Goal: Task Accomplishment & Management: Manage account settings

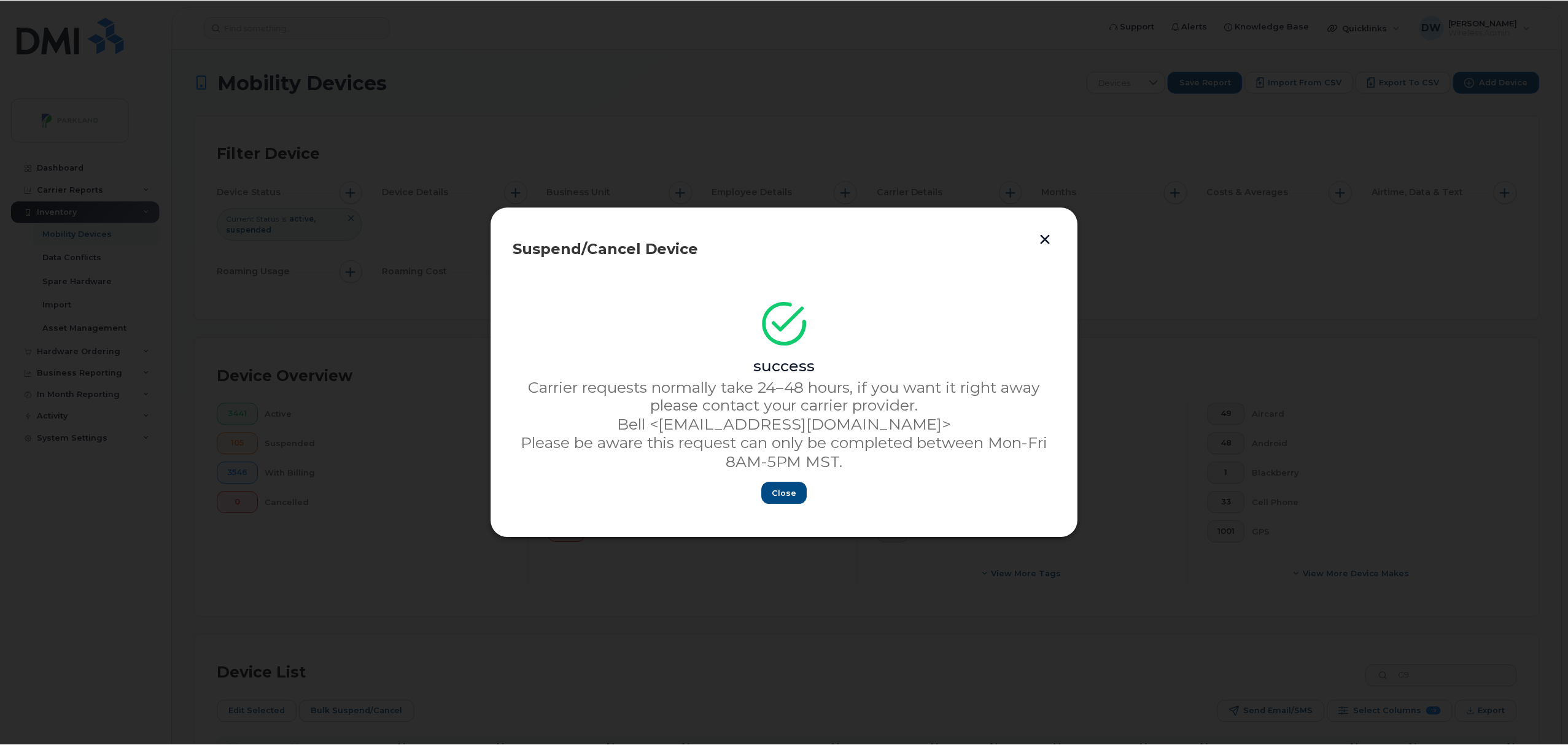
scroll to position [83, 0]
click at [781, 492] on span "Close" at bounding box center [786, 494] width 24 height 12
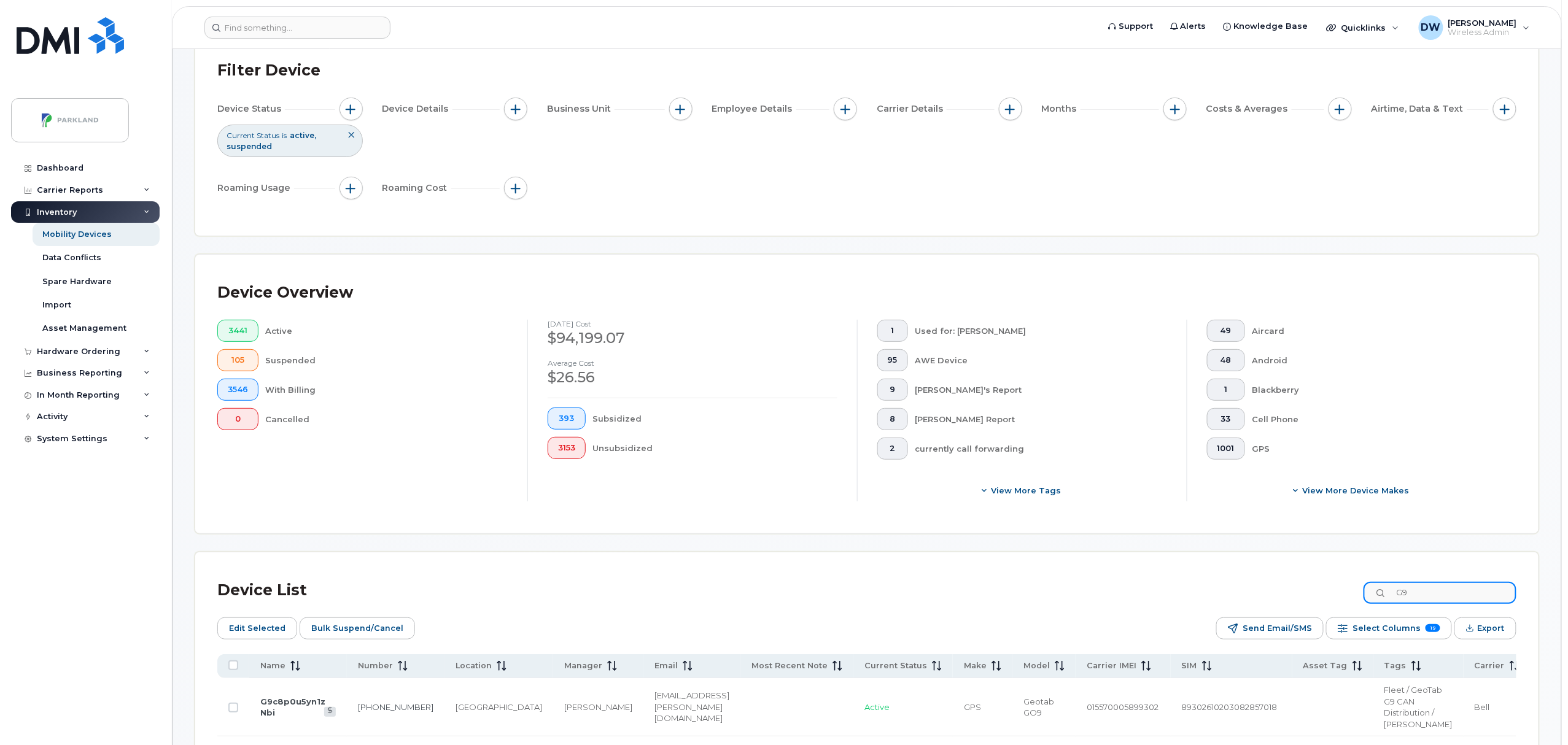
click at [1434, 597] on input "G9" at bounding box center [1440, 593] width 153 height 22
drag, startPoint x: 1452, startPoint y: 598, endPoint x: 1396, endPoint y: 585, distance: 57.5
click at [1396, 585] on input "G9" at bounding box center [1440, 593] width 153 height 22
click at [1462, 595] on input "4034774105" at bounding box center [1440, 593] width 153 height 22
drag, startPoint x: 1467, startPoint y: 595, endPoint x: 1373, endPoint y: 590, distance: 94.1
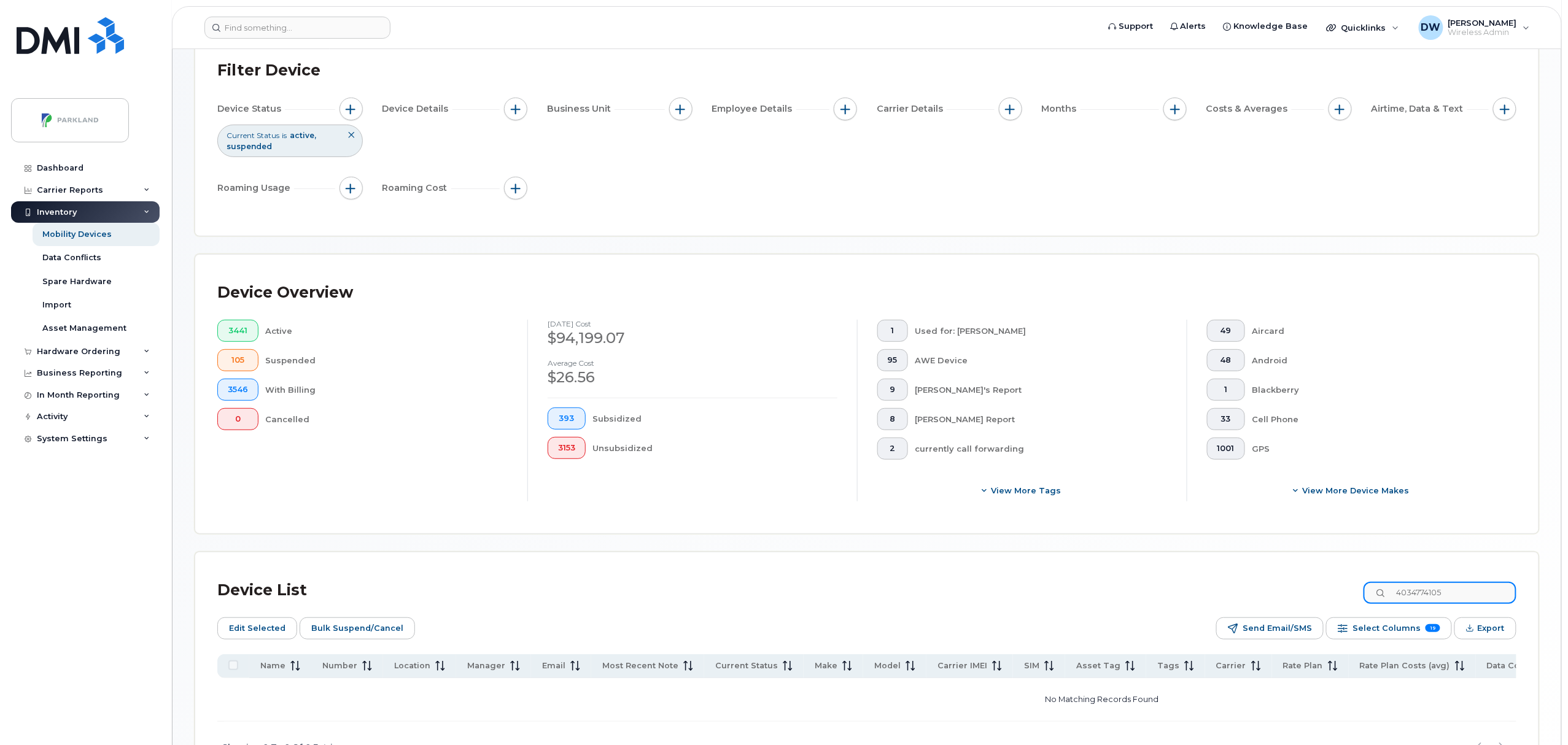
click at [1373, 590] on div "Device List 4034774105" at bounding box center [867, 590] width 1299 height 32
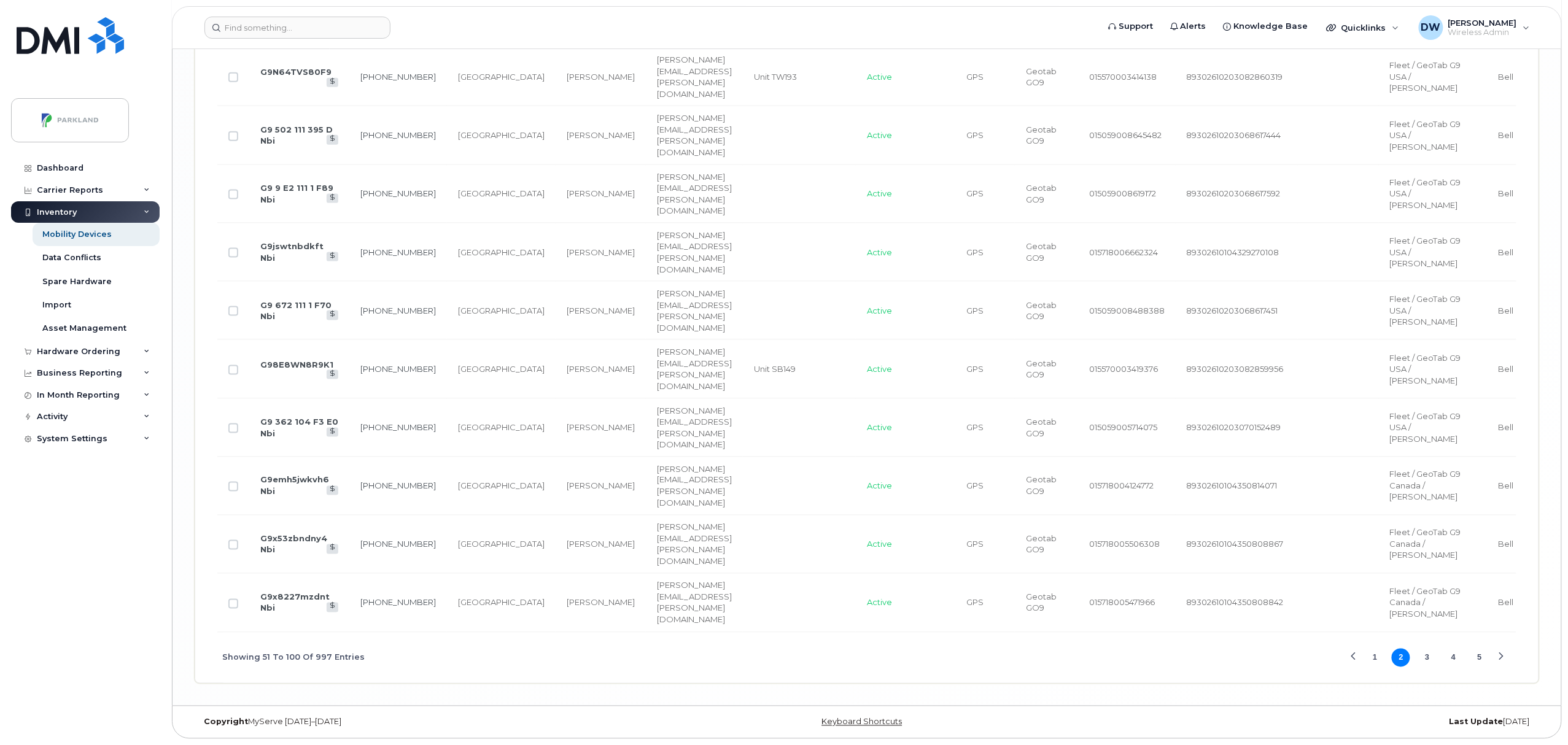
scroll to position [3763, 0]
type input "G9"
click at [1481, 656] on button "5" at bounding box center [1480, 658] width 19 height 19
click at [1457, 659] on button "6" at bounding box center [1454, 658] width 19 height 19
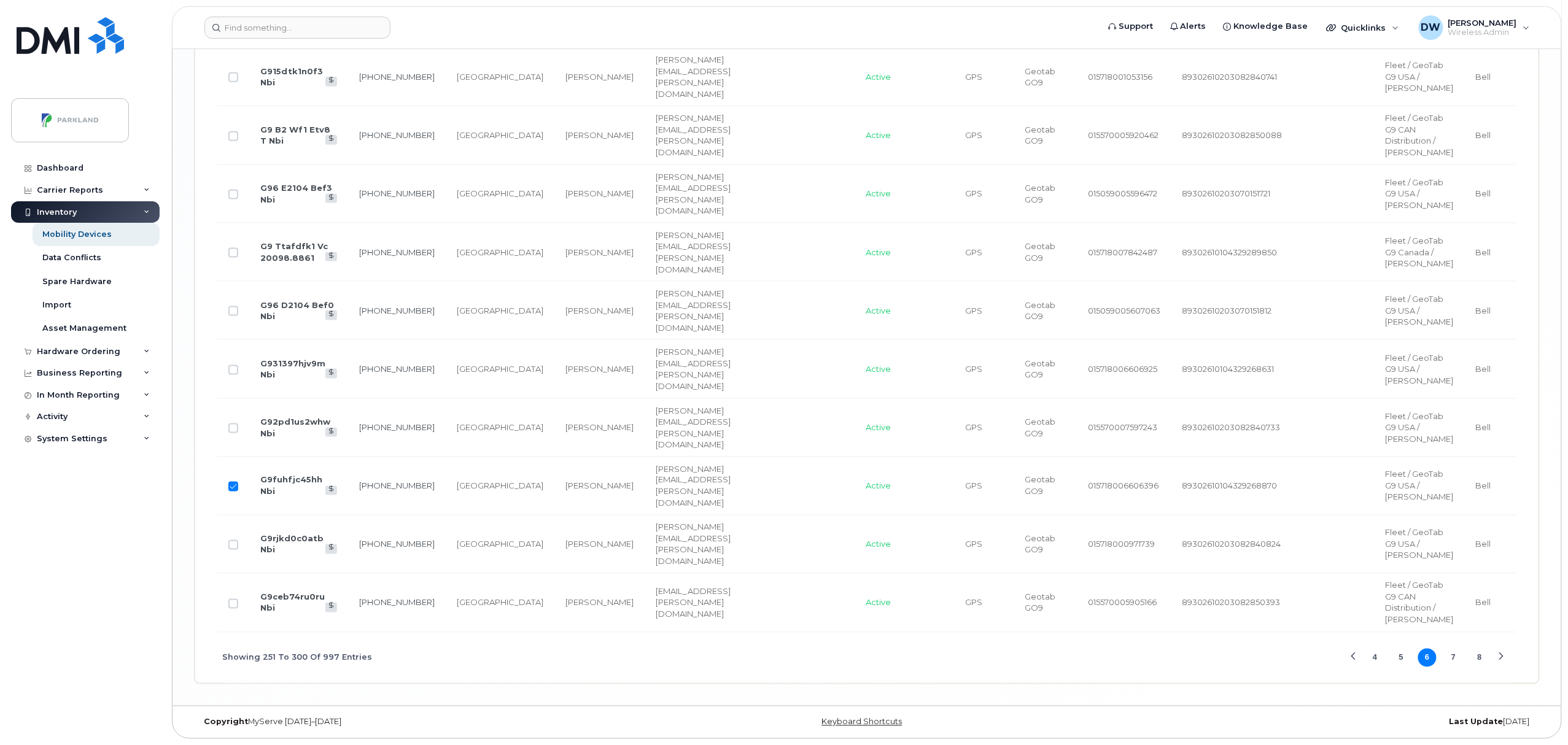
click at [1454, 668] on button "7" at bounding box center [1454, 658] width 19 height 19
click at [1453, 657] on button "8" at bounding box center [1454, 658] width 19 height 19
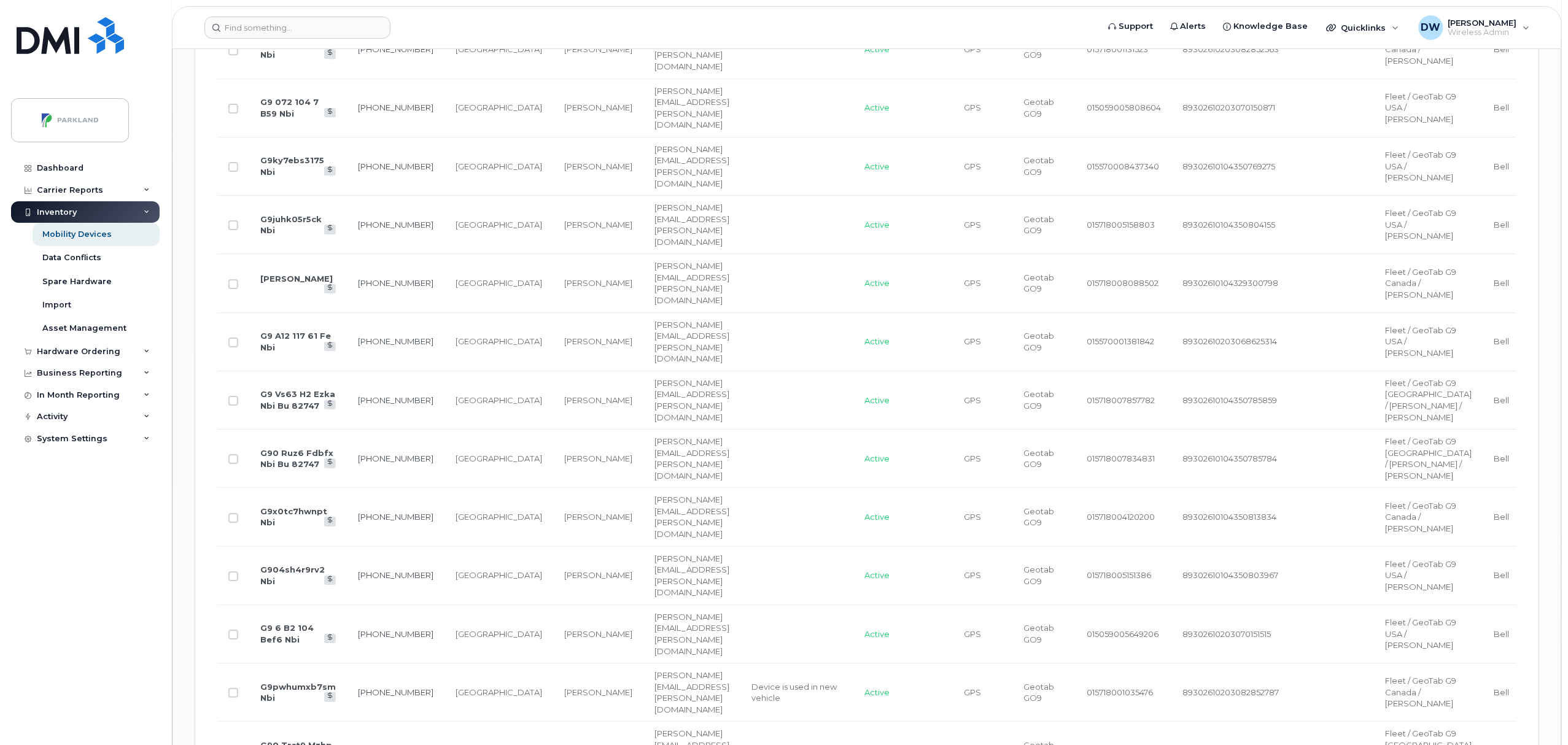
scroll to position [1988, 0]
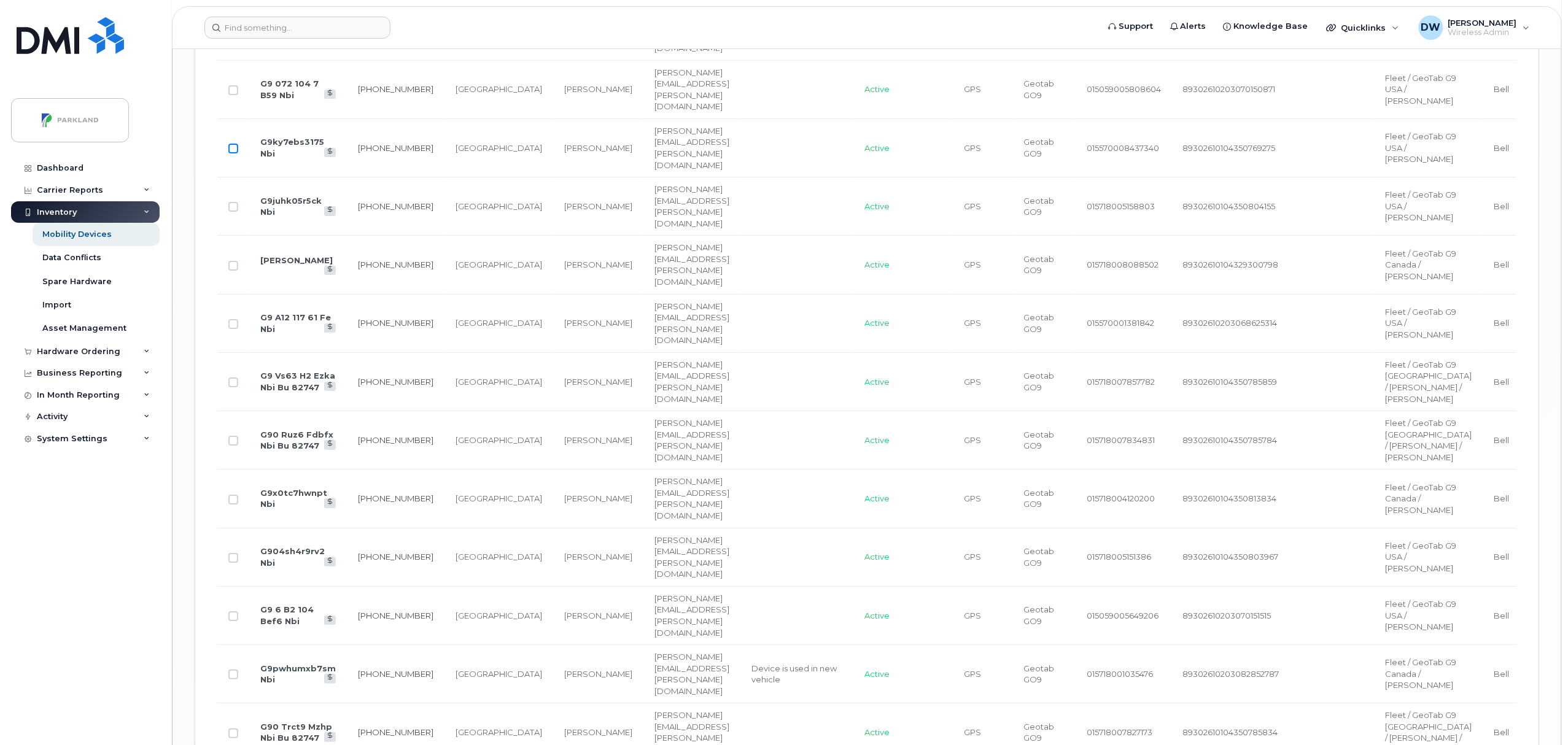
click at [232, 153] on input "Row Unselected" at bounding box center [233, 149] width 10 height 10
checkbox input "true"
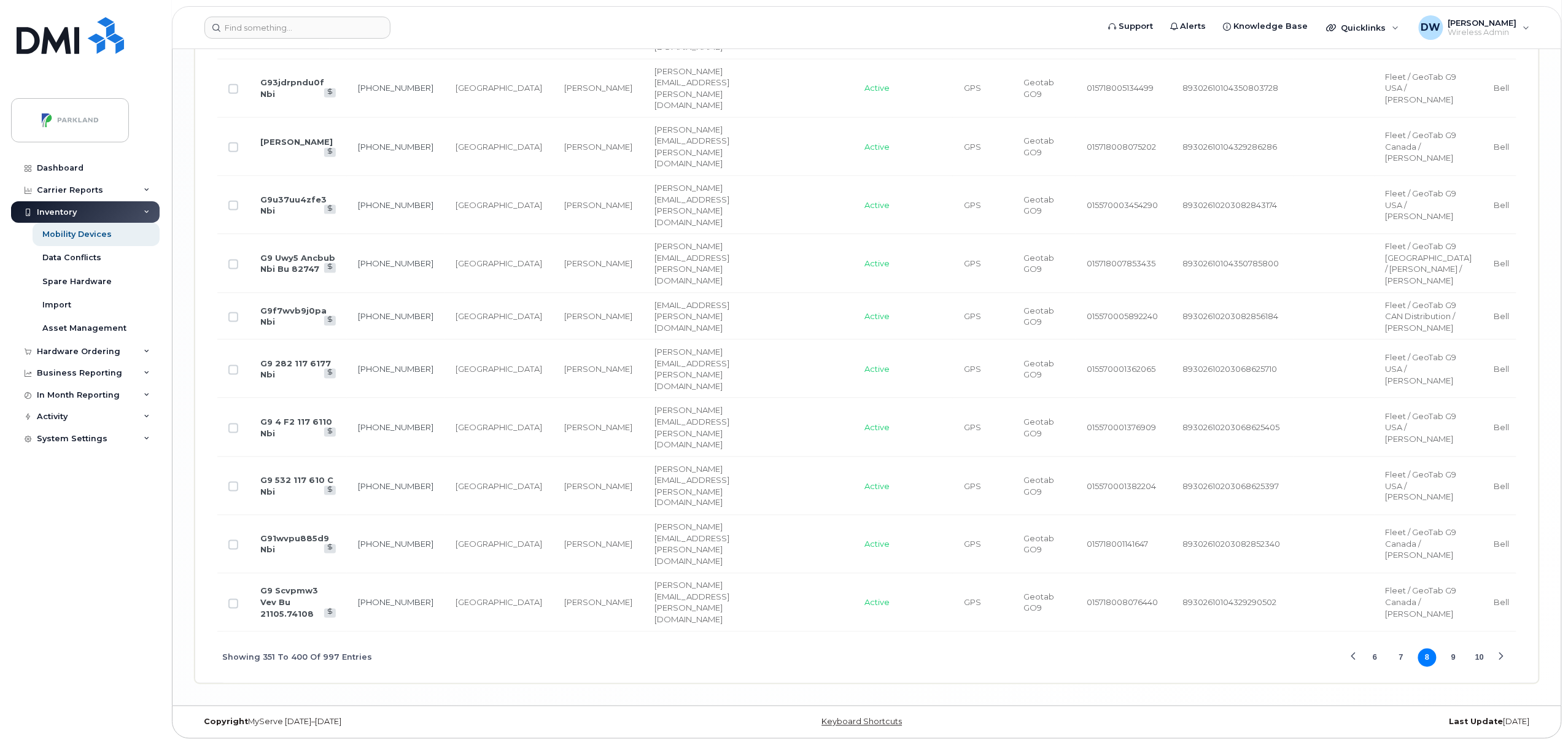
scroll to position [3740, 0]
click at [1453, 657] on button "9" at bounding box center [1454, 658] width 19 height 19
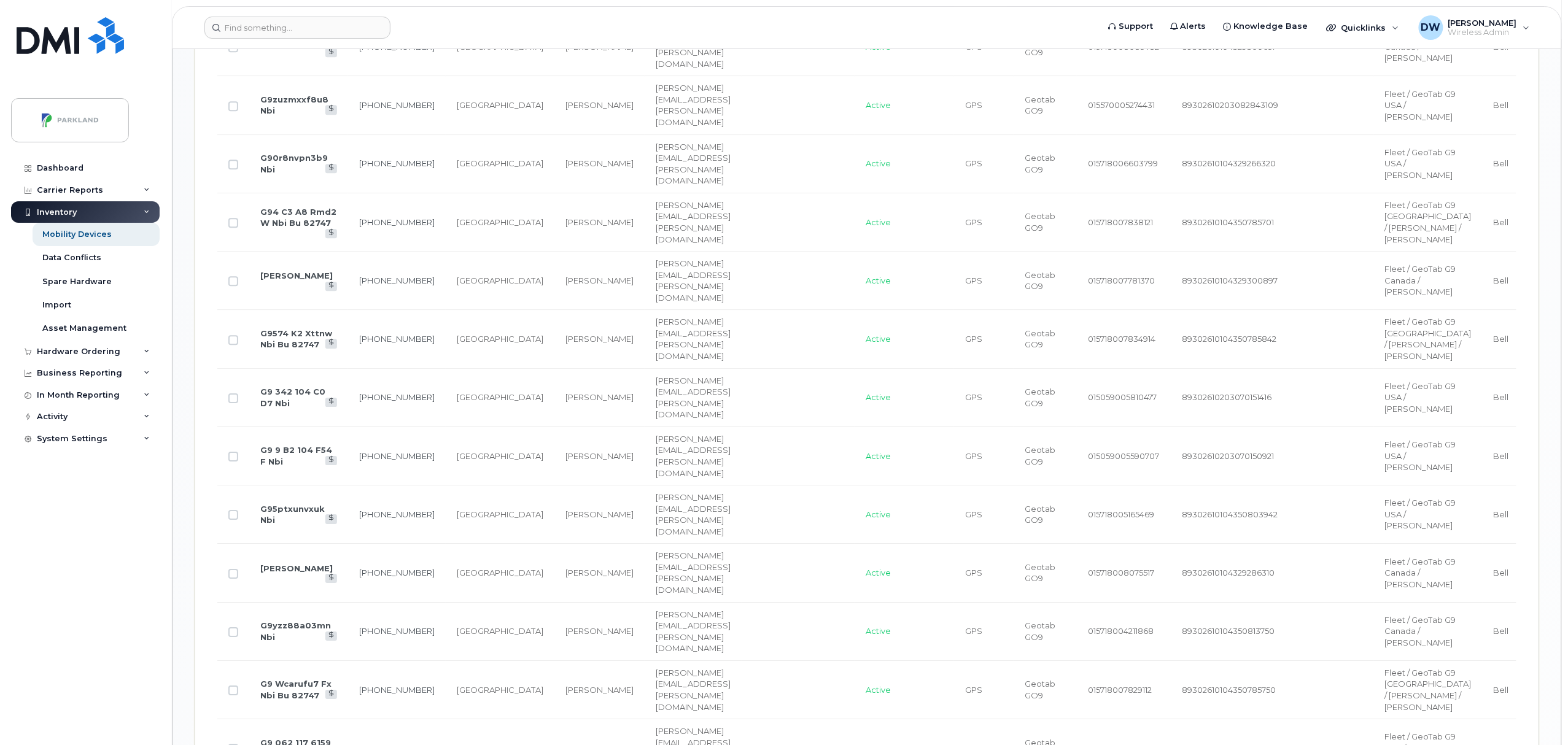
scroll to position [1768, 0]
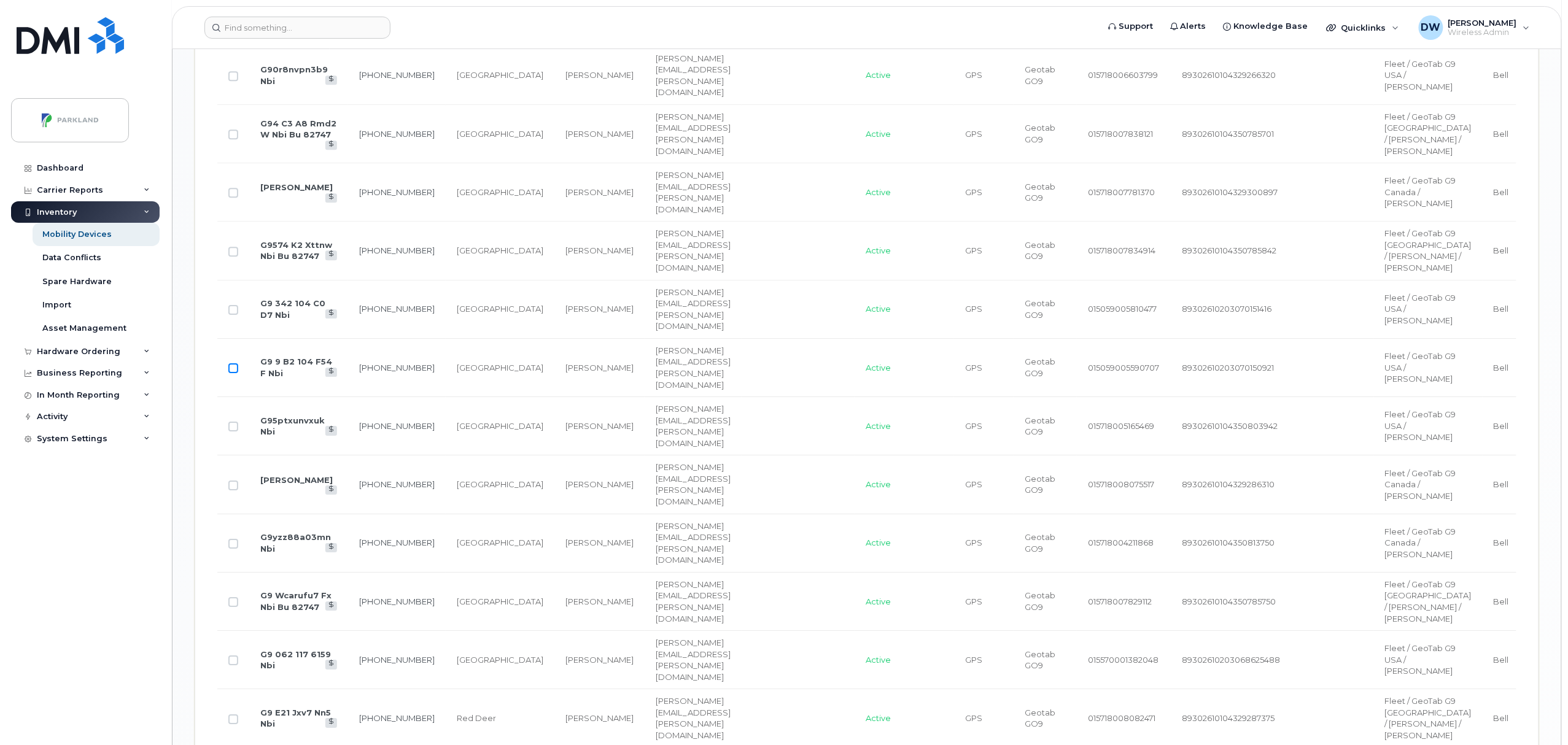
click at [233, 373] on input "Row Unselected" at bounding box center [233, 369] width 10 height 10
checkbox input "true"
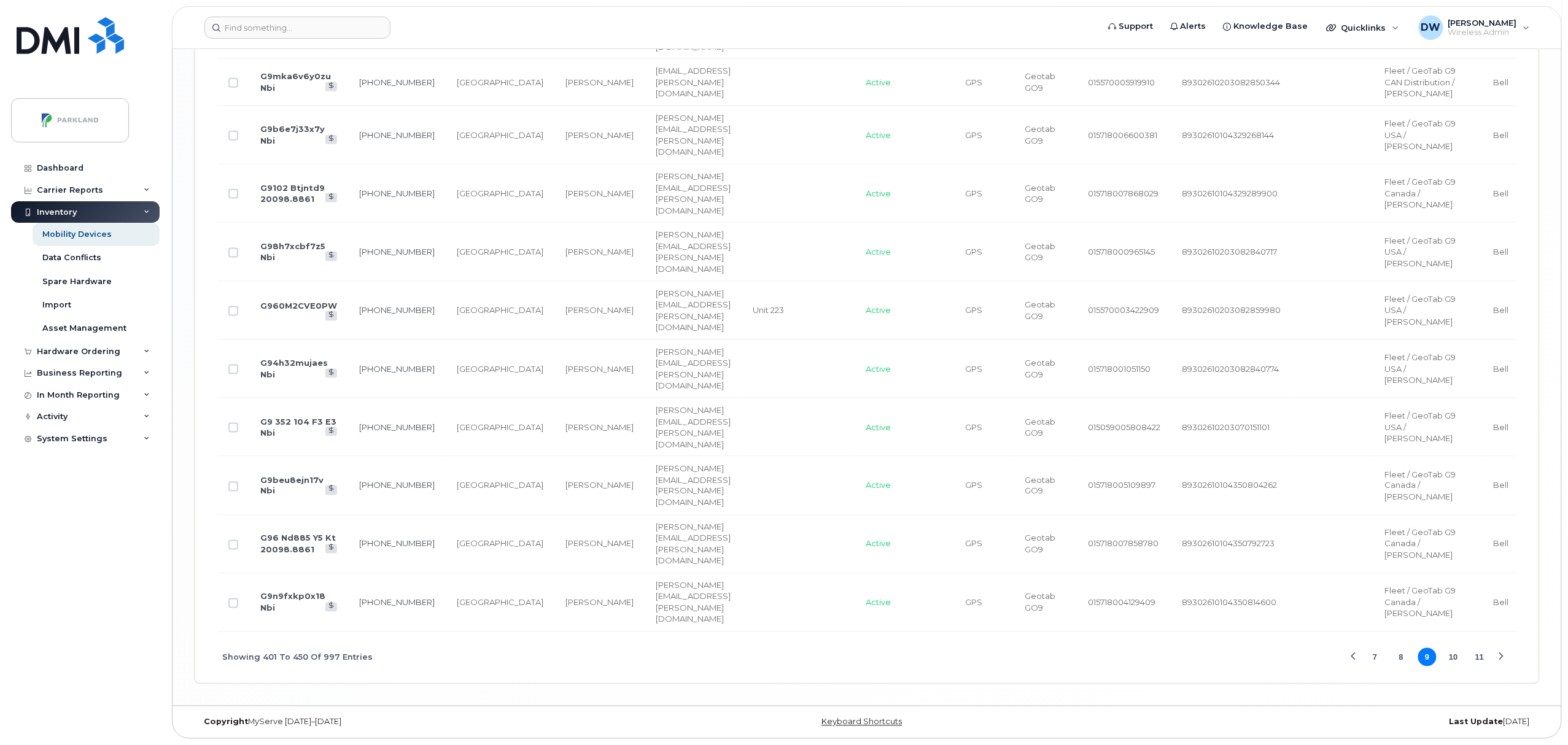
scroll to position [3697, 0]
click at [1454, 667] on button "10" at bounding box center [1454, 657] width 19 height 19
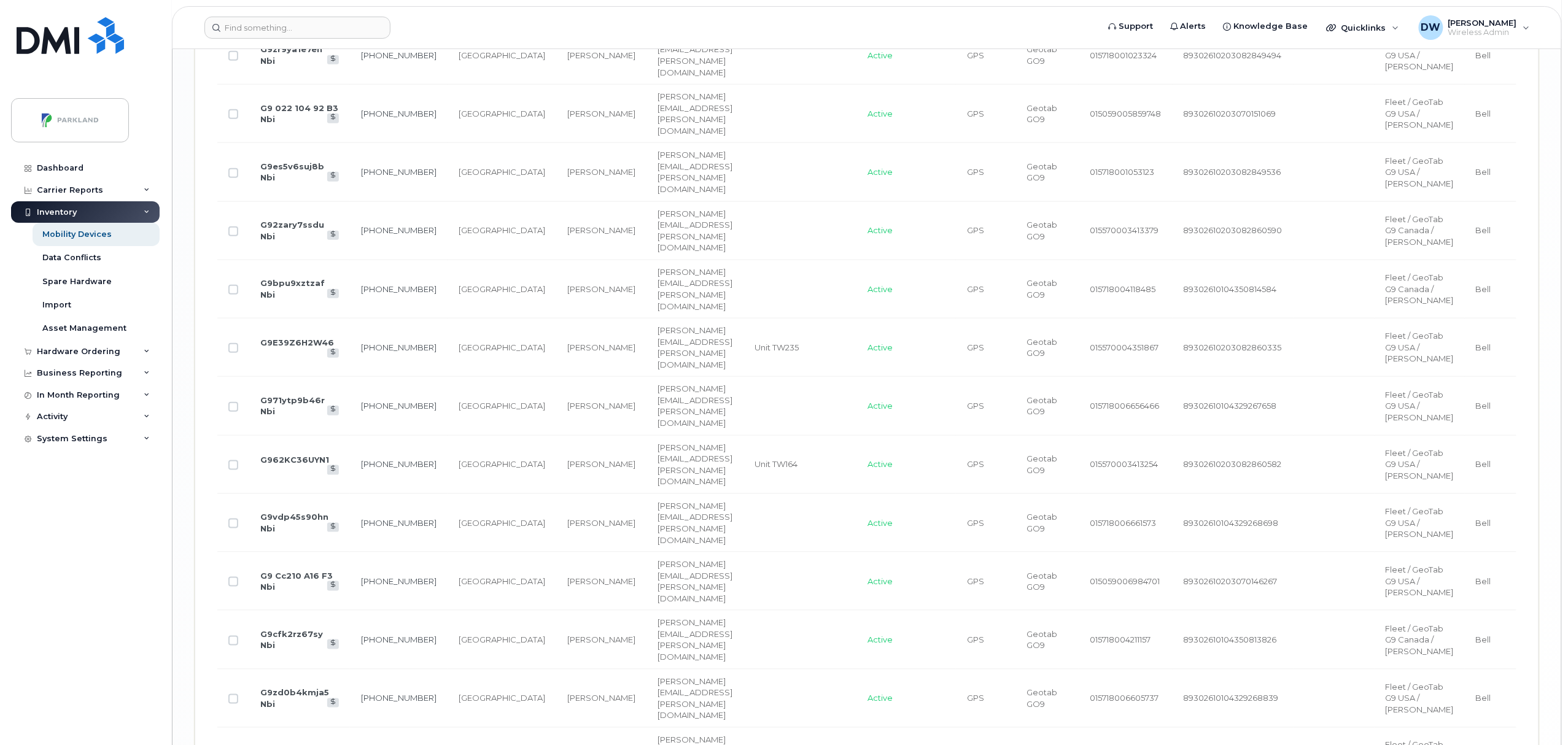
scroll to position [2821, 0]
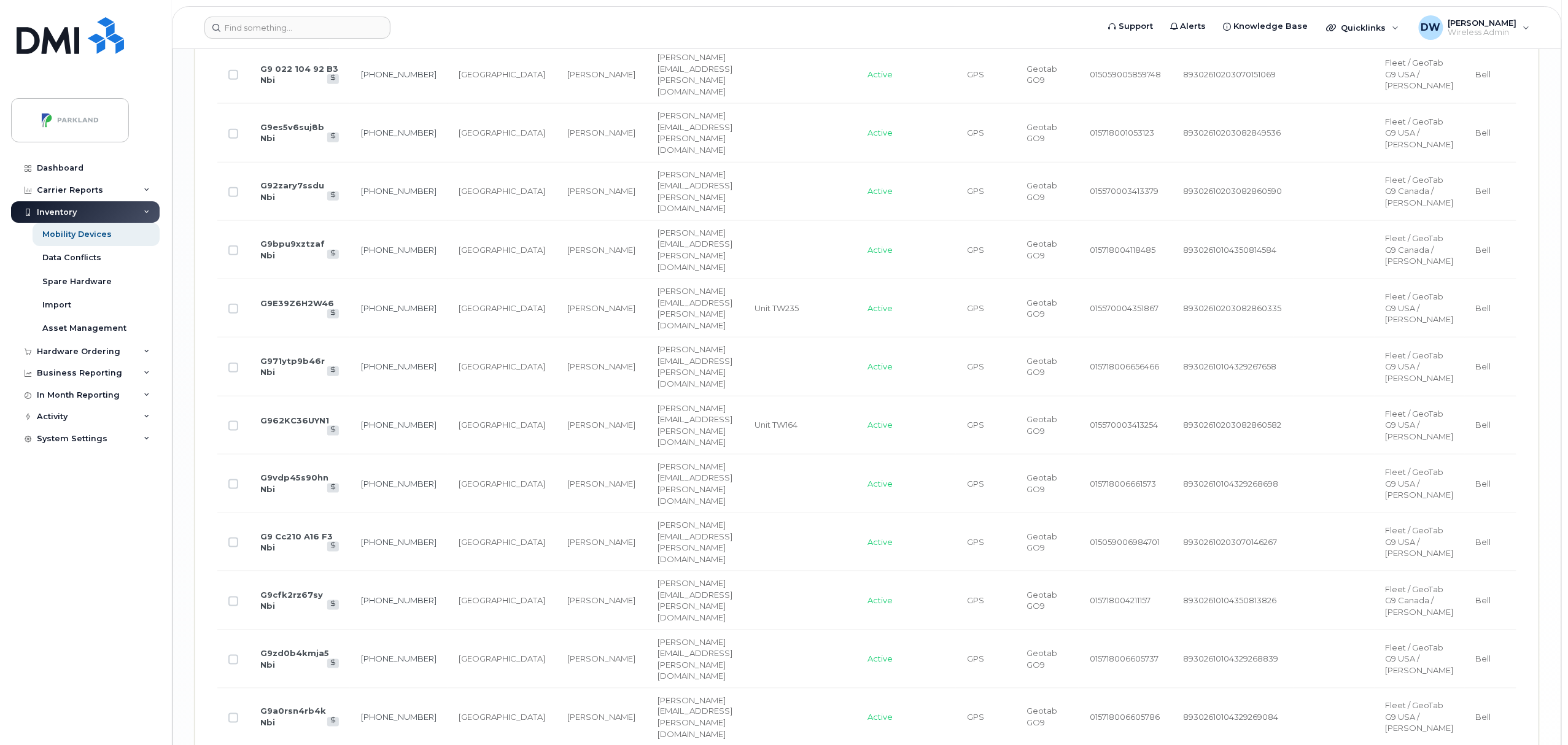
checkbox input "true"
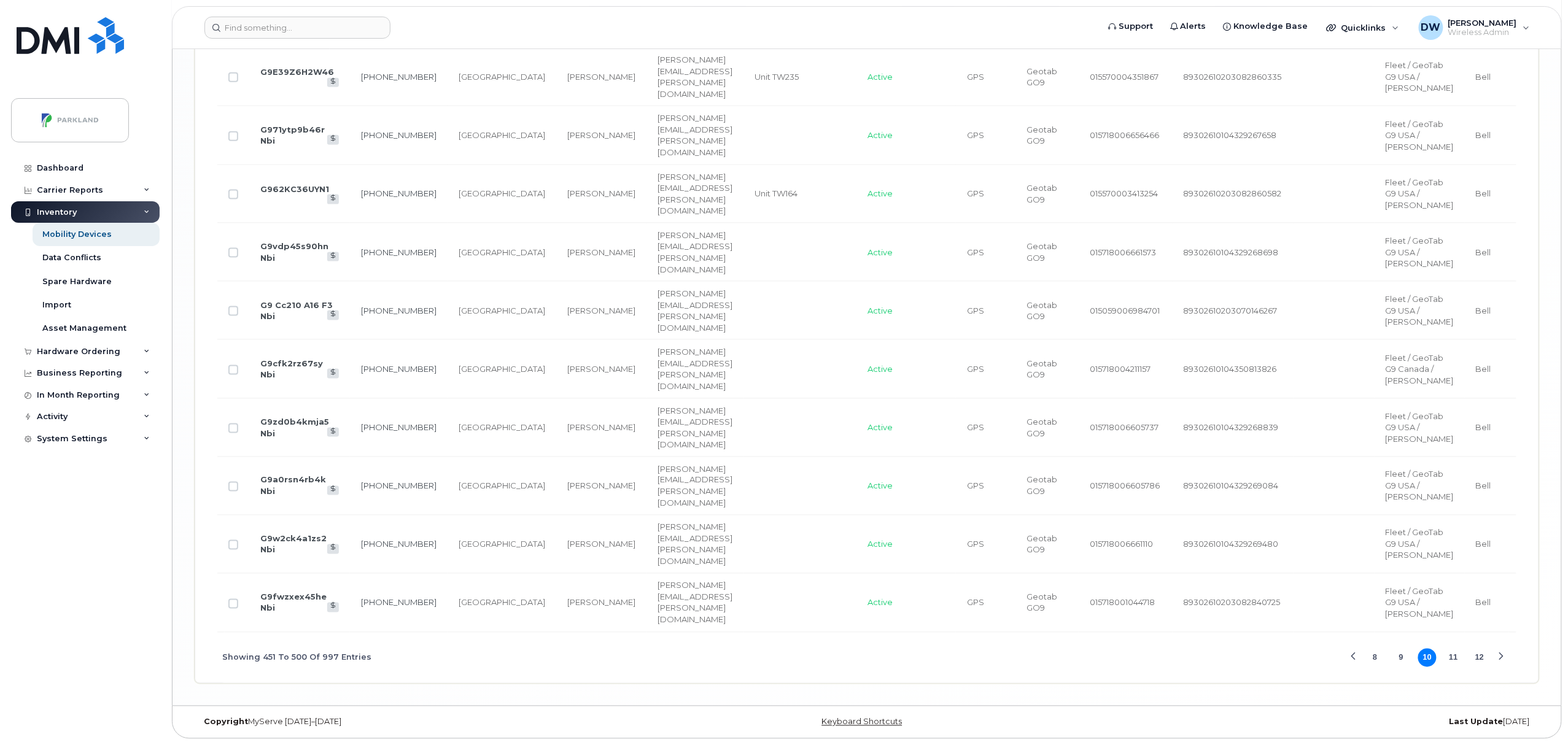
scroll to position [3558, 0]
click at [236, 492] on input "Row Unselected" at bounding box center [233, 487] width 10 height 10
checkbox input "true"
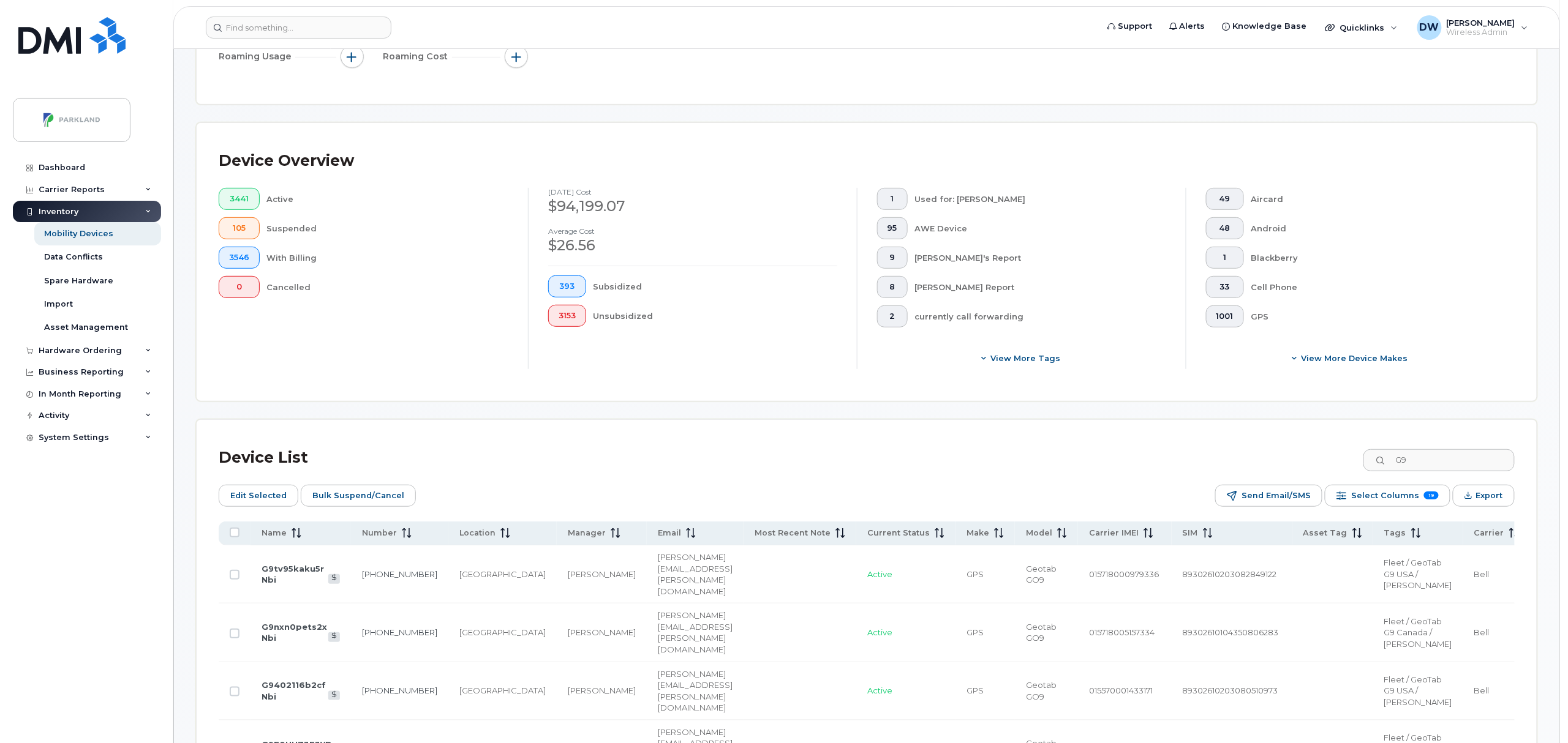
scroll to position [0, 0]
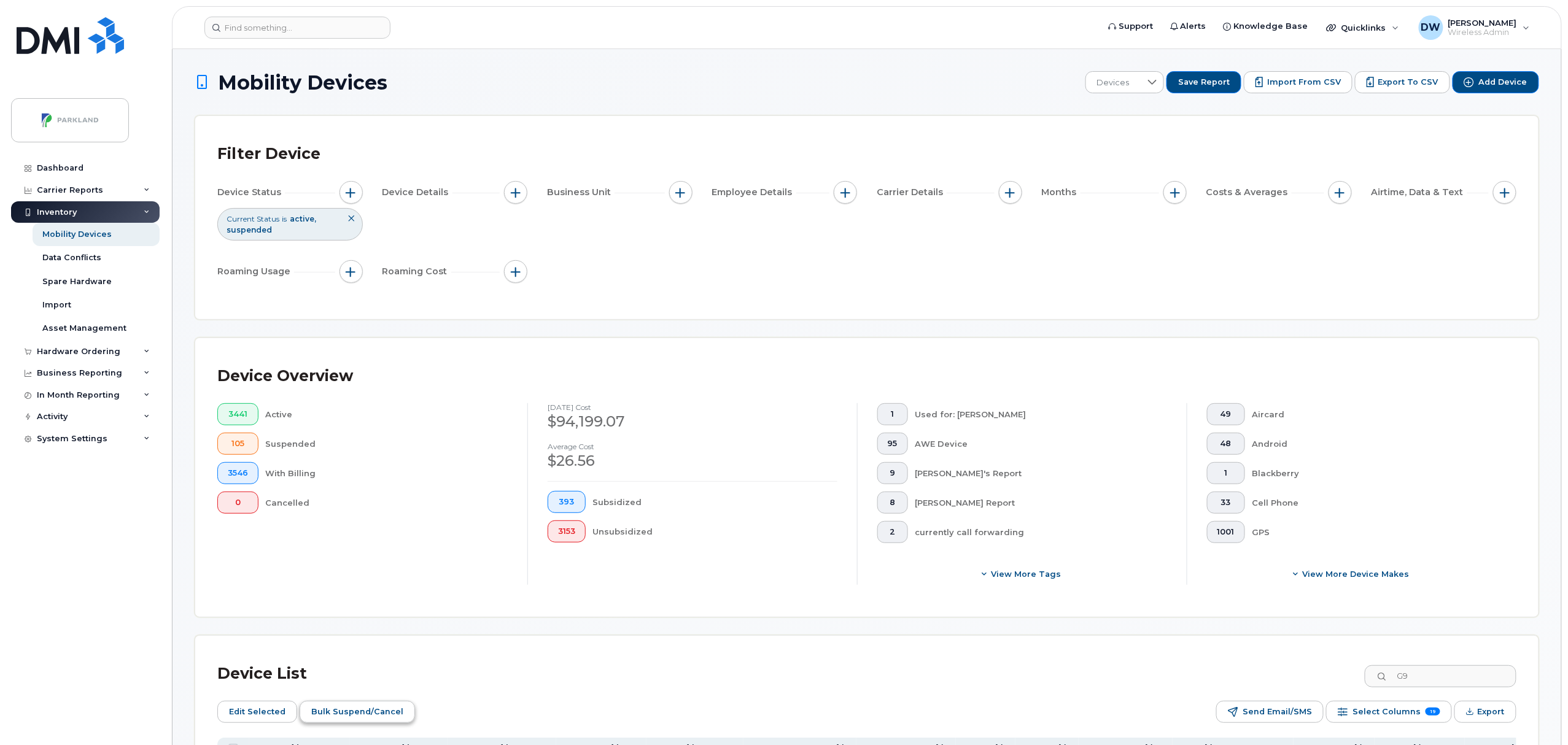
click at [354, 715] on span "Bulk Suspend/Cancel" at bounding box center [357, 712] width 92 height 19
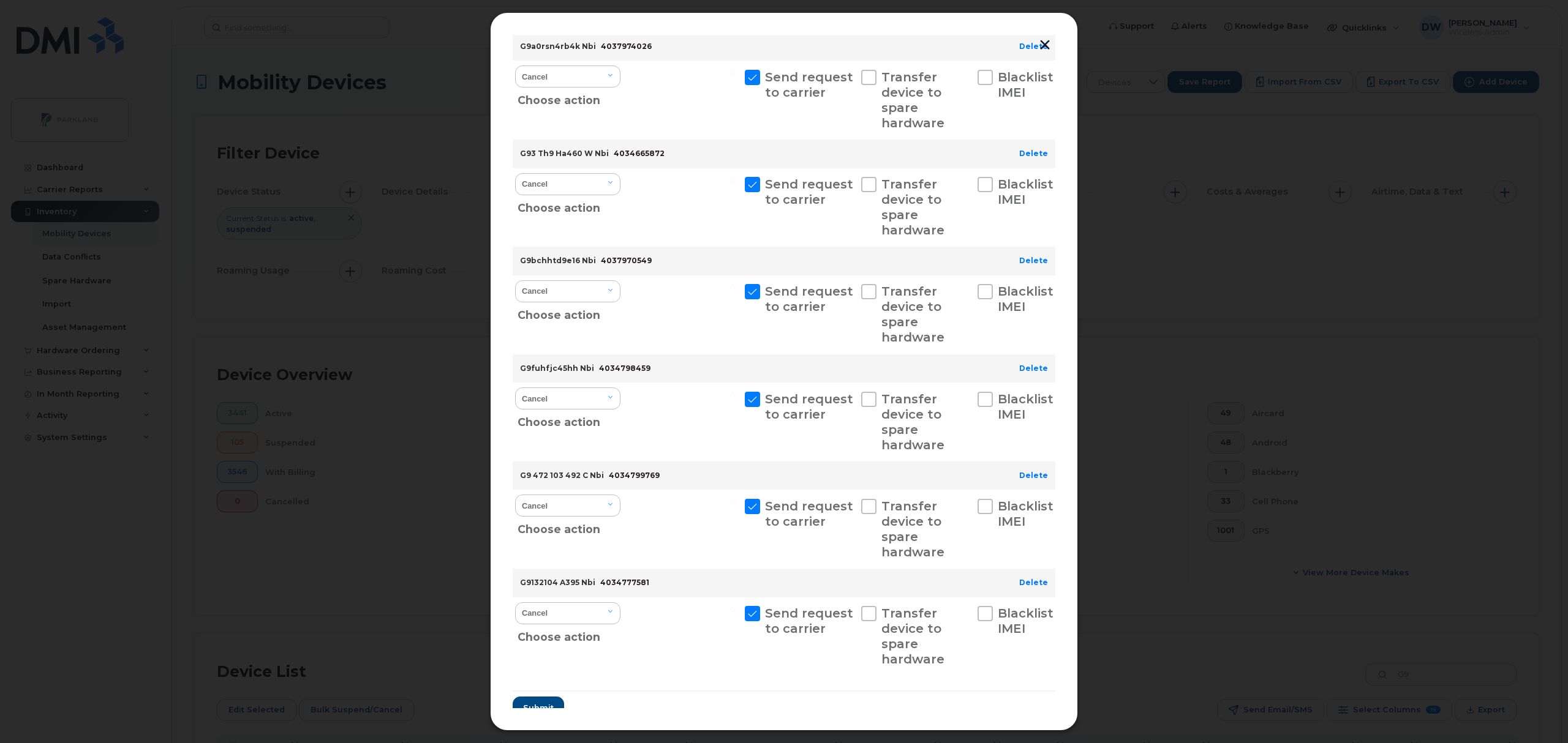
scroll to position [917, 0]
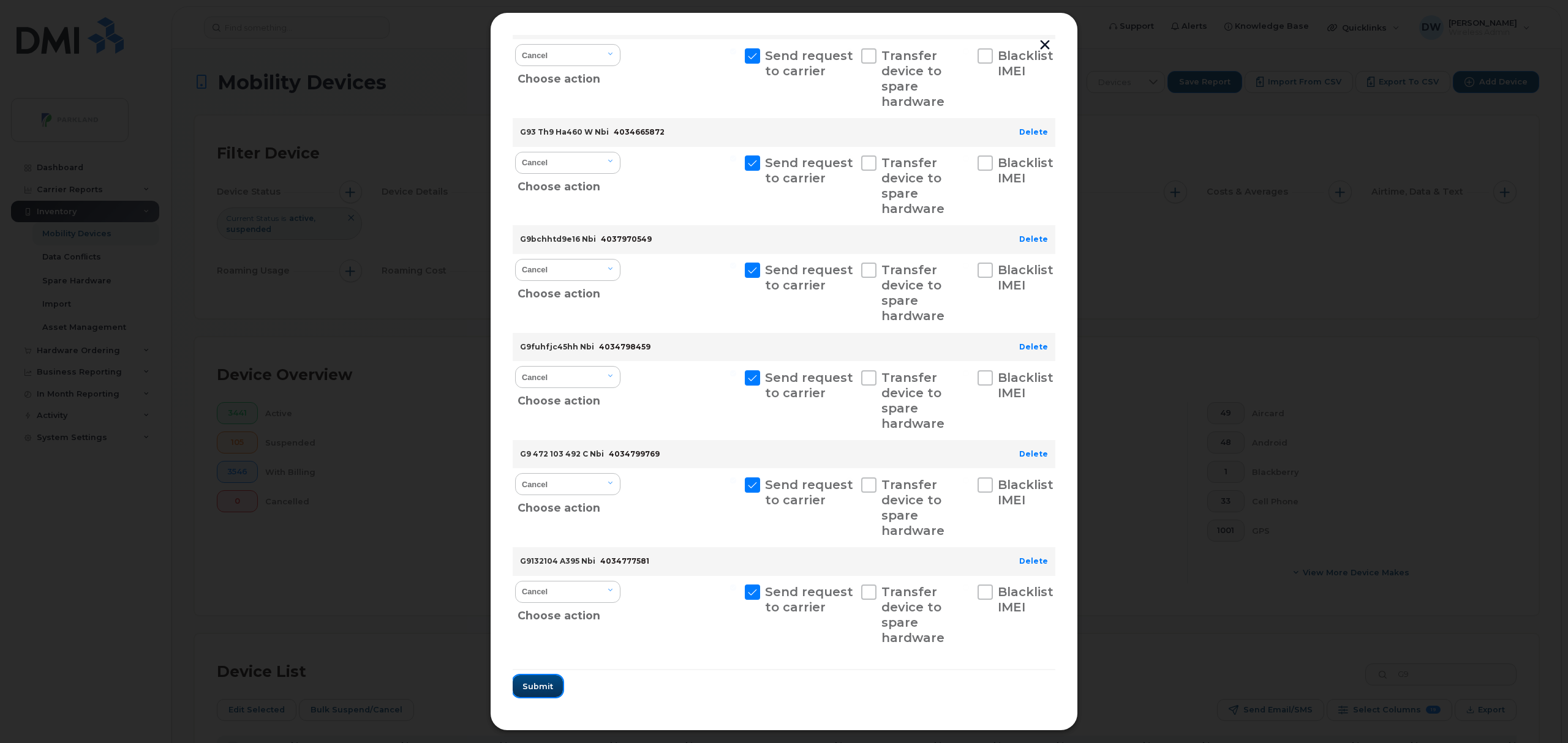
click at [537, 688] on span "Submit" at bounding box center [538, 687] width 30 height 12
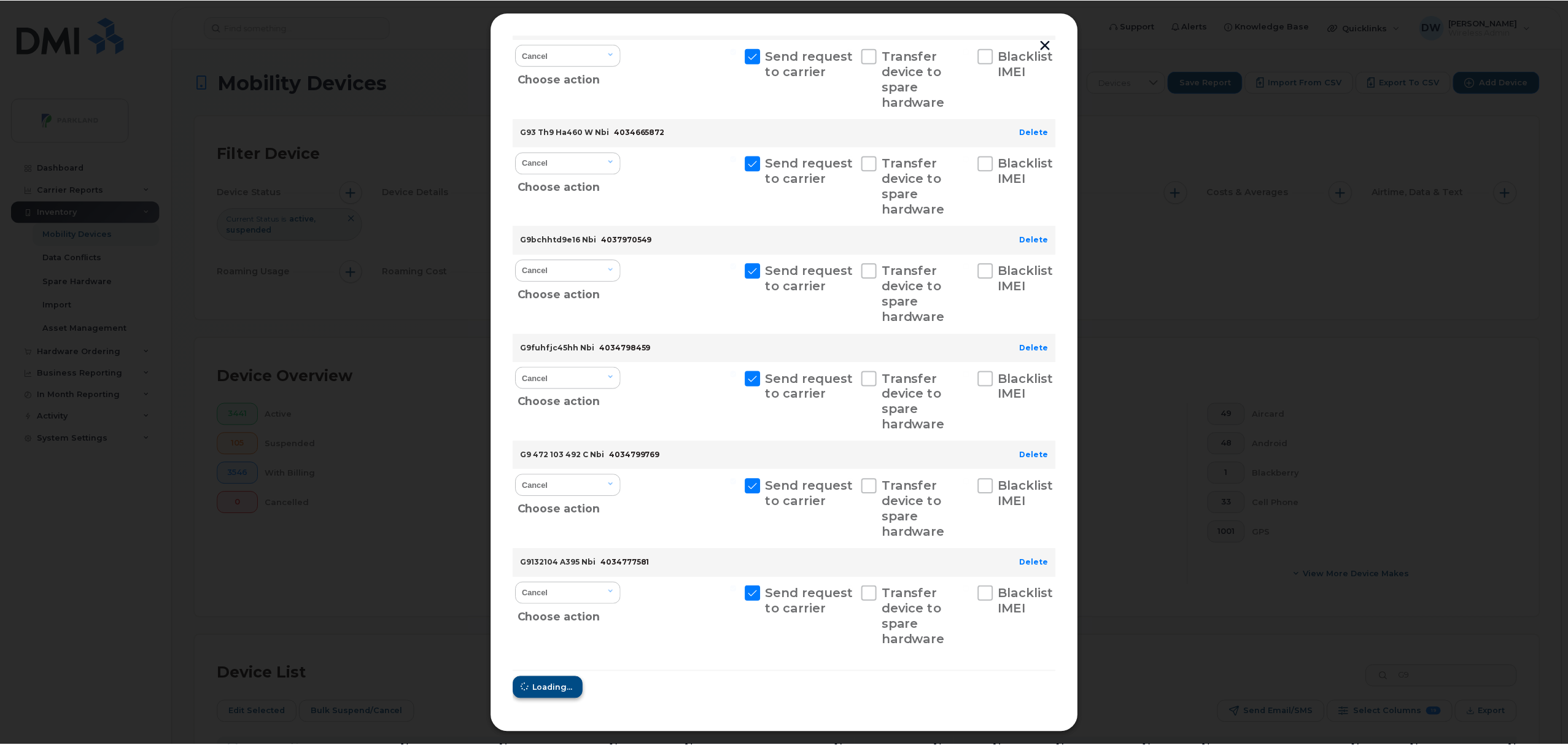
scroll to position [0, 0]
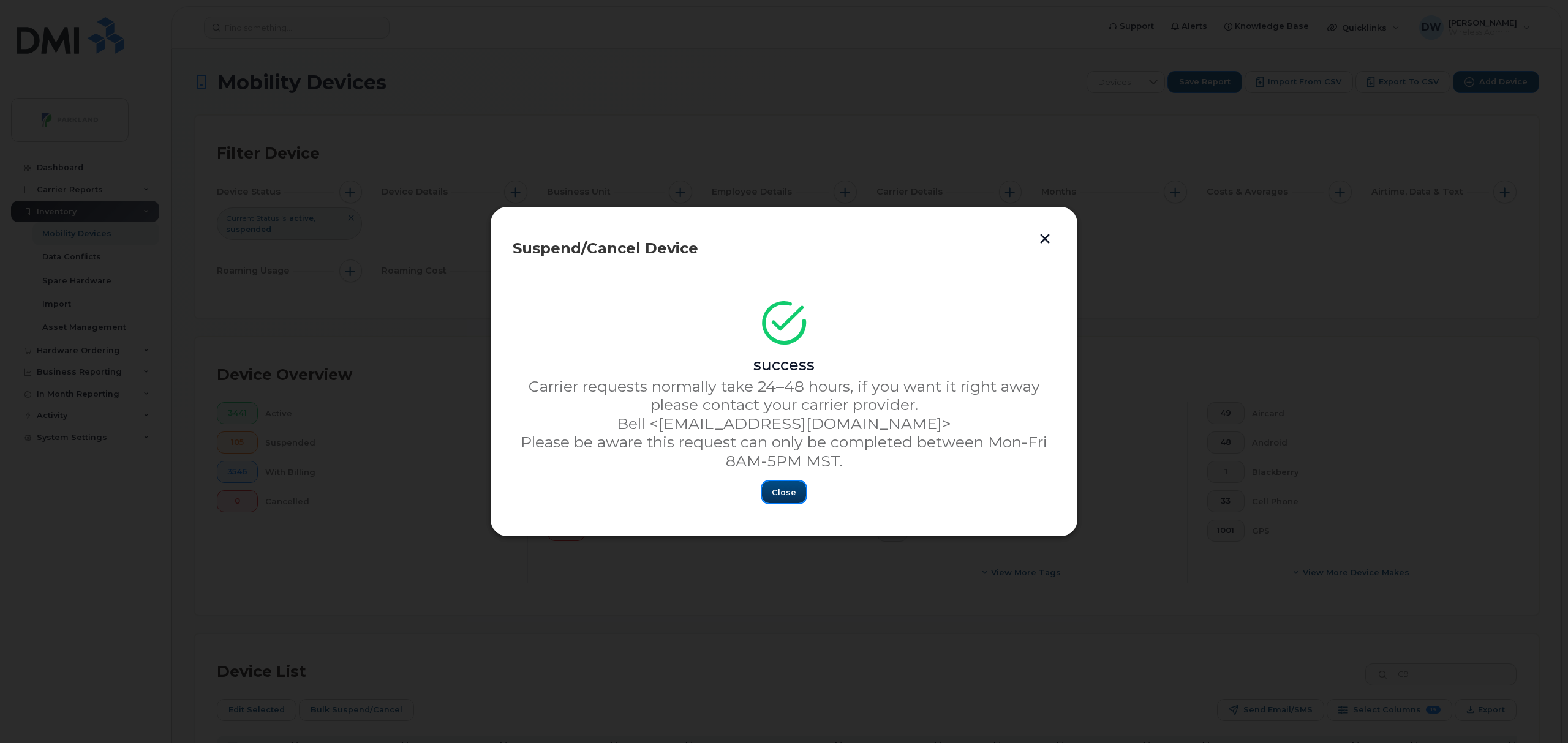
click at [788, 488] on span "Close" at bounding box center [784, 493] width 24 height 12
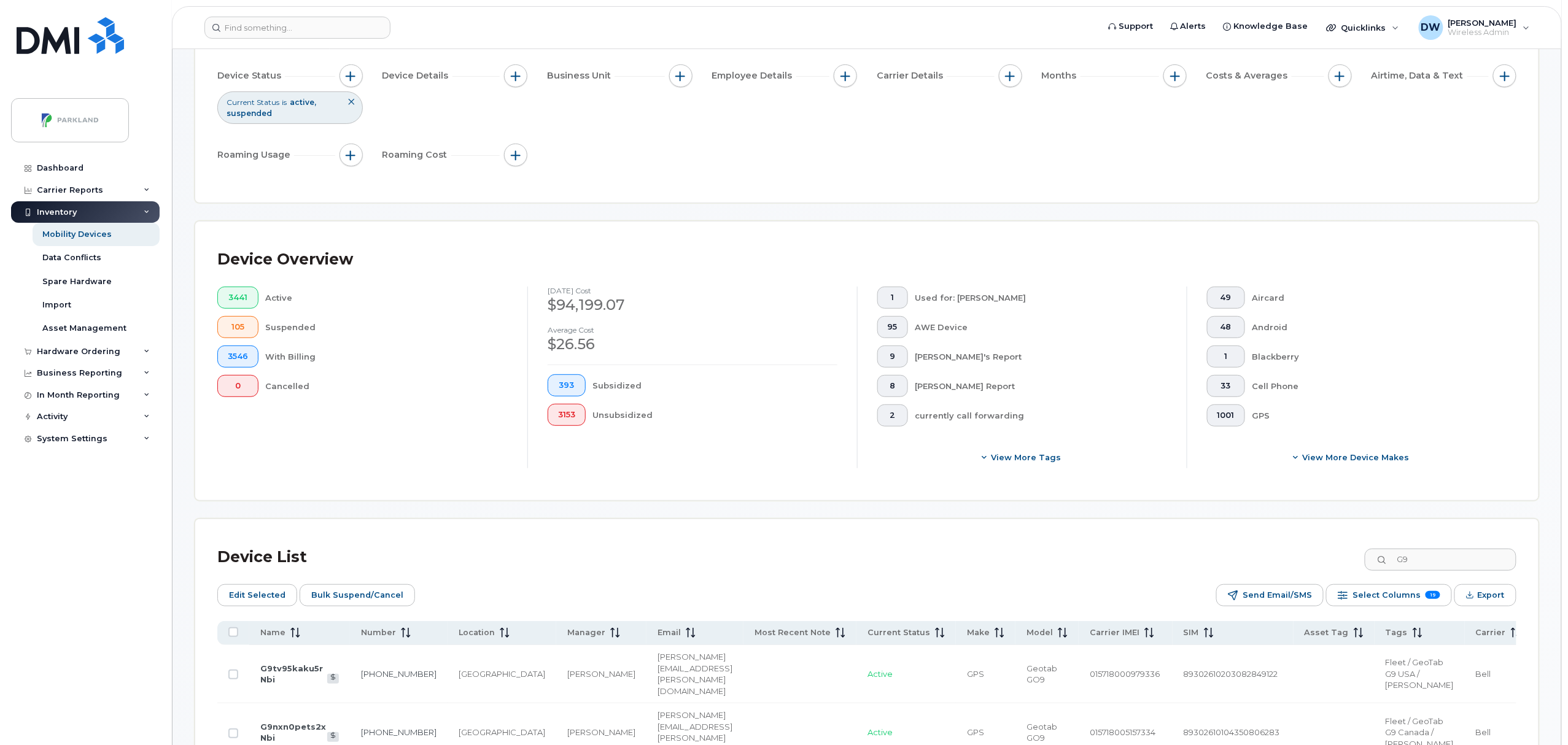
scroll to position [132, 0]
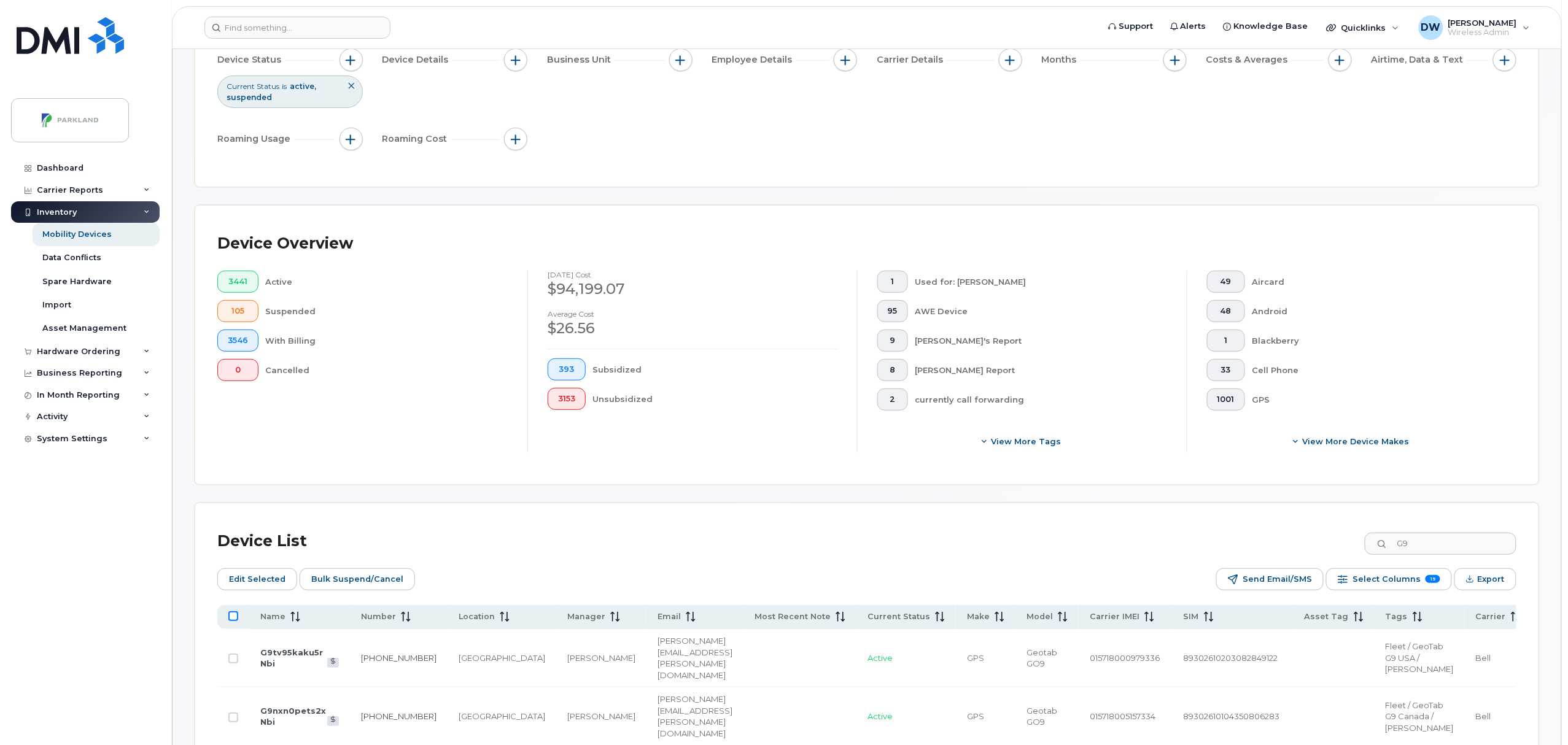
click at [234, 616] on input "All items unselected" at bounding box center [233, 616] width 10 height 10
checkbox input "true"
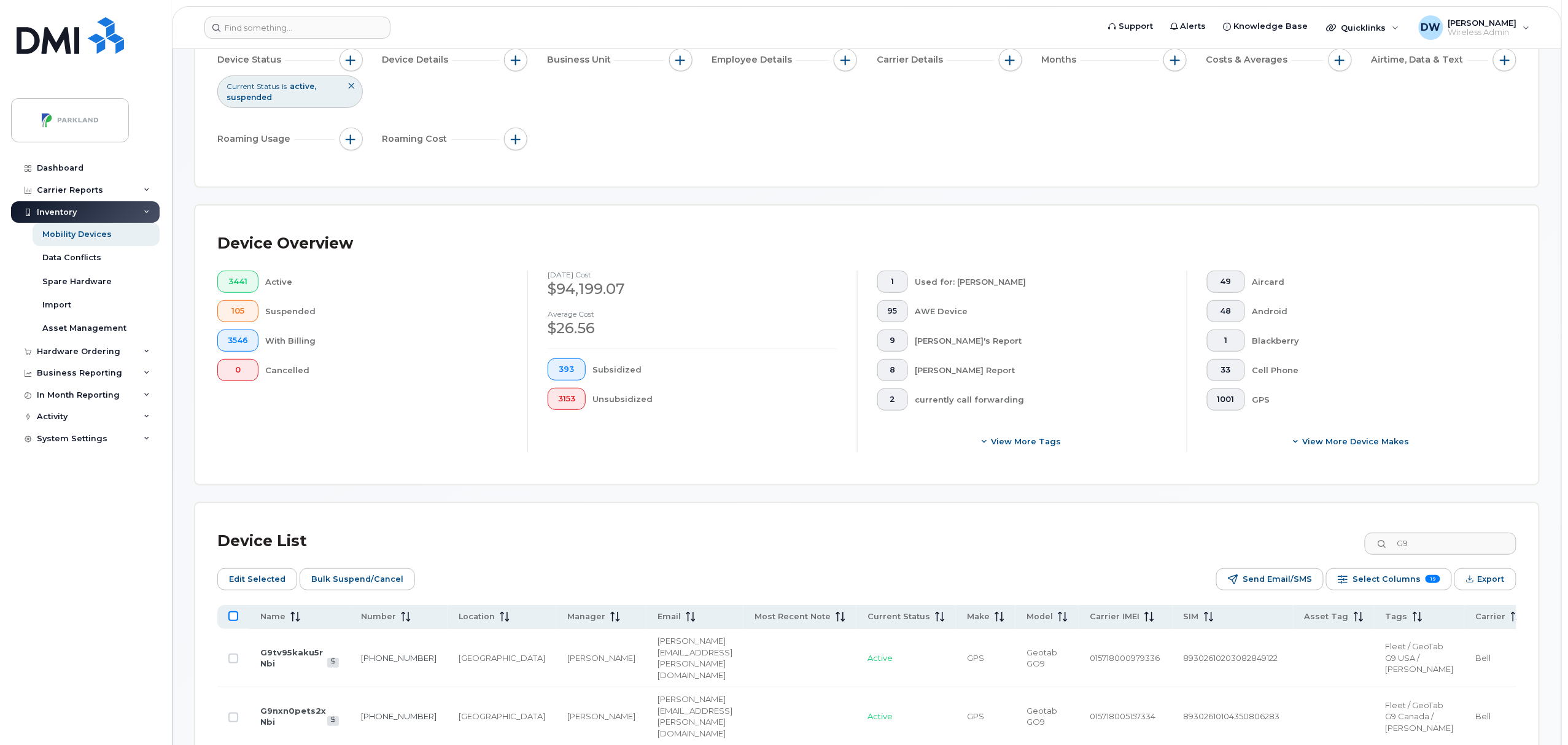
checkbox input "true"
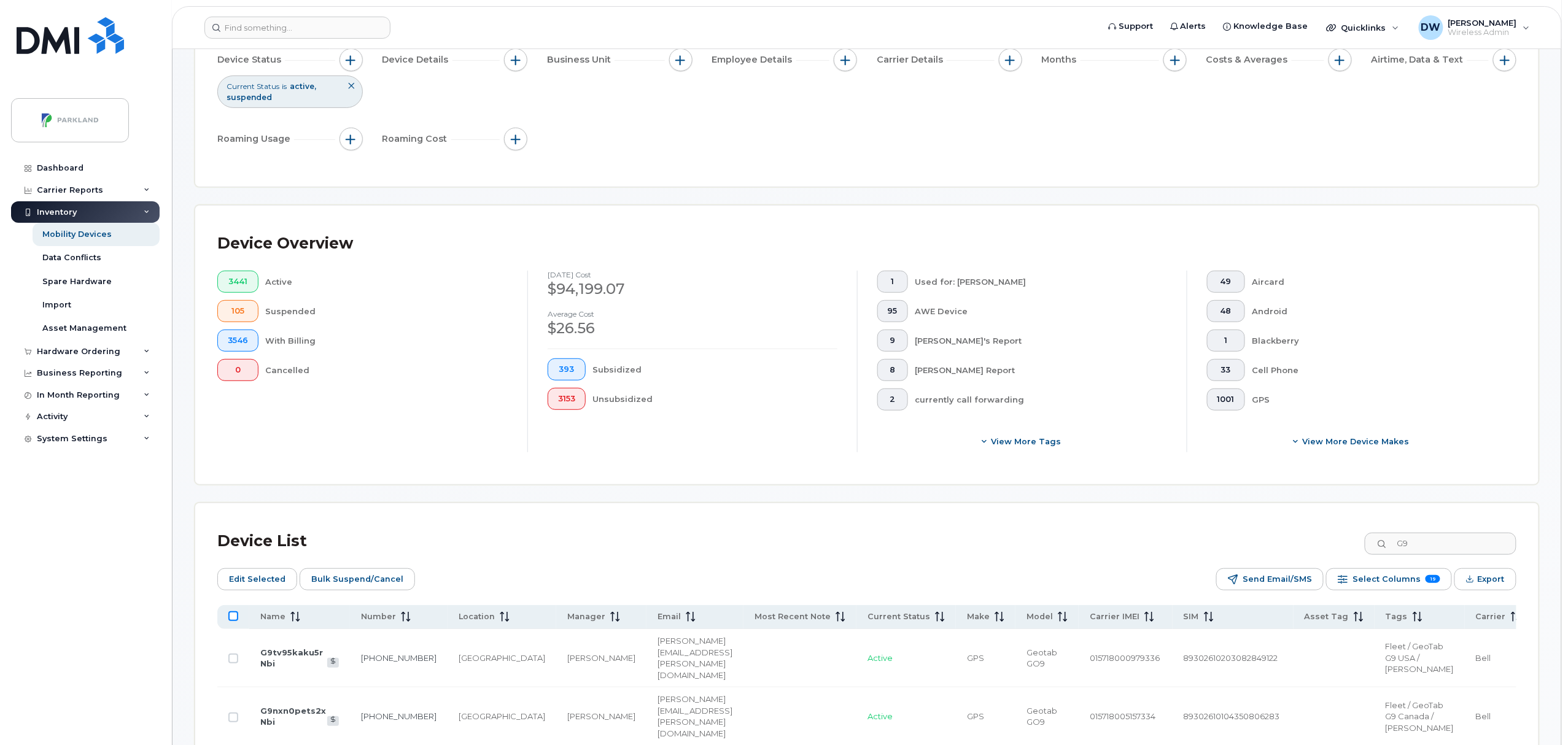
checkbox input "true"
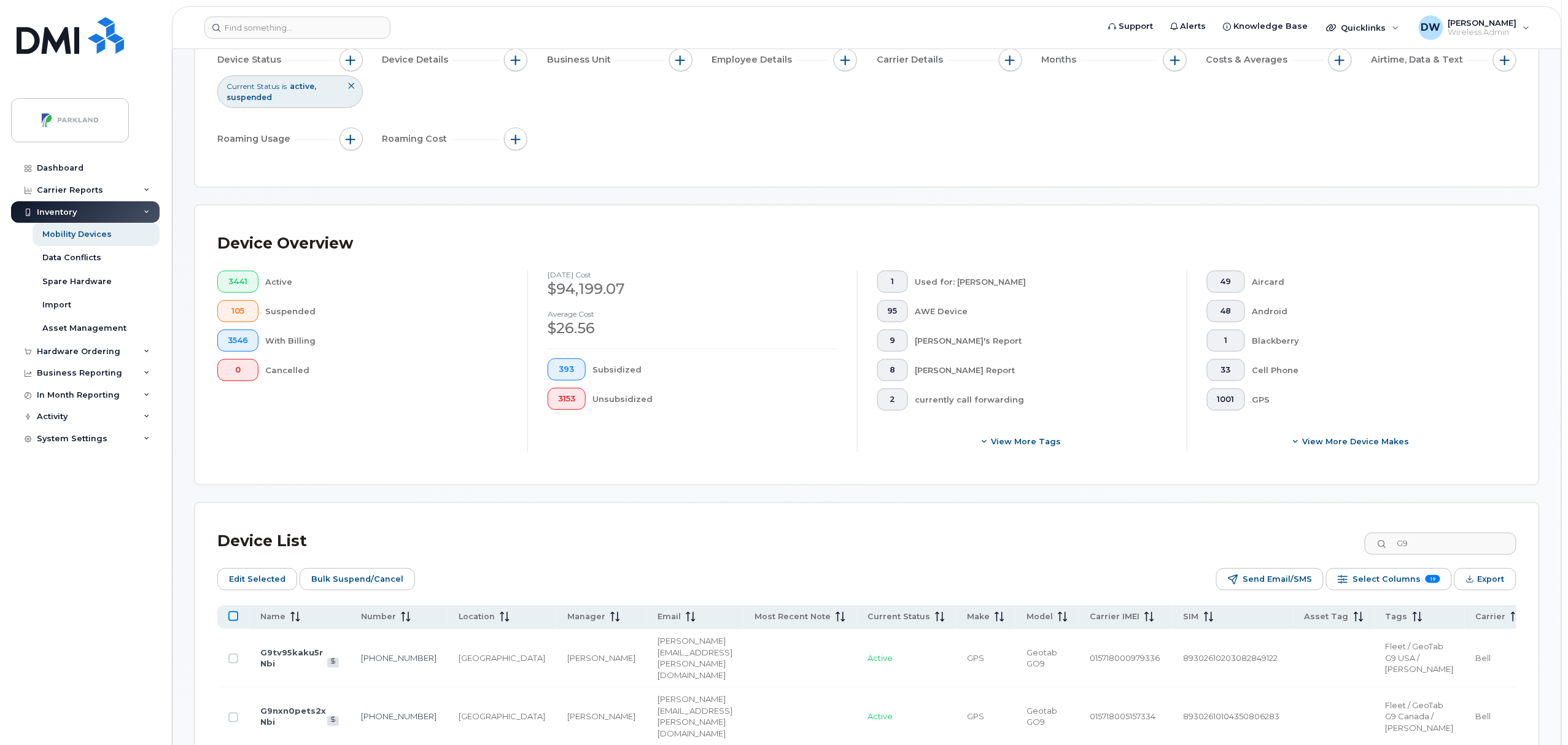
checkbox input "true"
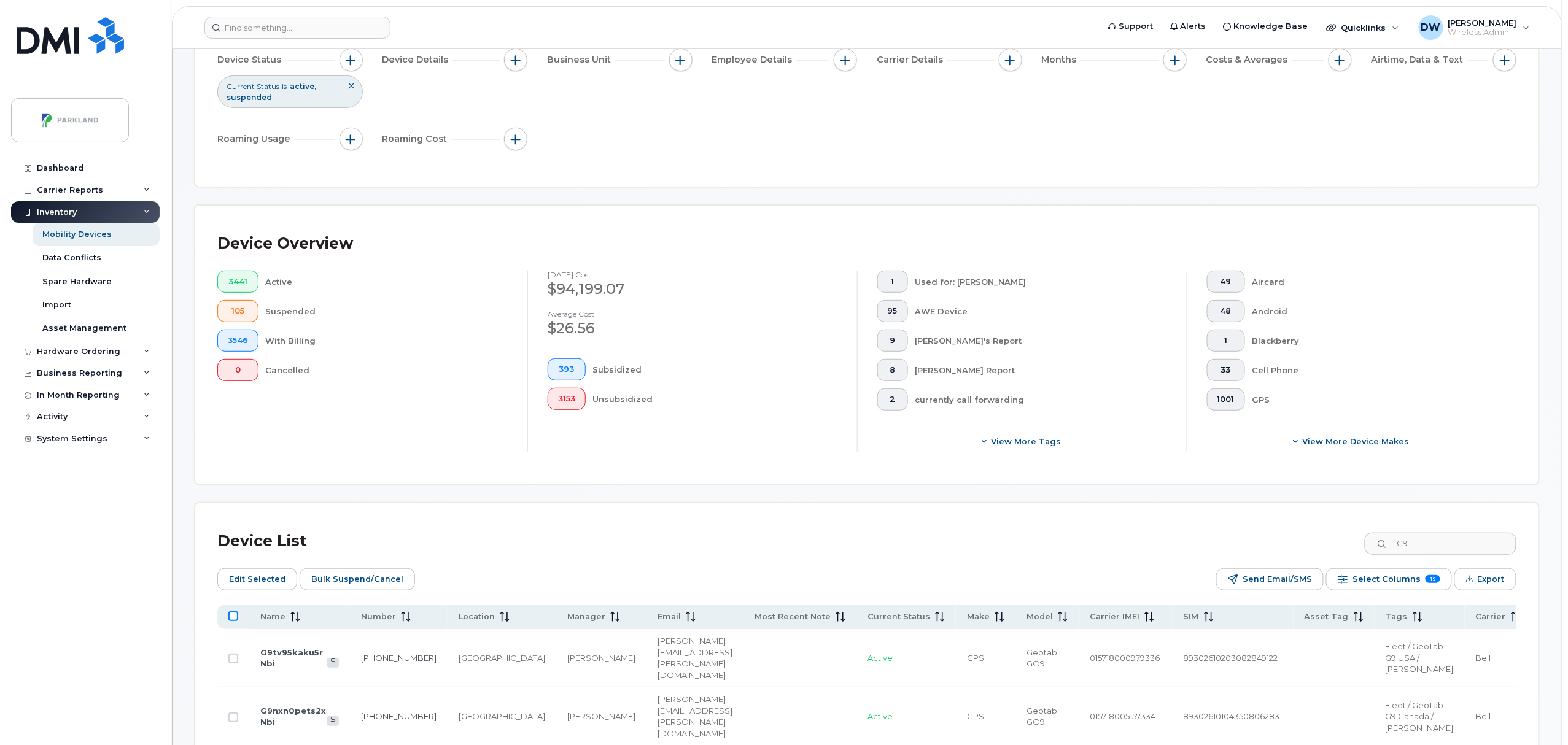
checkbox input "true"
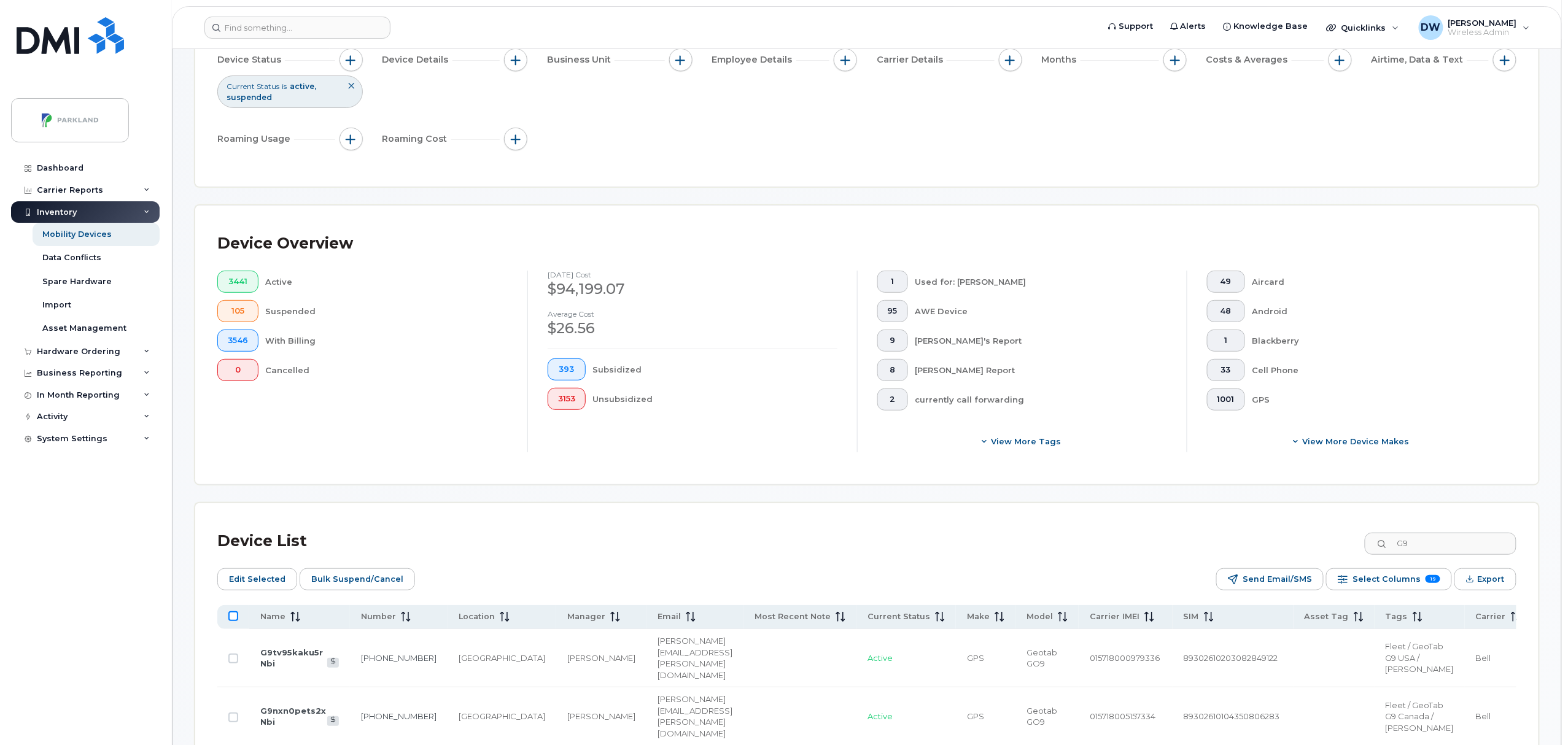
checkbox input "true"
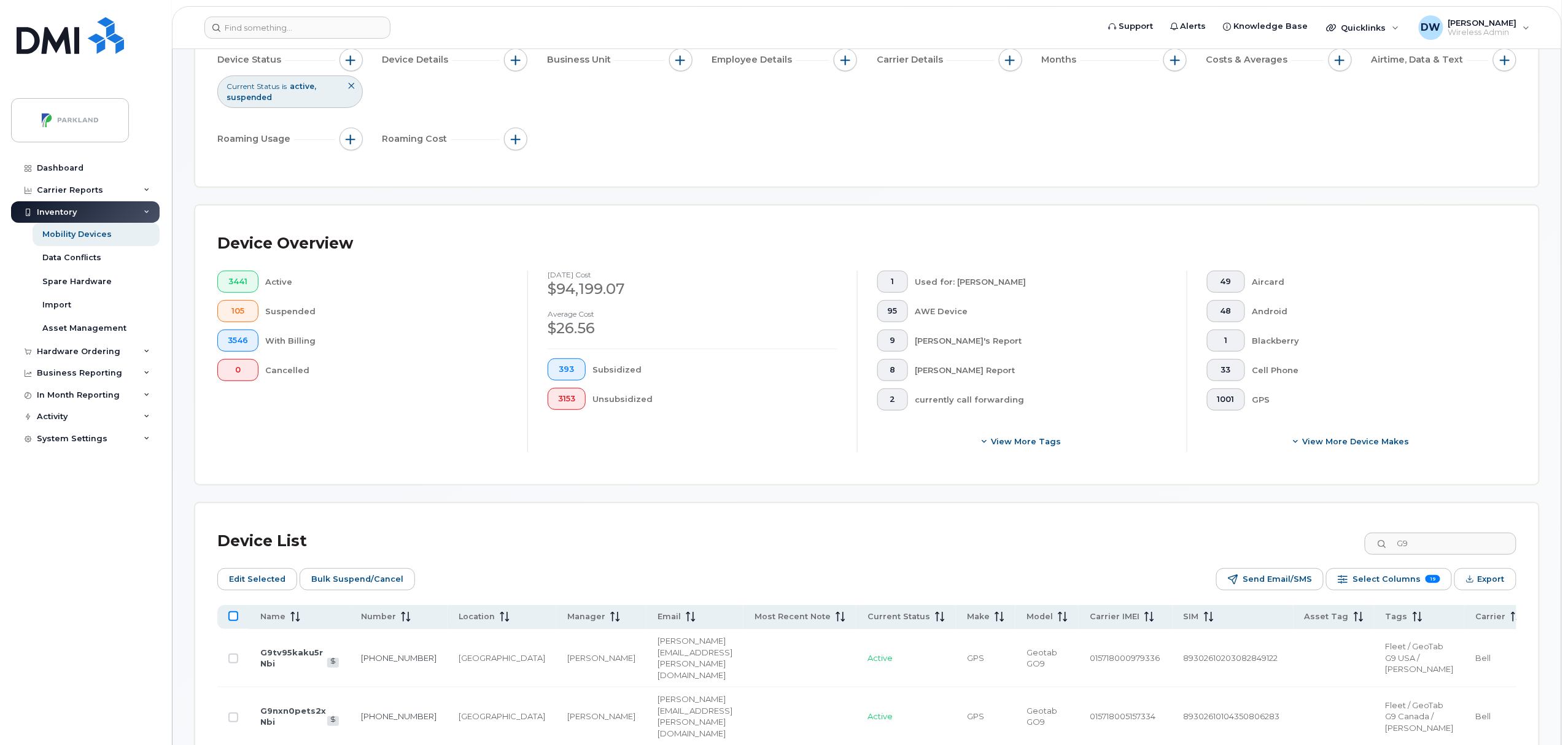
checkbox input "true"
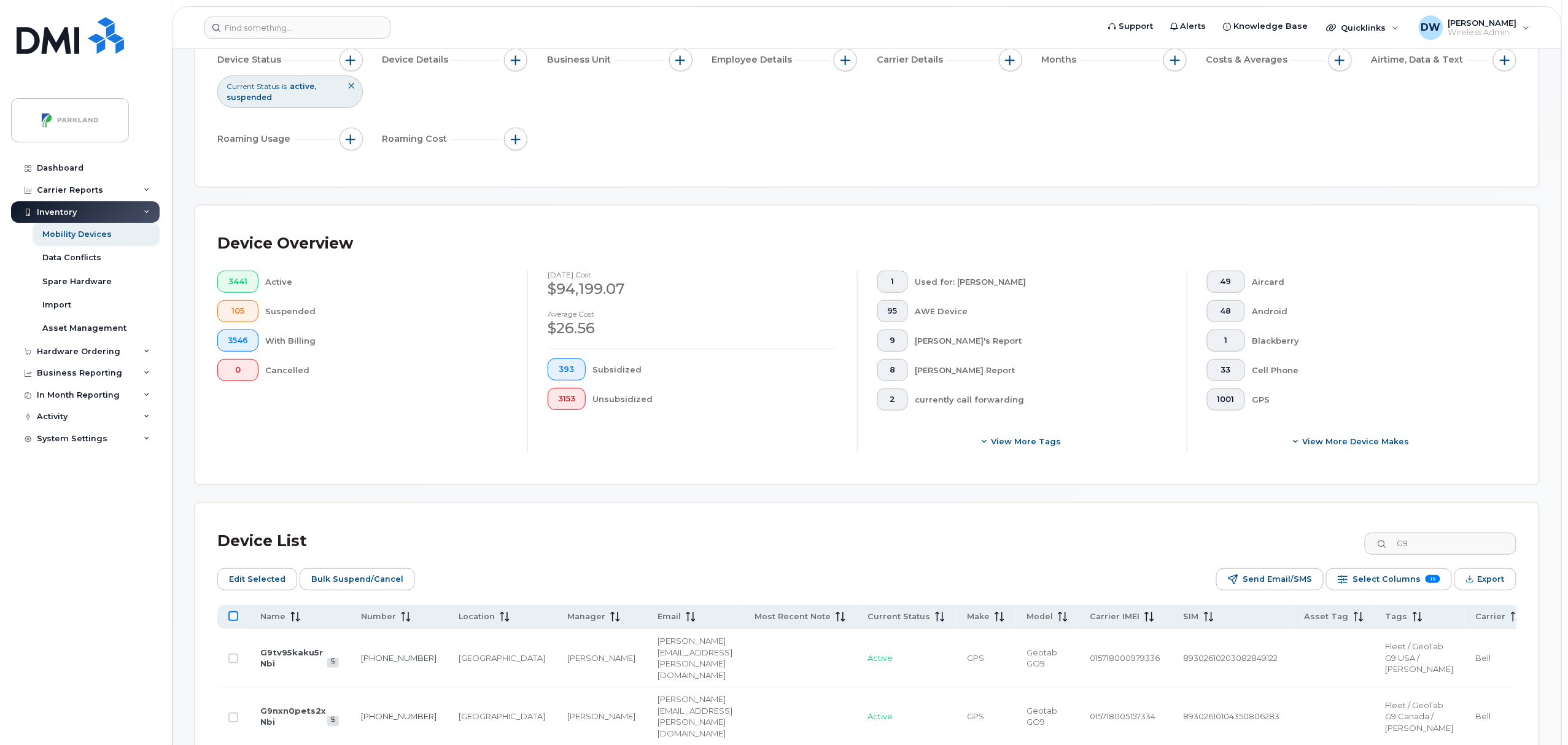
checkbox input "true"
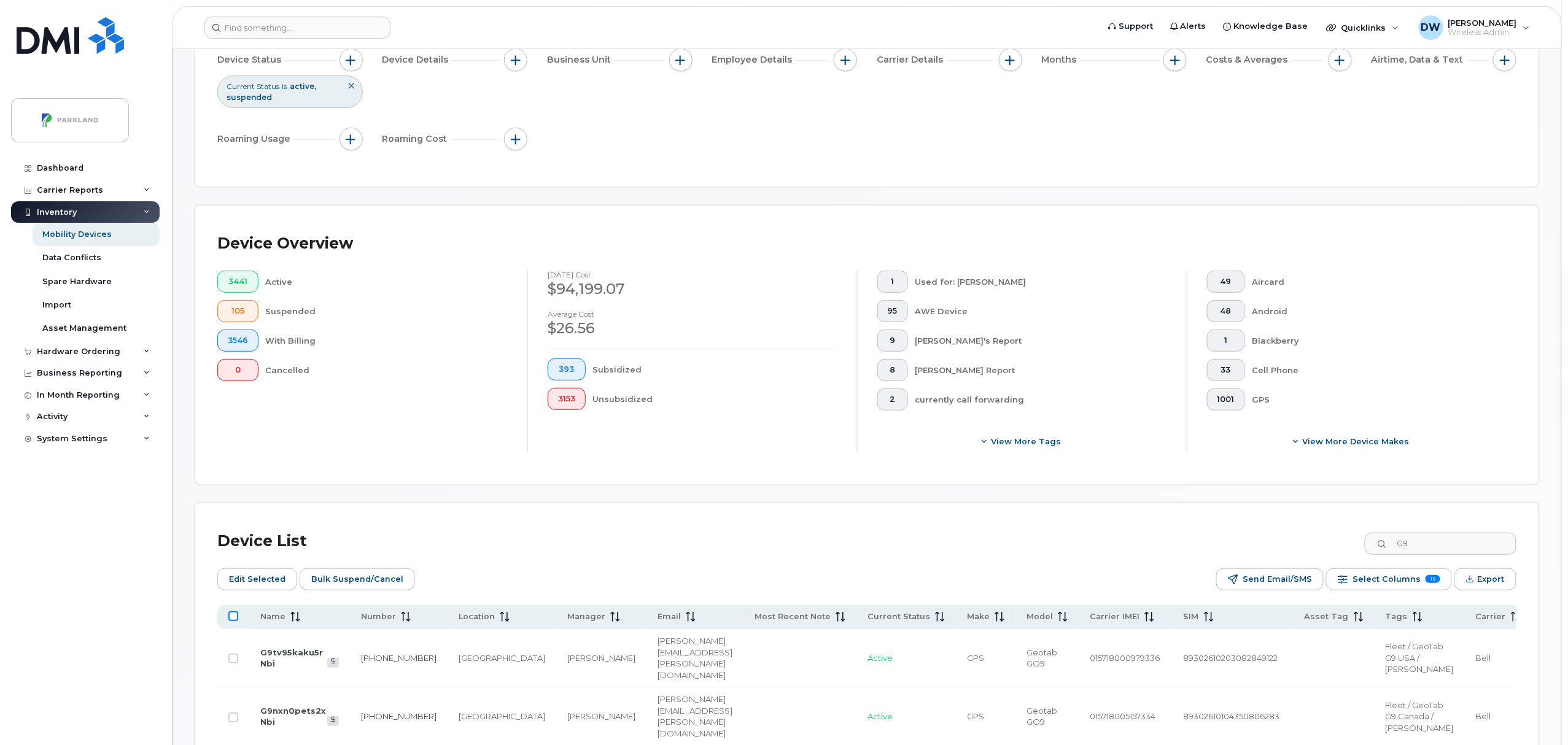
checkbox input "true"
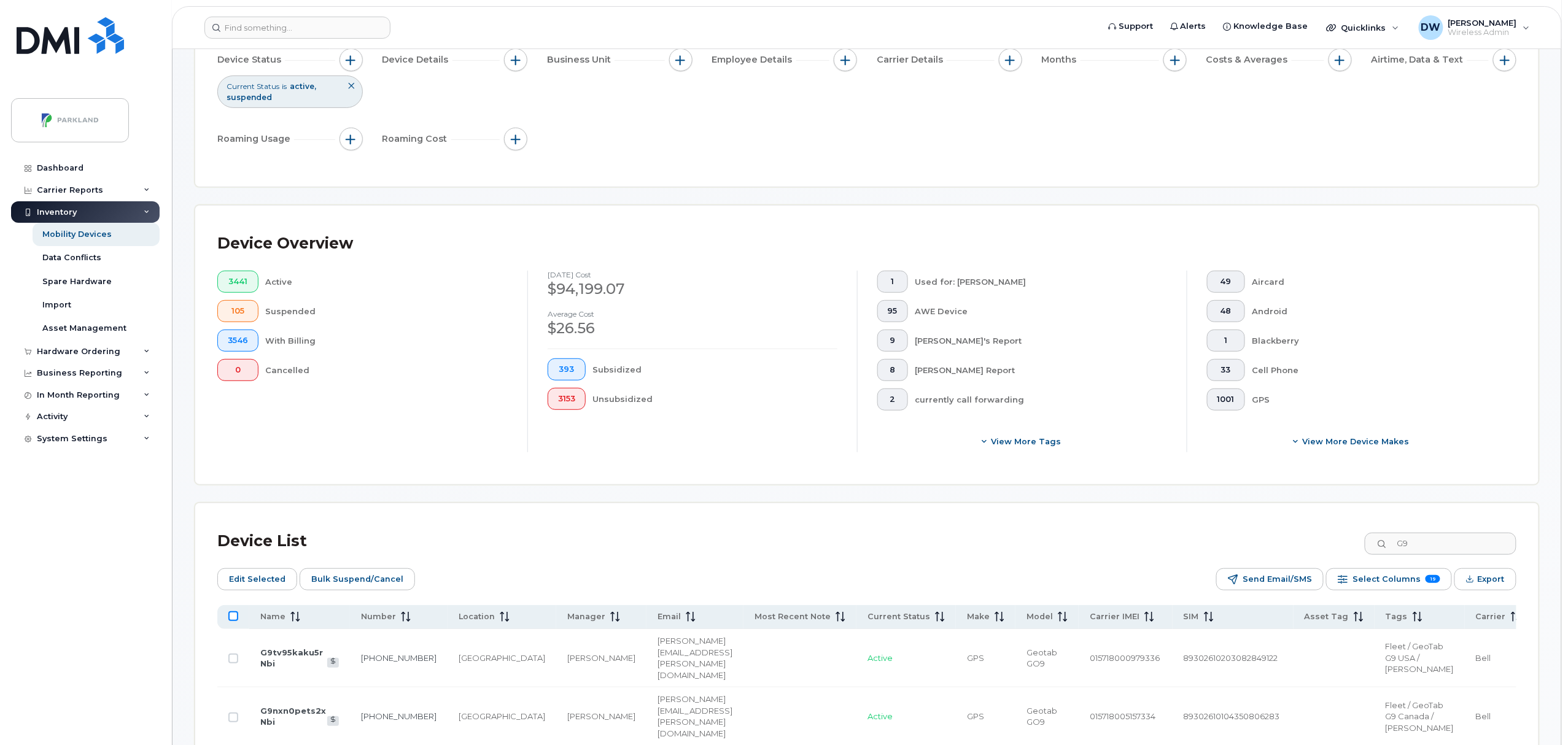
checkbox input "true"
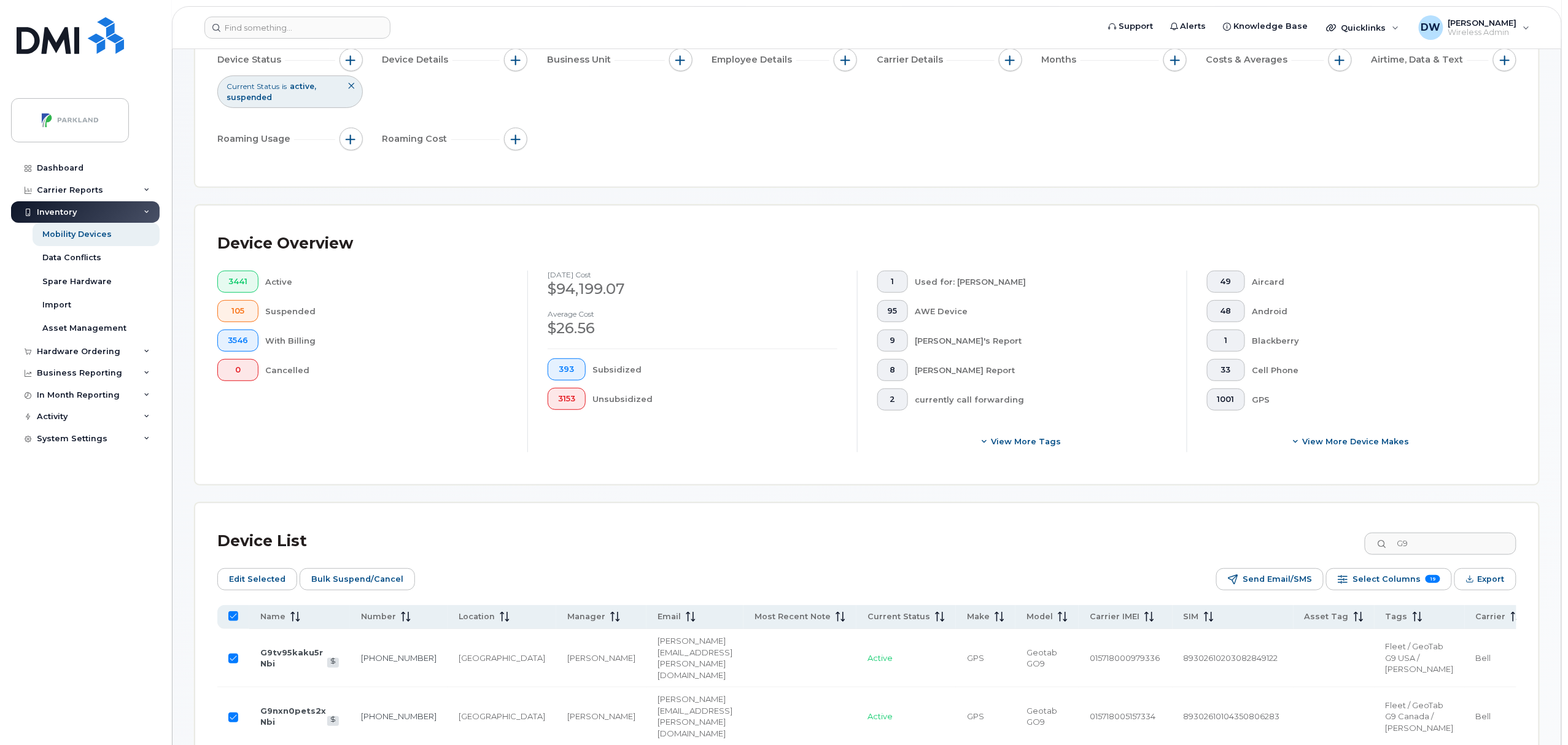
click at [234, 616] on input "All items selected" at bounding box center [233, 616] width 10 height 10
checkbox input "false"
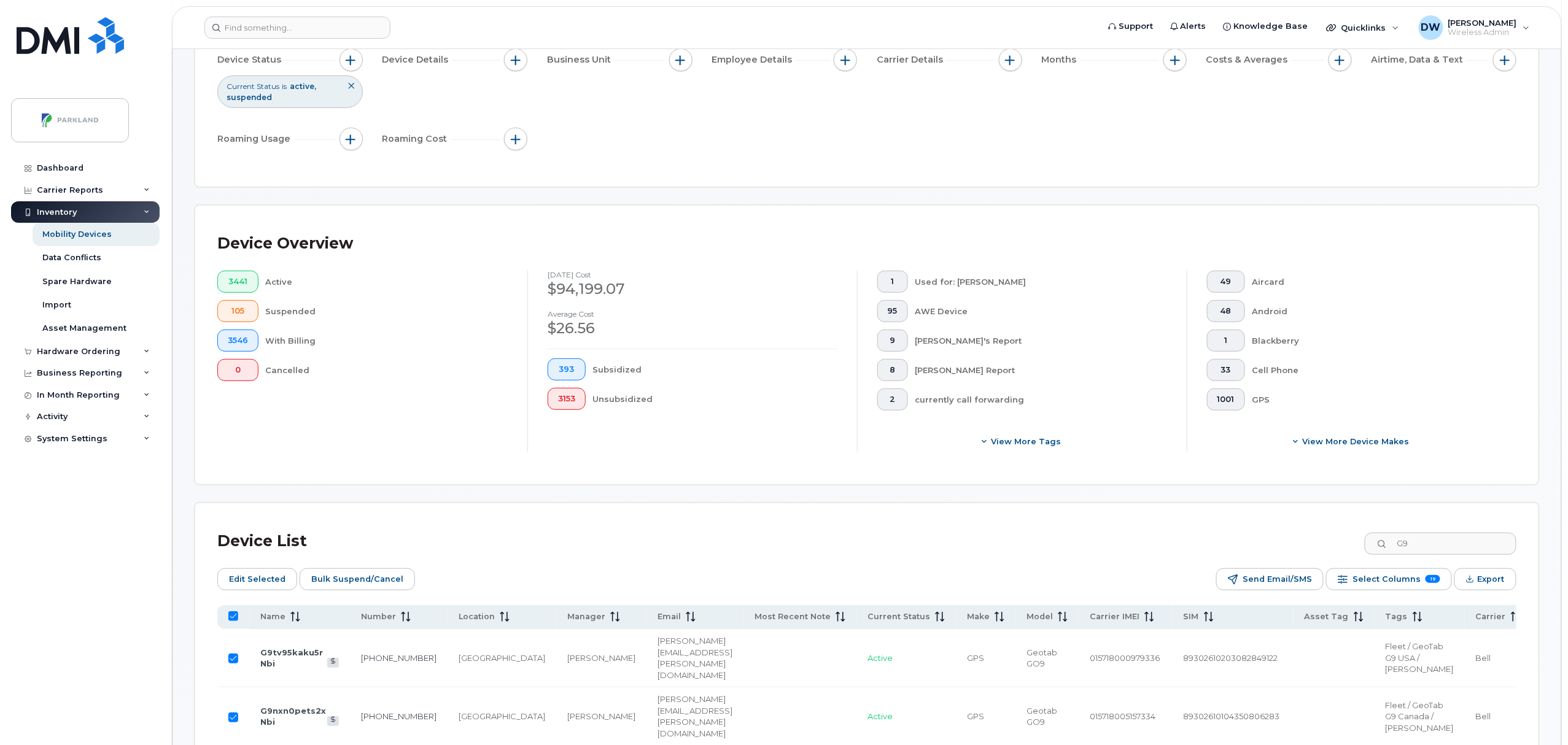
checkbox input "false"
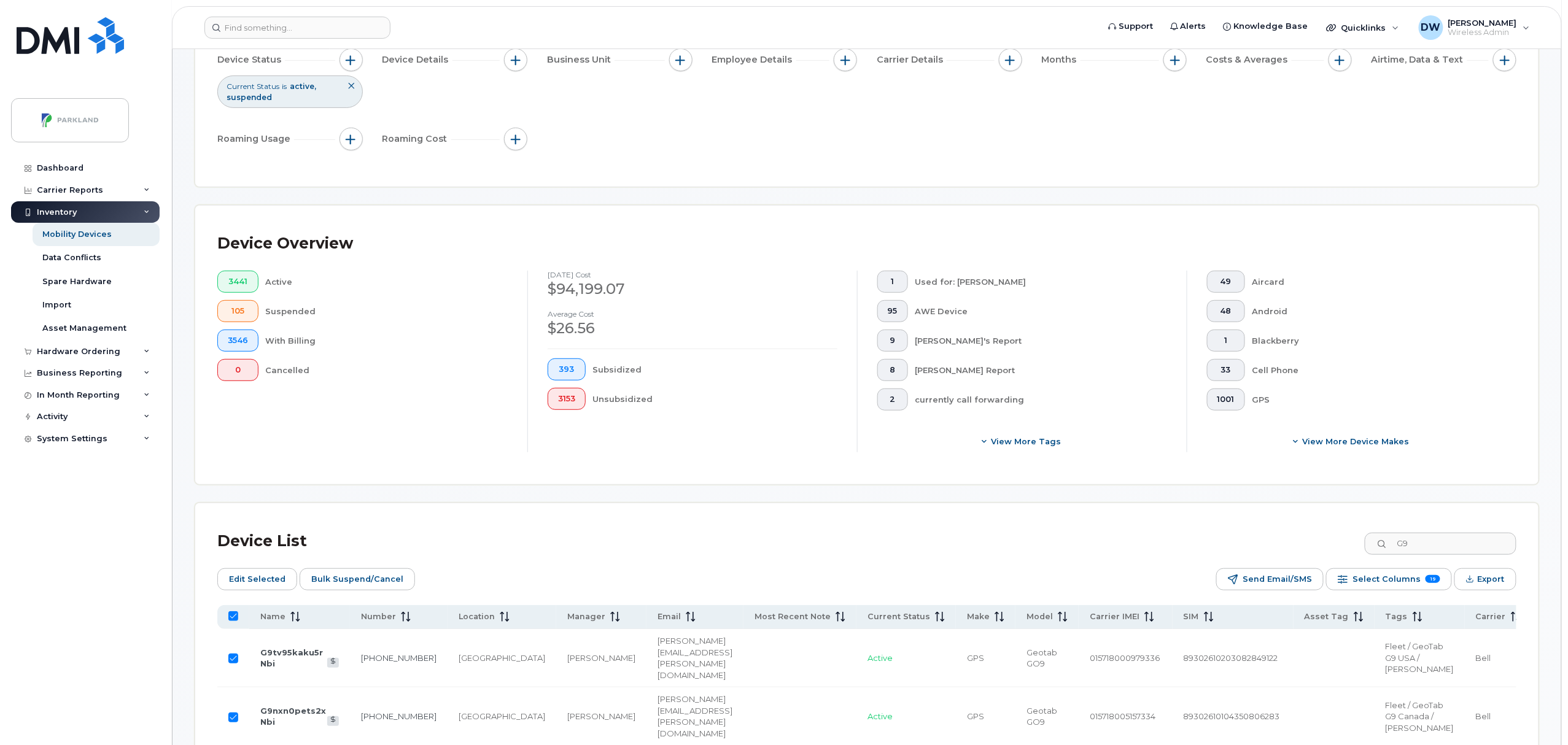
checkbox input "false"
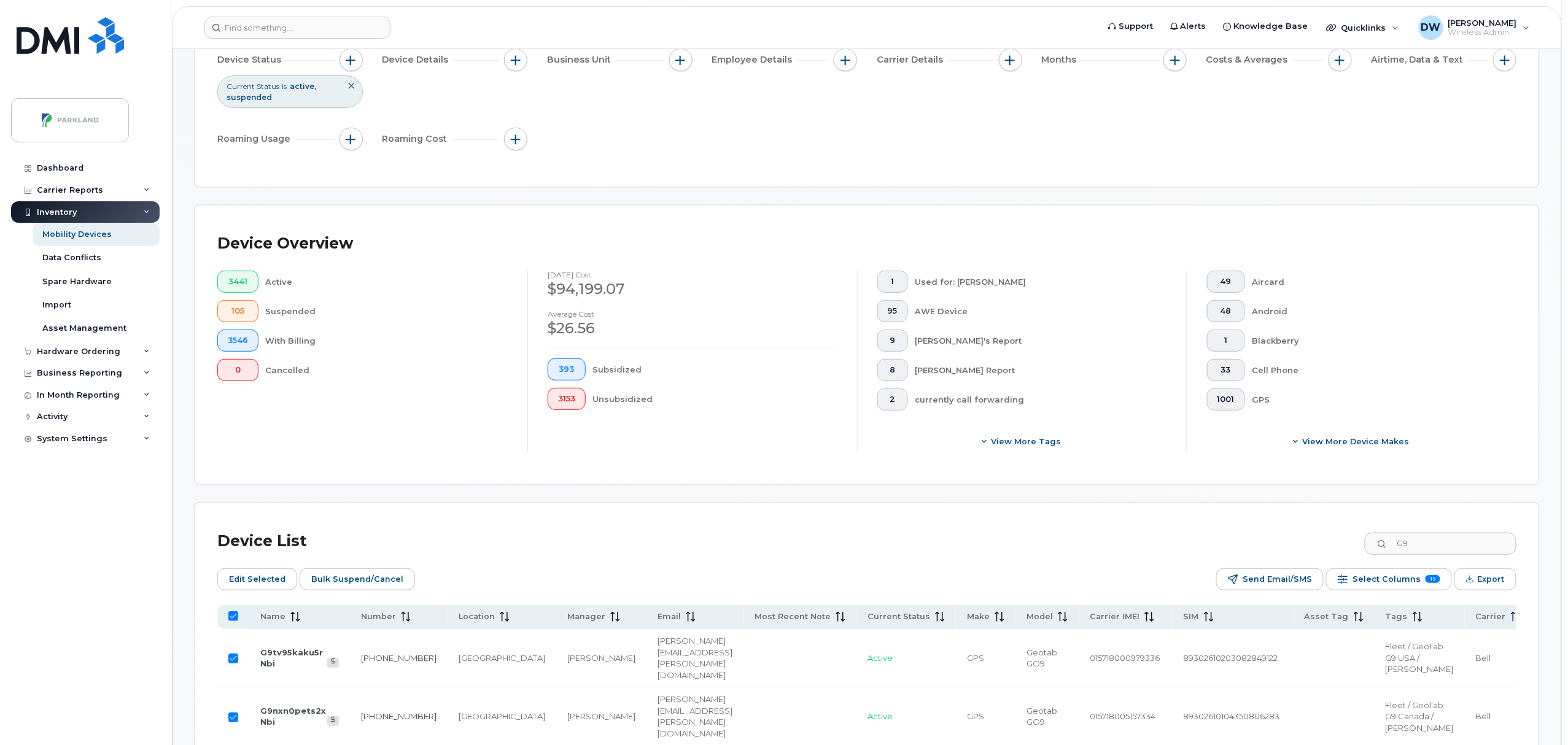
checkbox input "false"
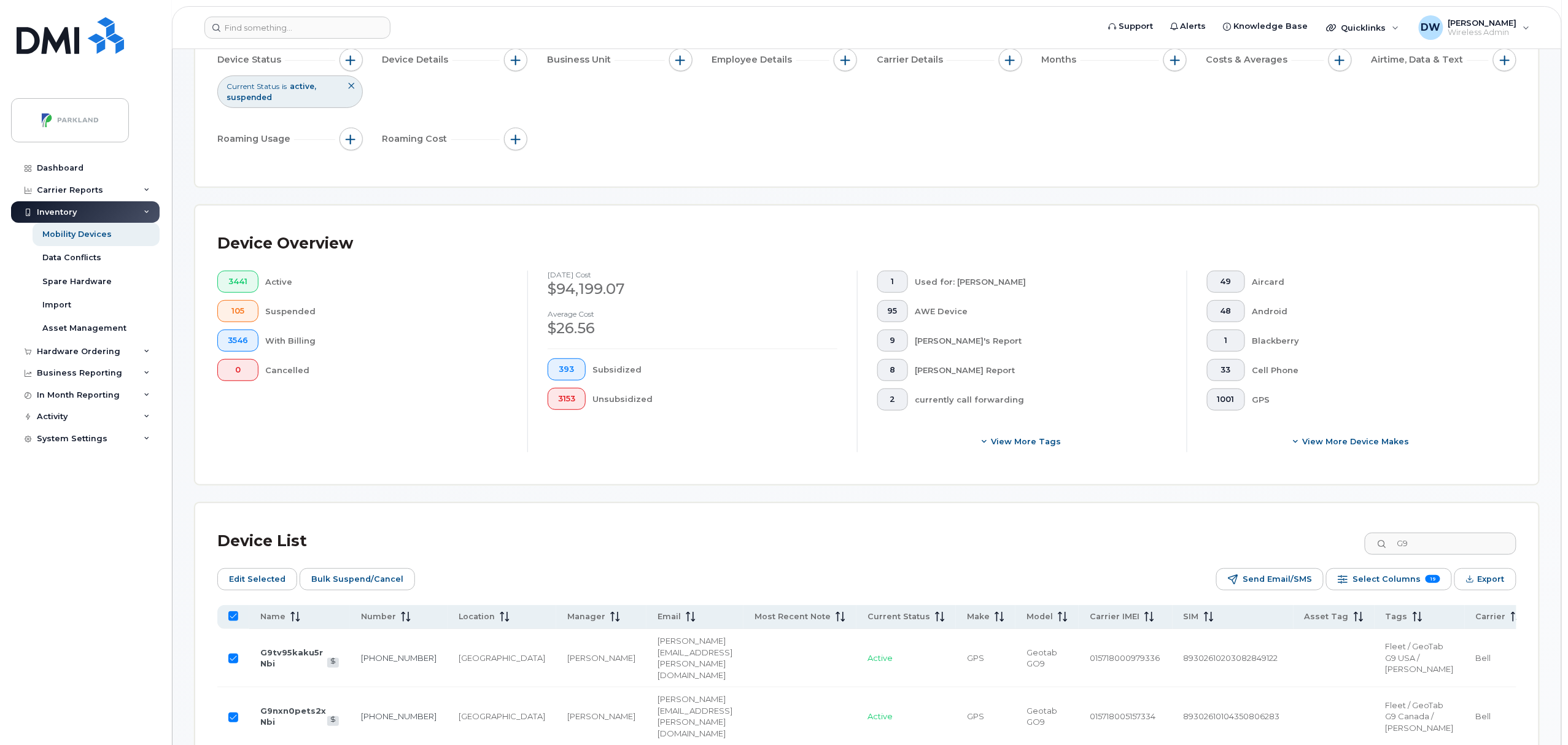
checkbox input "false"
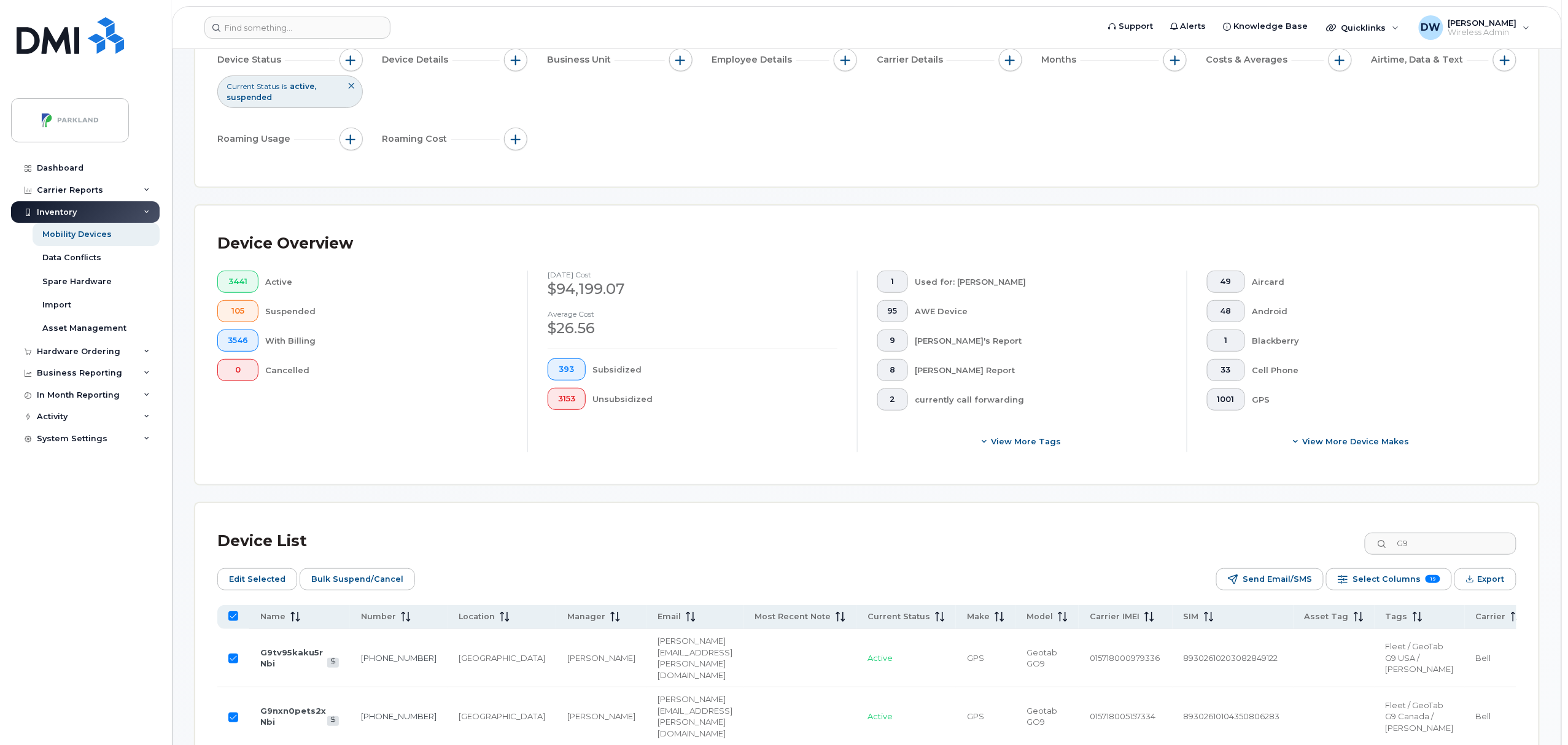
checkbox input "false"
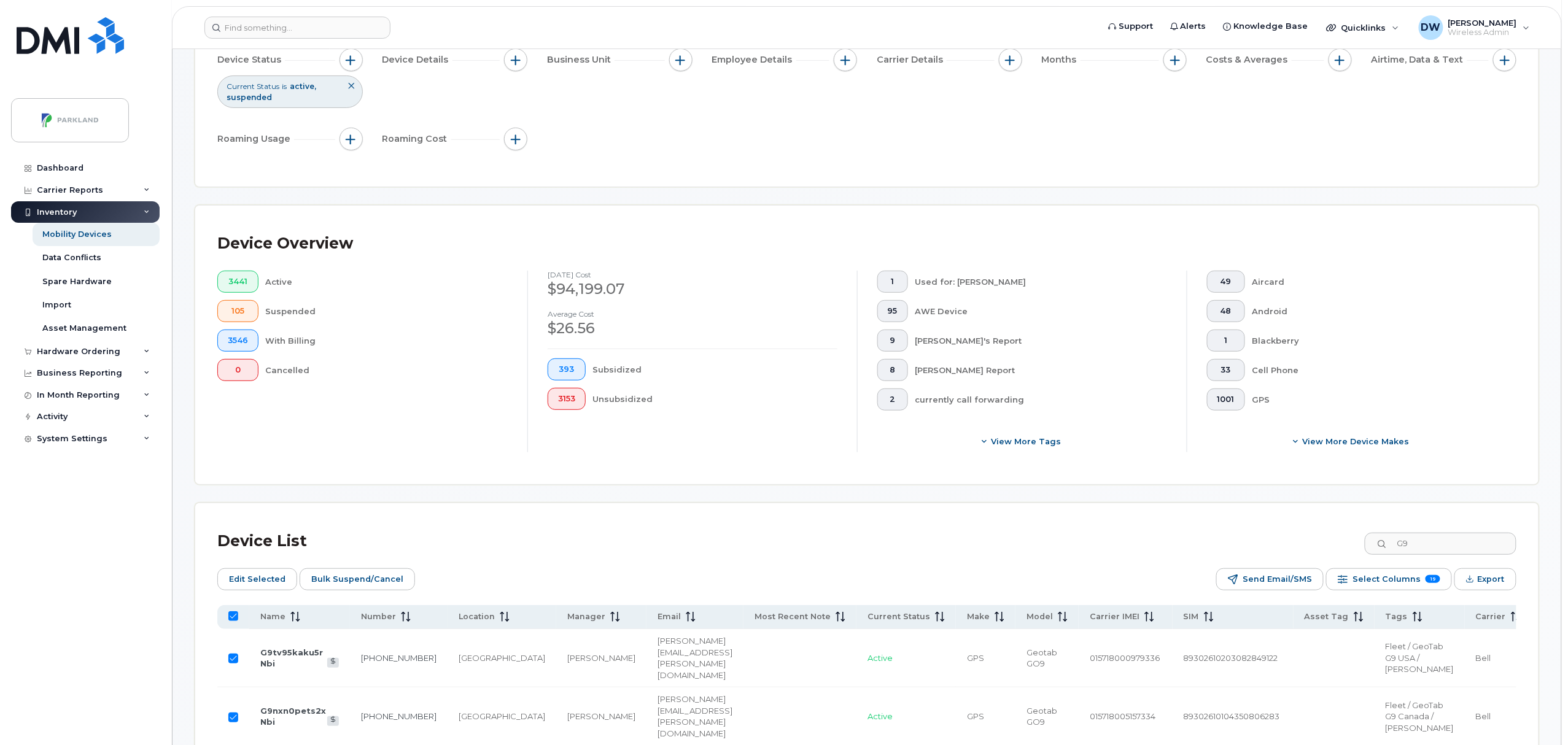
checkbox input "false"
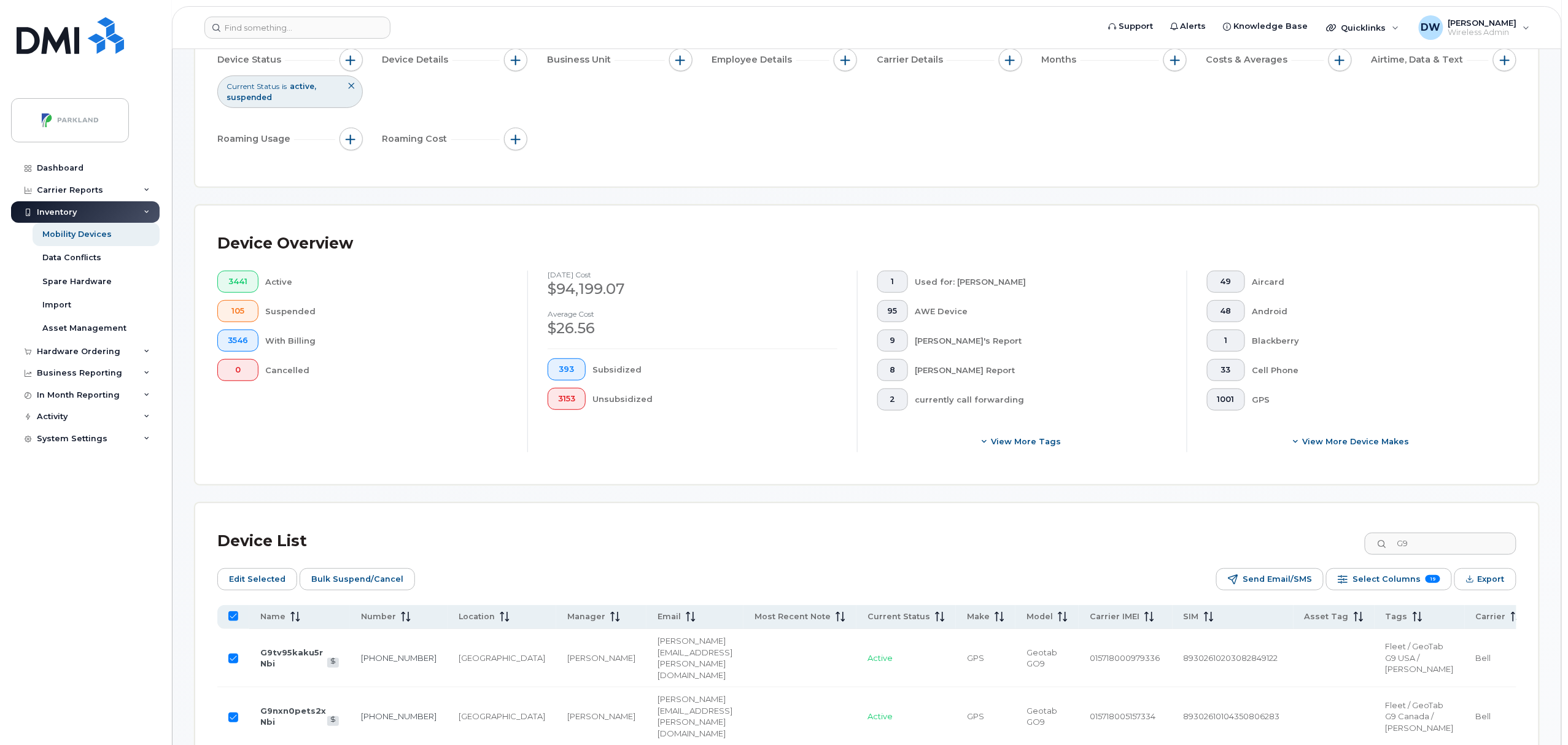
checkbox input "false"
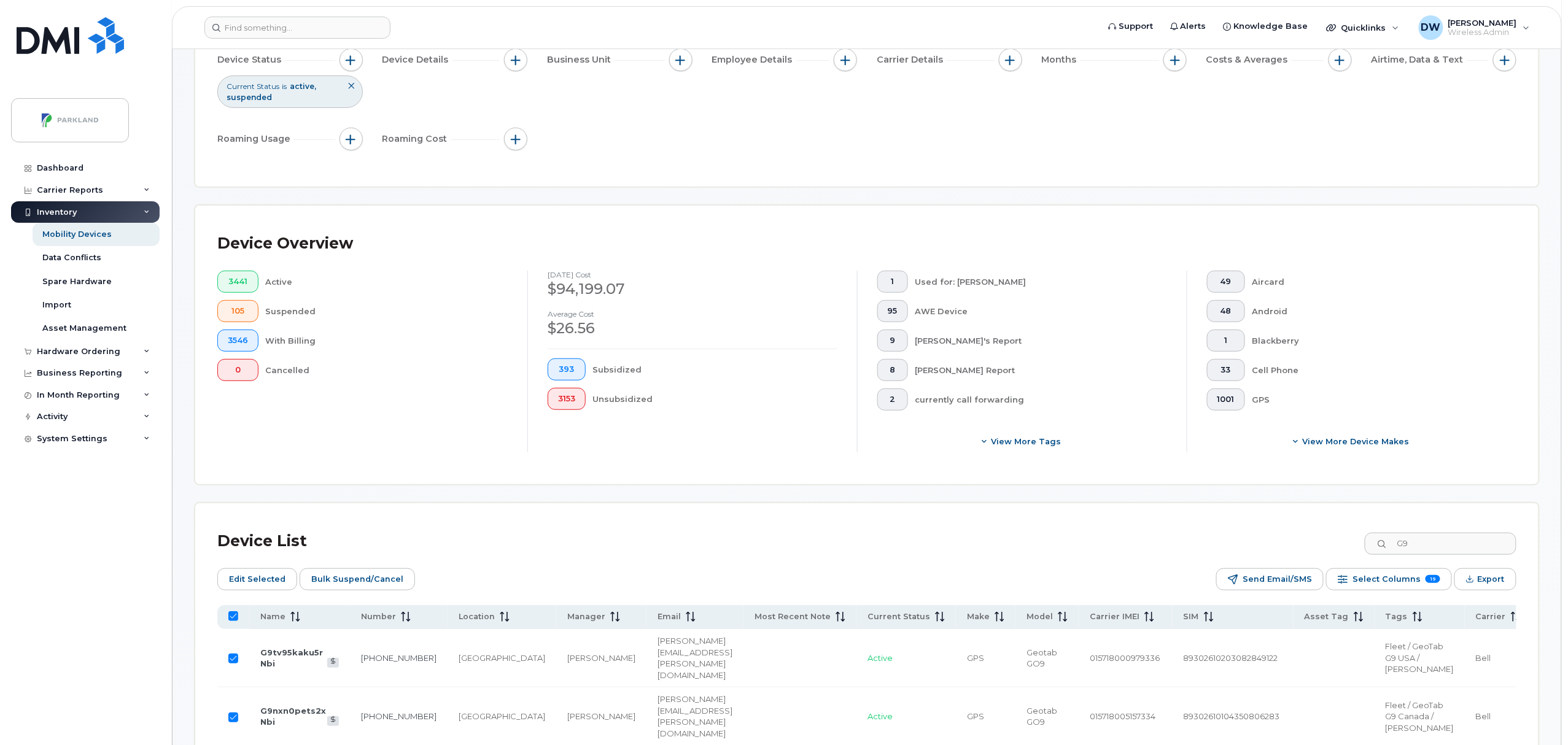
checkbox input "false"
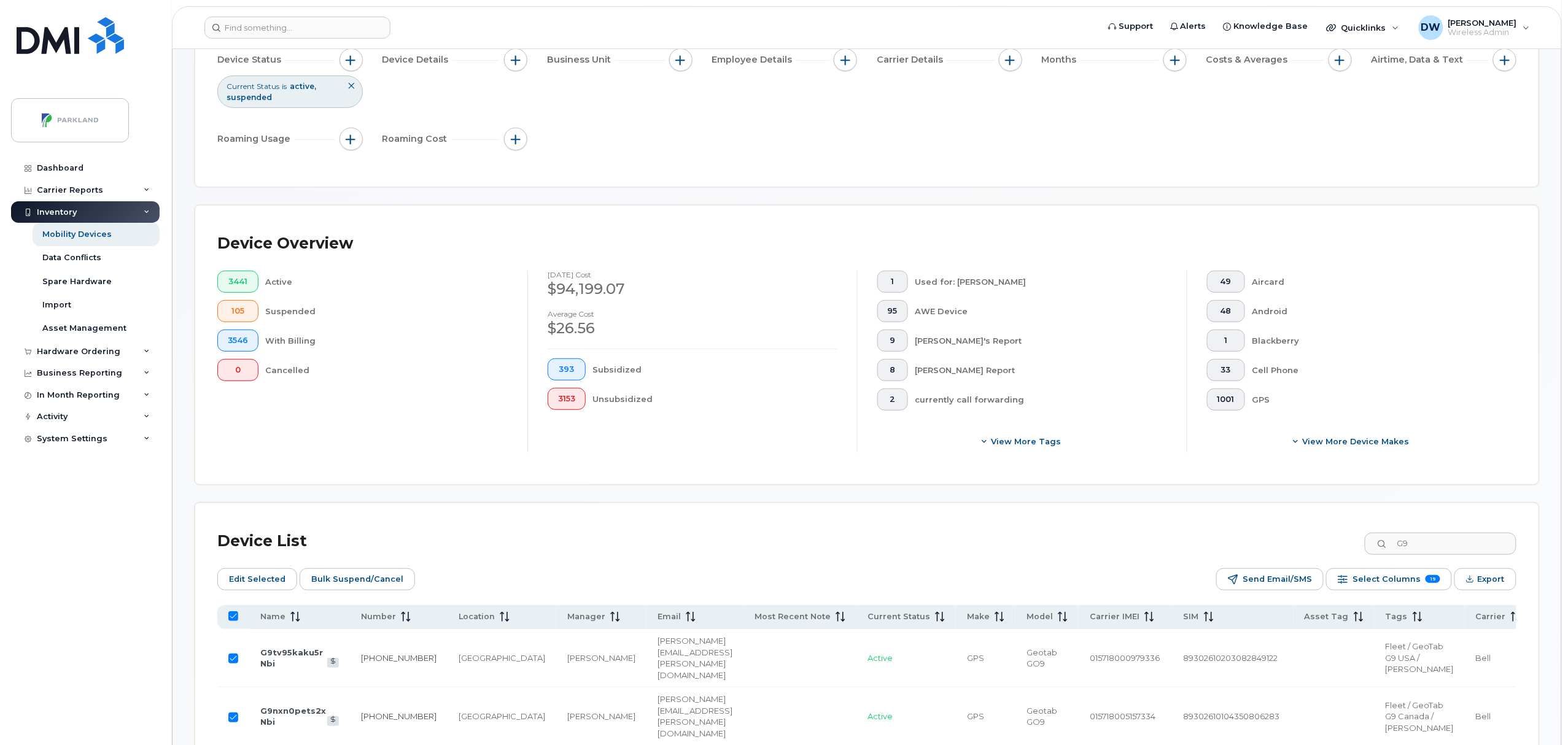
checkbox input "false"
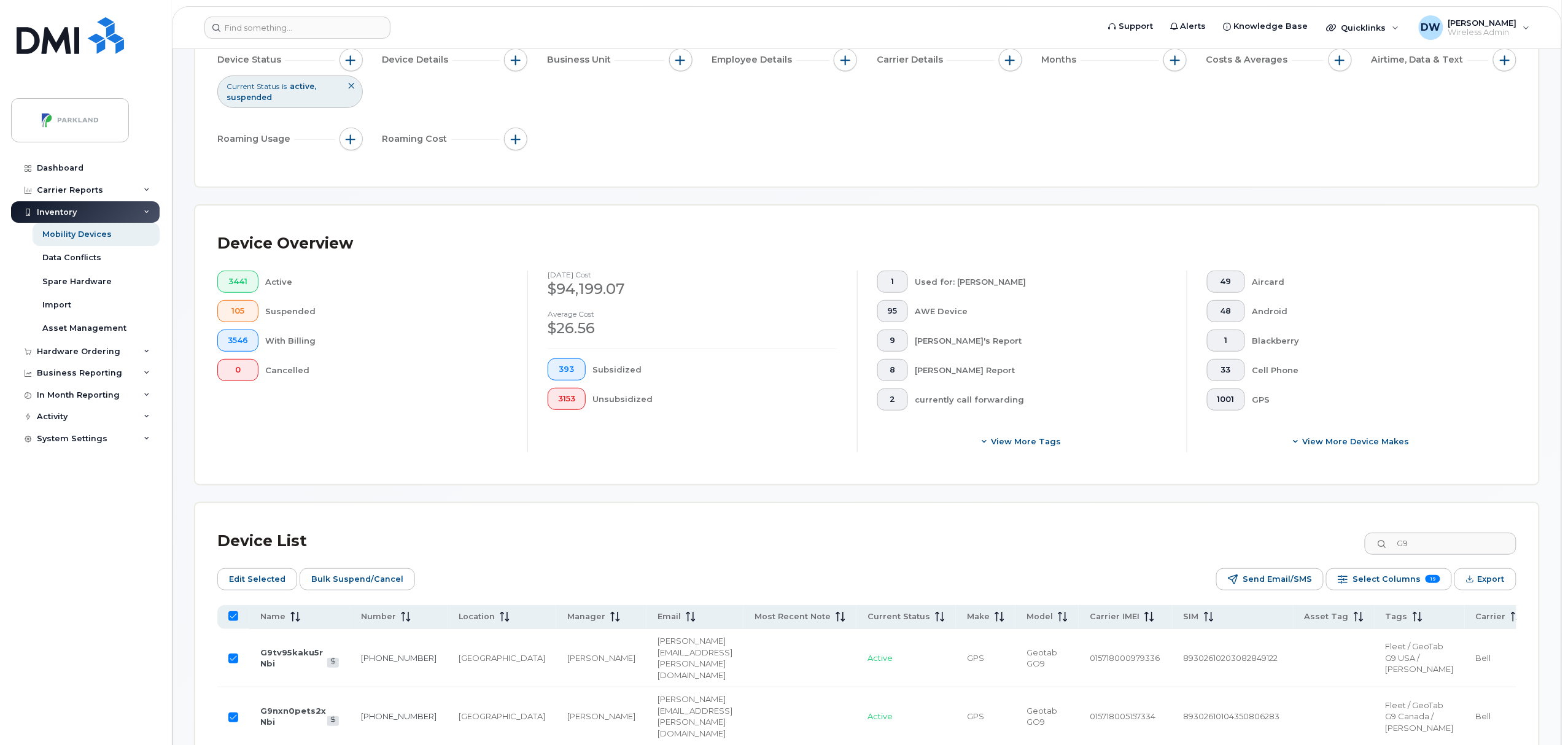
checkbox input "false"
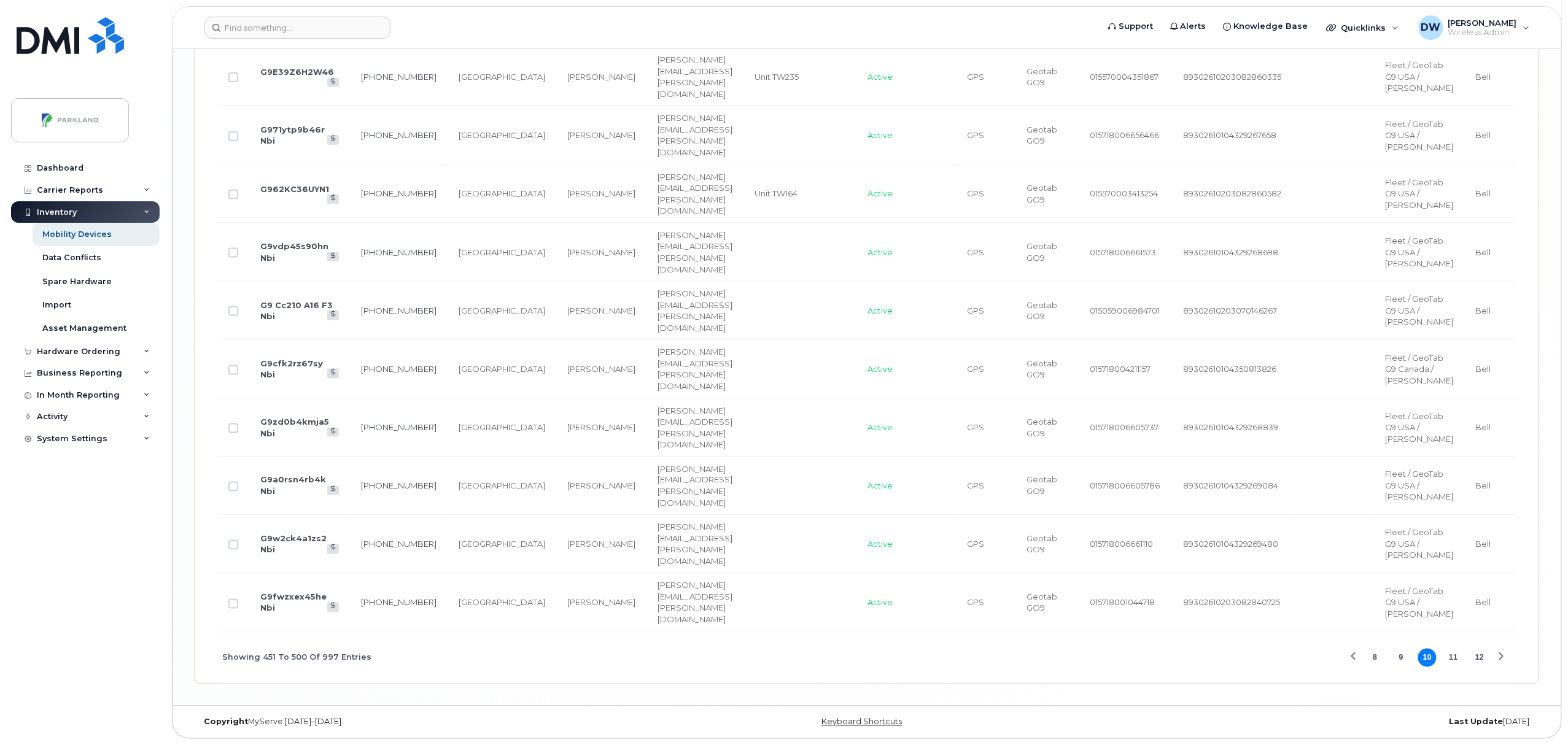
scroll to position [3706, 0]
click at [1454, 656] on button "11" at bounding box center [1454, 658] width 19 height 19
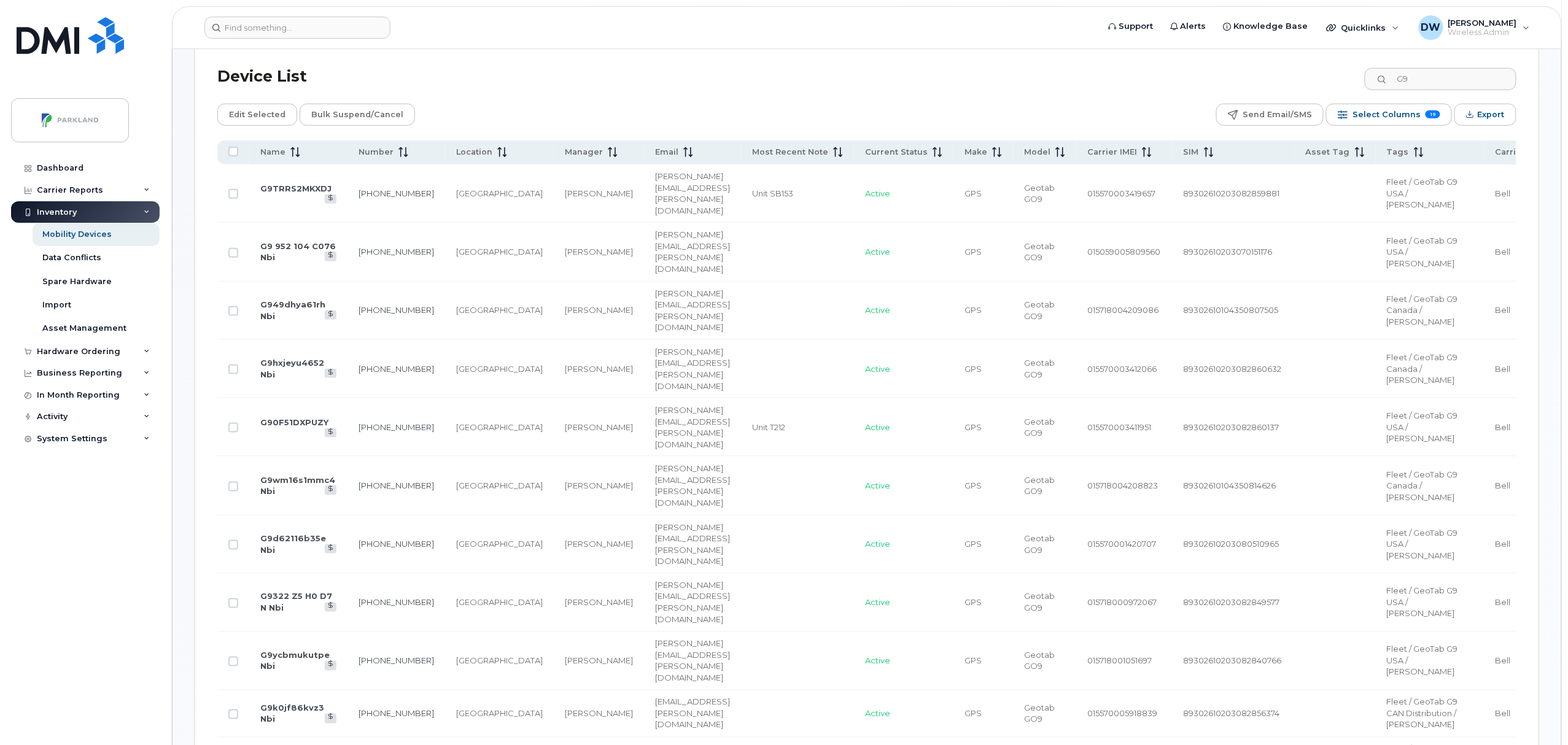
scroll to position [631, 0]
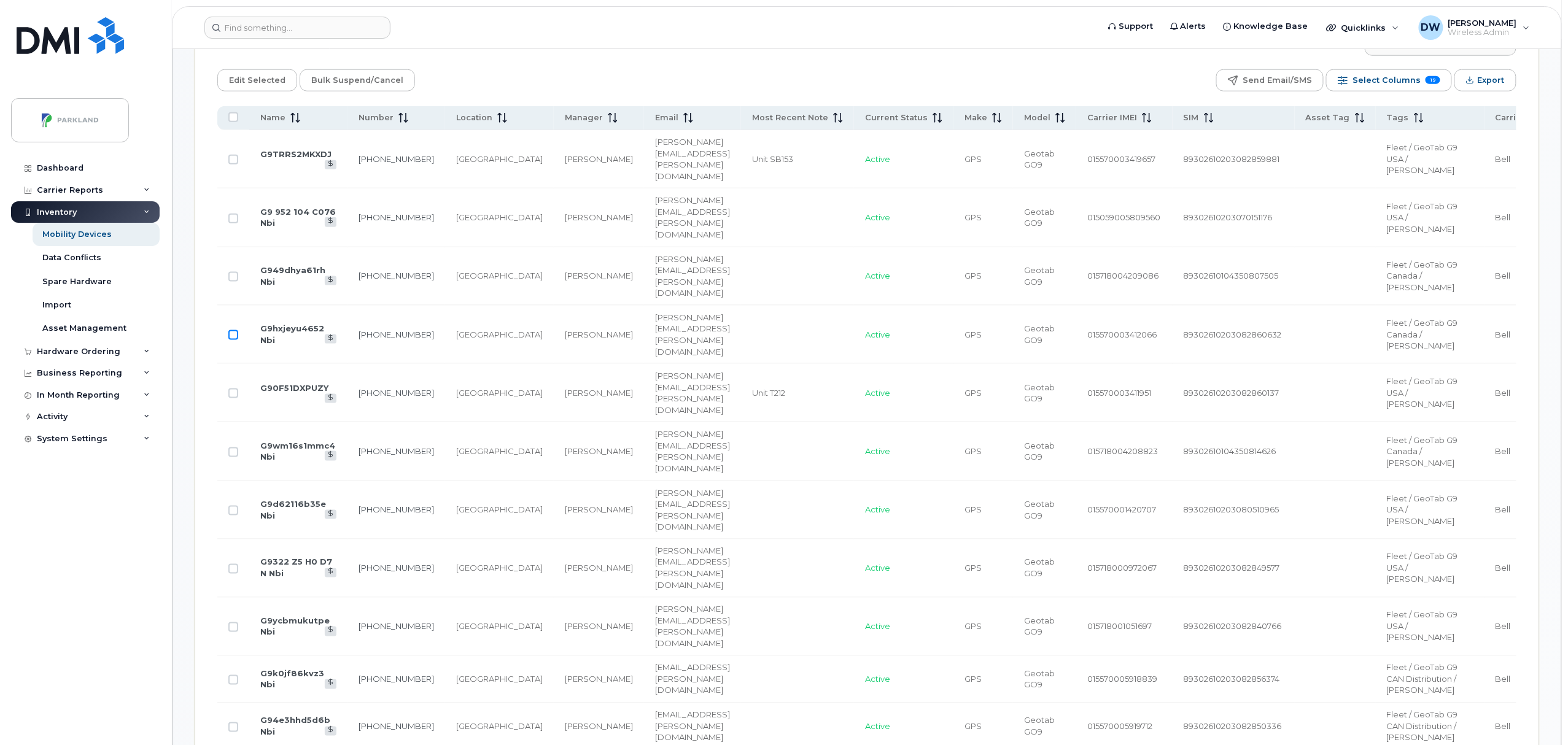
click at [235, 340] on input "Row Unselected" at bounding box center [233, 335] width 10 height 10
checkbox input "true"
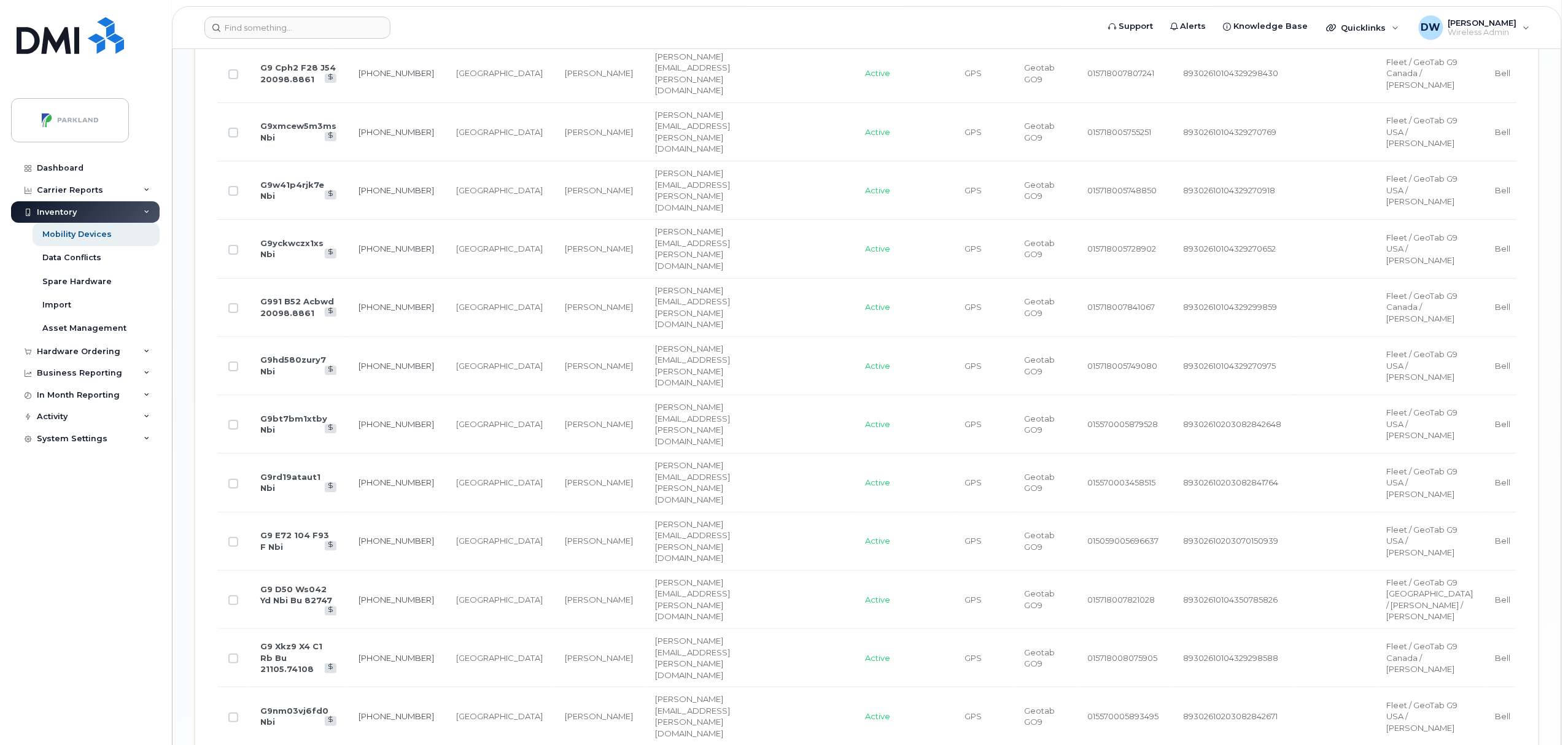
scroll to position [2398, 0]
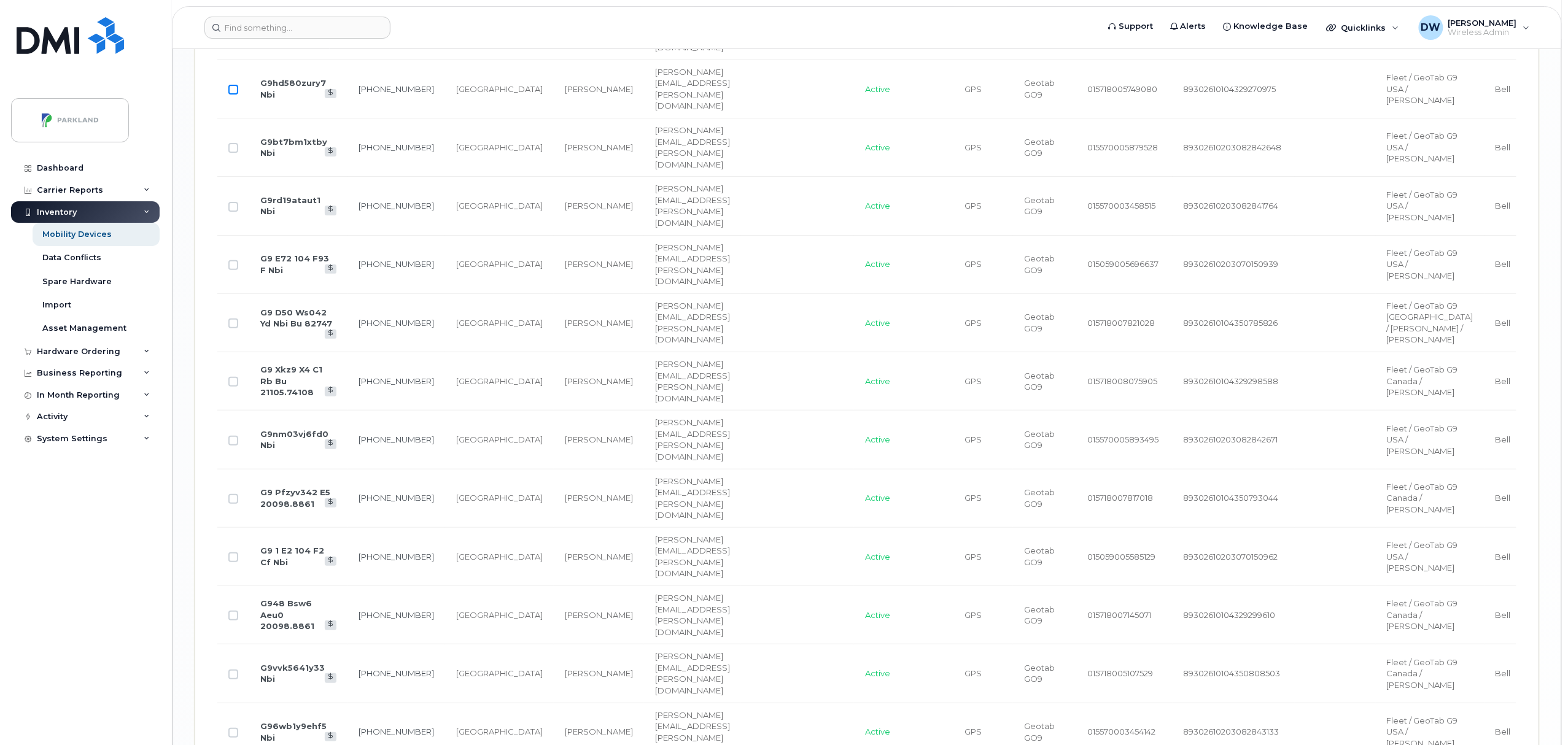
click at [236, 94] on input "Row Unselected" at bounding box center [233, 90] width 10 height 10
checkbox input "true"
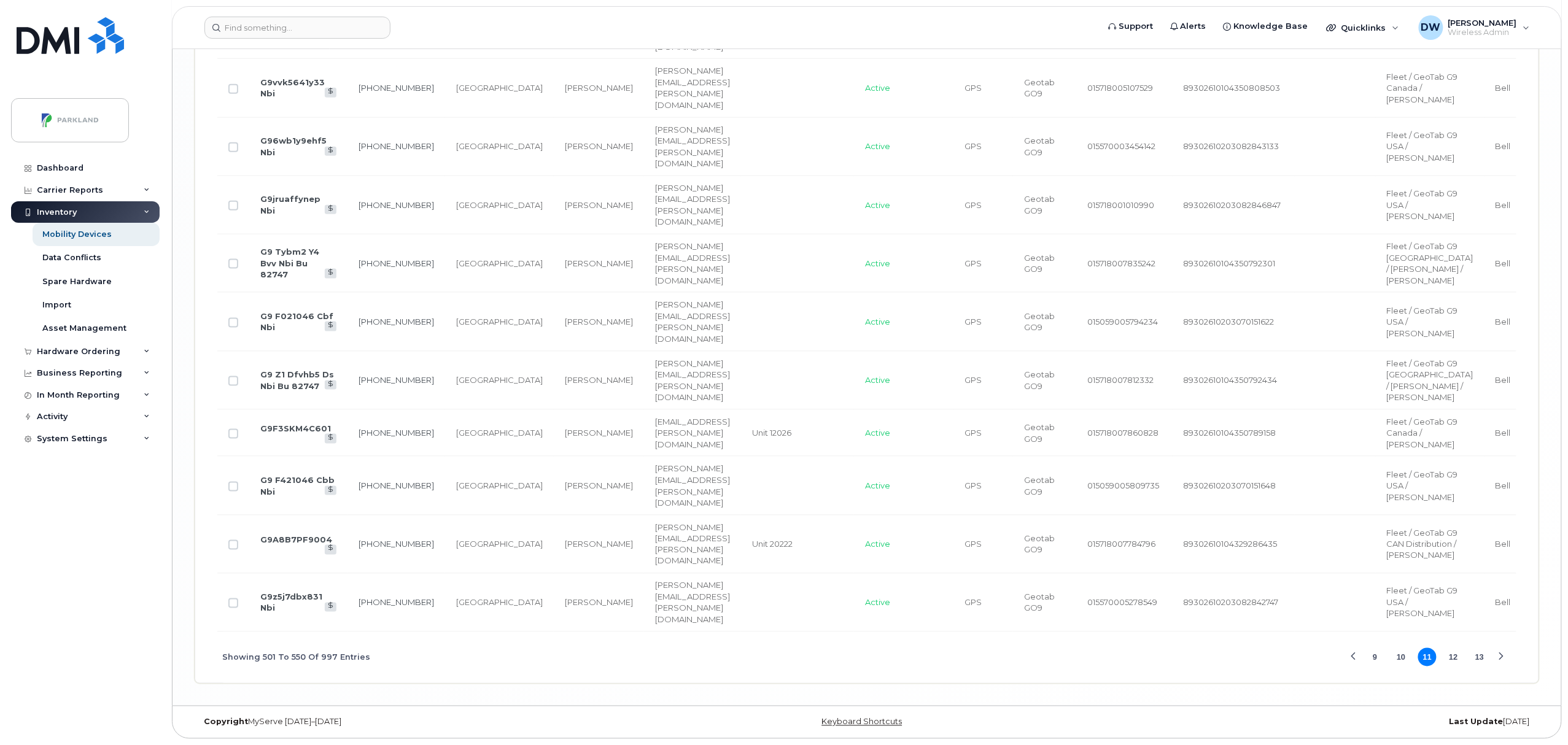
scroll to position [3747, 0]
click at [1454, 662] on button "12" at bounding box center [1454, 657] width 19 height 19
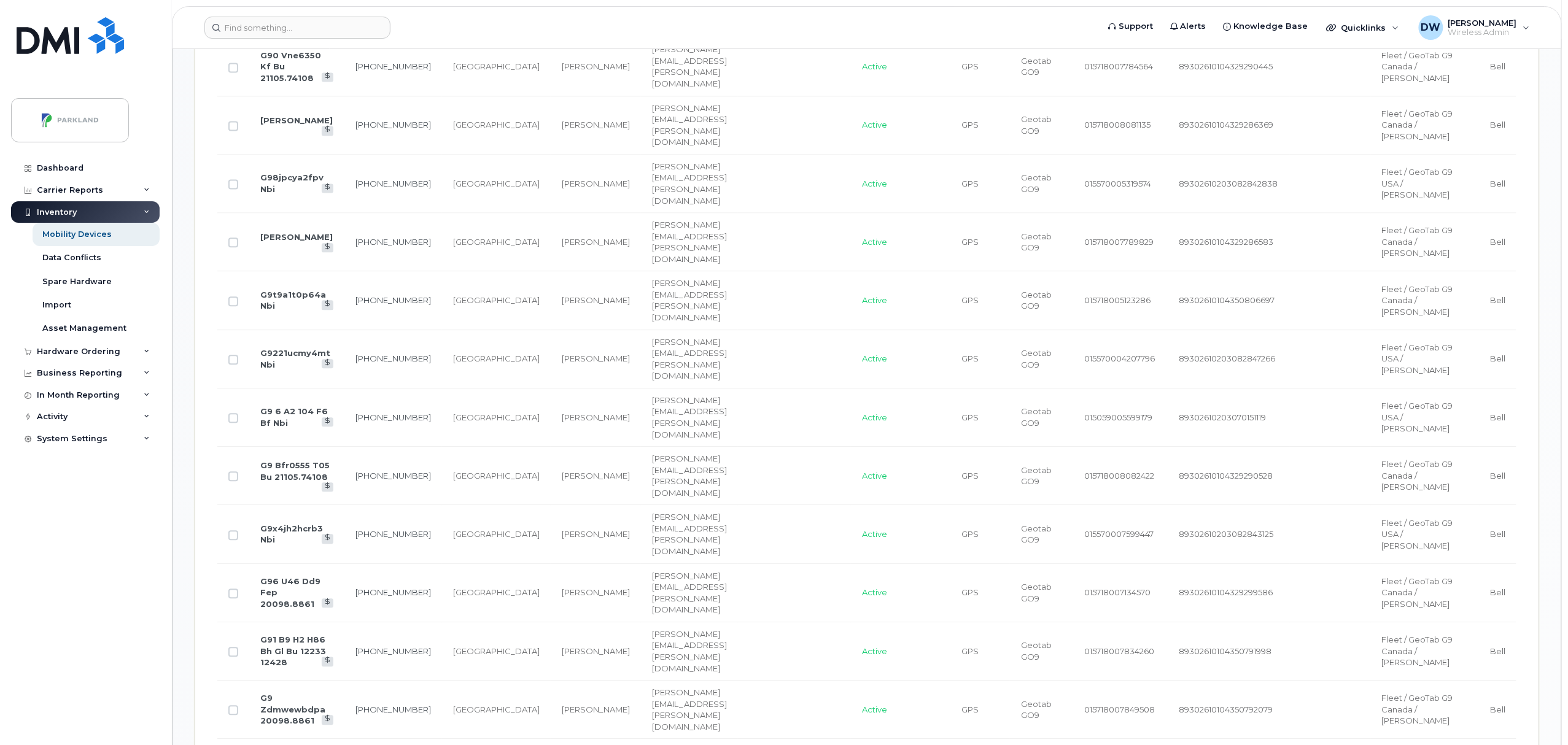
scroll to position [1203, 0]
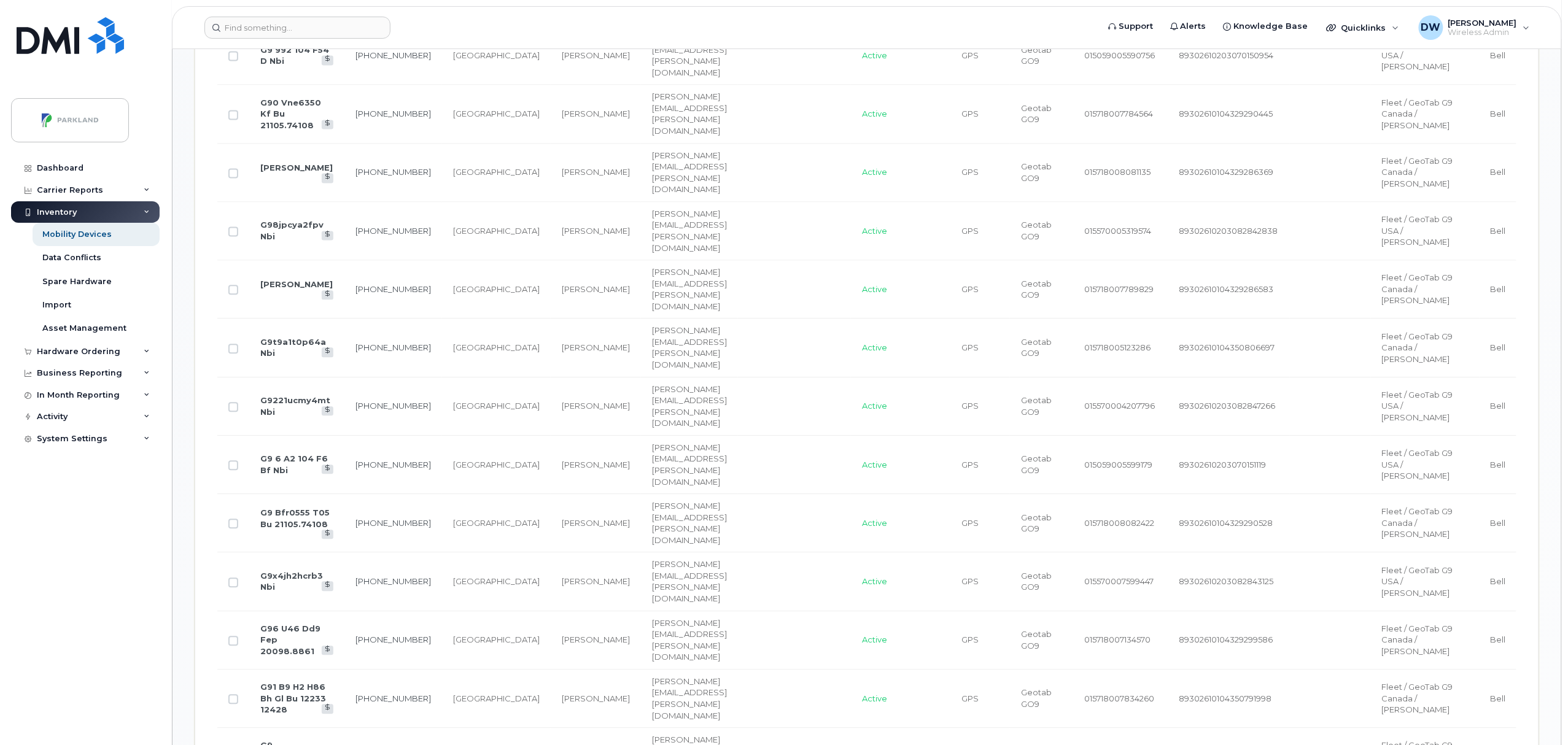
checkbox input "true"
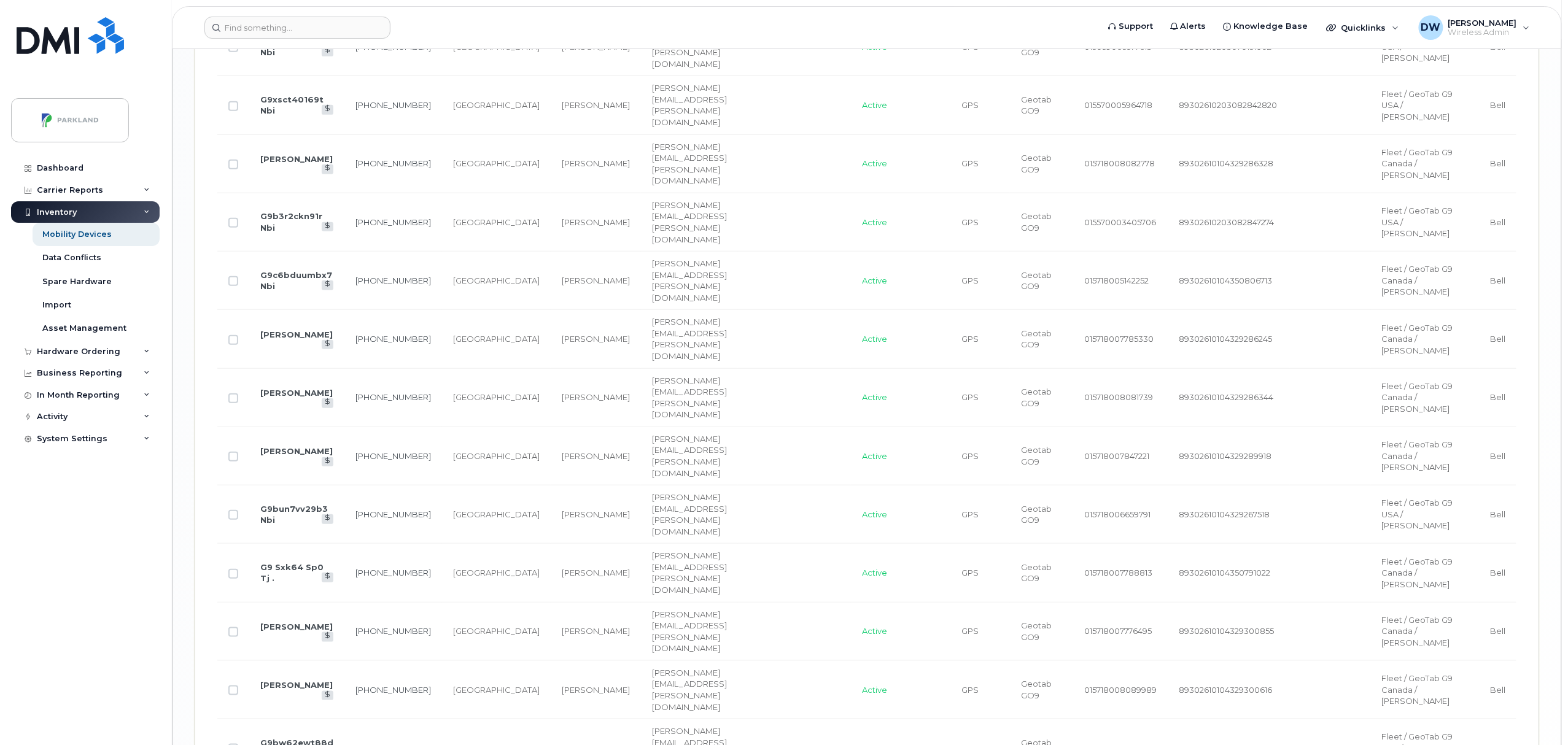
scroll to position [2630, 0]
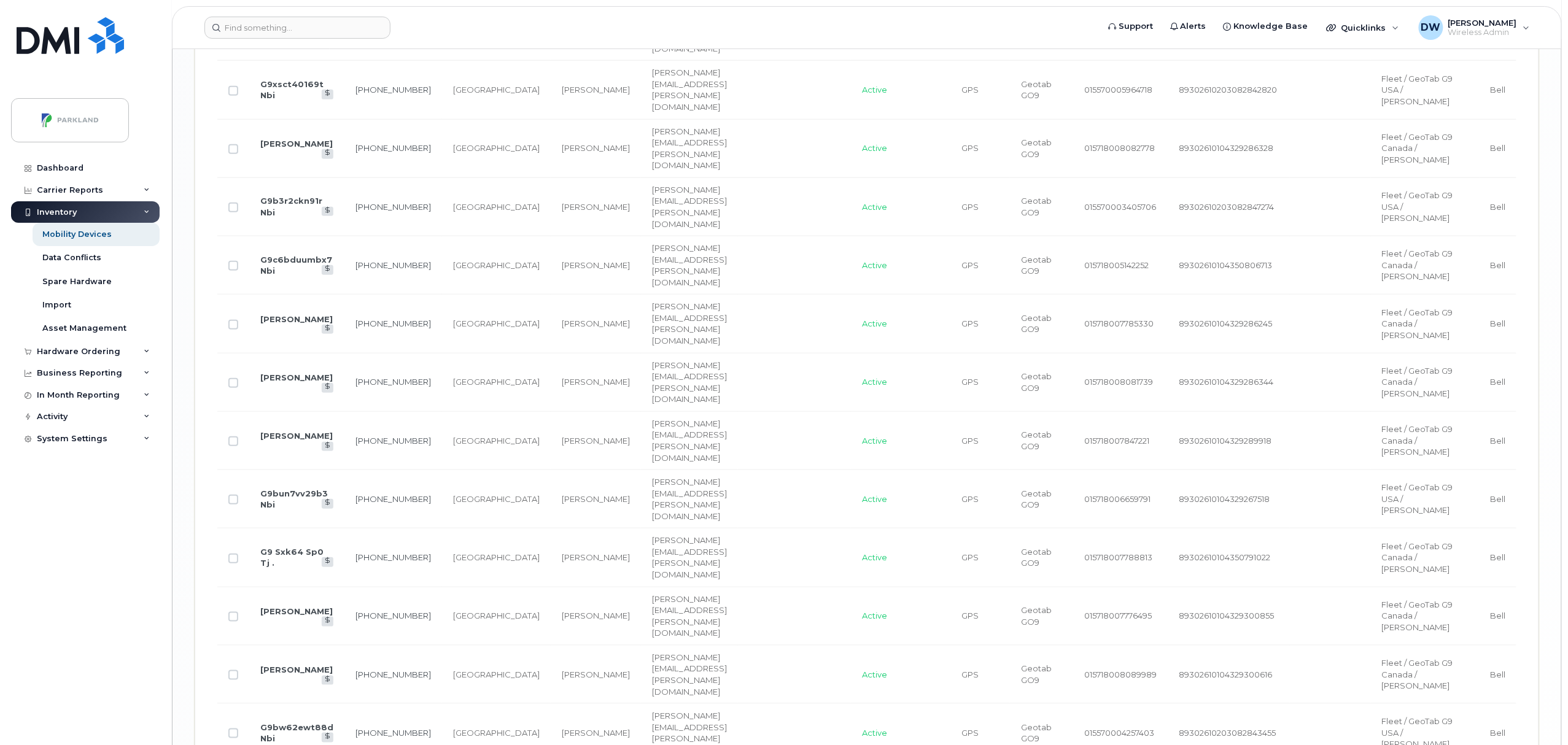
checkbox input "true"
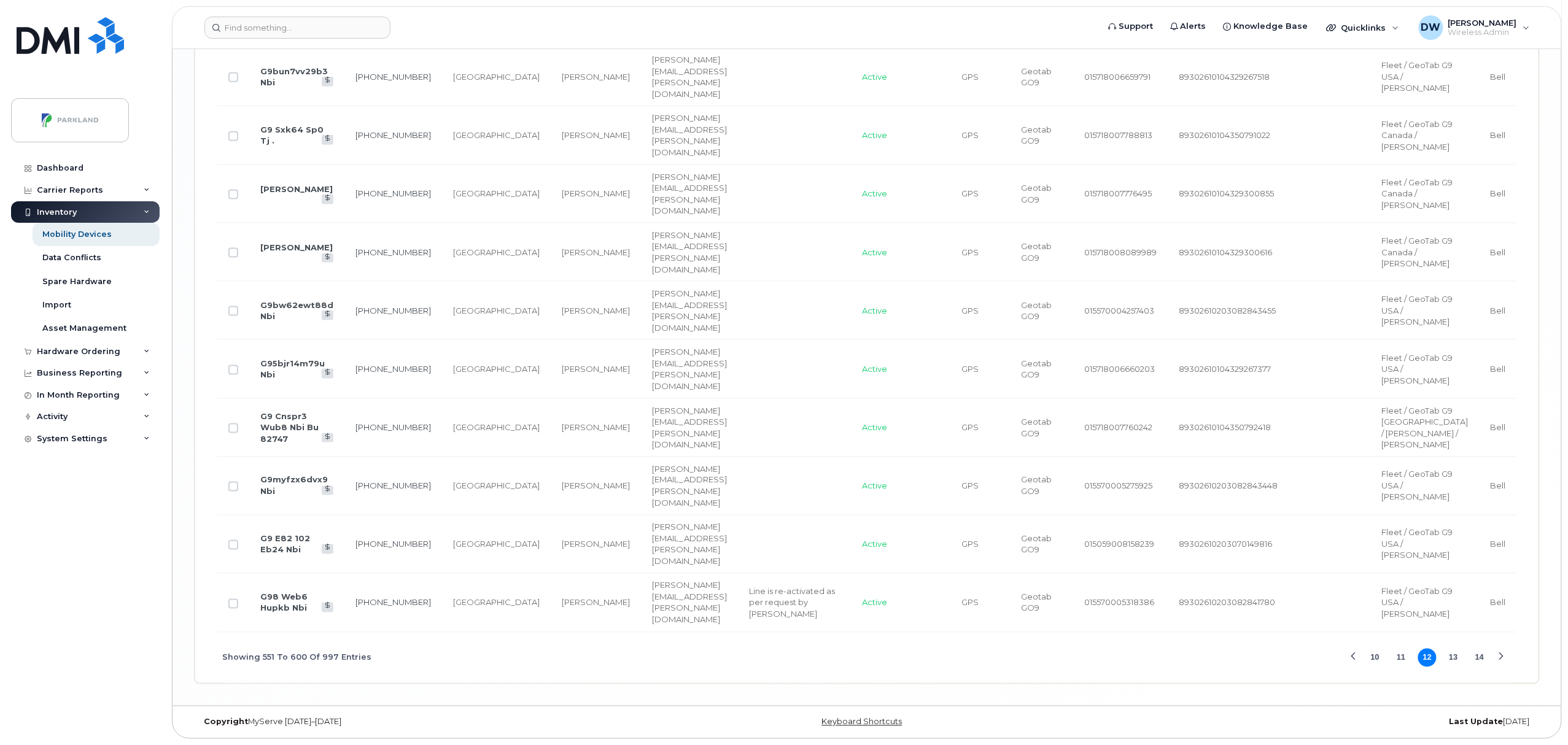
scroll to position [3973, 0]
click at [1458, 663] on button "13" at bounding box center [1454, 658] width 19 height 19
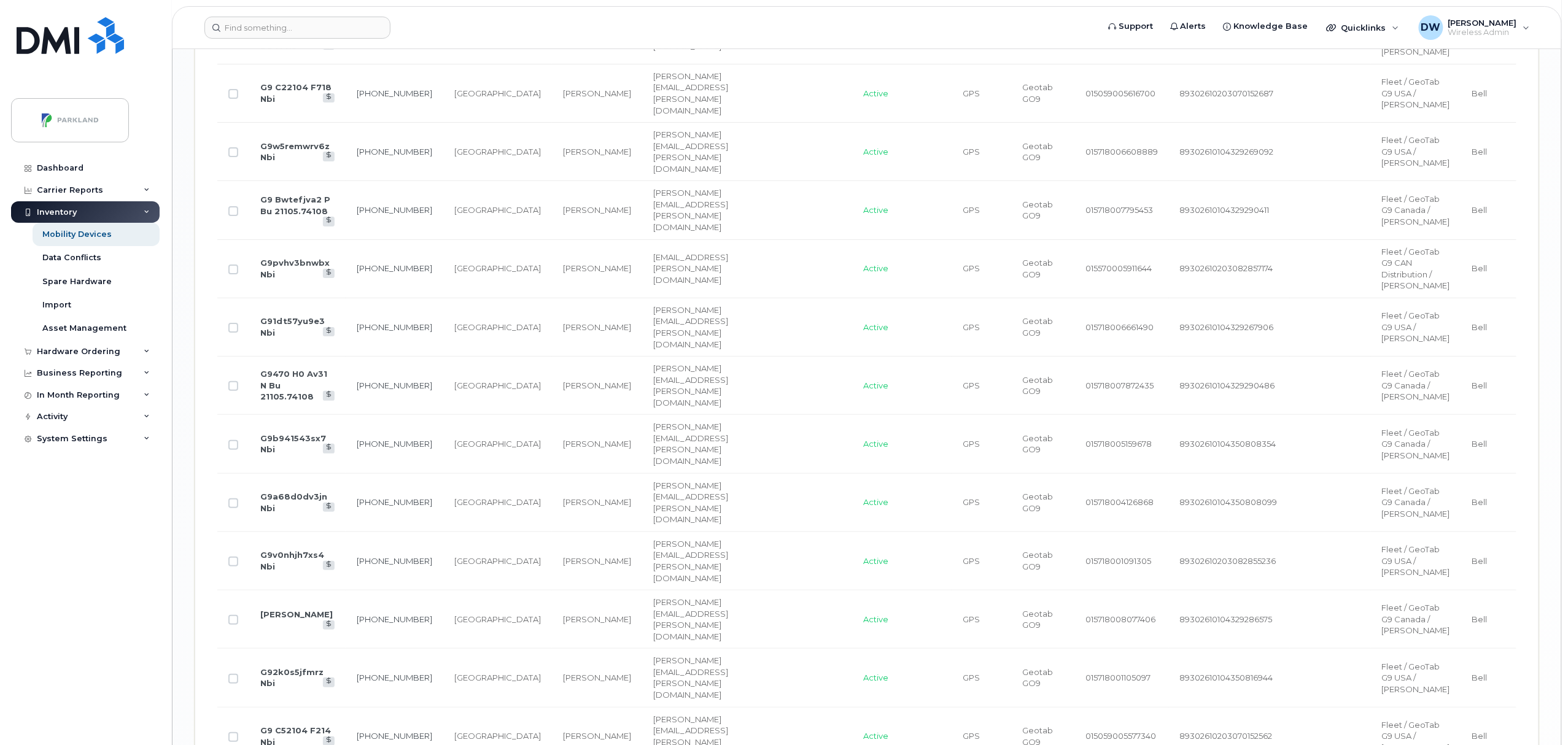
scroll to position [2217, 0]
click at [234, 40] on input "Row Unselected" at bounding box center [233, 35] width 10 height 10
checkbox input "true"
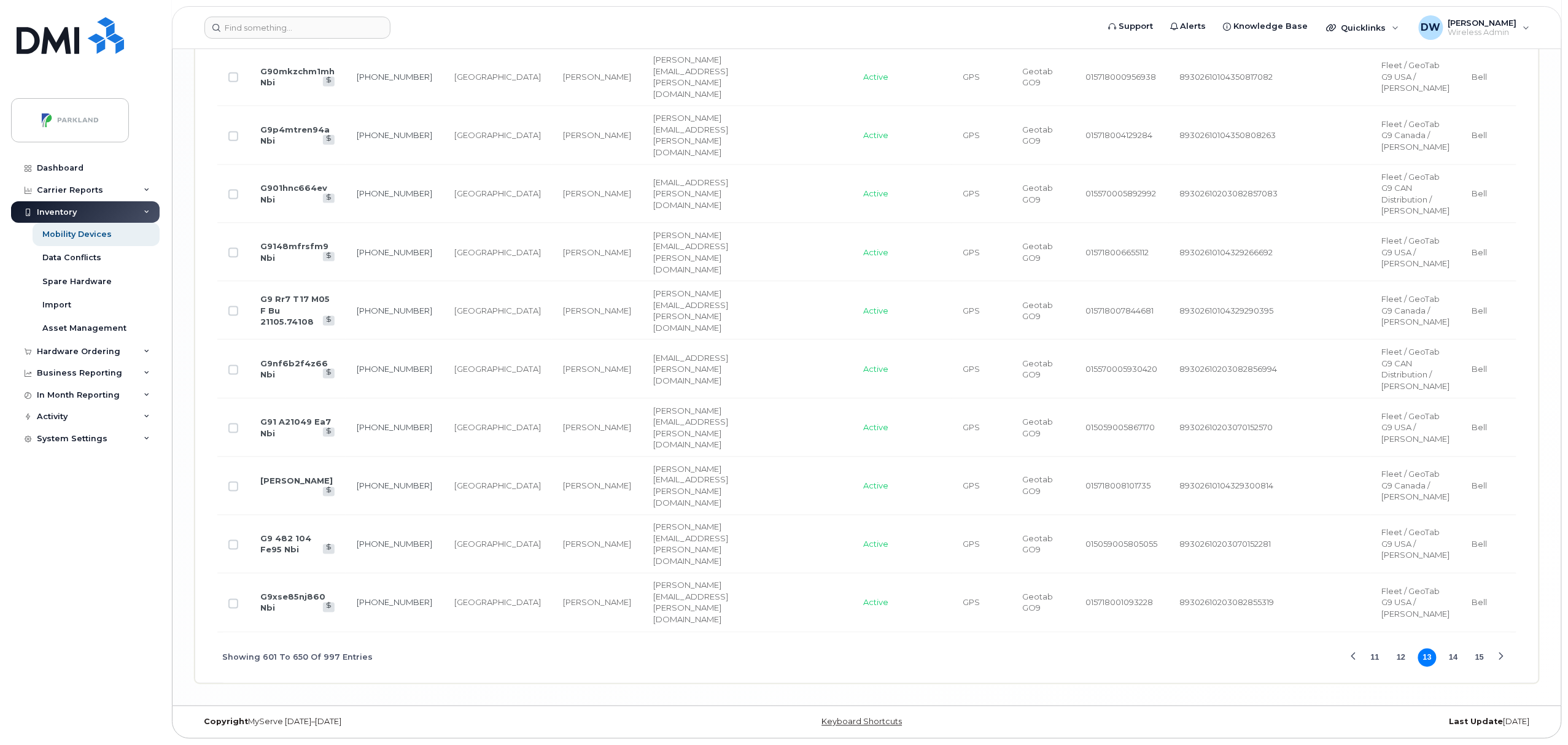
scroll to position [3656, 0]
click at [1452, 668] on button "14" at bounding box center [1454, 658] width 19 height 19
click at [1454, 663] on button "15" at bounding box center [1454, 658] width 19 height 19
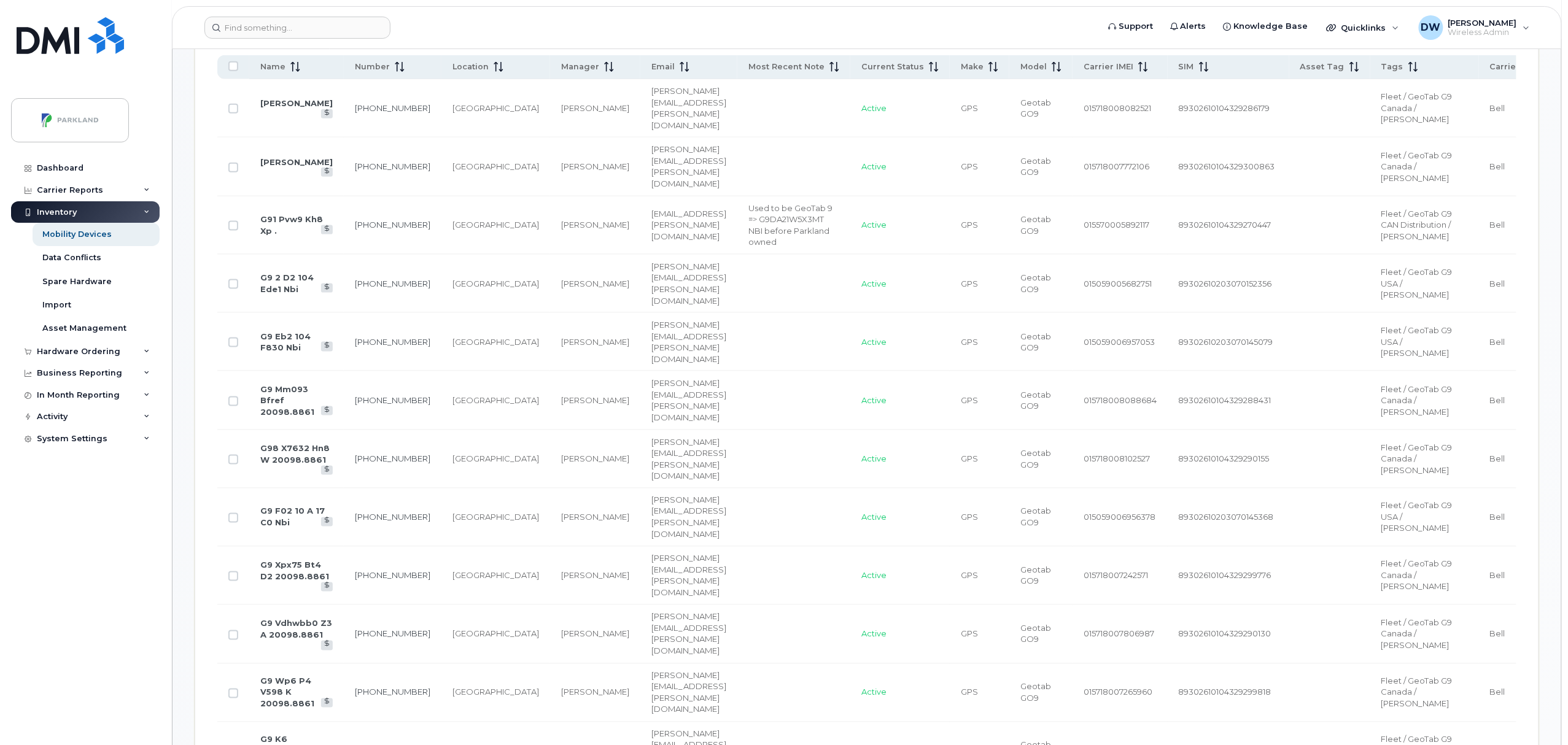
scroll to position [678, 0]
click at [232, 294] on input "Row Unselected" at bounding box center [233, 290] width 10 height 10
checkbox input "true"
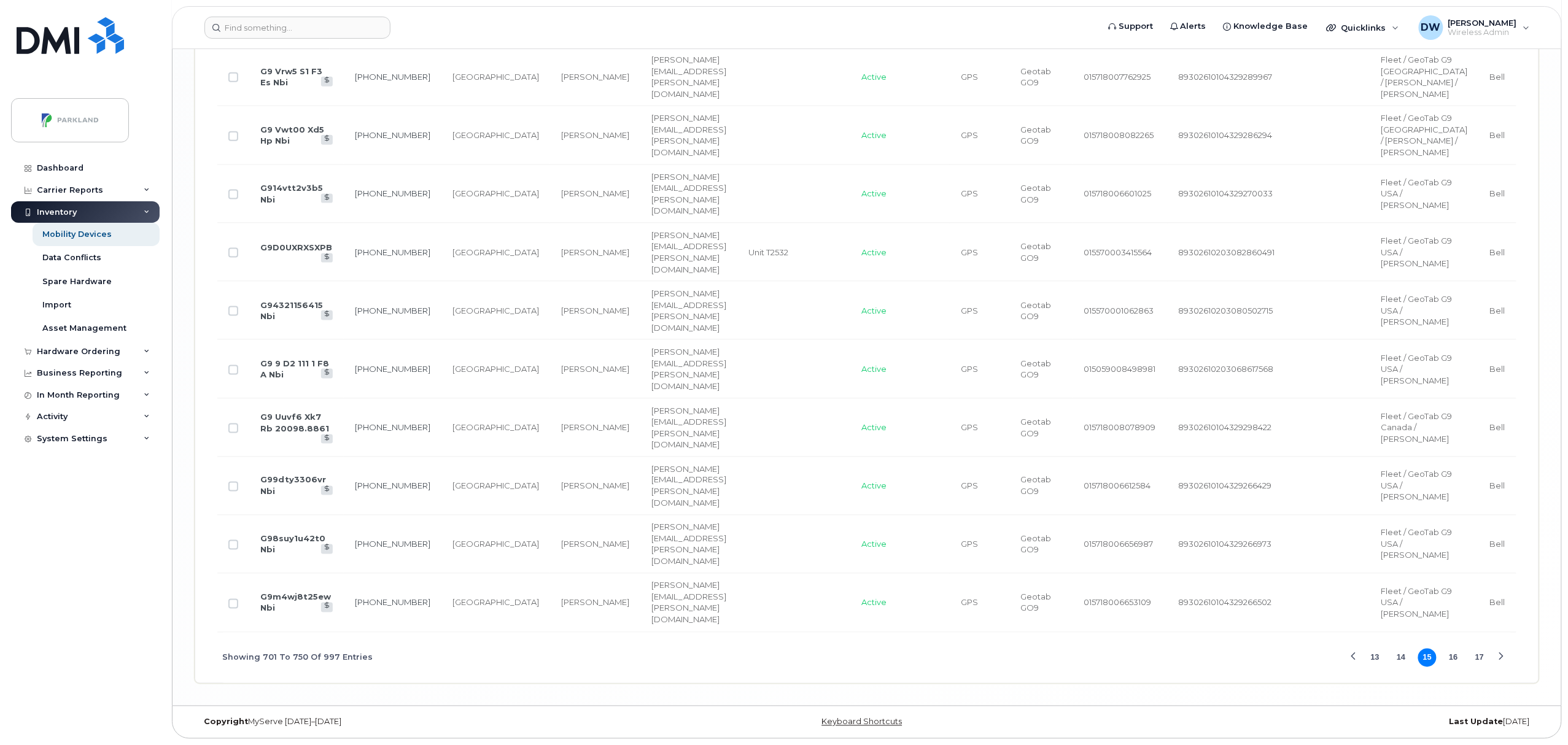
scroll to position [3606, 0]
click at [238, 550] on input "Row Unselected" at bounding box center [233, 545] width 10 height 10
checkbox input "true"
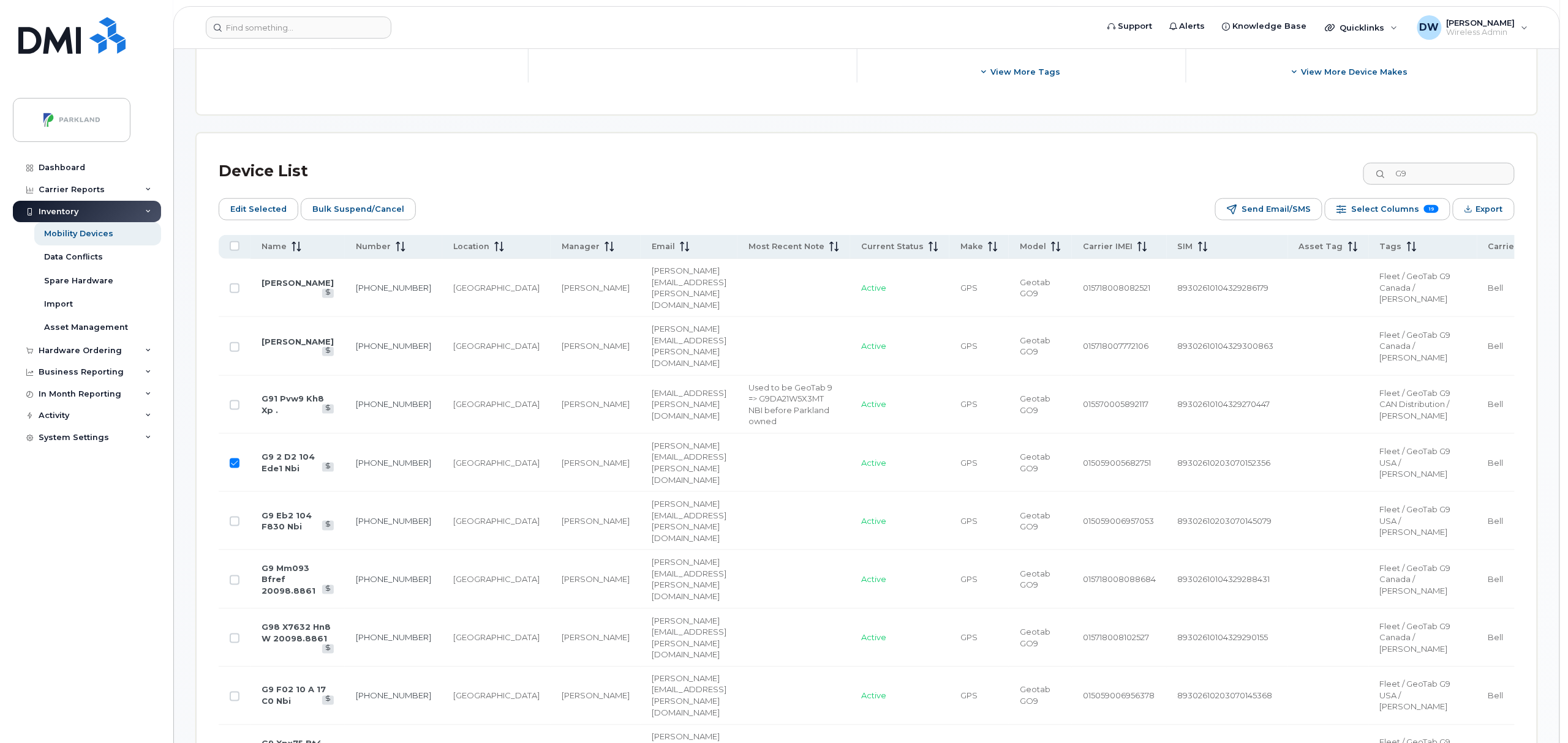
scroll to position [374, 0]
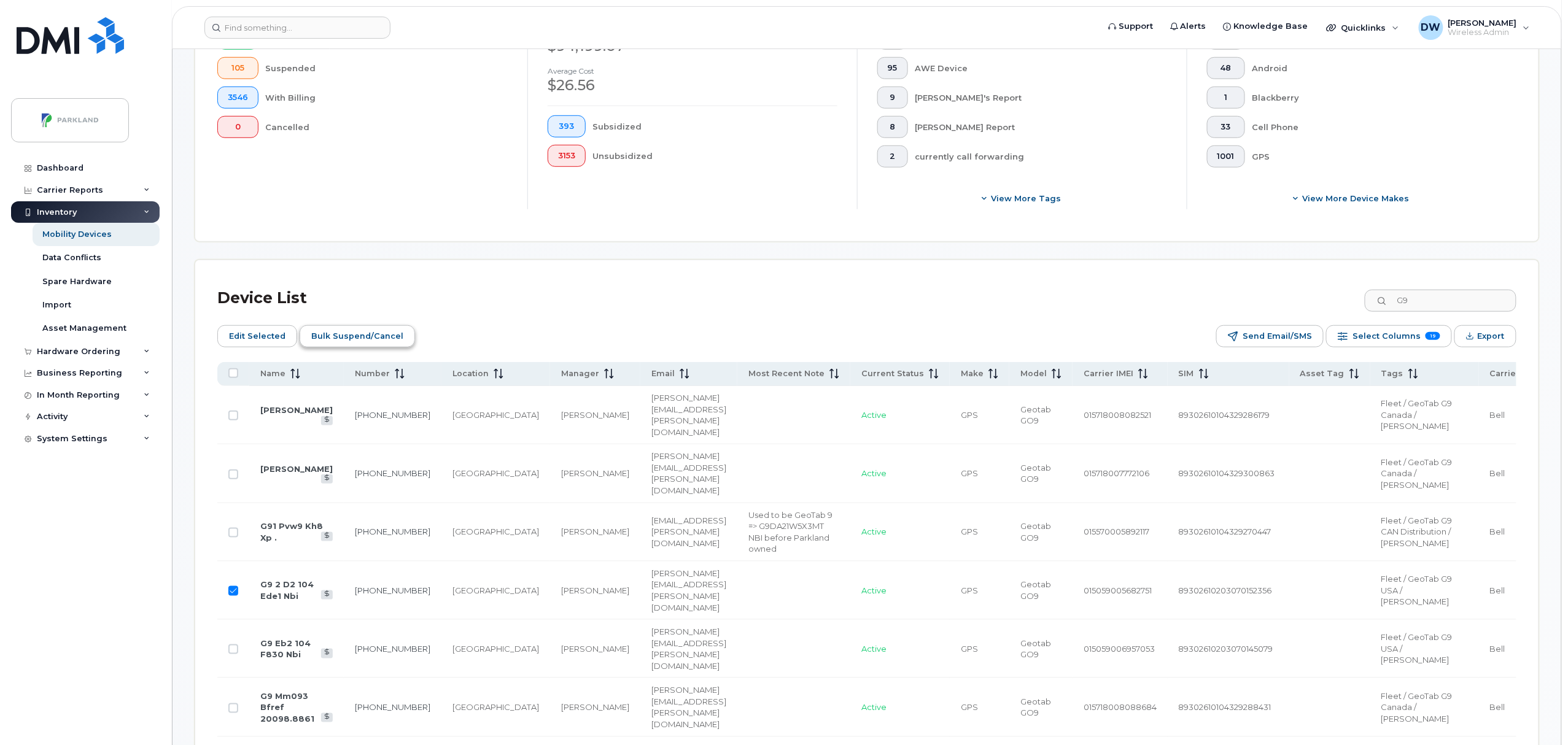
click at [359, 338] on span "Bulk Suspend/Cancel" at bounding box center [357, 337] width 92 height 19
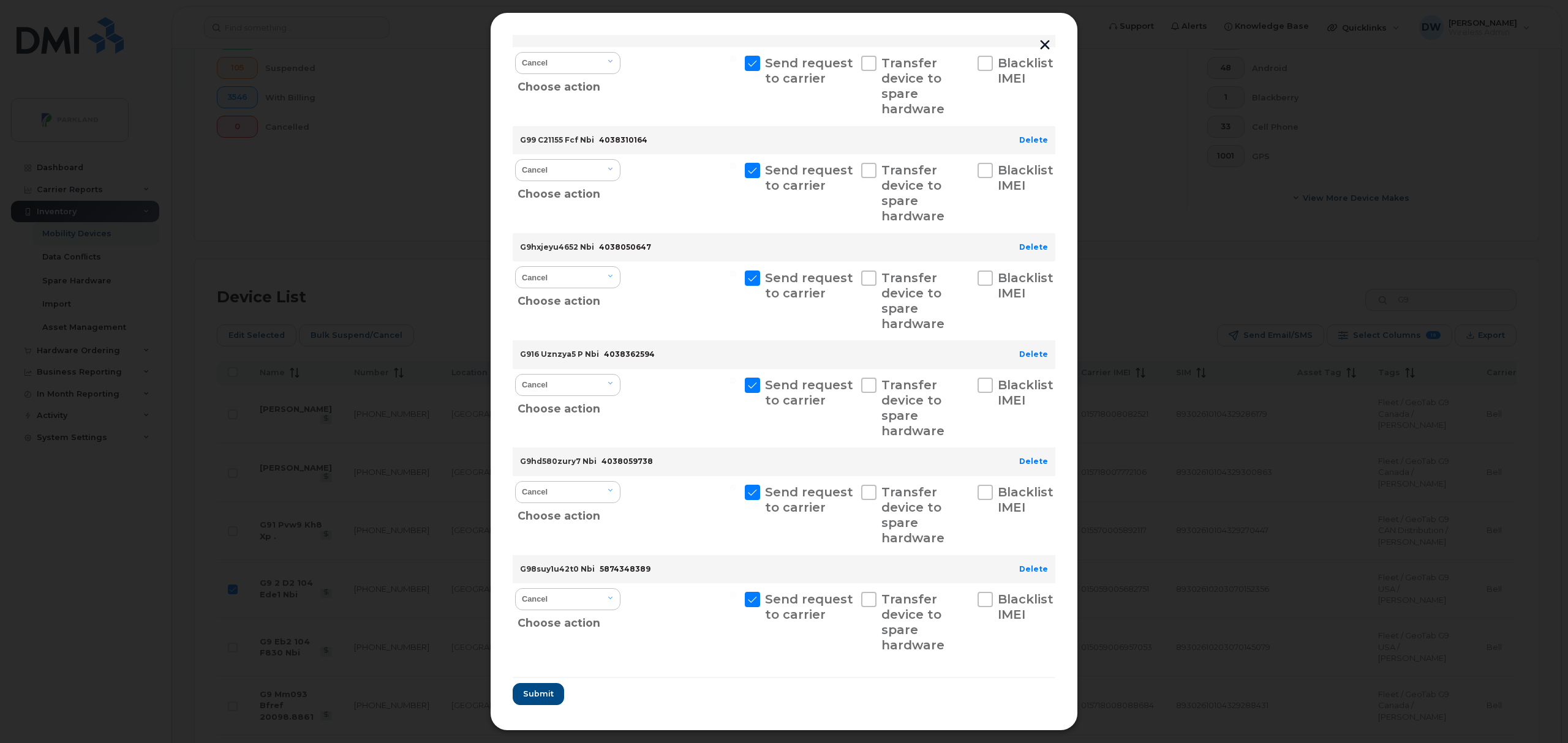
scroll to position [273, 0]
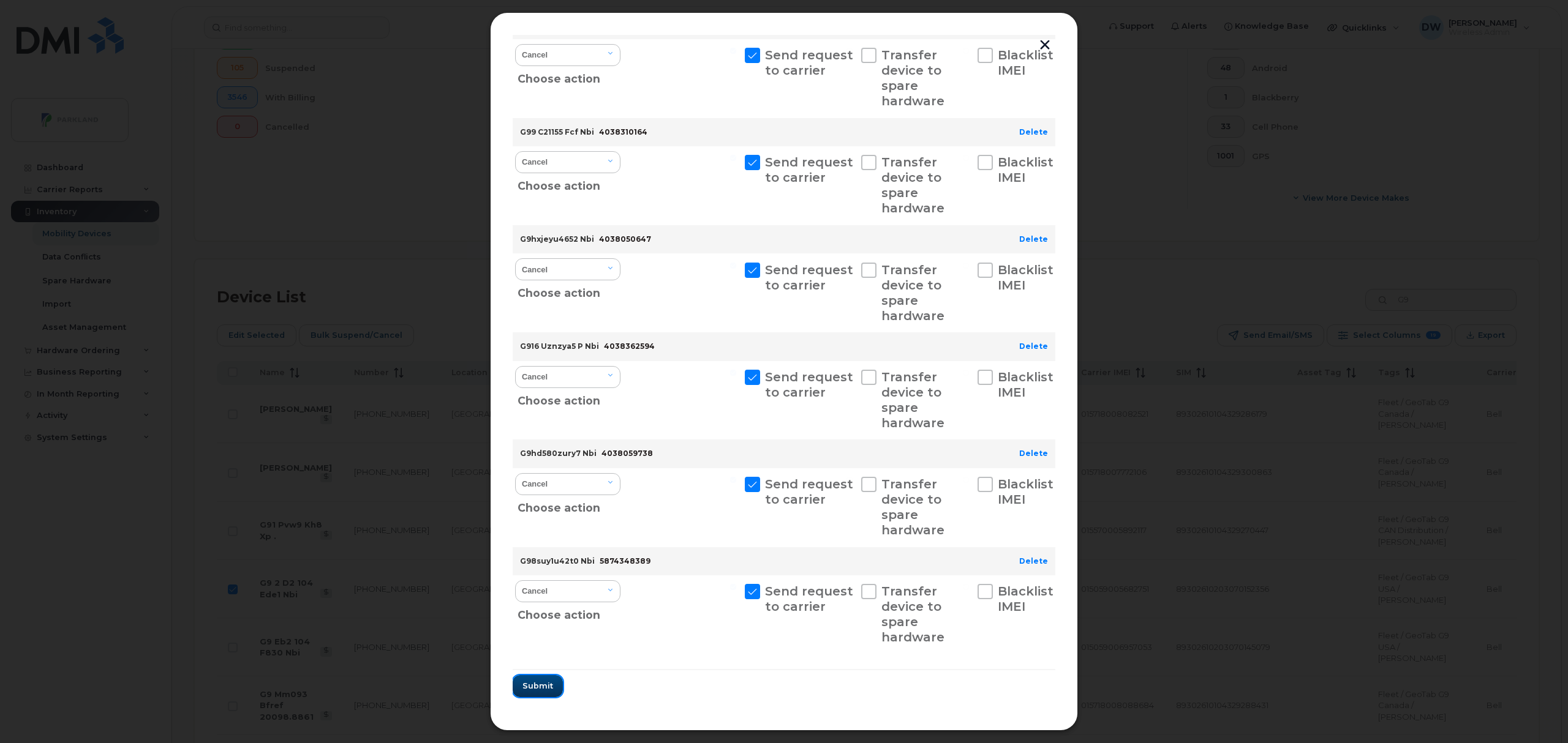
click at [537, 686] on span "Submit" at bounding box center [538, 686] width 30 height 12
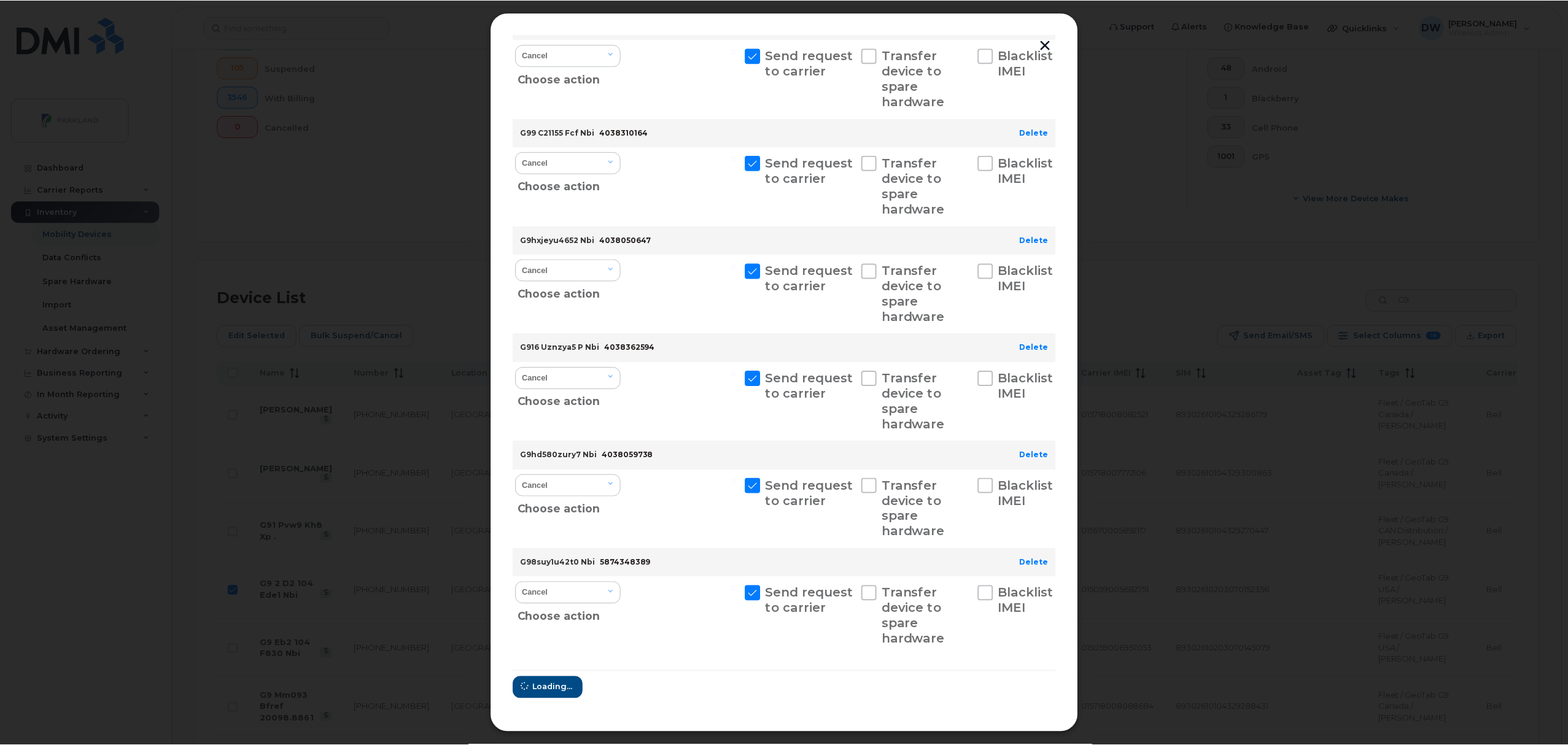
scroll to position [0, 0]
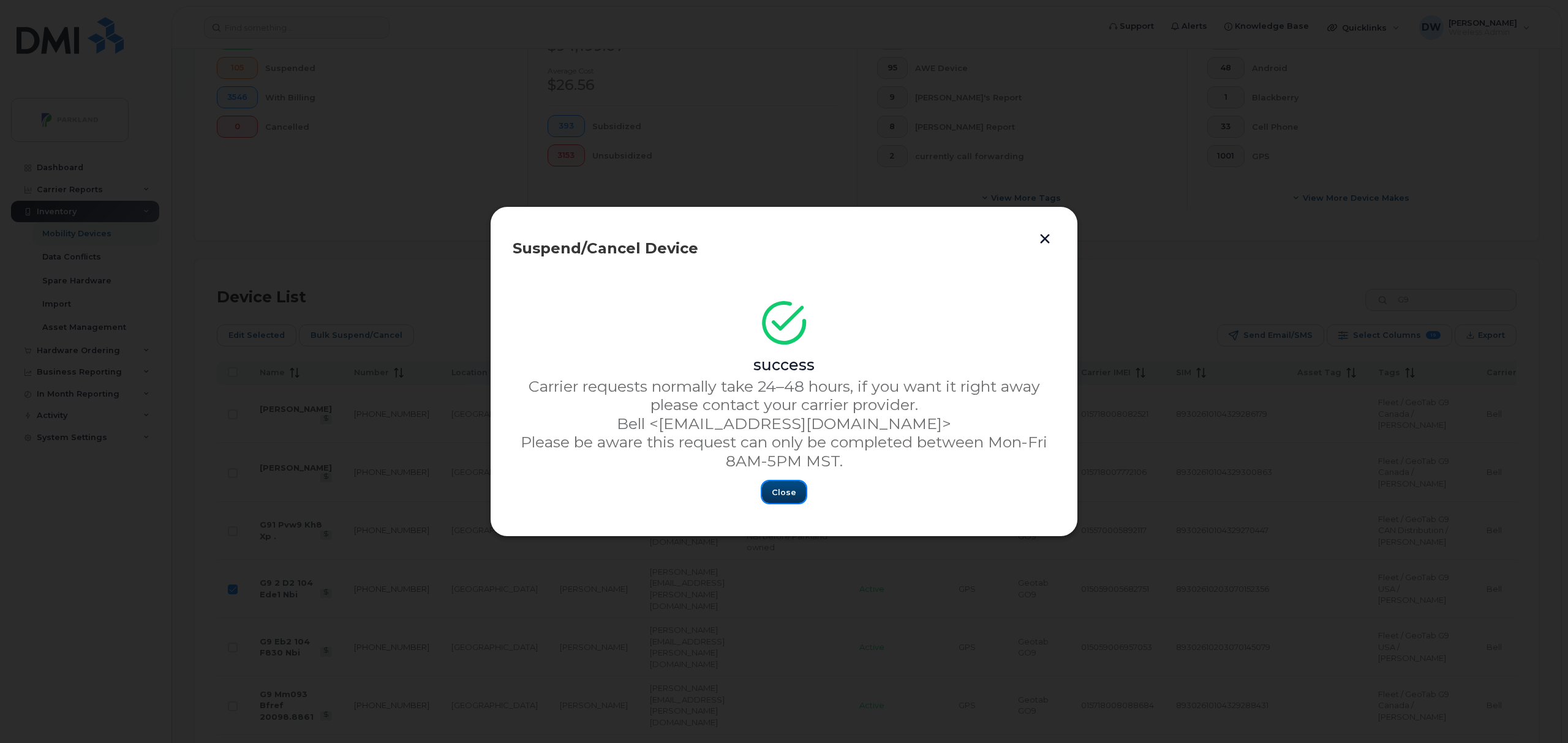
click at [778, 496] on span "Close" at bounding box center [784, 493] width 24 height 12
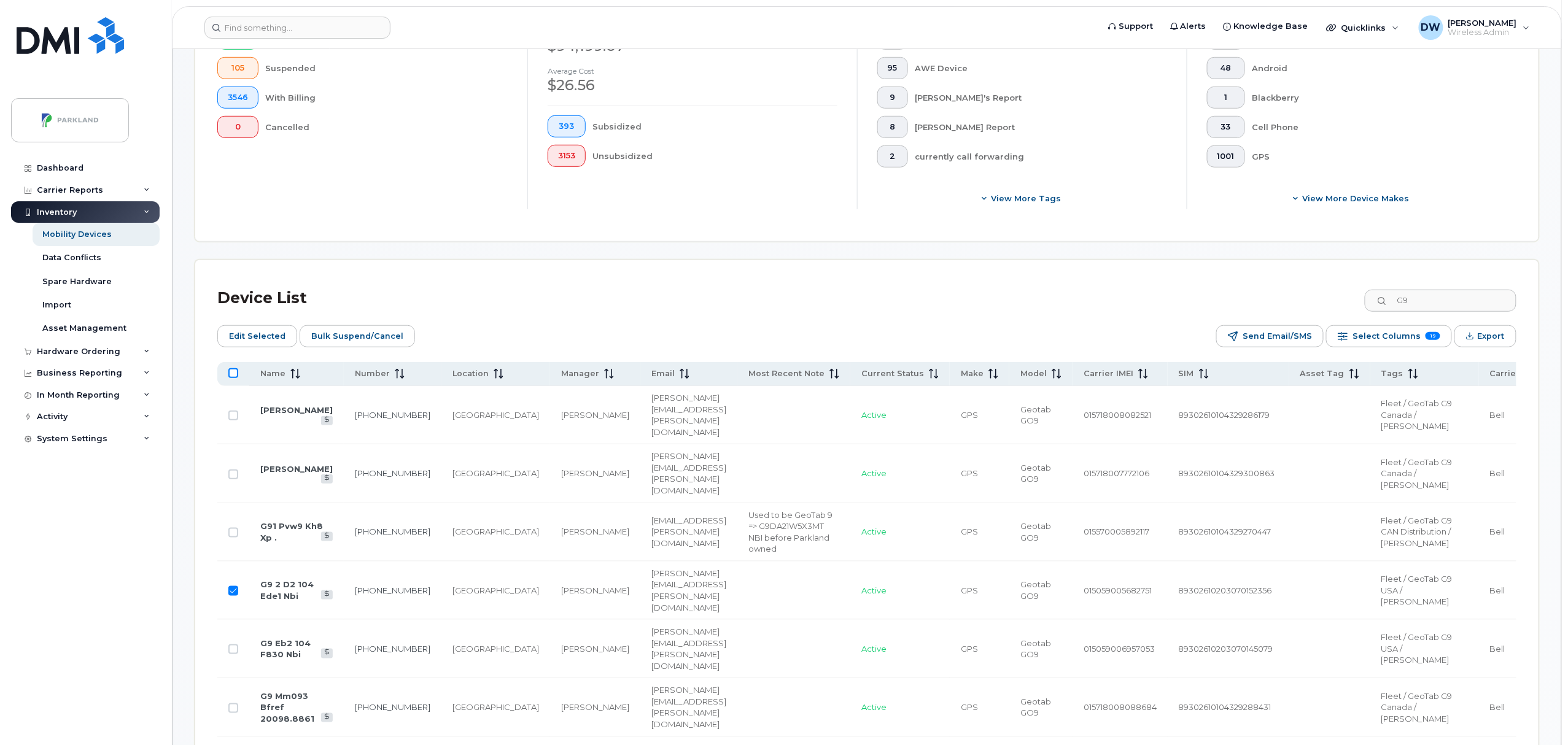
click at [231, 373] on input "All items unselected" at bounding box center [233, 373] width 10 height 10
checkbox input "true"
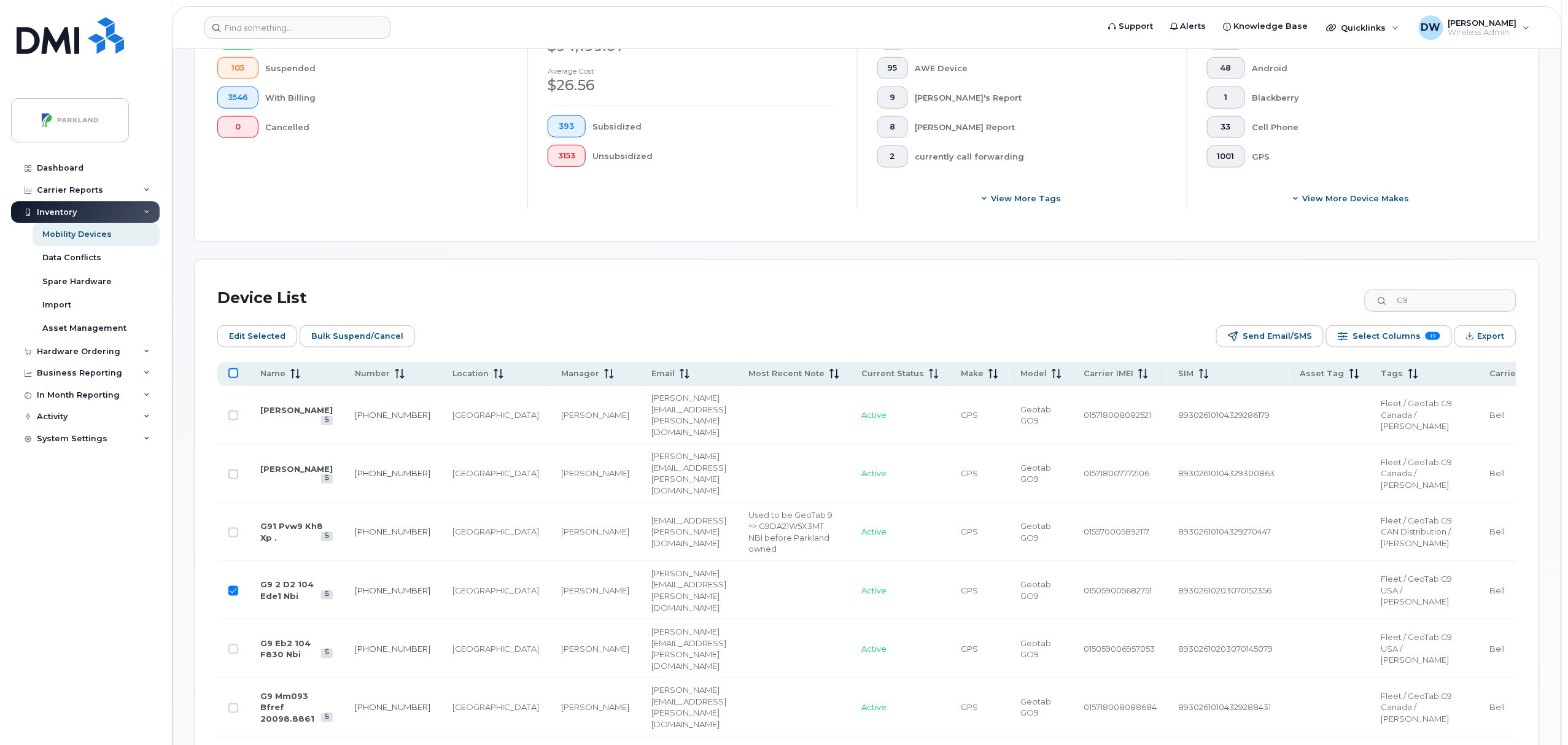
checkbox input "true"
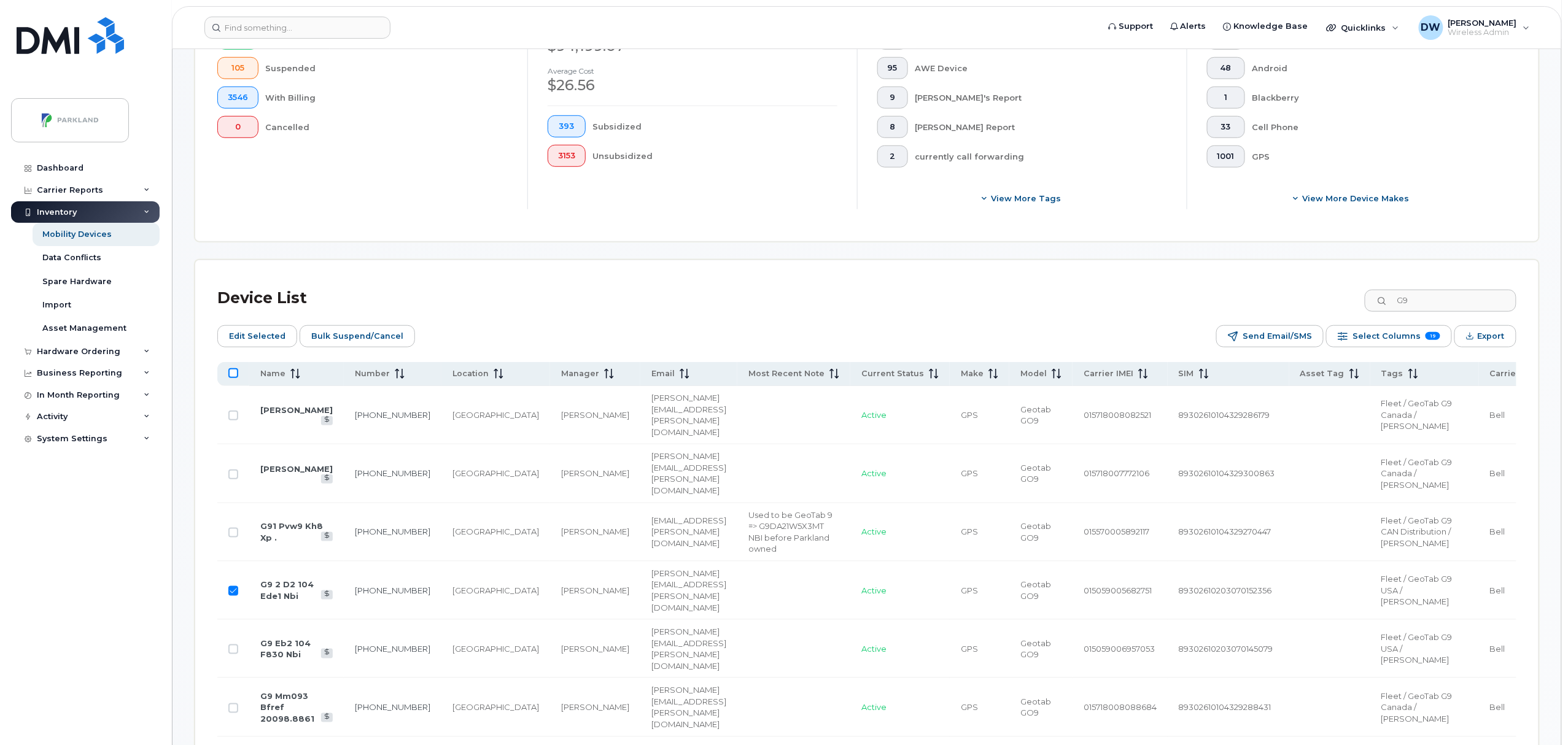
checkbox input "true"
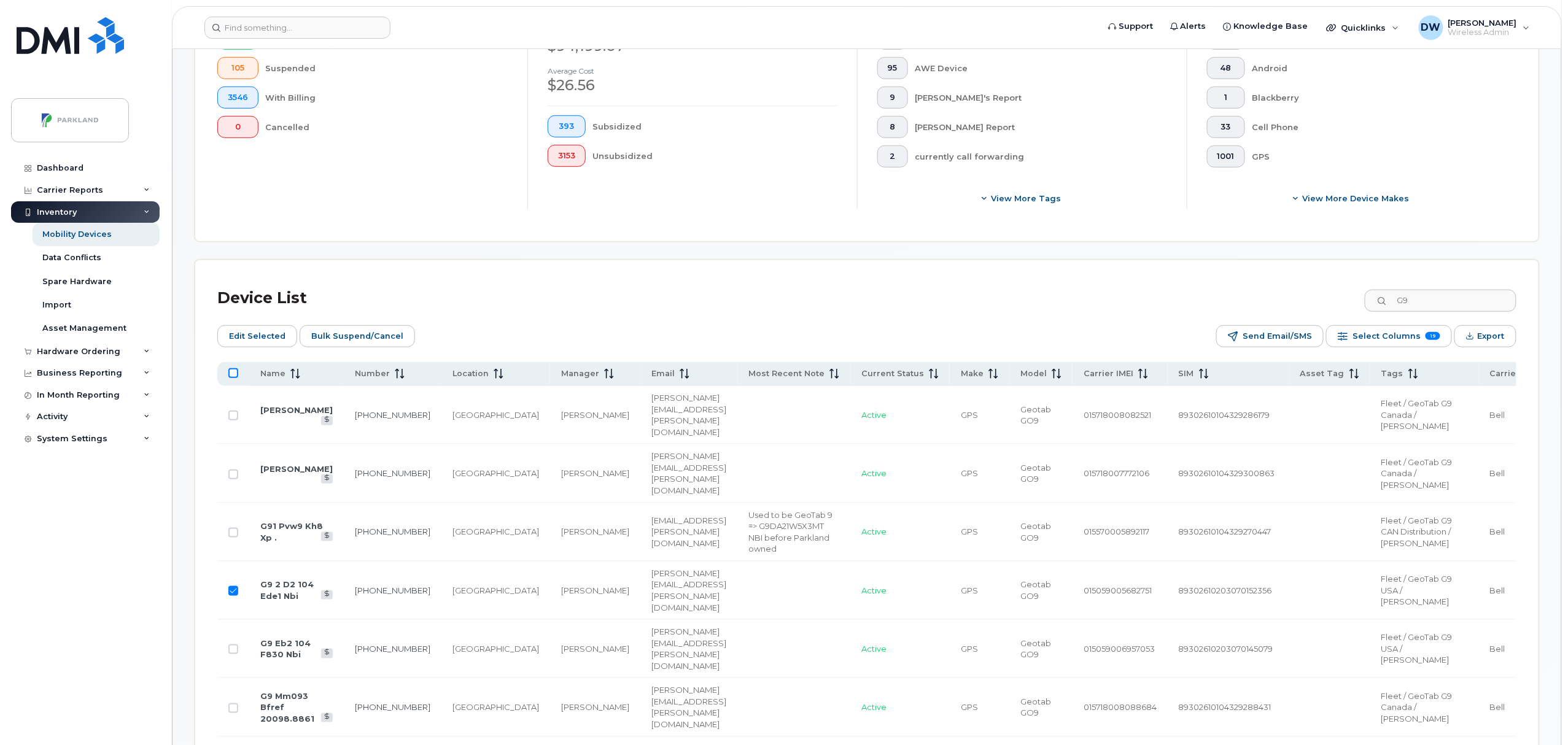
checkbox input "true"
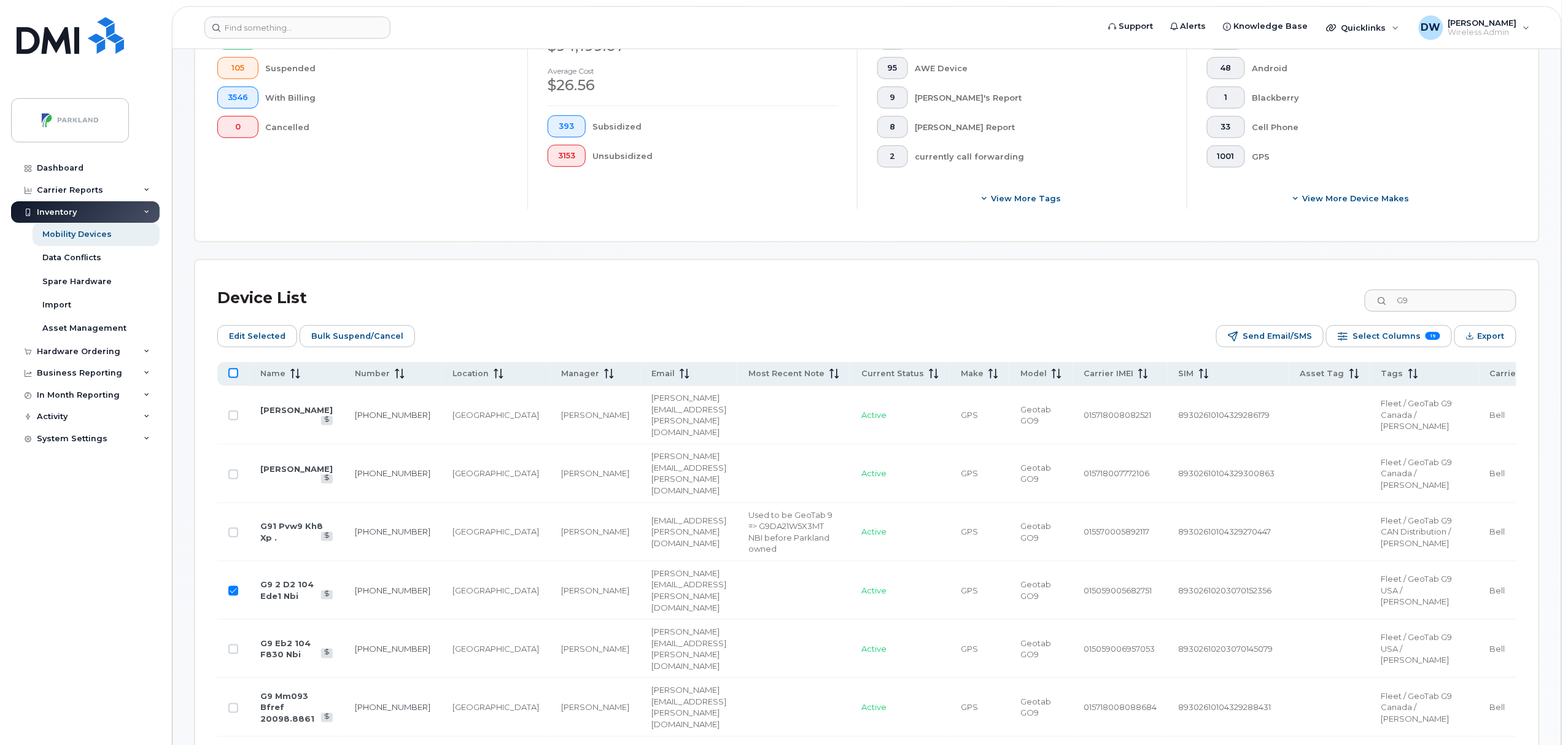
checkbox input "true"
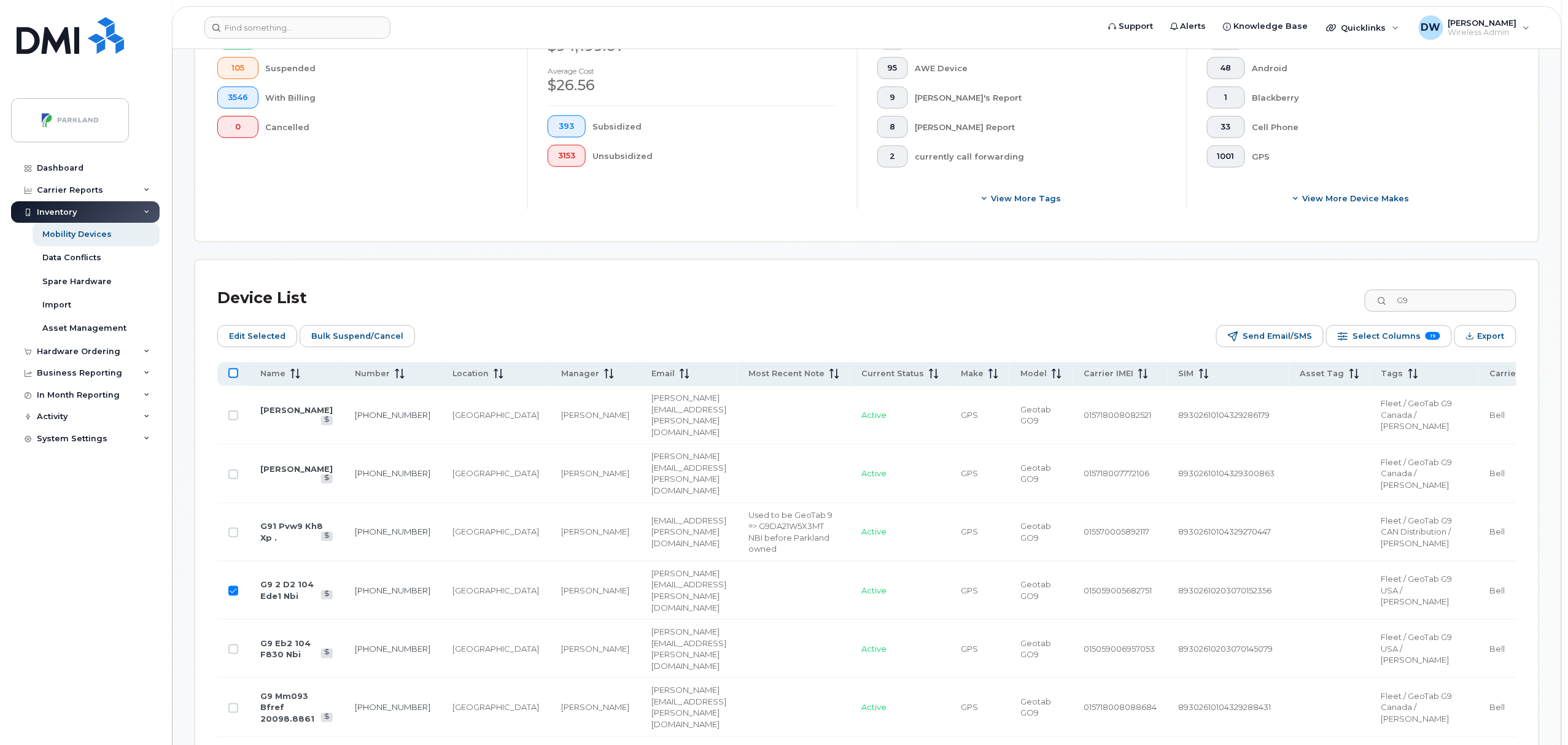
checkbox input "true"
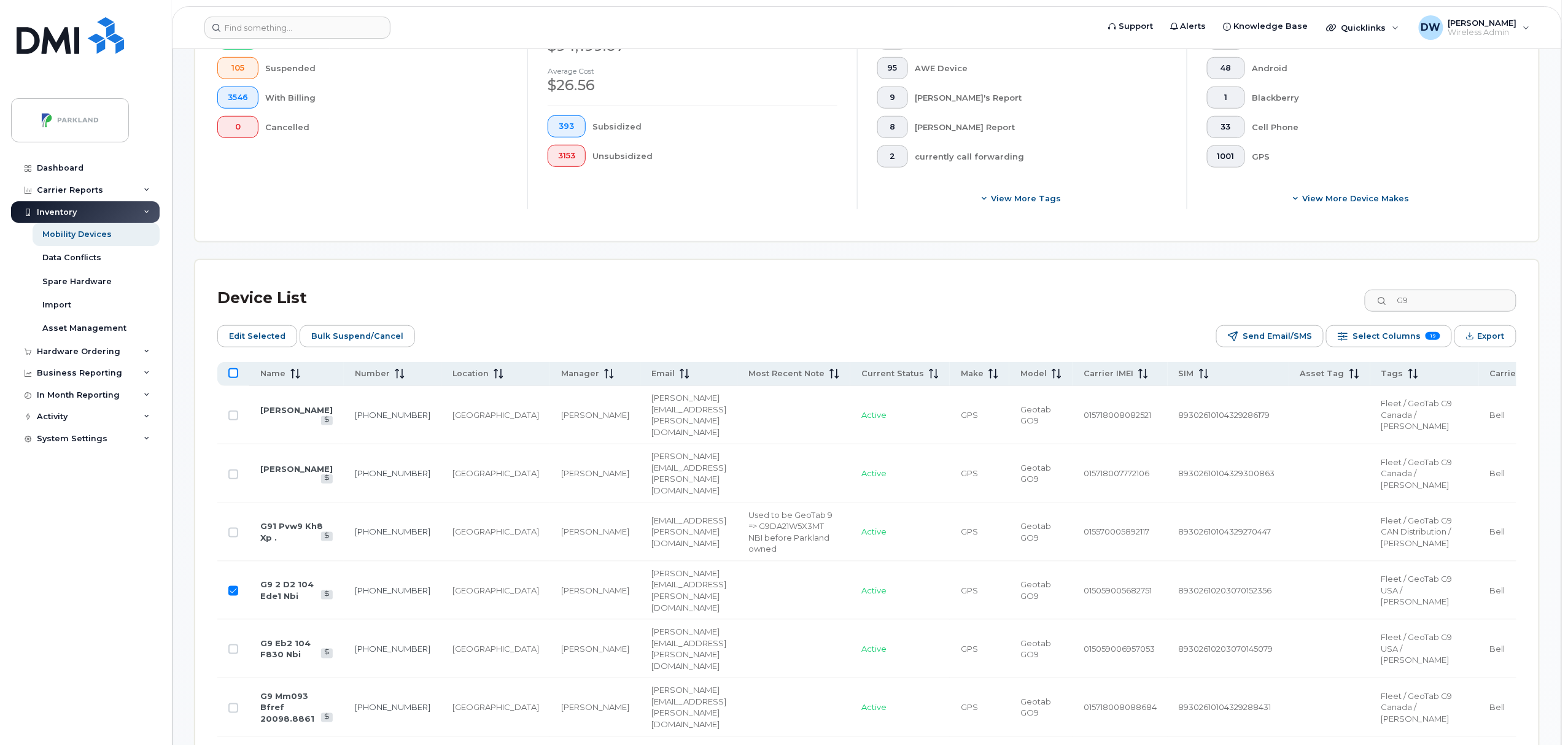
checkbox input "true"
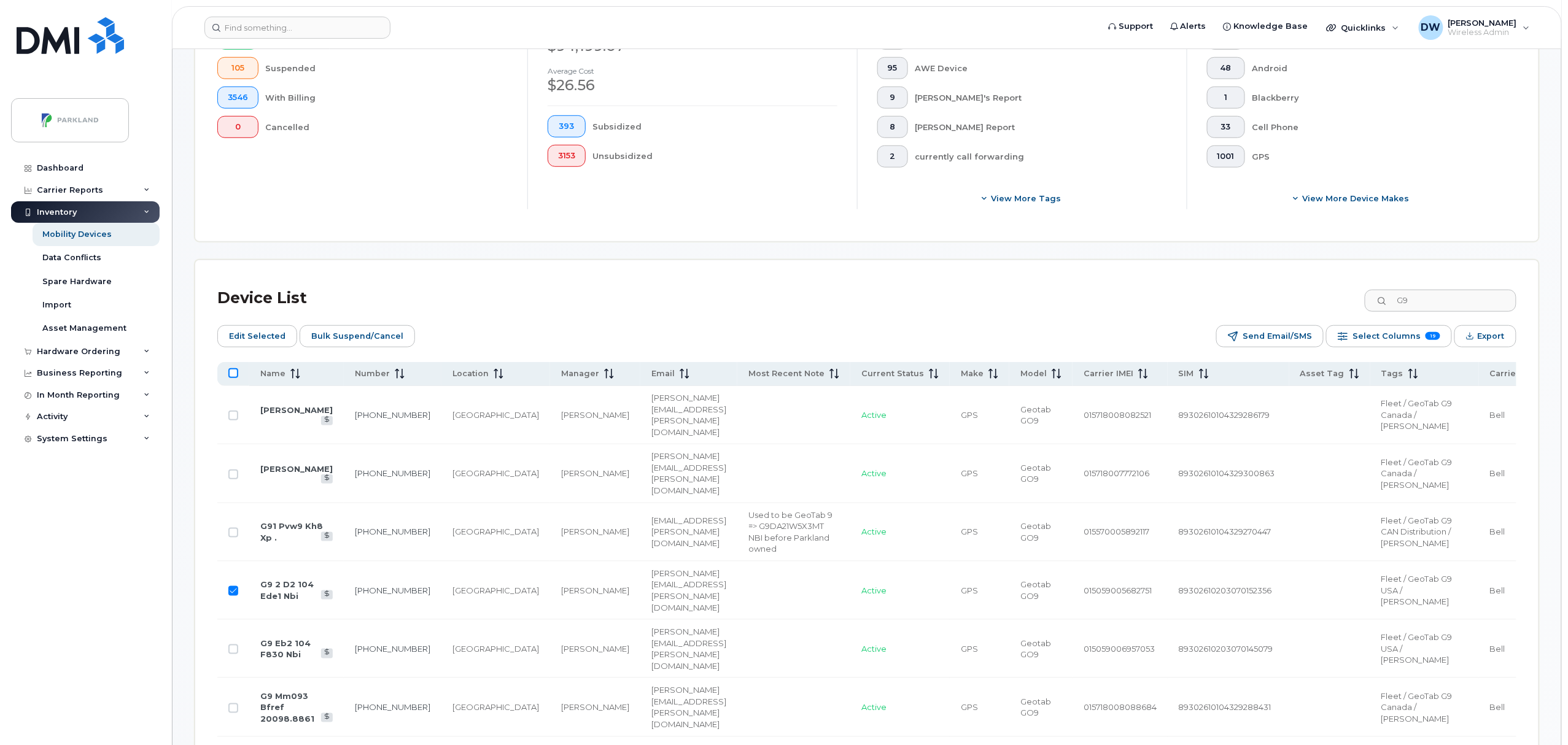
checkbox input "true"
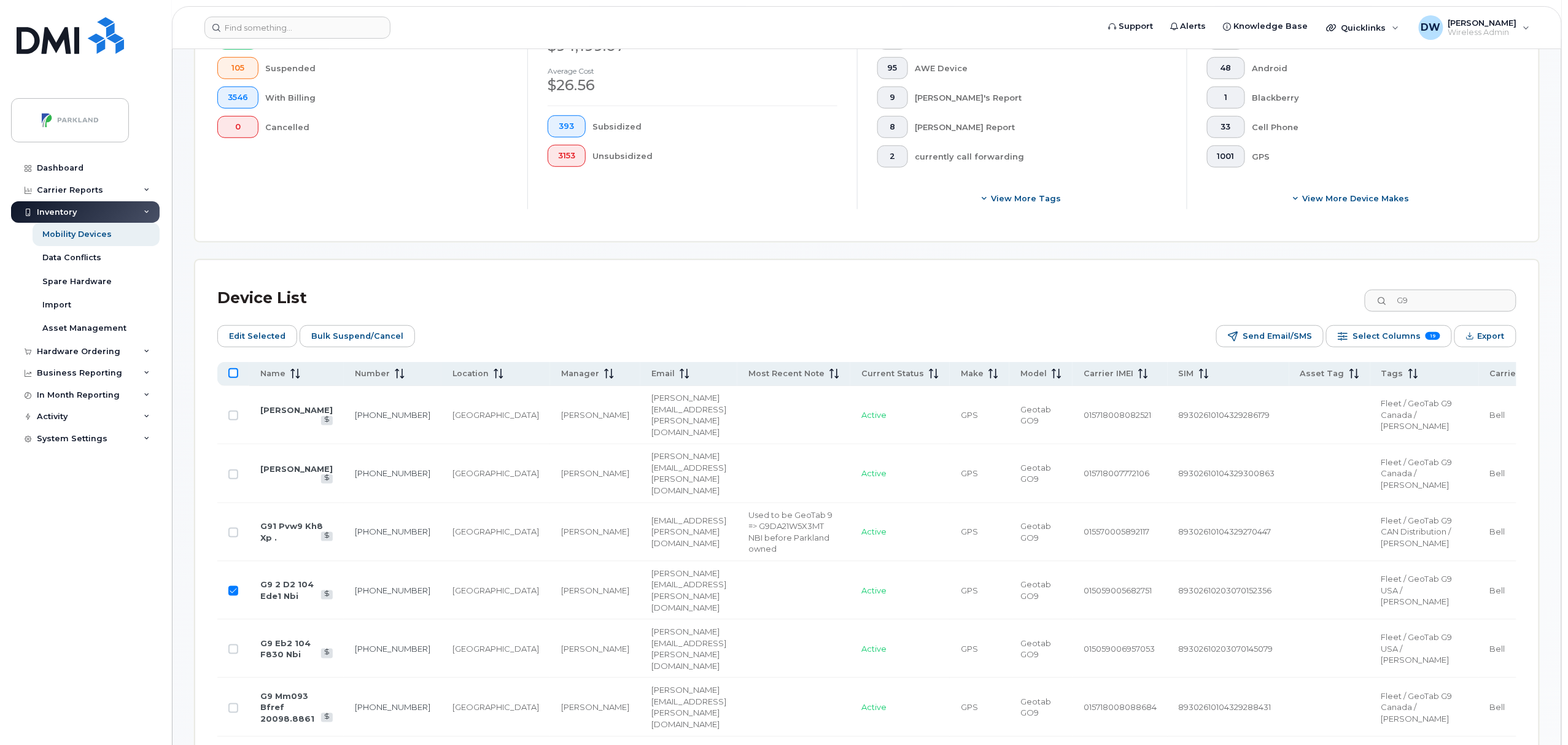
checkbox input "true"
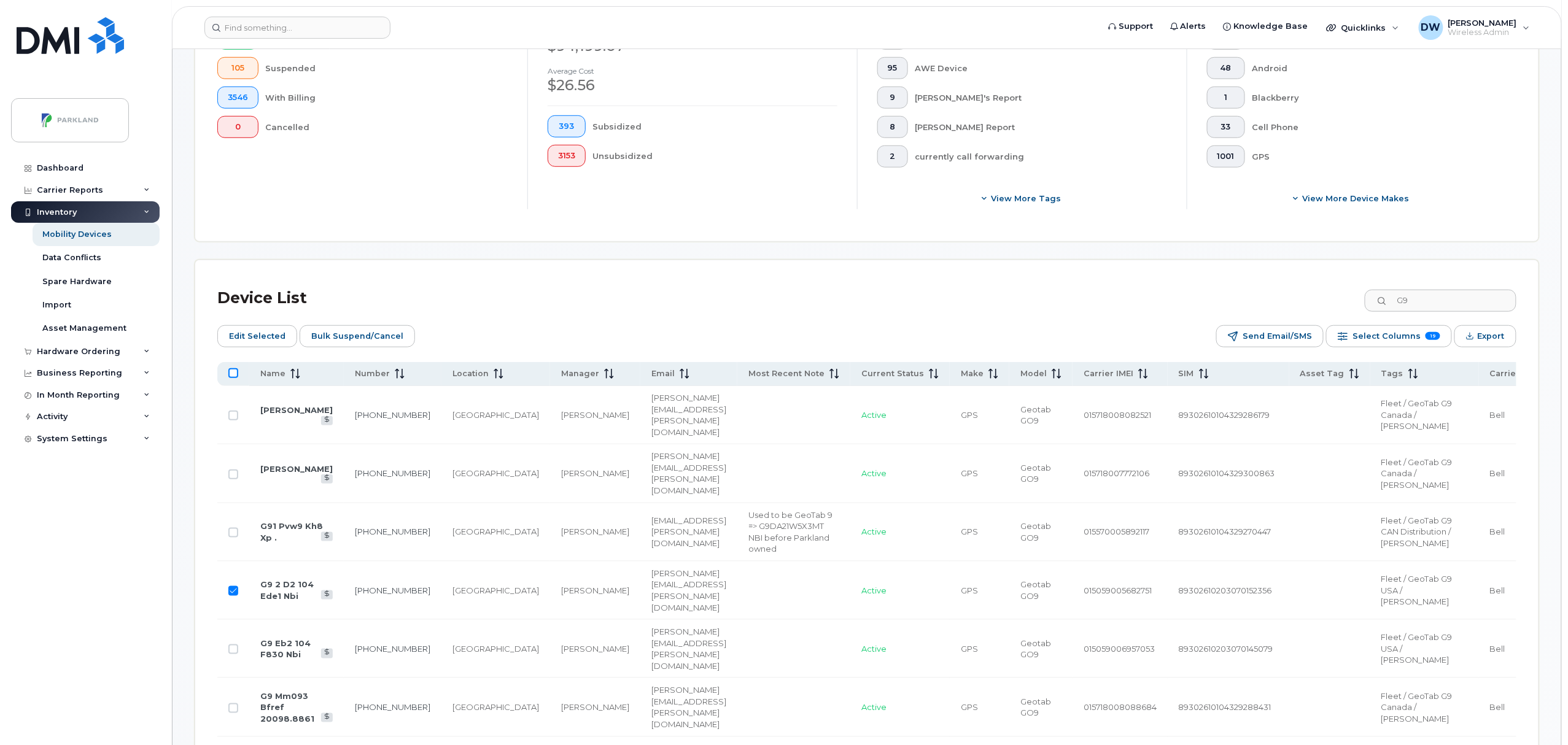
checkbox input "true"
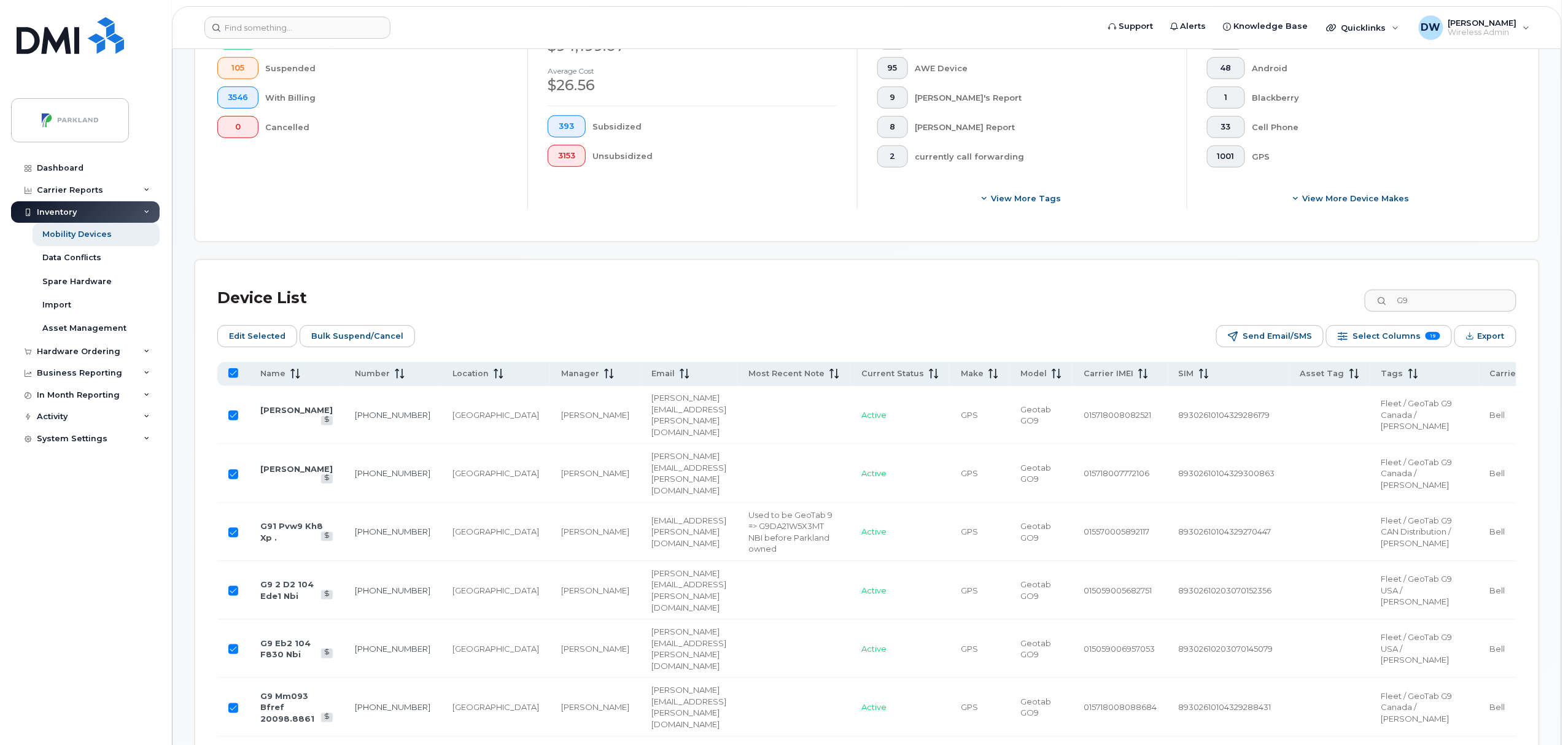
click at [231, 373] on input "All items selected" at bounding box center [233, 373] width 10 height 10
checkbox input "false"
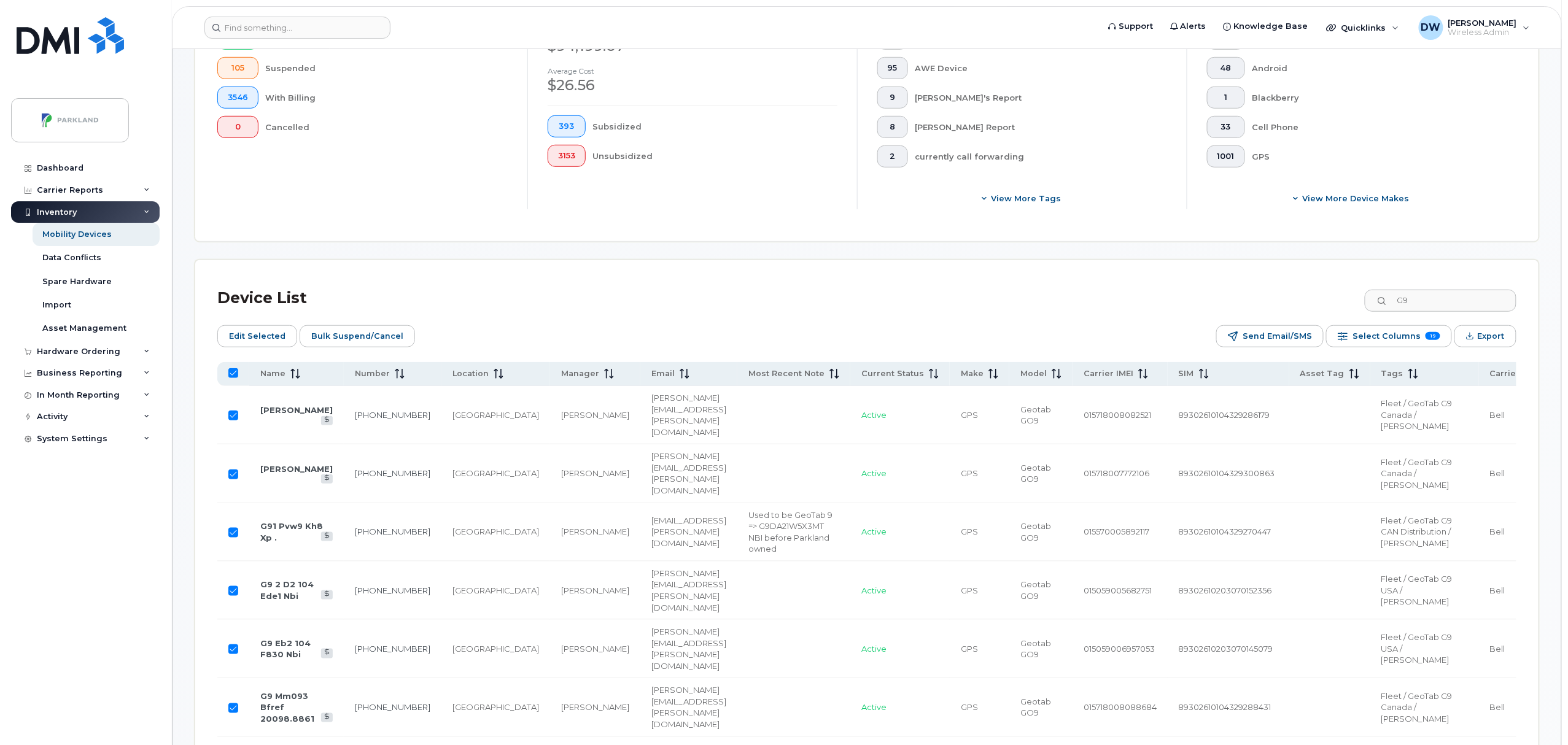
checkbox input "false"
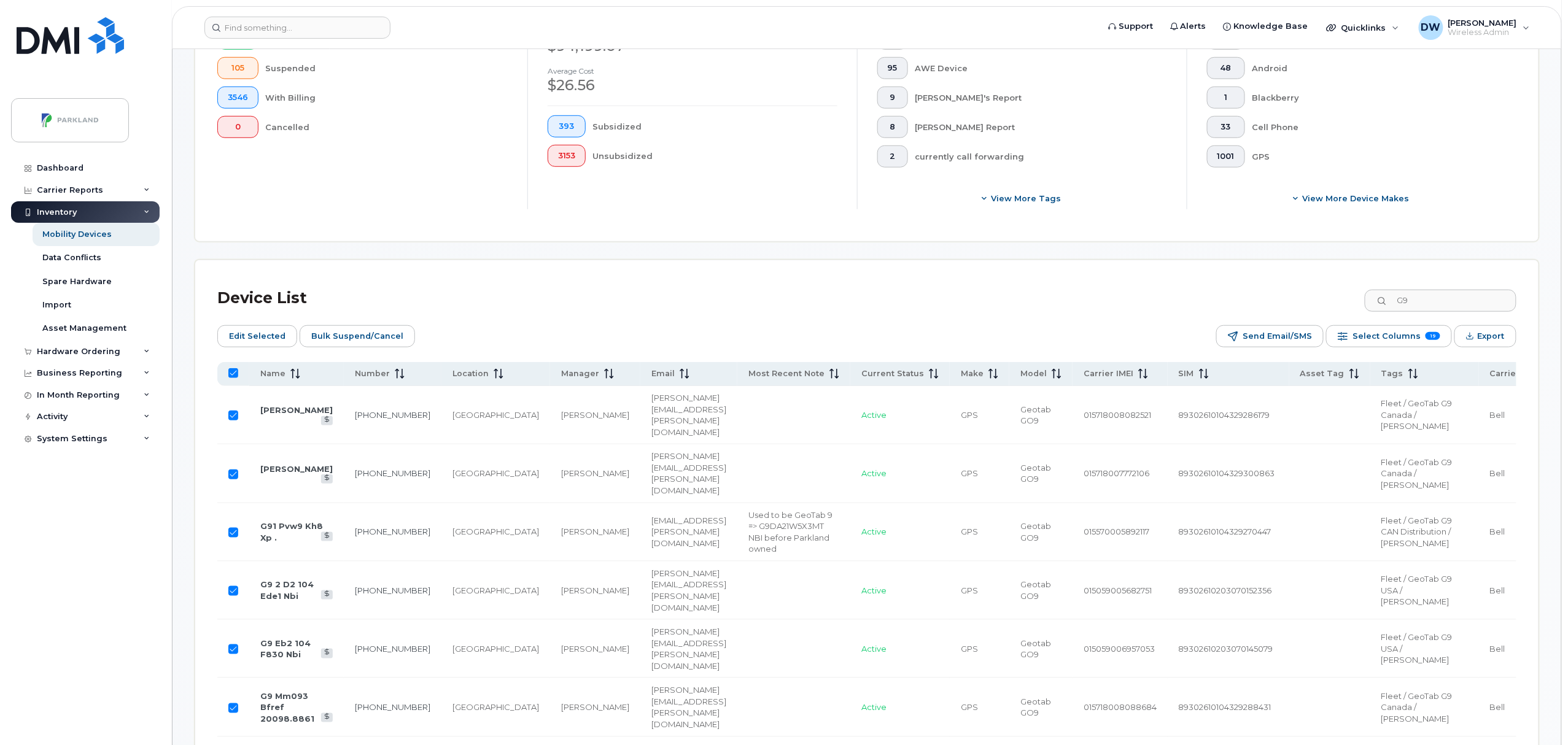
checkbox input "false"
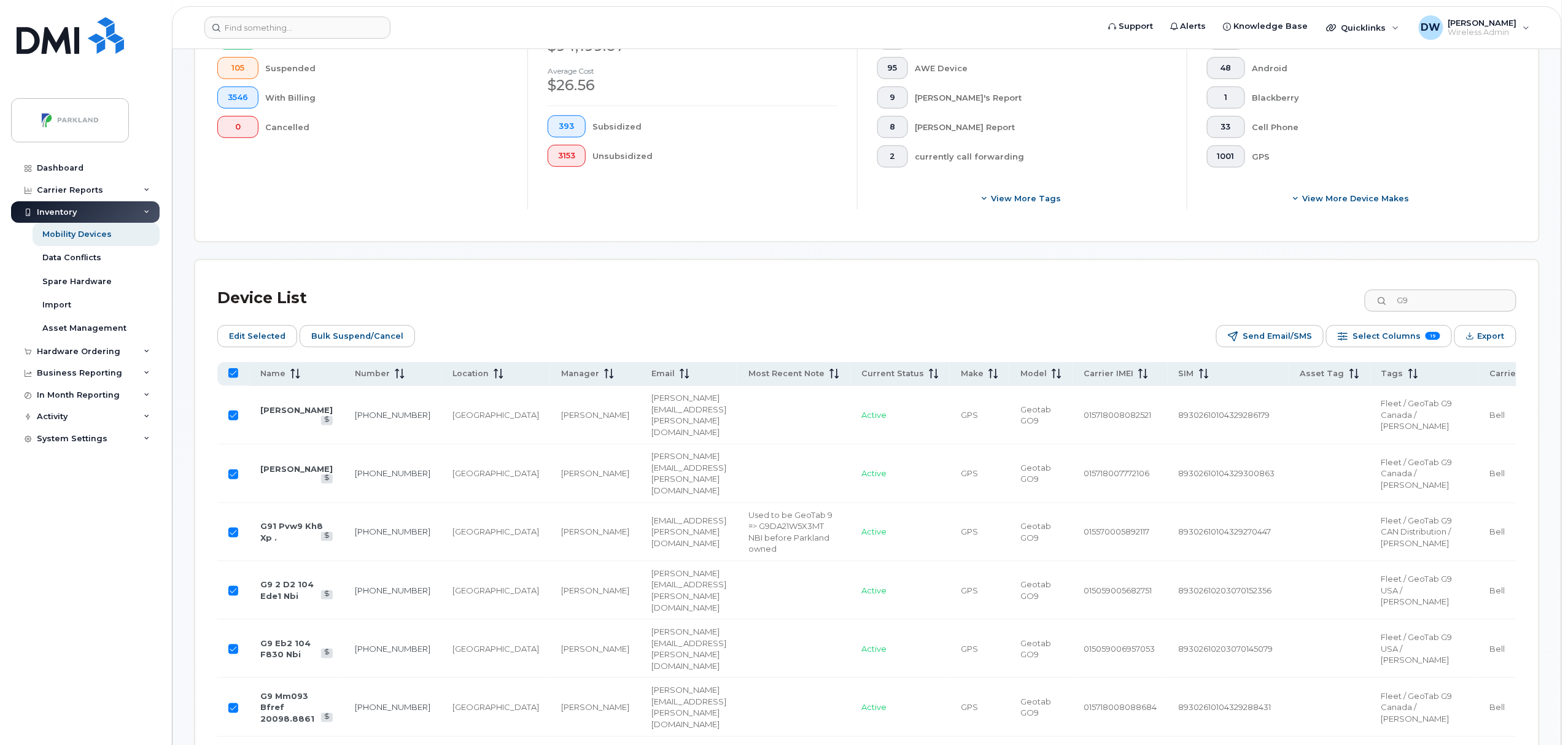
checkbox input "false"
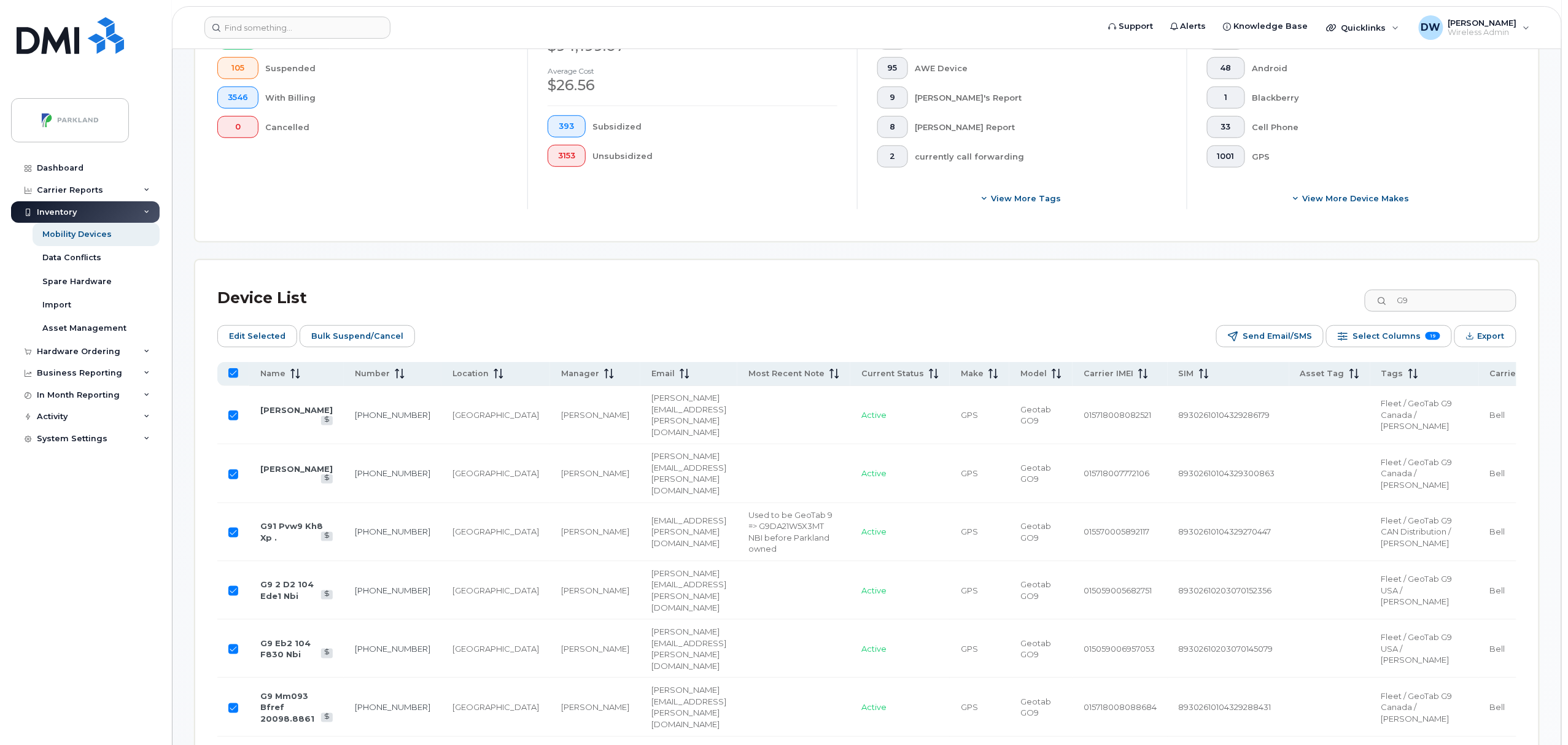
checkbox input "false"
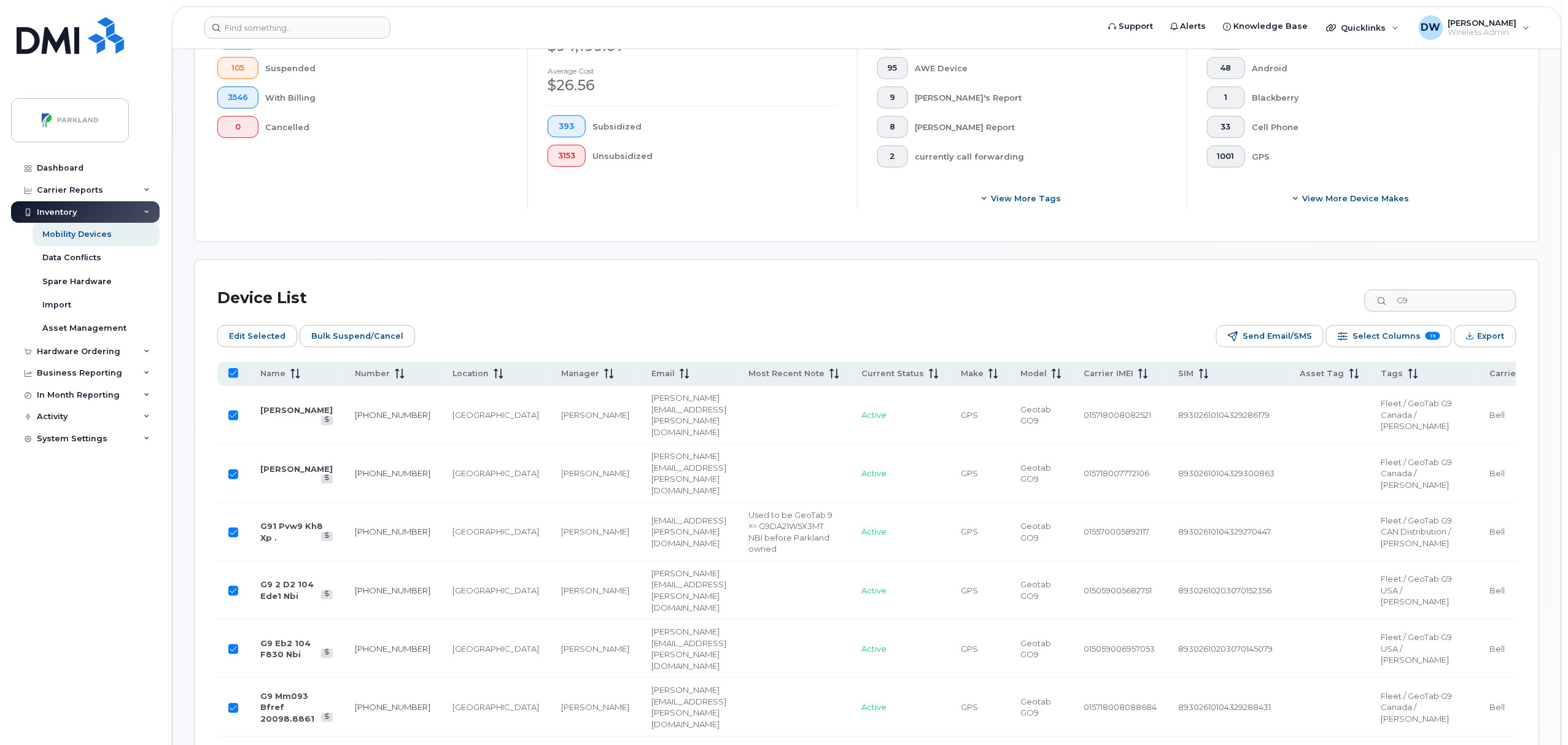
checkbox input "false"
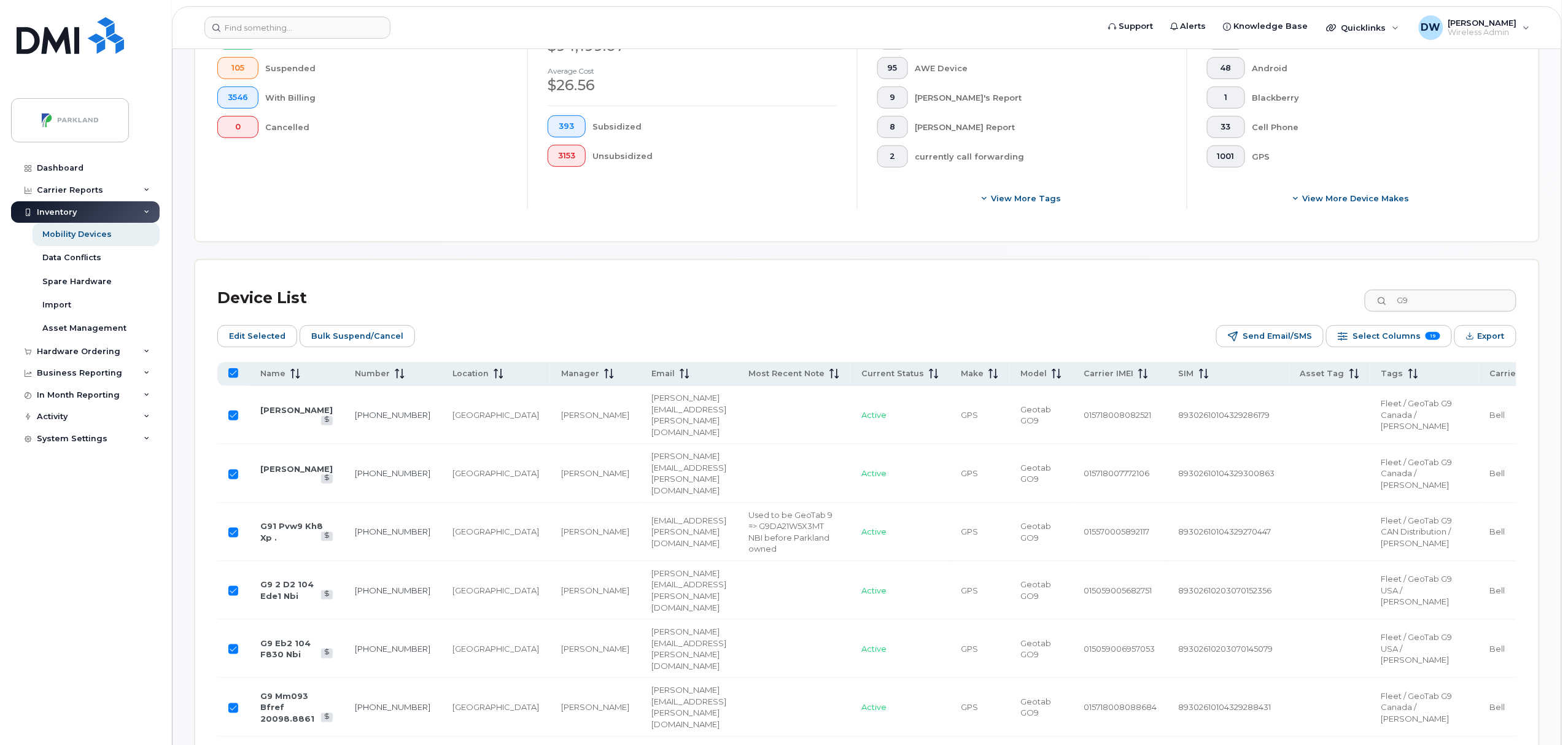
checkbox input "false"
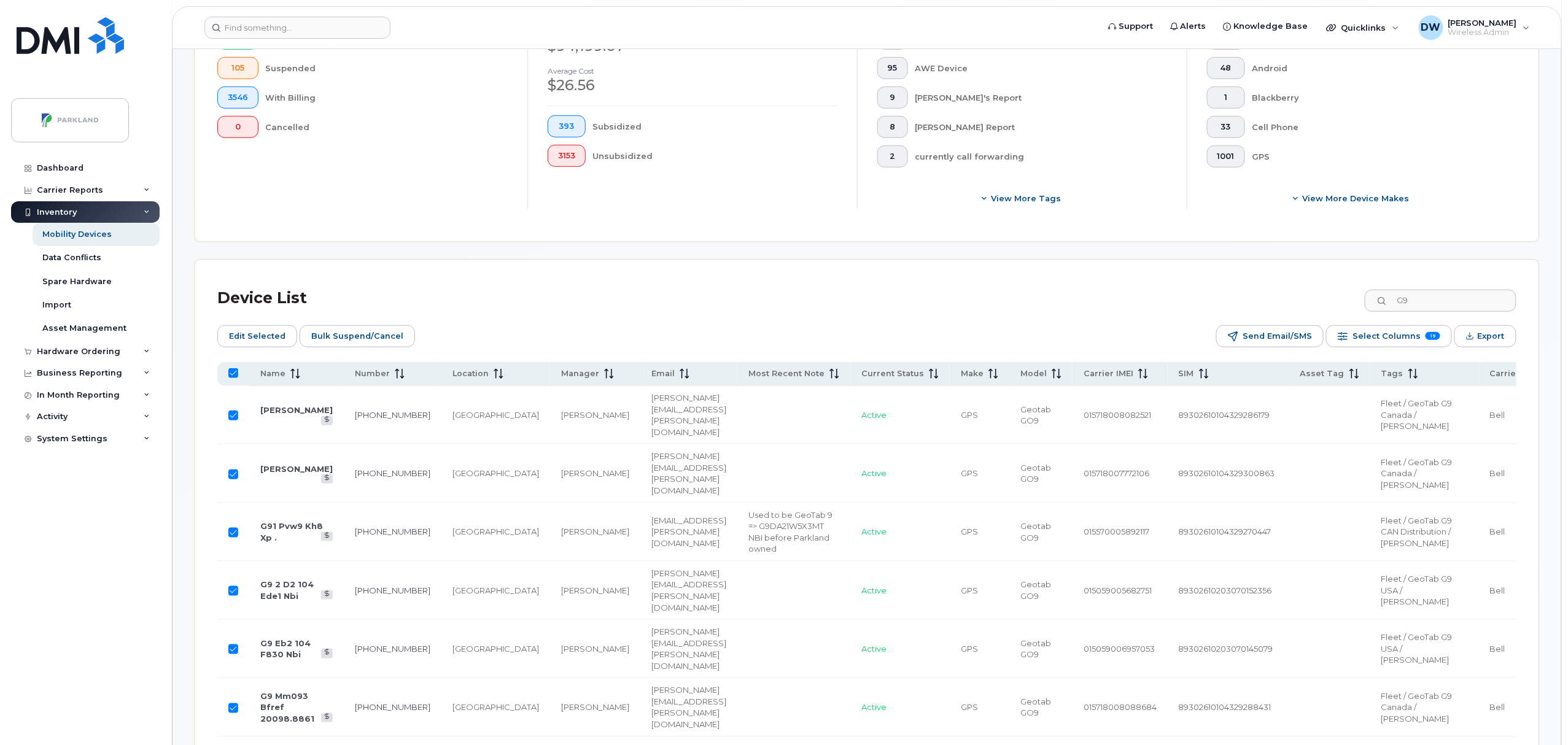
checkbox input "false"
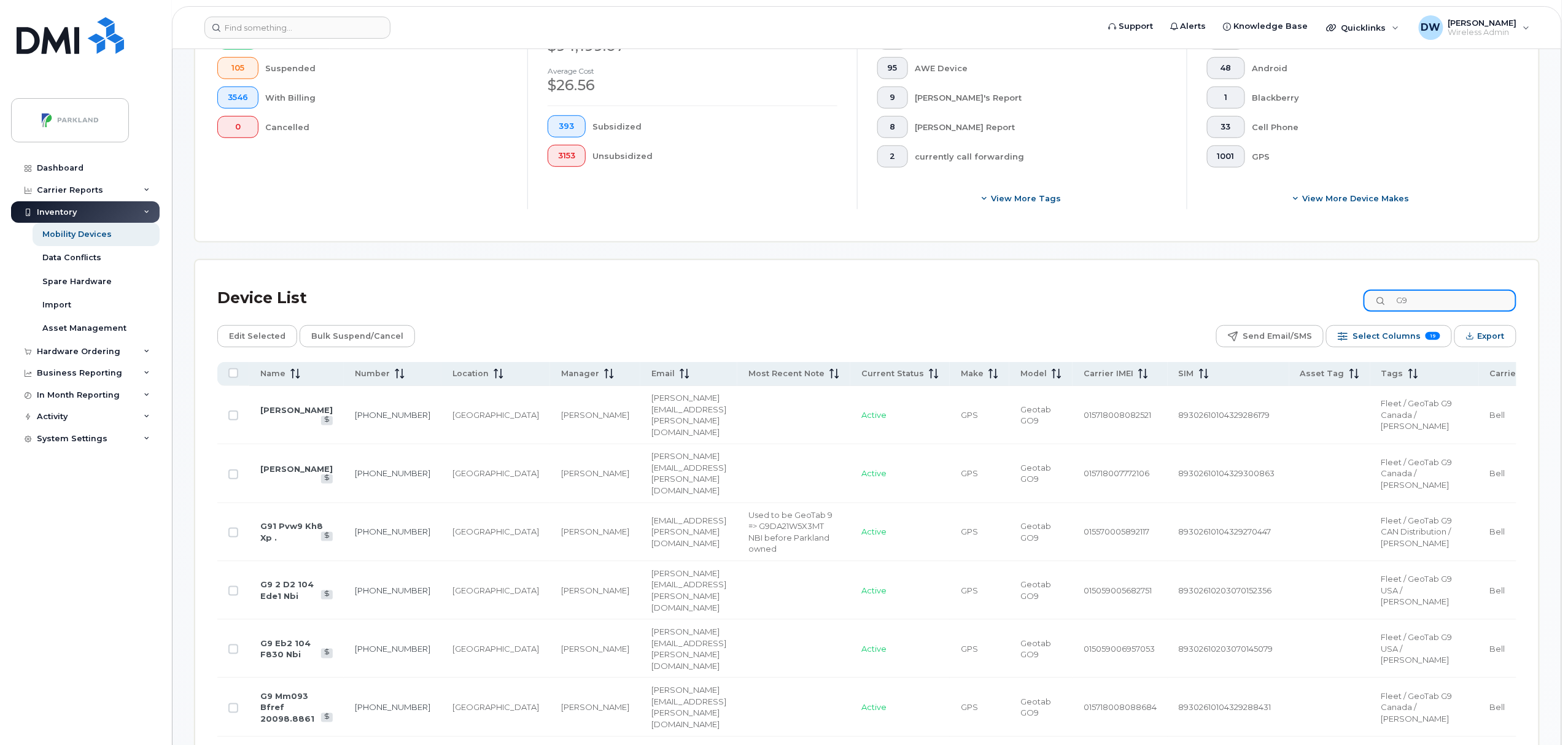
drag, startPoint x: 1435, startPoint y: 301, endPoint x: 1336, endPoint y: 309, distance: 99.3
click at [1336, 302] on div "Device List G9" at bounding box center [867, 298] width 1299 height 32
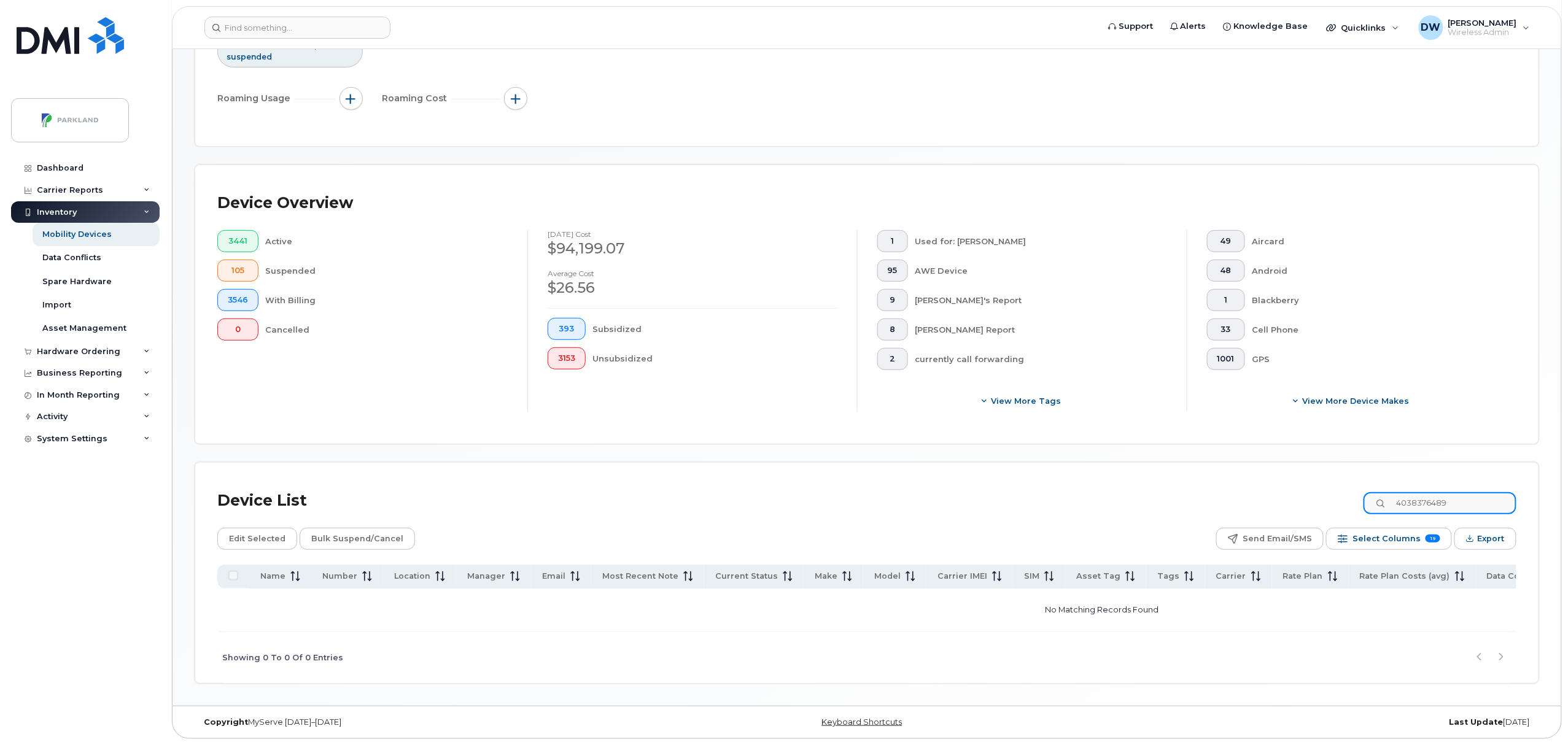
scroll to position [178, 0]
drag, startPoint x: 1463, startPoint y: 504, endPoint x: 1264, endPoint y: 504, distance: 199.0
click at [1264, 504] on div "Device List 4038376489" at bounding box center [867, 501] width 1299 height 32
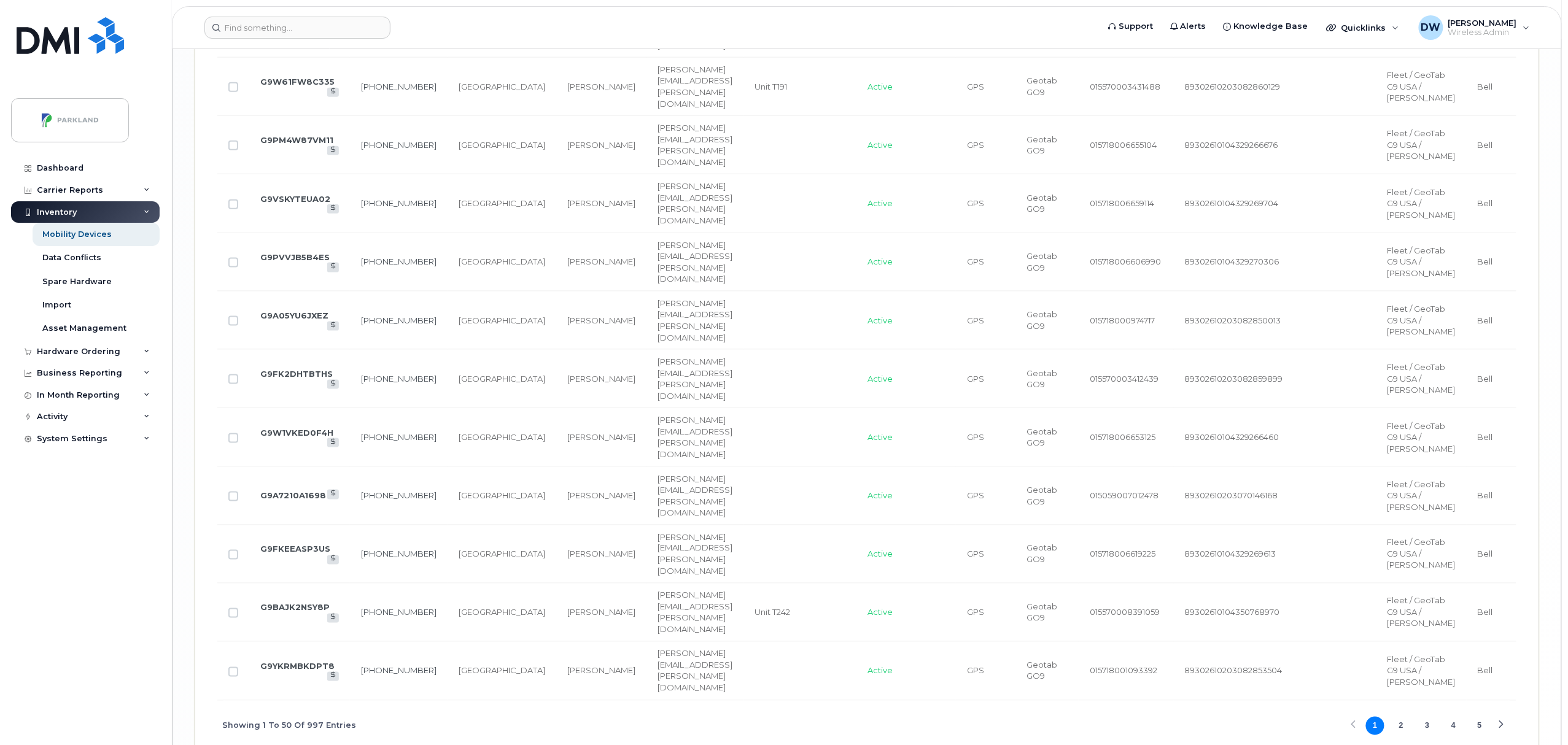
scroll to position [3637, 0]
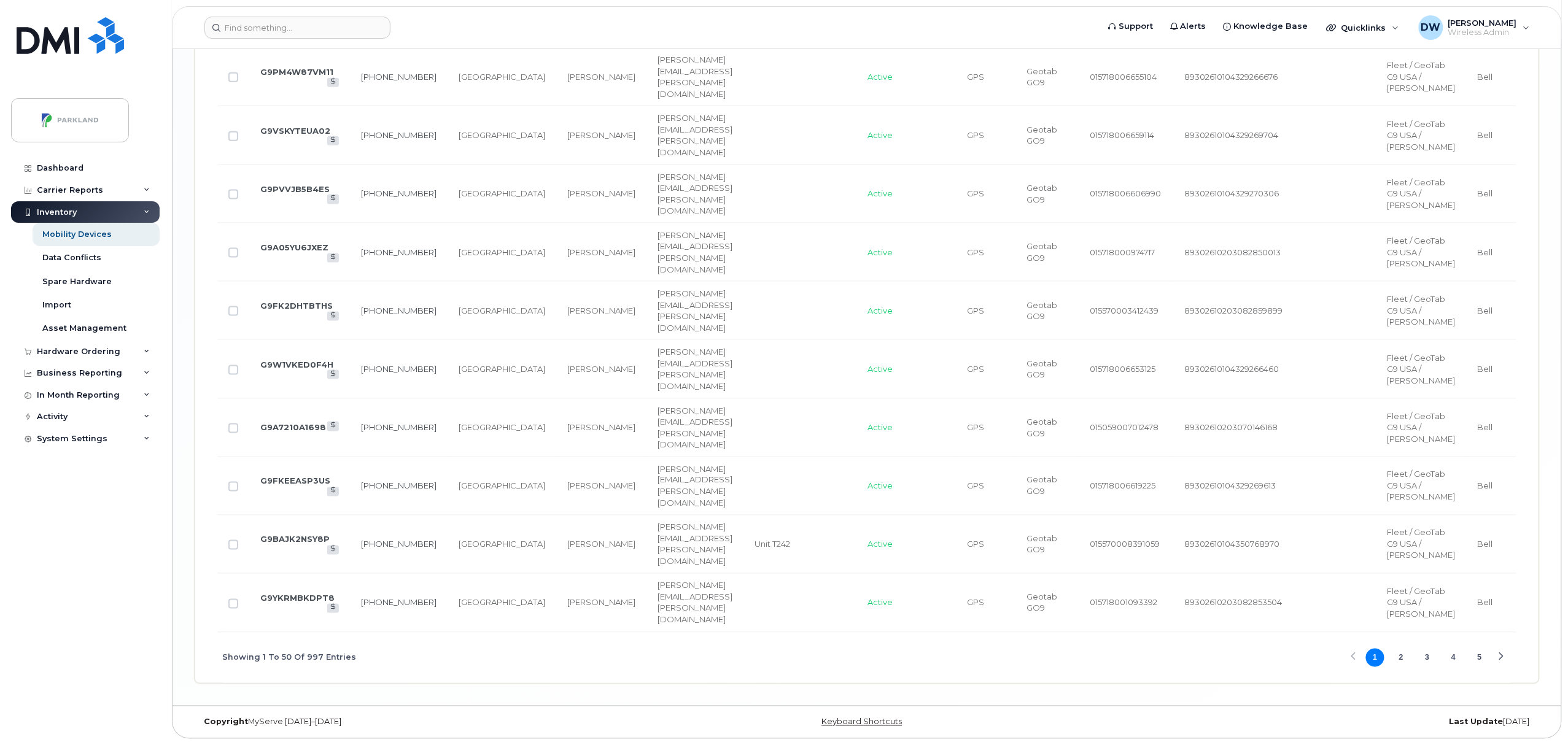
click at [1501, 662] on div "Next Page" at bounding box center [1501, 657] width 8 height 8
click at [1479, 658] on button "5" at bounding box center [1480, 658] width 19 height 19
click at [1480, 656] on button "7" at bounding box center [1480, 658] width 19 height 19
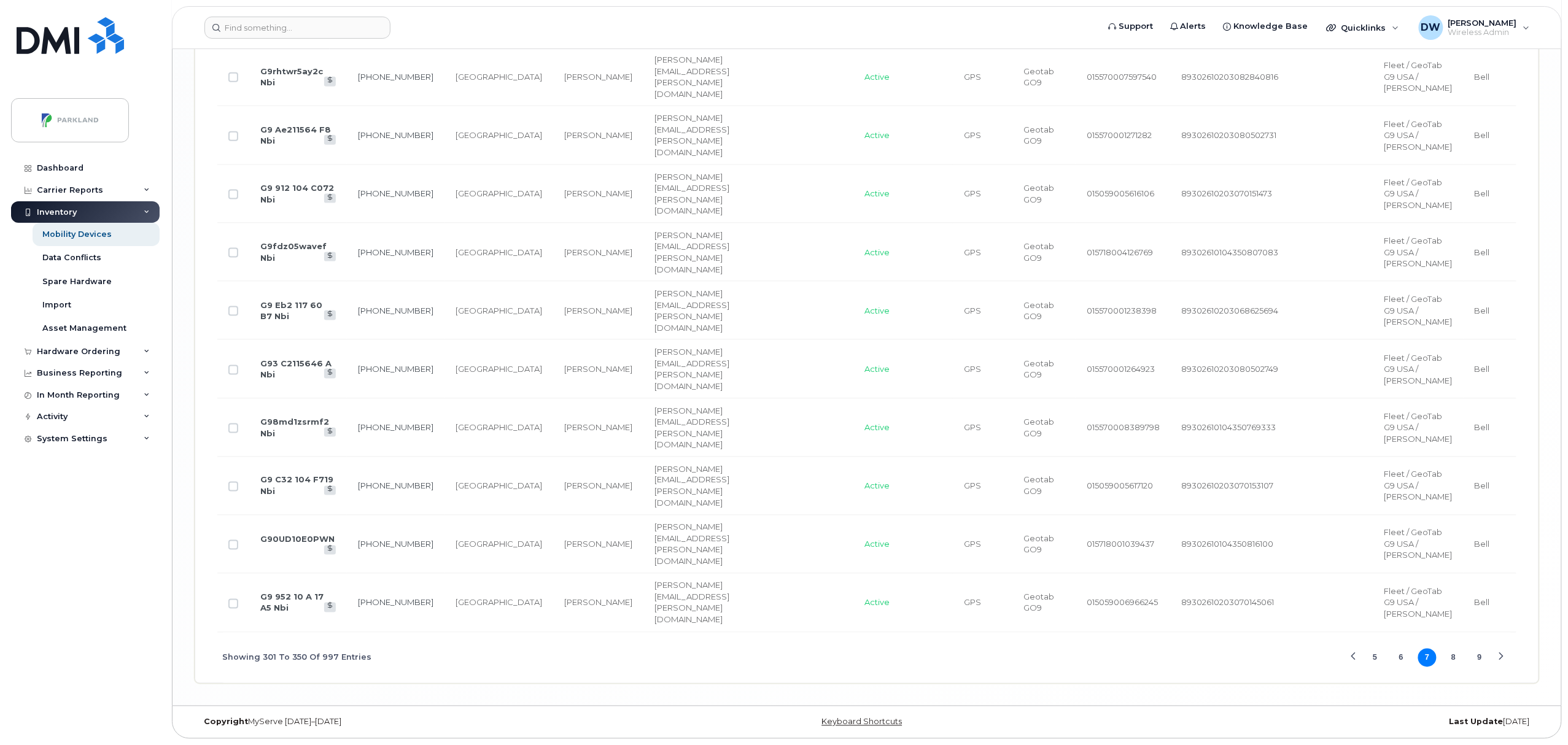
click at [1480, 658] on button "9" at bounding box center [1480, 658] width 19 height 19
click at [1480, 658] on button "11" at bounding box center [1480, 657] width 19 height 19
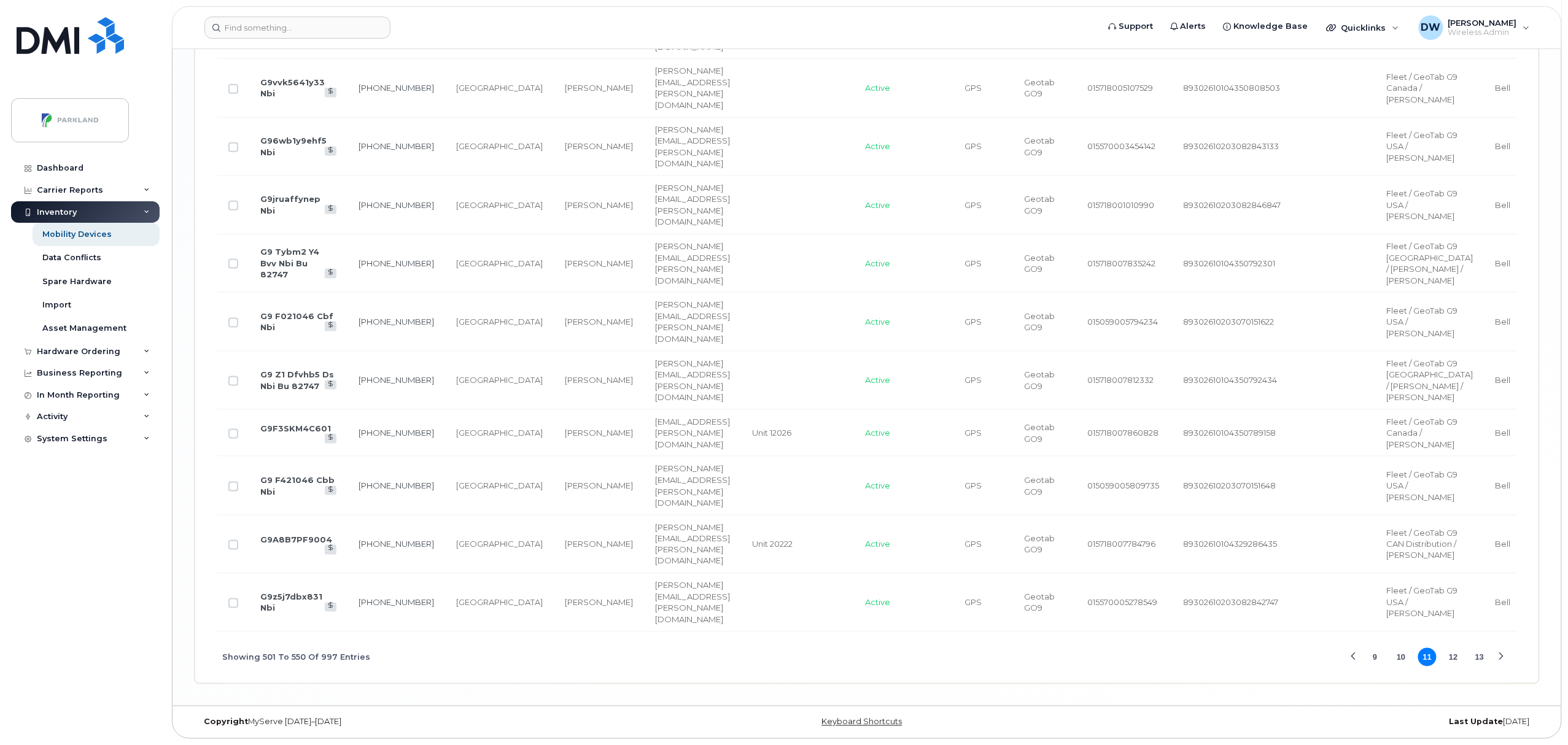
click at [1479, 667] on button "13" at bounding box center [1480, 657] width 19 height 19
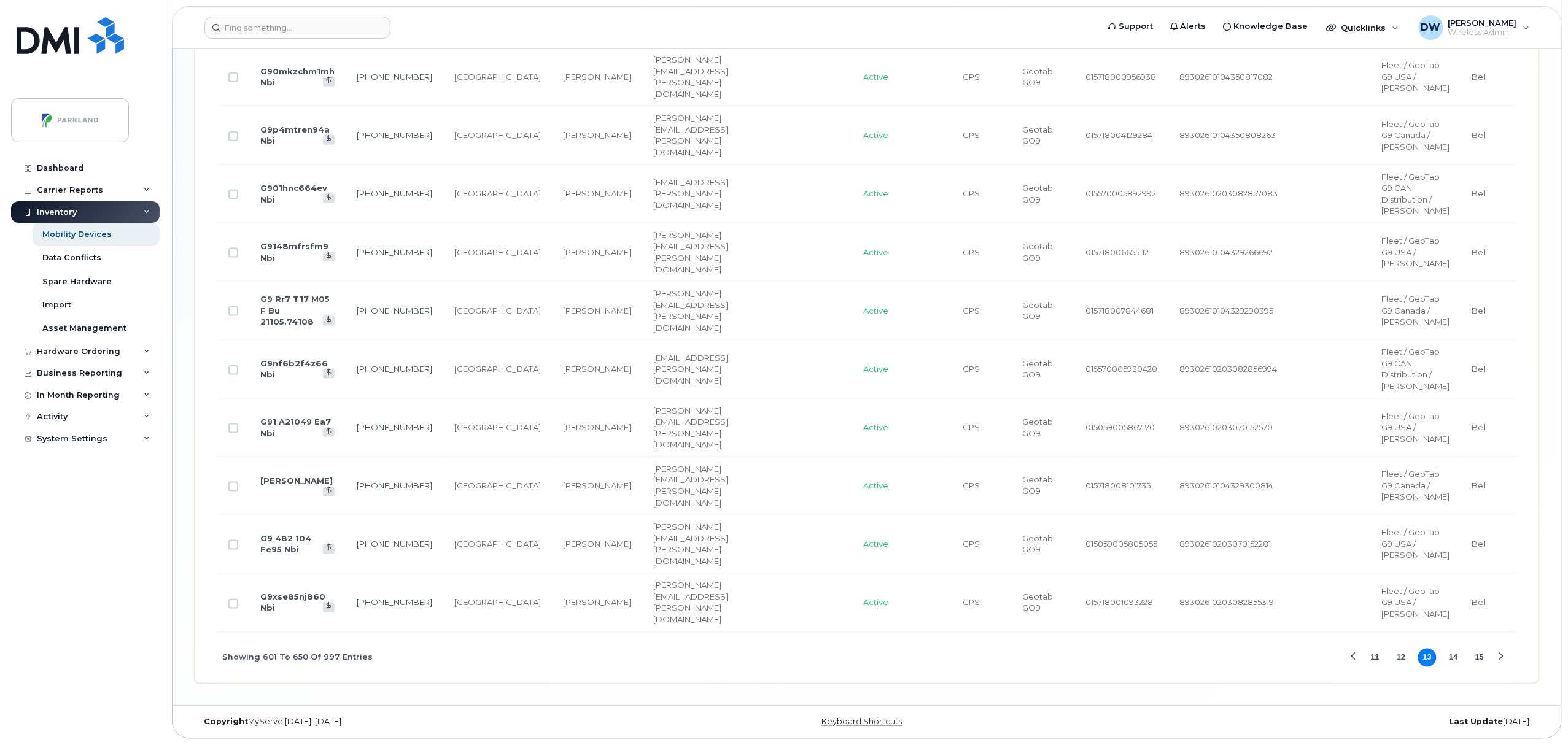
scroll to position [3694, 0]
click at [1481, 657] on button "15" at bounding box center [1480, 658] width 19 height 19
click at [1454, 658] on button "16" at bounding box center [1454, 658] width 19 height 19
click at [1454, 657] on button "17" at bounding box center [1454, 658] width 19 height 19
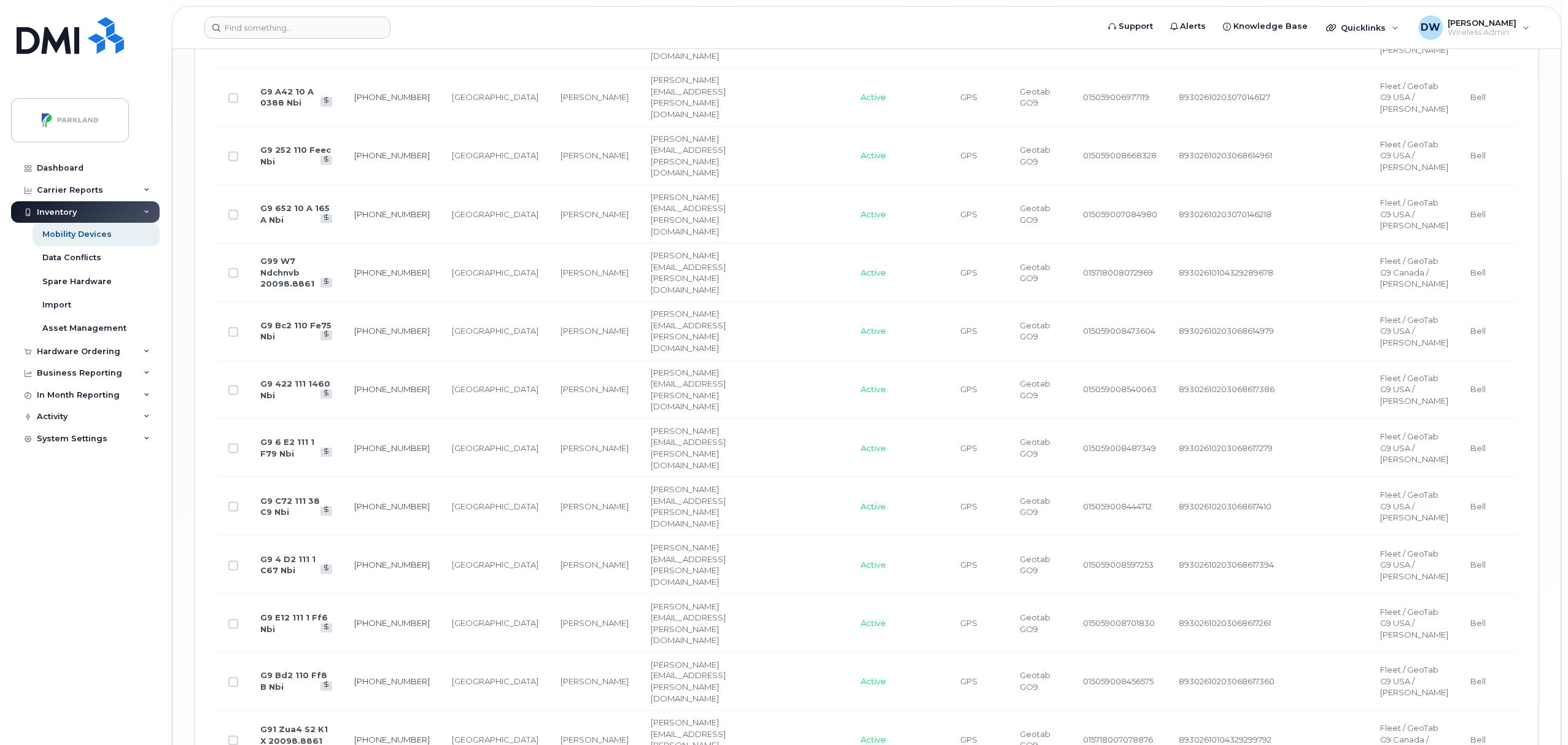
scroll to position [2846, 0]
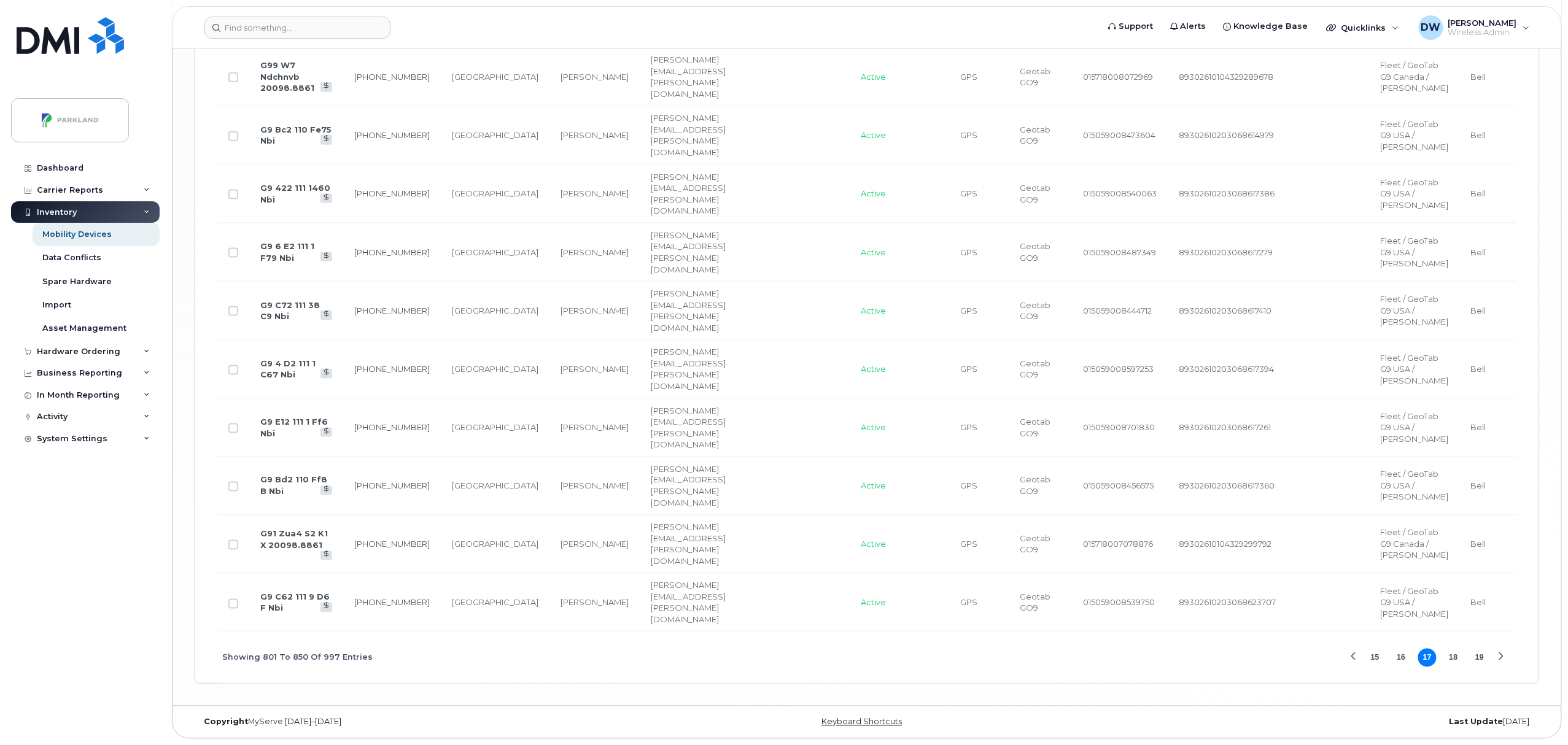
scroll to position [4366, 0]
click at [1455, 656] on button "18" at bounding box center [1454, 658] width 19 height 19
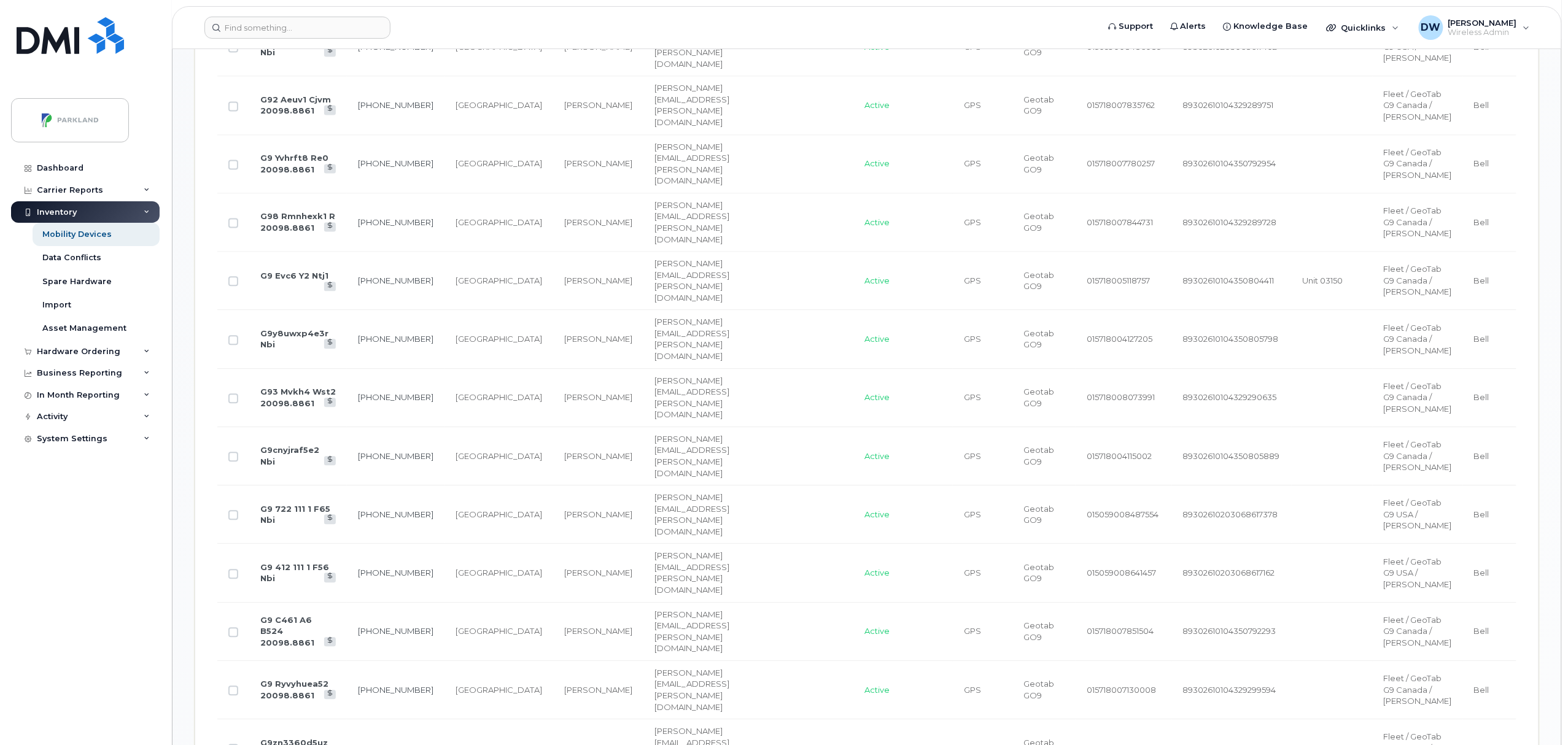
scroll to position [1218, 0]
click at [235, 455] on input "Row Unselected" at bounding box center [233, 450] width 10 height 10
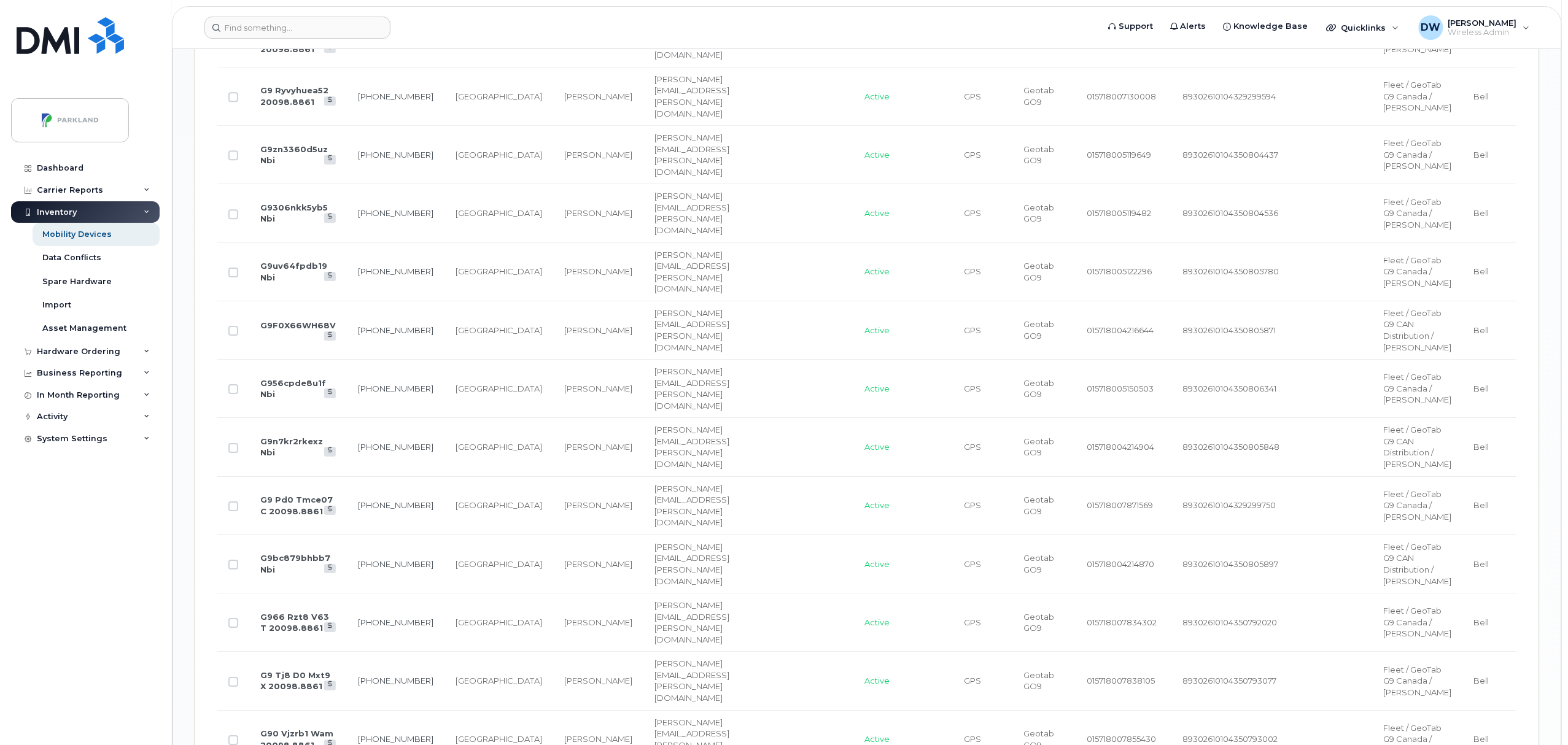
scroll to position [1807, 0]
click at [231, 392] on input "Row Unselected" at bounding box center [233, 387] width 10 height 10
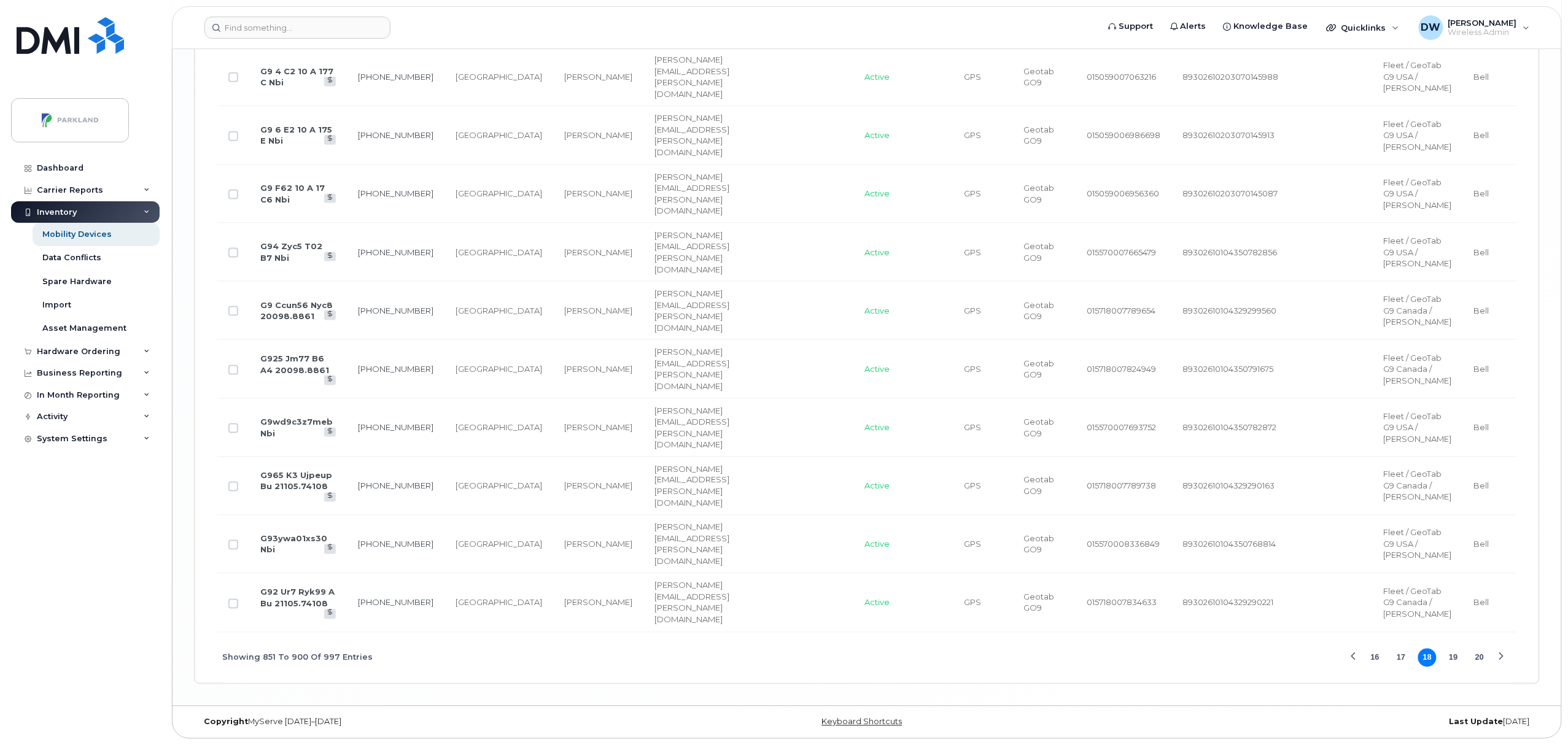
scroll to position [3182, 0]
click at [232, 258] on input "Row Unselected" at bounding box center [233, 253] width 10 height 10
click at [1454, 668] on button "19" at bounding box center [1454, 658] width 19 height 19
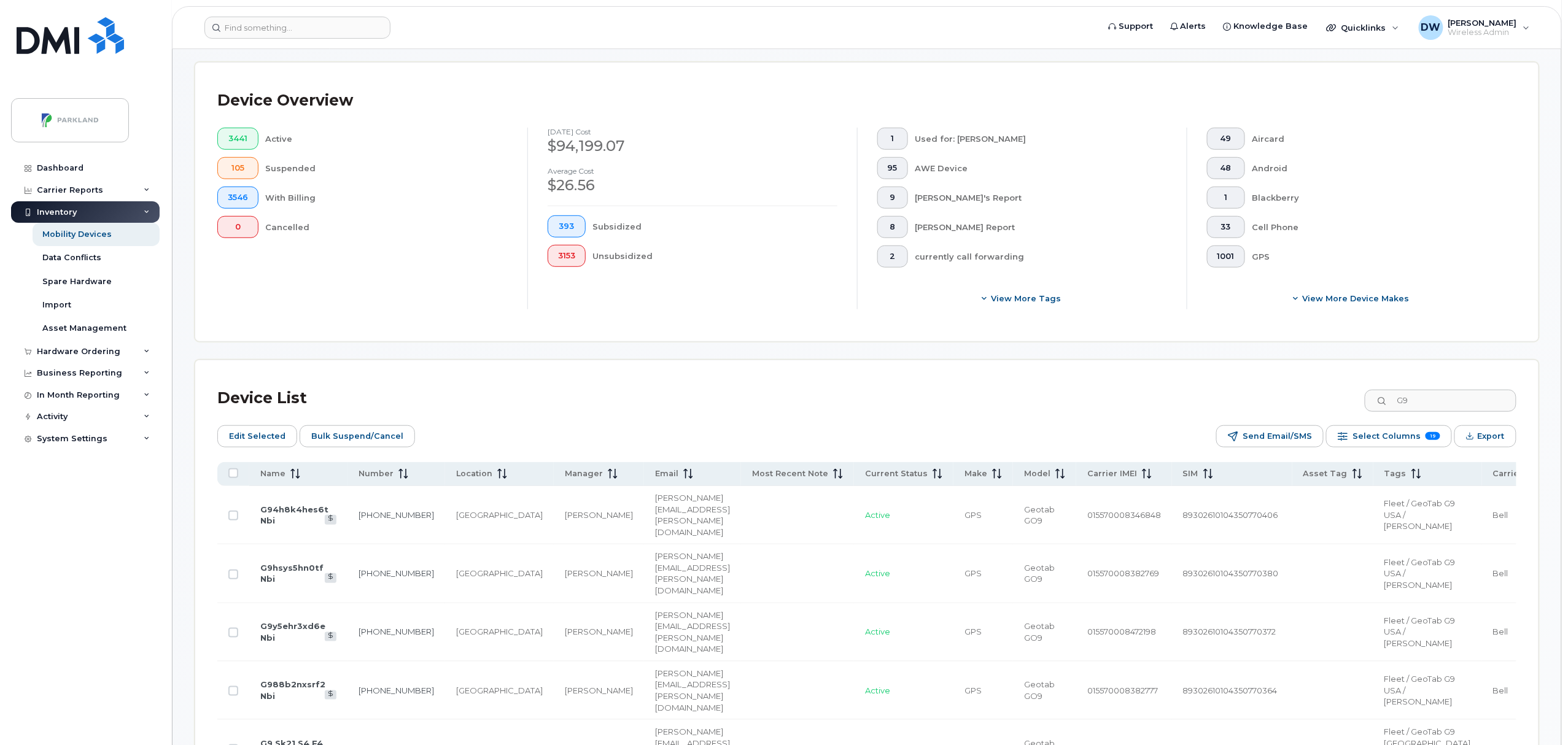
scroll to position [266, 0]
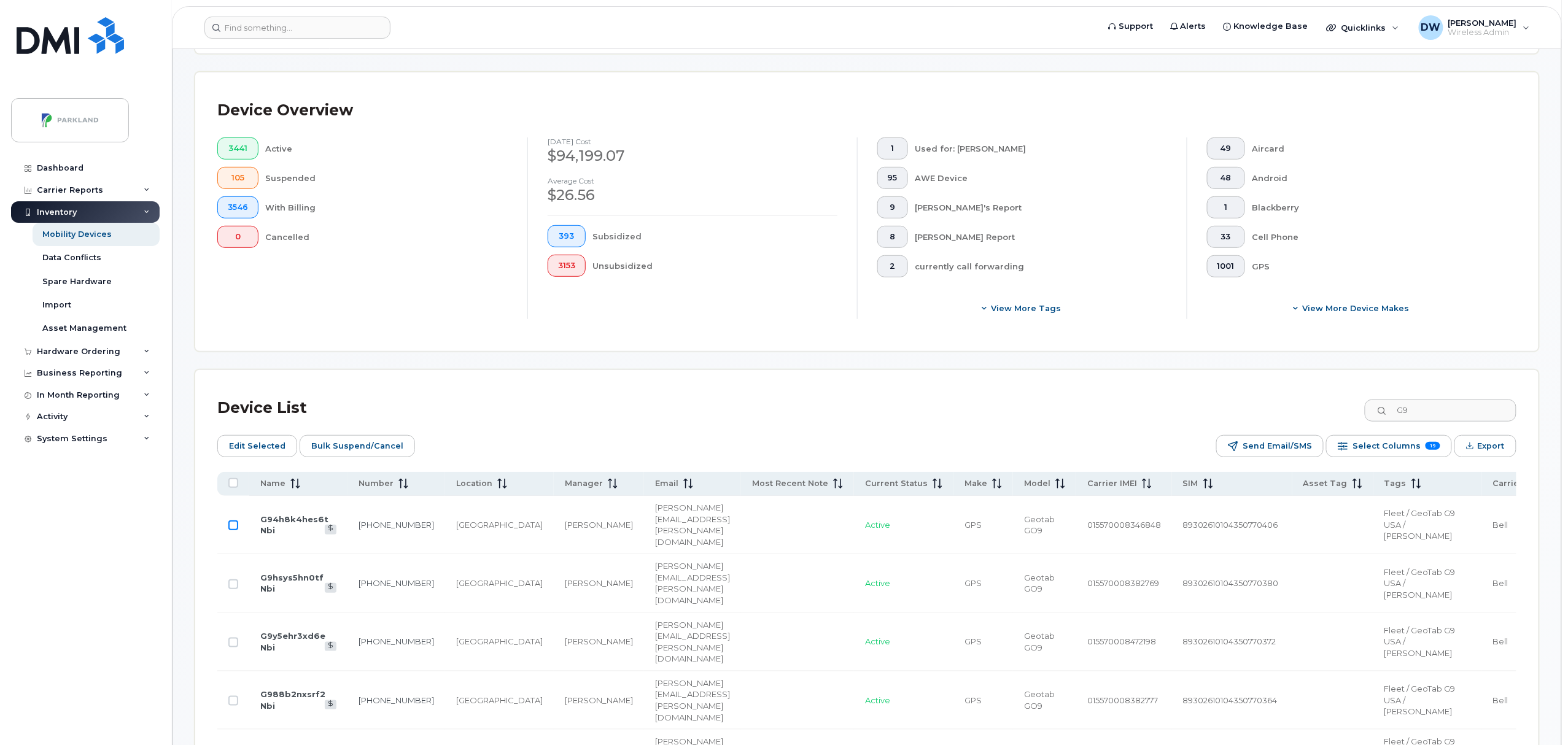
click at [231, 530] on input "Row Unselected" at bounding box center [233, 525] width 10 height 10
click at [231, 589] on input "Row Unselected" at bounding box center [233, 584] width 10 height 10
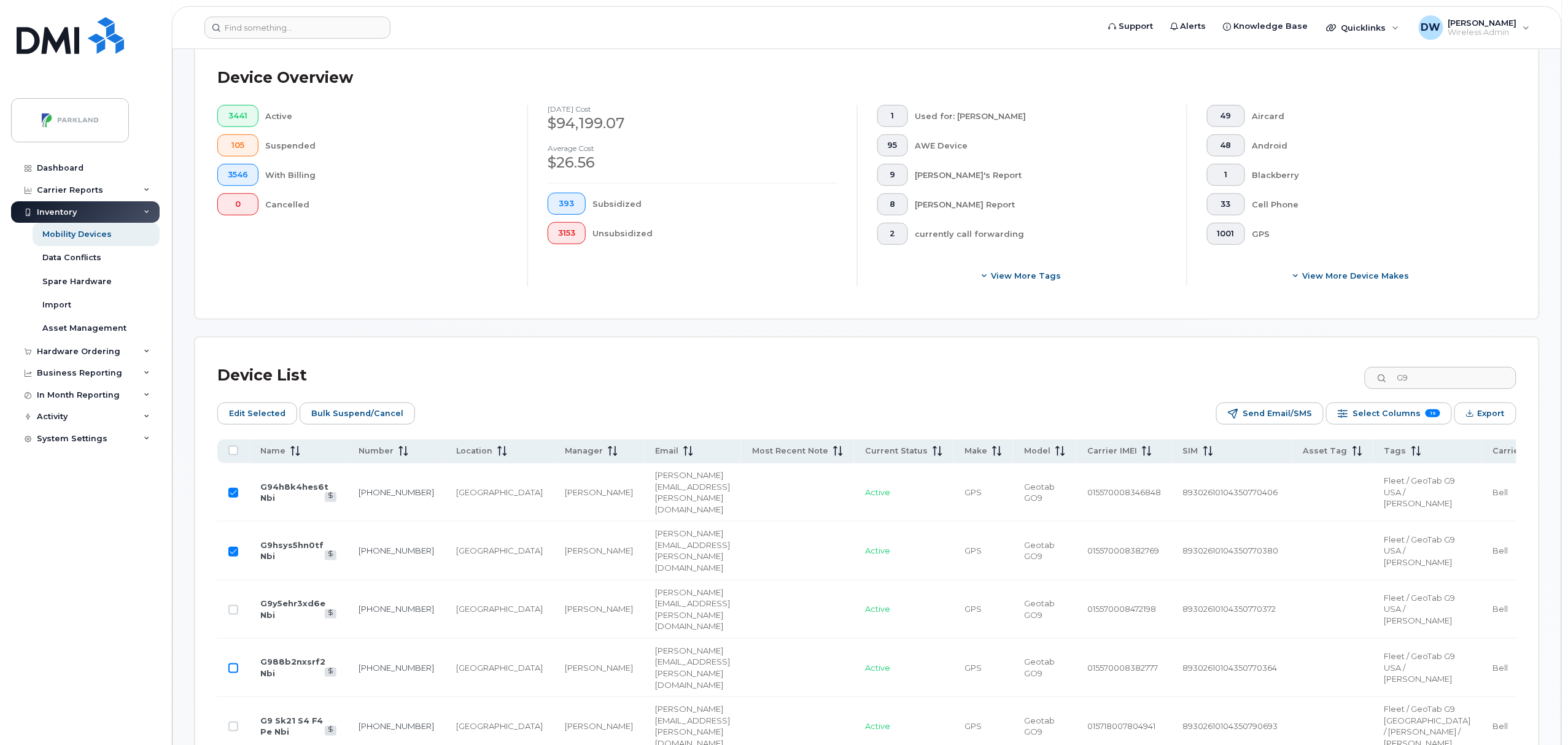
click at [235, 673] on input "Row Unselected" at bounding box center [233, 668] width 10 height 10
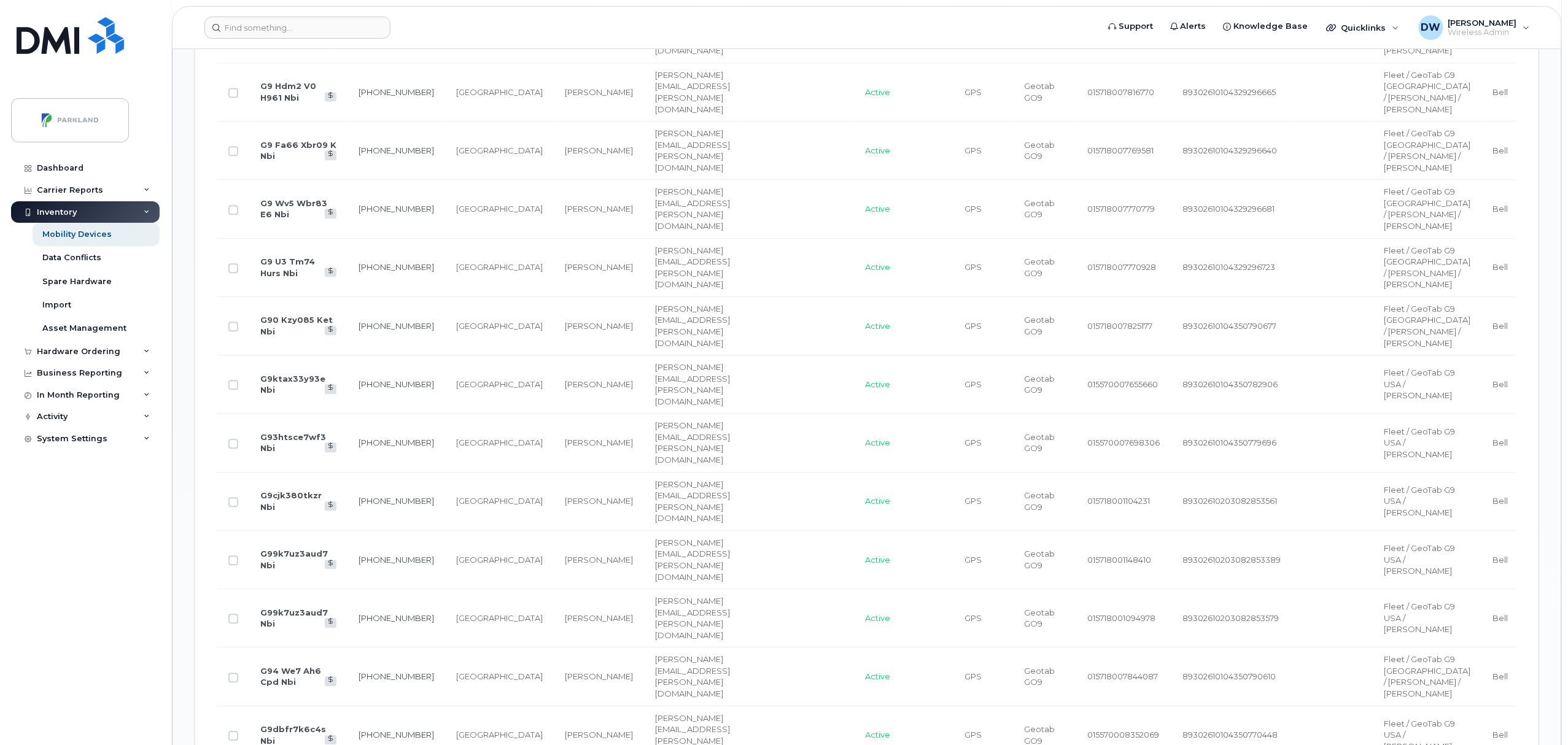
scroll to position [1346, 0]
click at [235, 386] on input "Row Unselected" at bounding box center [233, 380] width 10 height 10
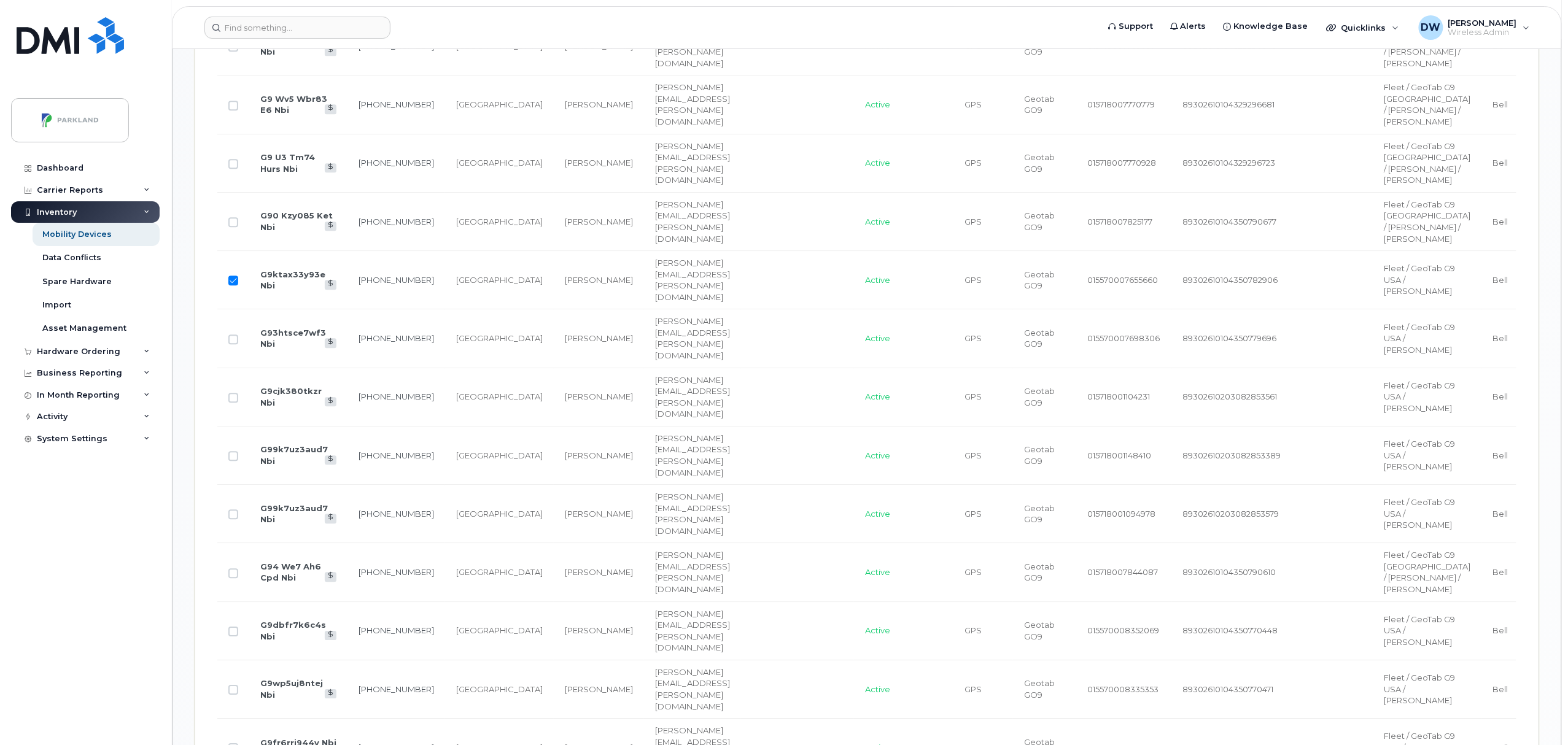
scroll to position [1477, 0]
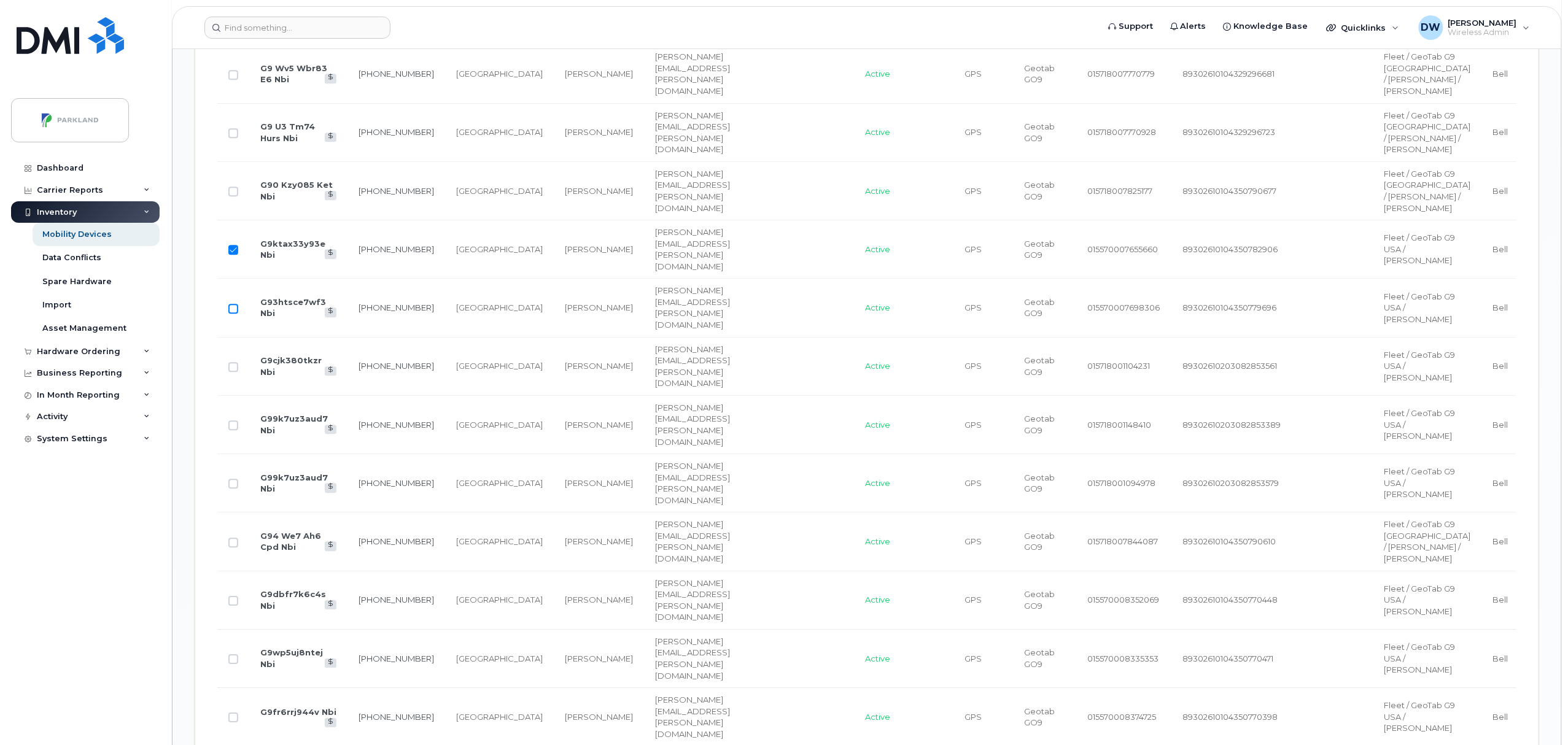
click at [232, 314] on input "Row Unselected" at bounding box center [233, 309] width 10 height 10
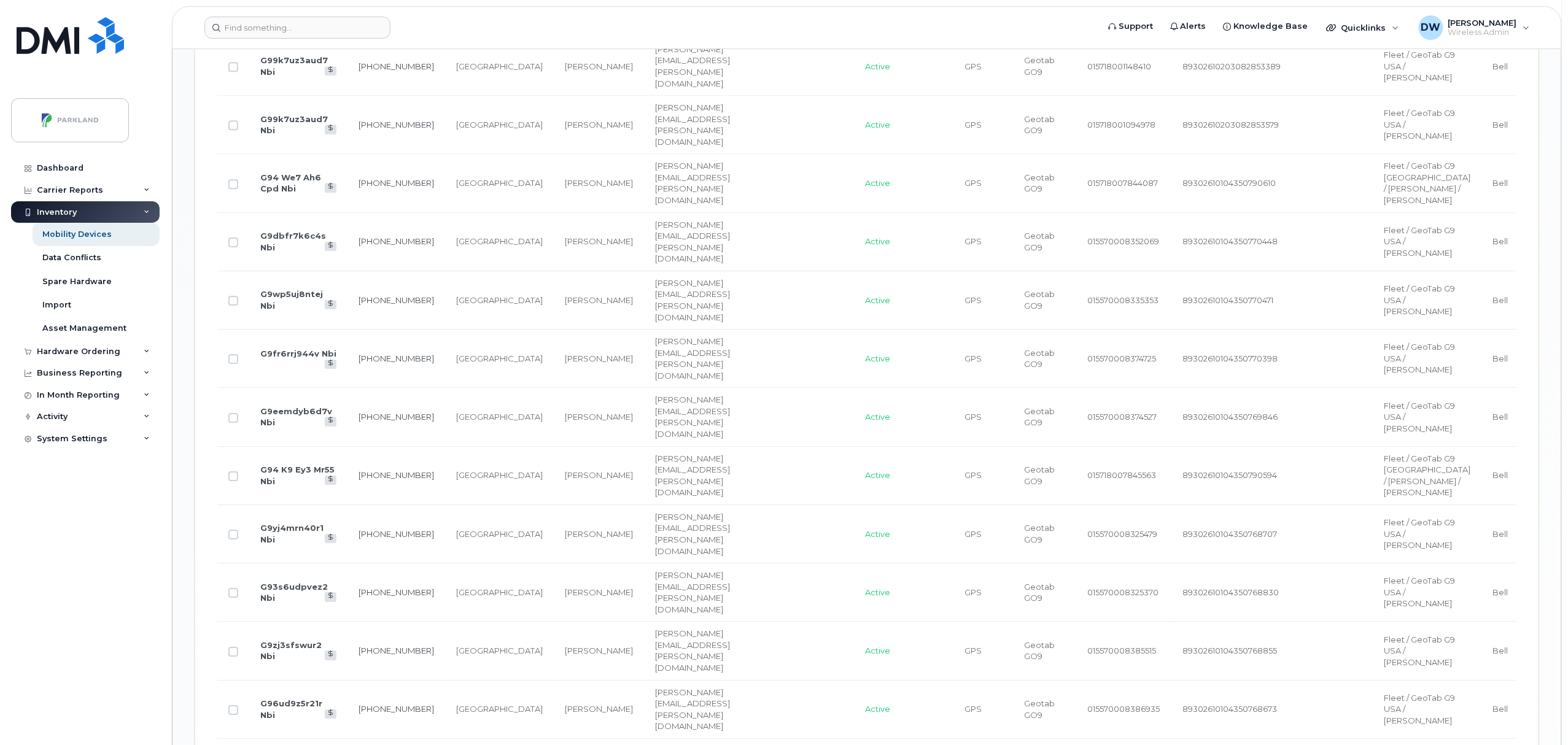
scroll to position [1837, 0]
click at [235, 246] on input "Row Unselected" at bounding box center [233, 241] width 10 height 10
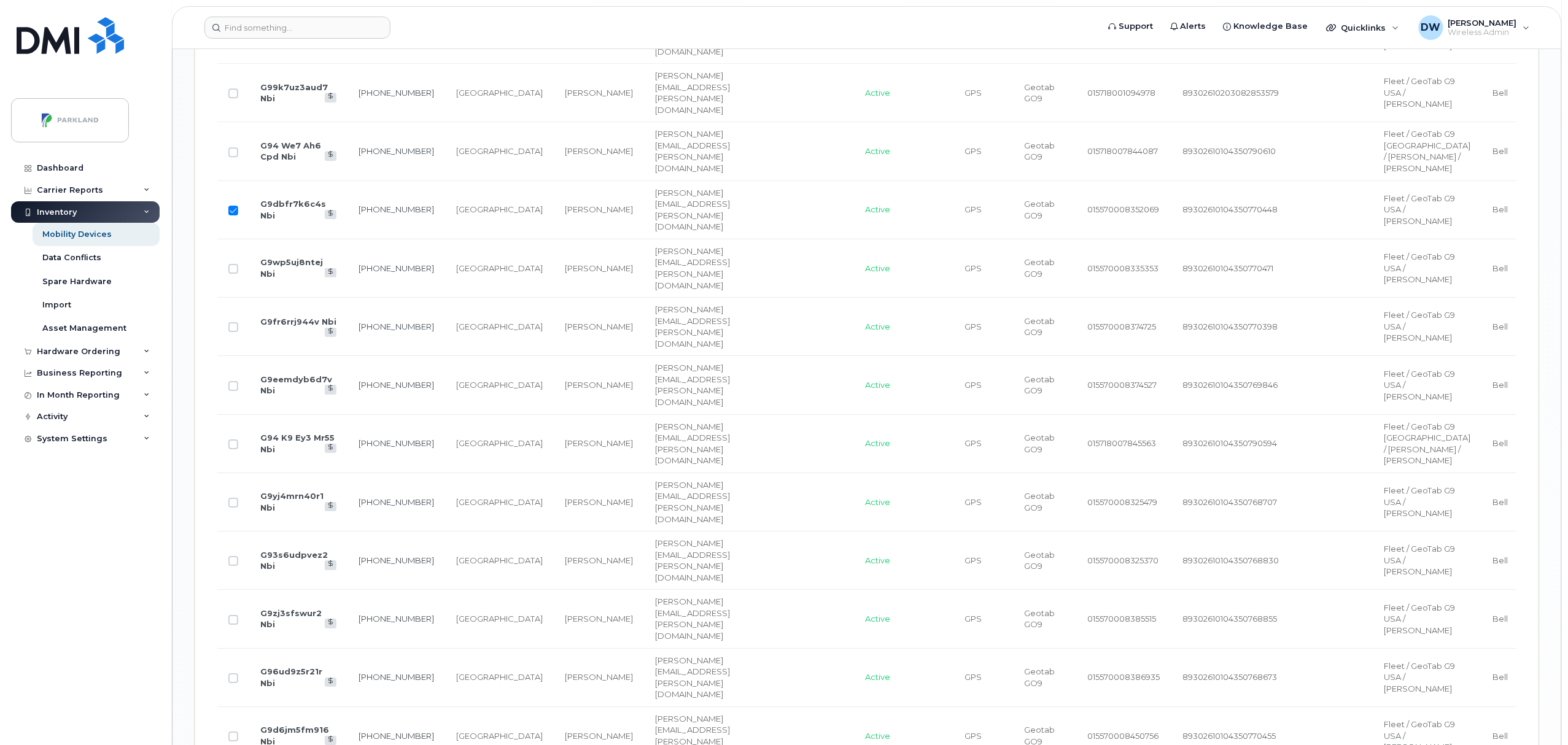
scroll to position [1870, 0]
click at [234, 271] on input "Row Unselected" at bounding box center [233, 267] width 10 height 10
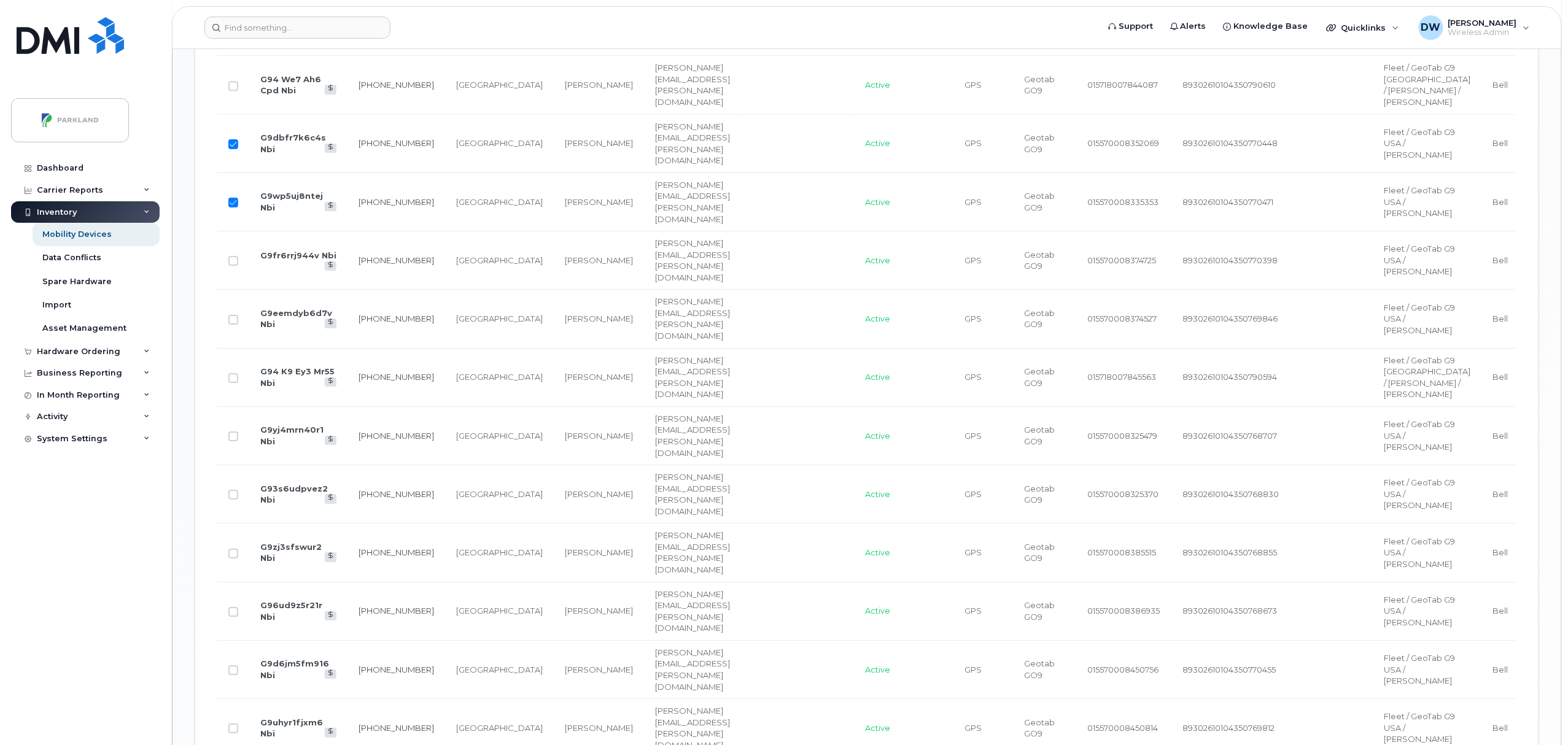
scroll to position [1935, 0]
click at [237, 264] on input "Row Unselected" at bounding box center [233, 259] width 10 height 10
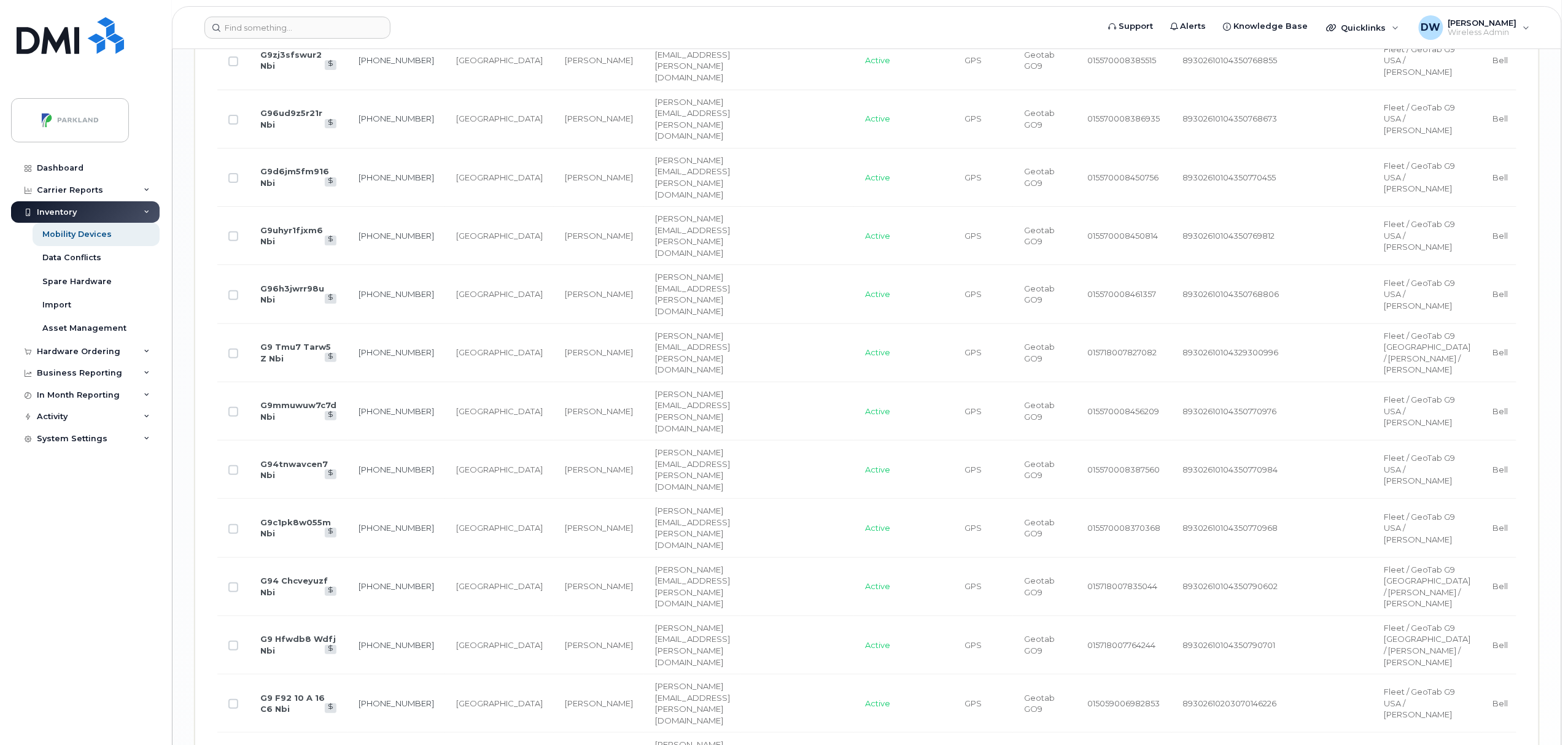
scroll to position [2426, 0]
click at [233, 183] on input "Row Unselected" at bounding box center [233, 178] width 10 height 10
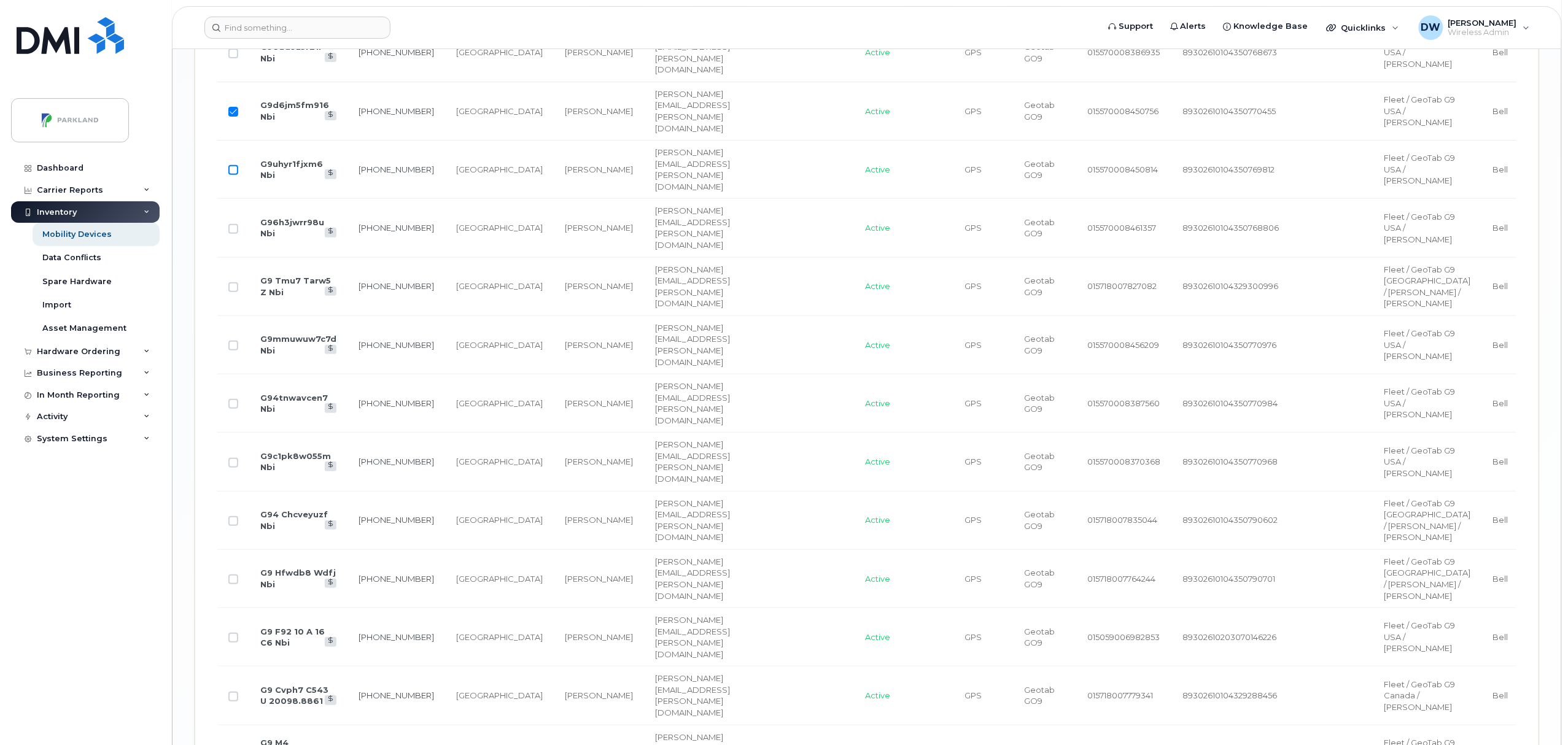
click at [233, 175] on input "Row Unselected" at bounding box center [233, 170] width 10 height 10
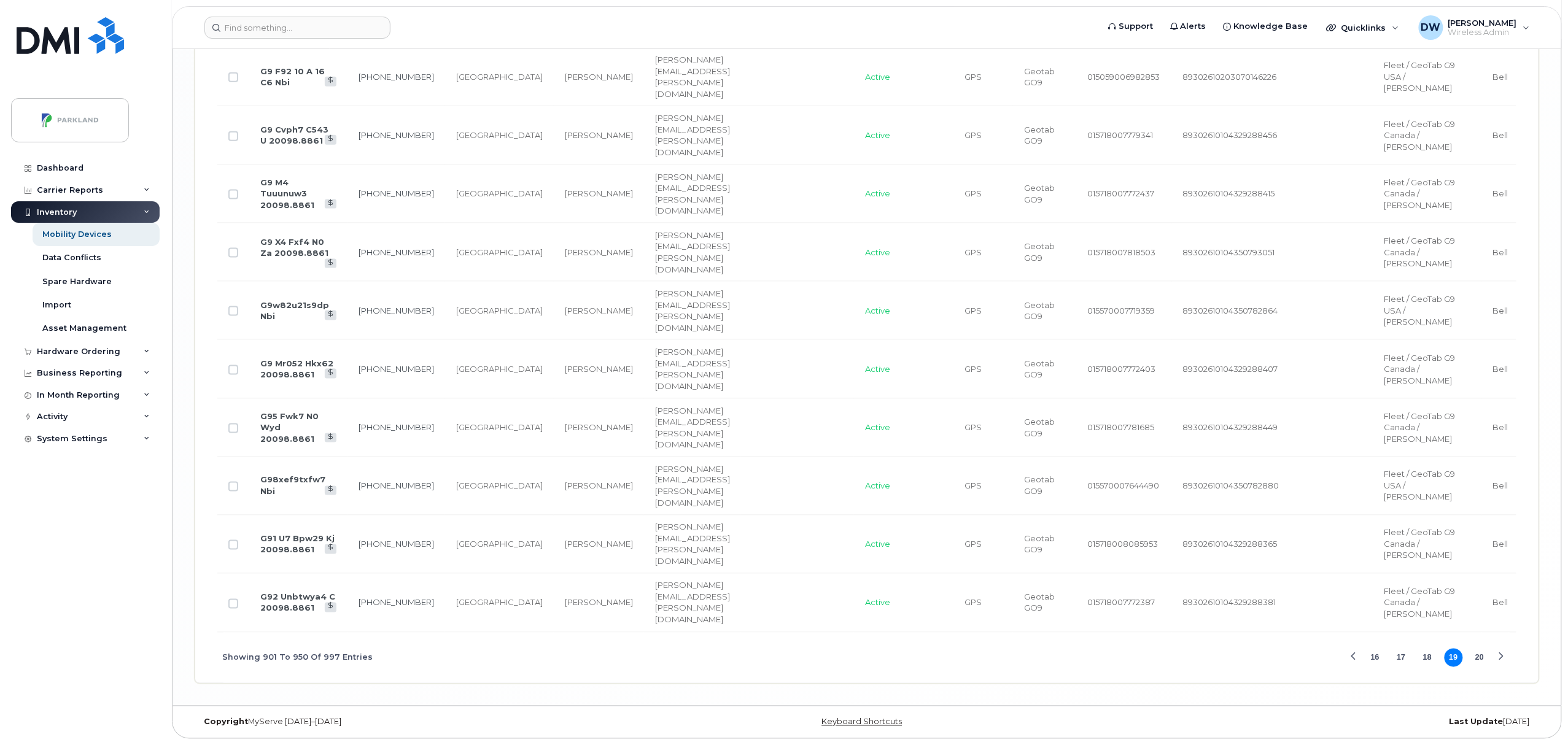
scroll to position [3911, 0]
click at [1477, 656] on button "20" at bounding box center [1480, 658] width 19 height 19
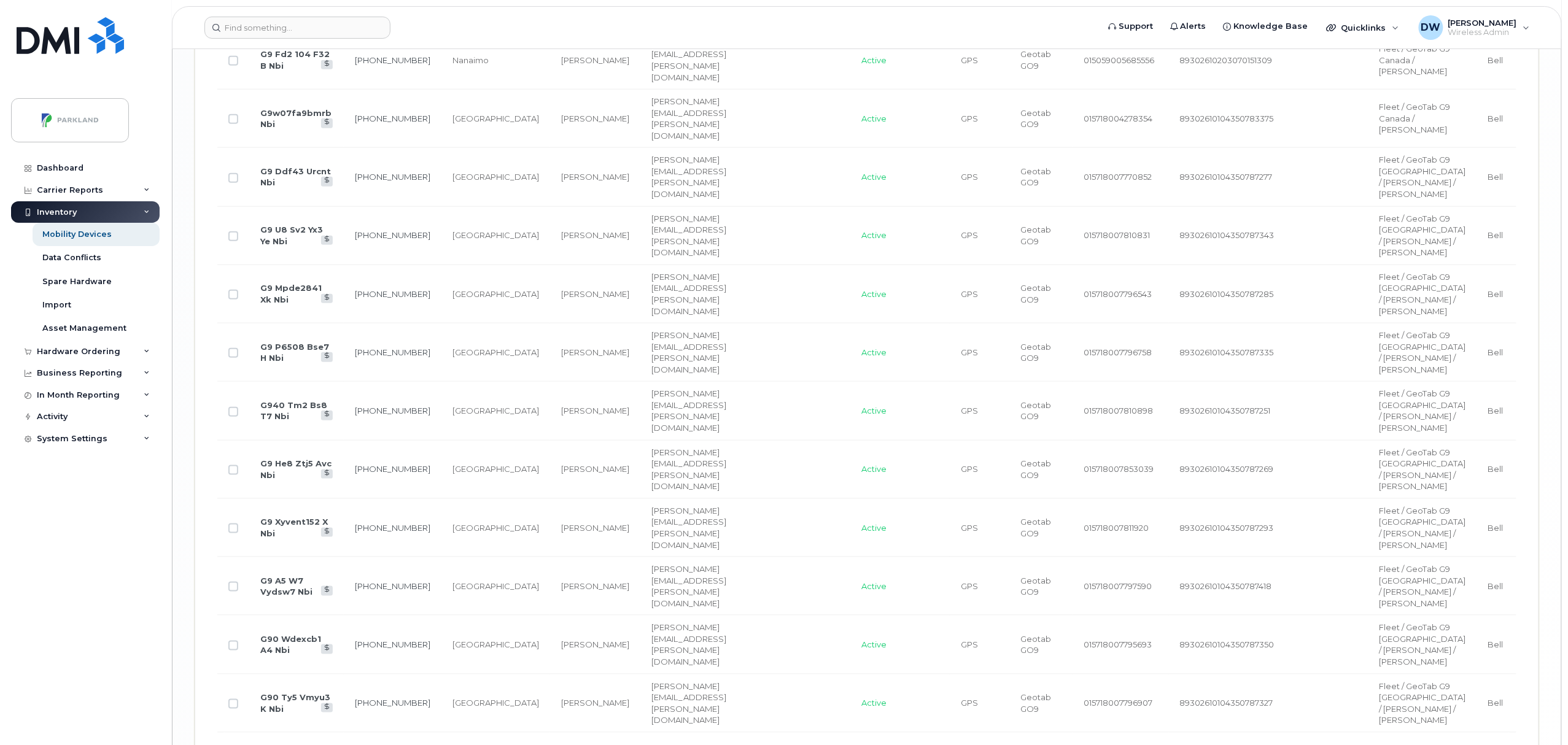
scroll to position [2782, 0]
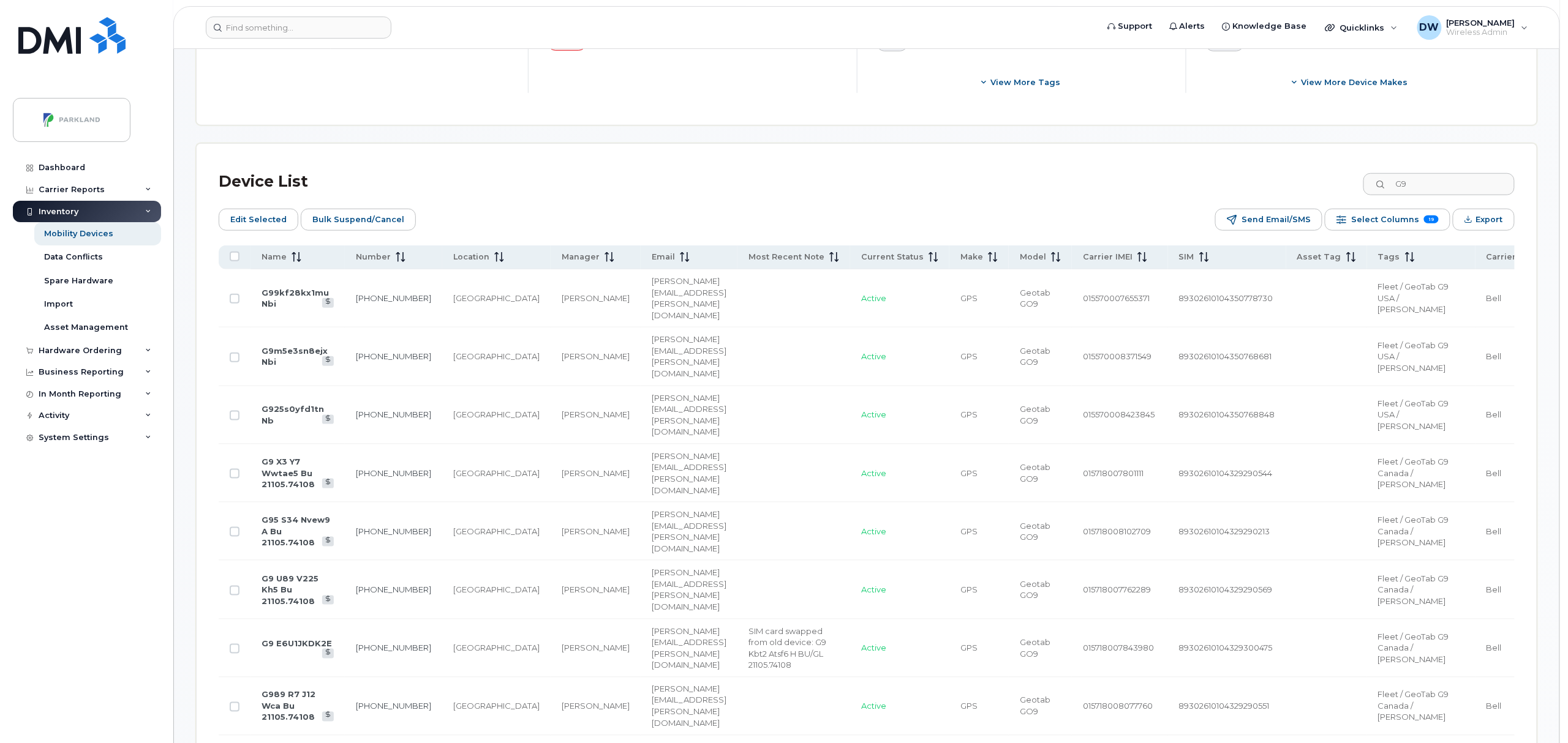
scroll to position [460, 0]
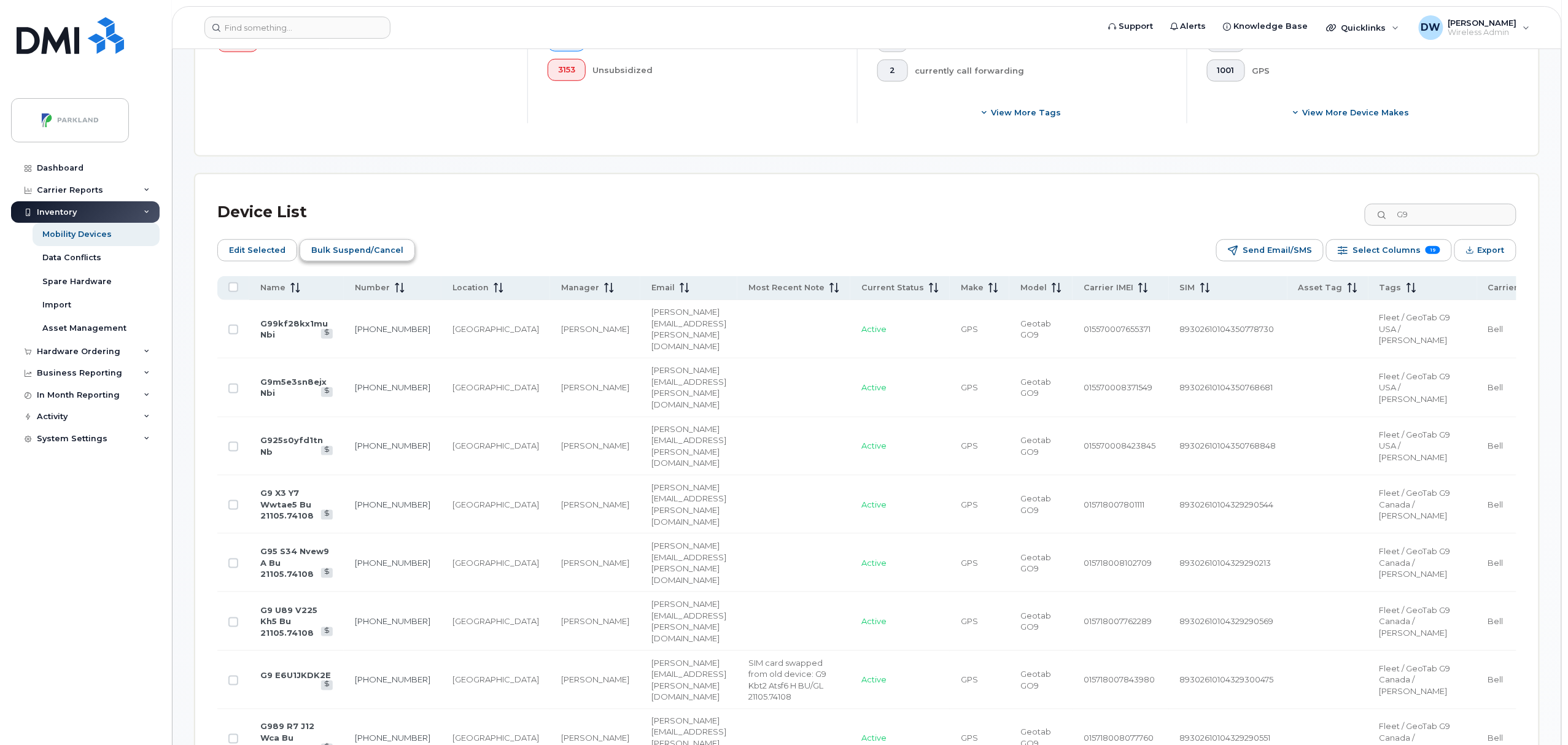
click at [344, 246] on span "Bulk Suspend/Cancel" at bounding box center [357, 251] width 92 height 19
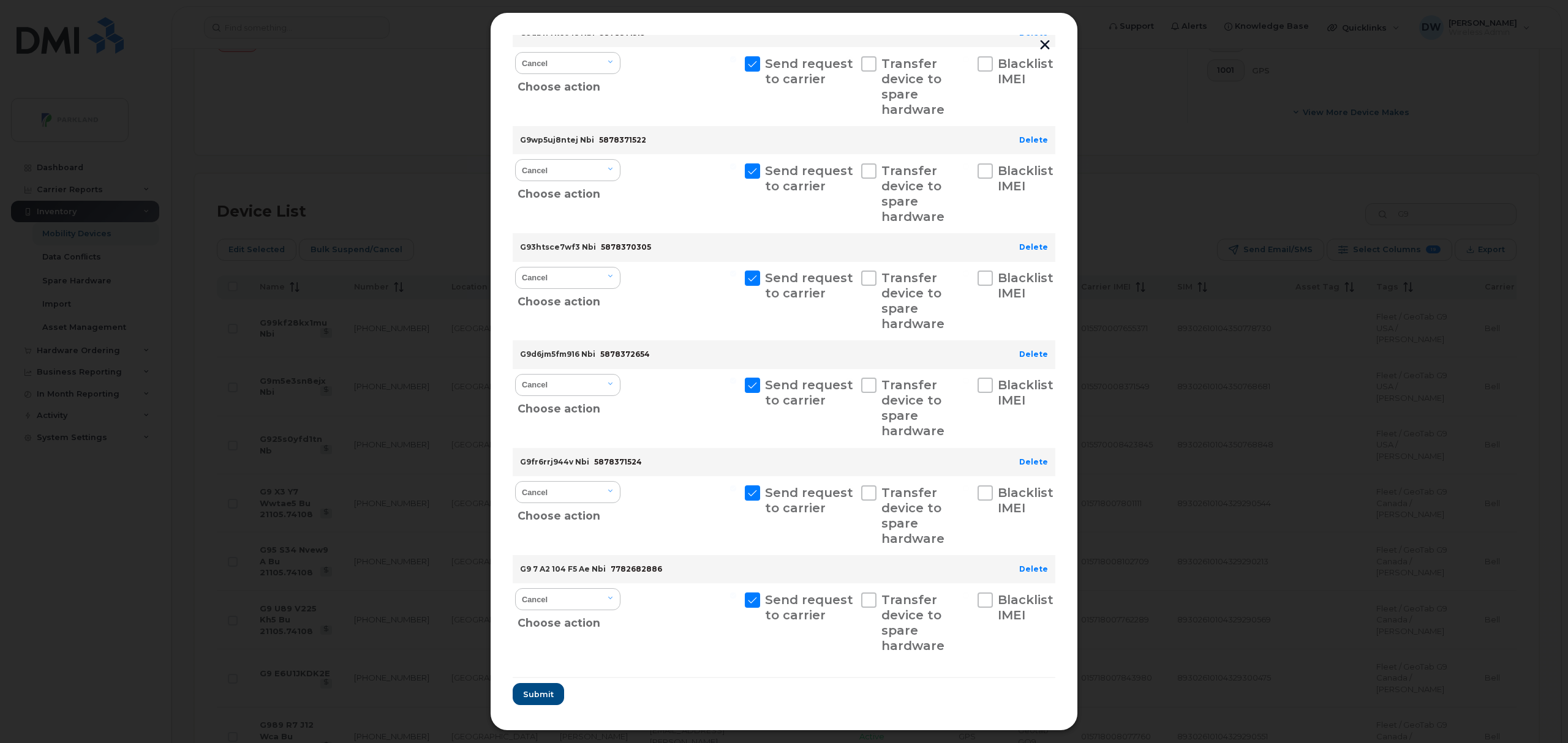
scroll to position [1239, 0]
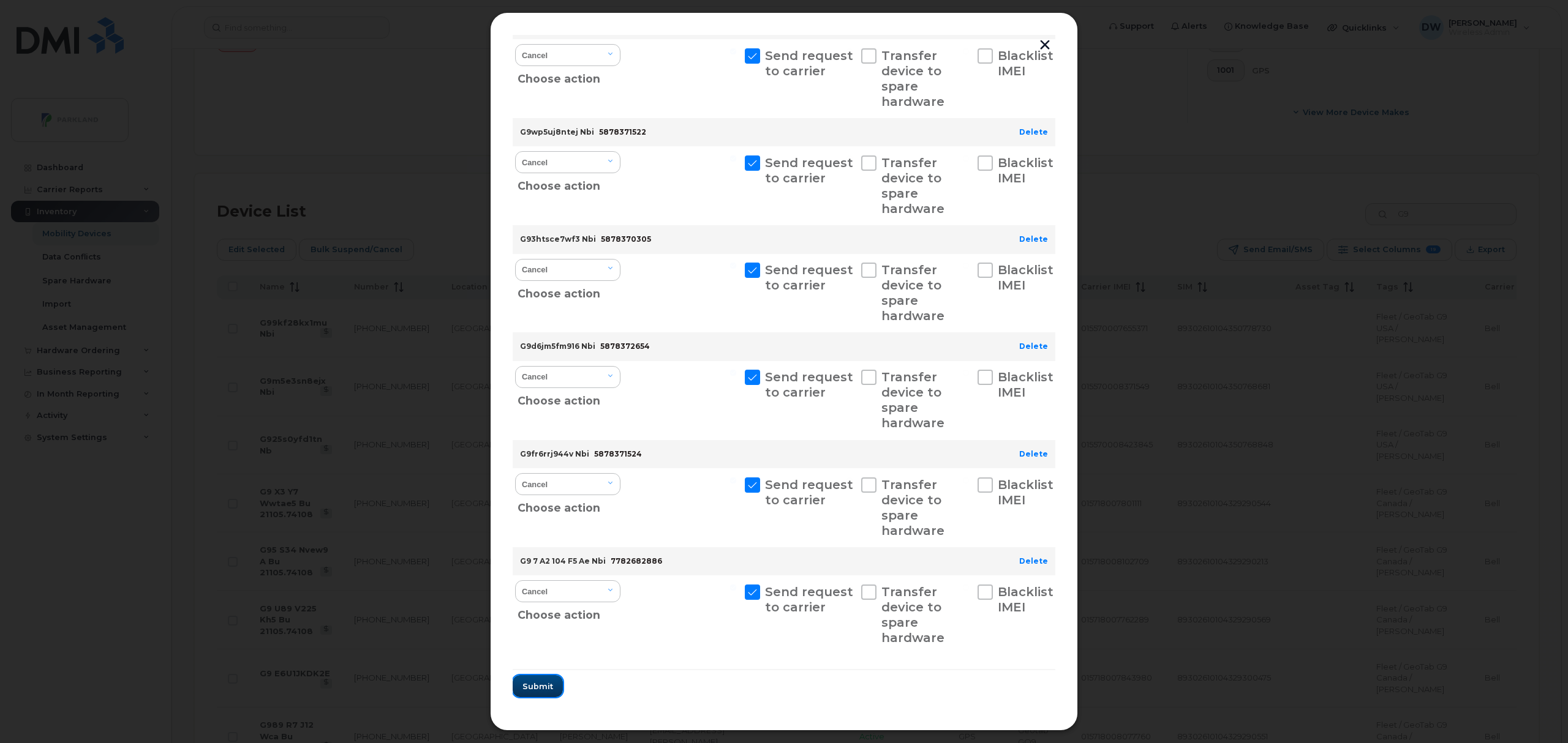
click at [538, 687] on span "Submit" at bounding box center [538, 687] width 30 height 12
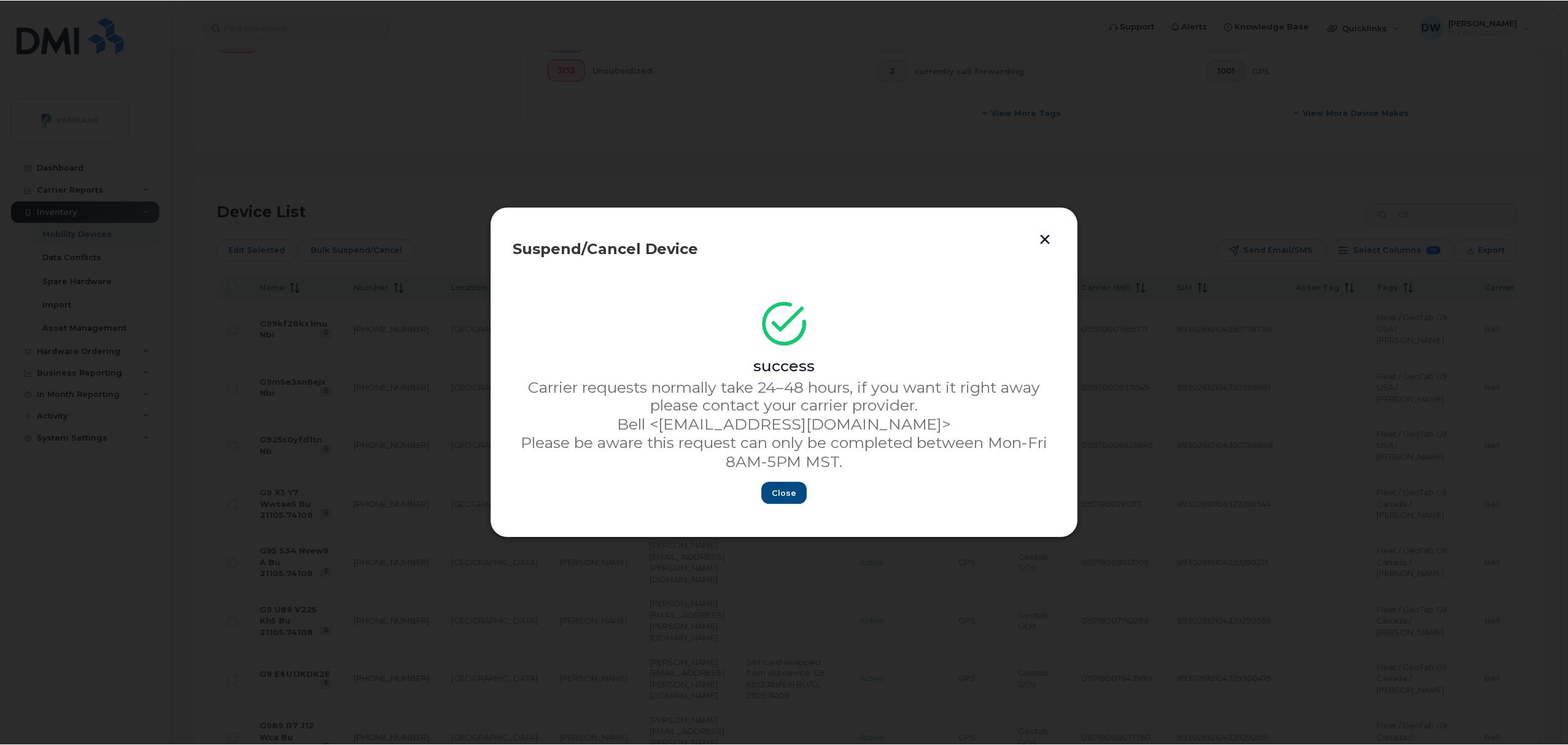
scroll to position [0, 0]
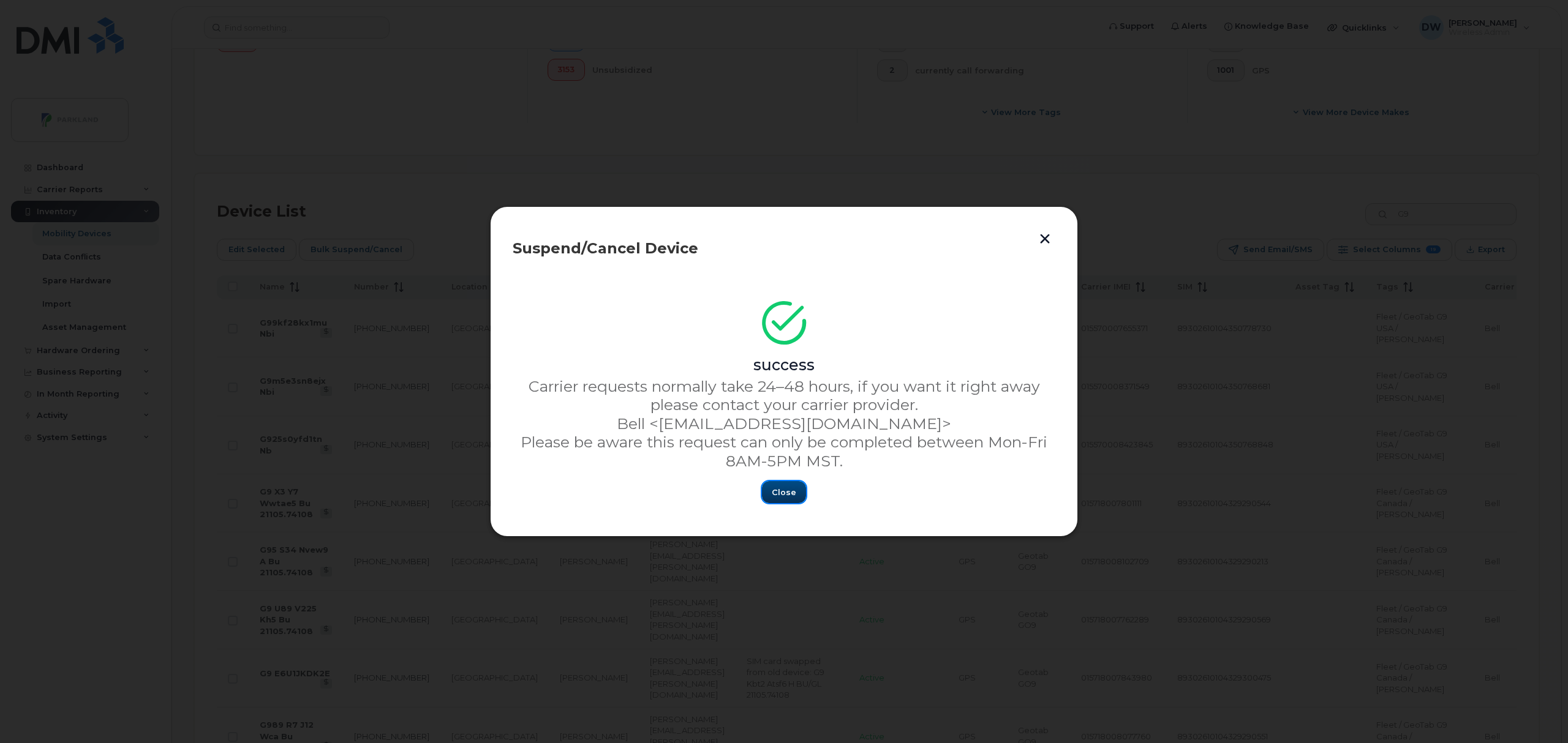
click at [785, 492] on span "Close" at bounding box center [784, 493] width 24 height 12
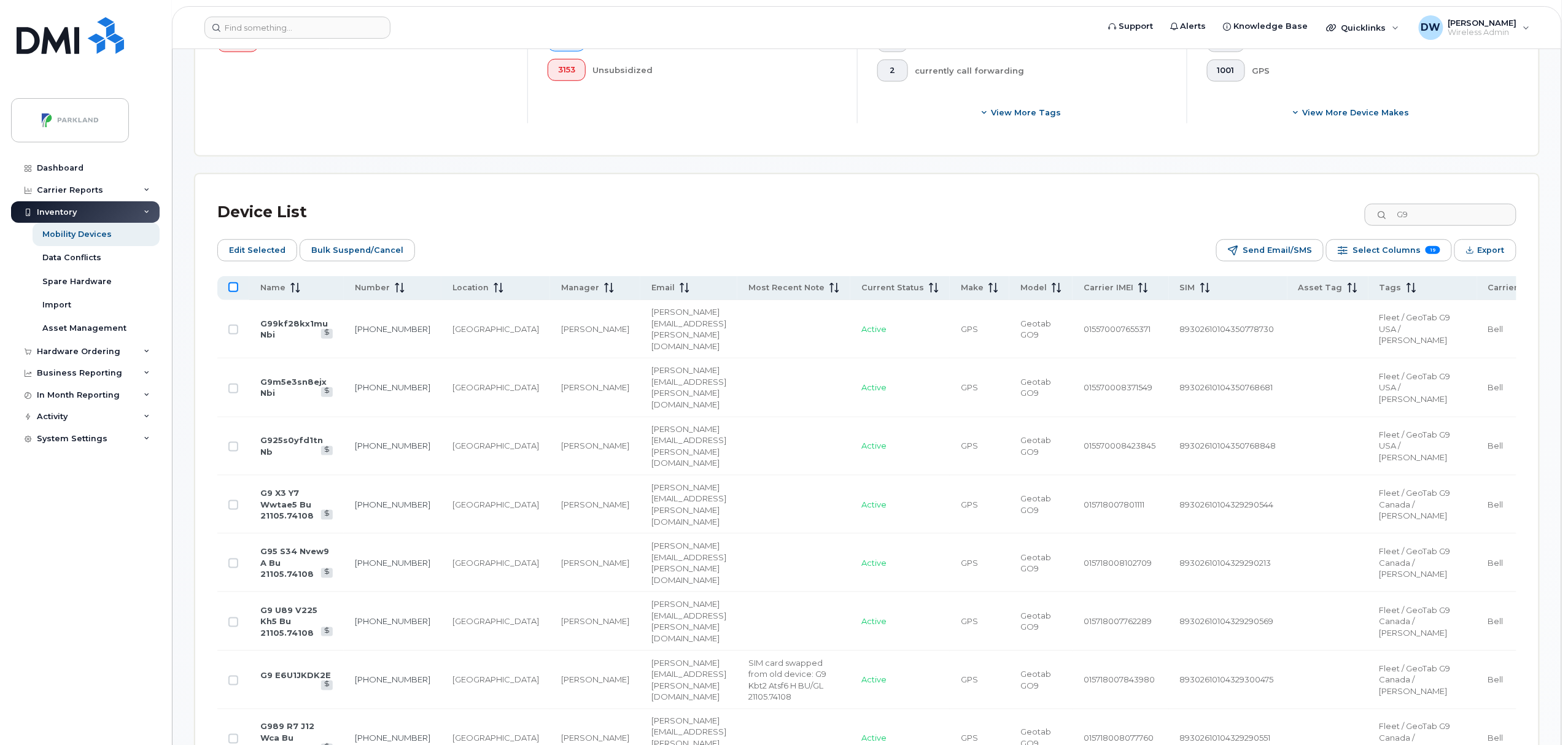
click at [233, 287] on input "All items unselected" at bounding box center [233, 287] width 10 height 10
click at [233, 288] on input "All items selected" at bounding box center [233, 287] width 10 height 10
drag, startPoint x: 1440, startPoint y: 219, endPoint x: 1363, endPoint y: 215, distance: 77.1
click at [1363, 215] on div "Device List G9" at bounding box center [867, 212] width 1299 height 32
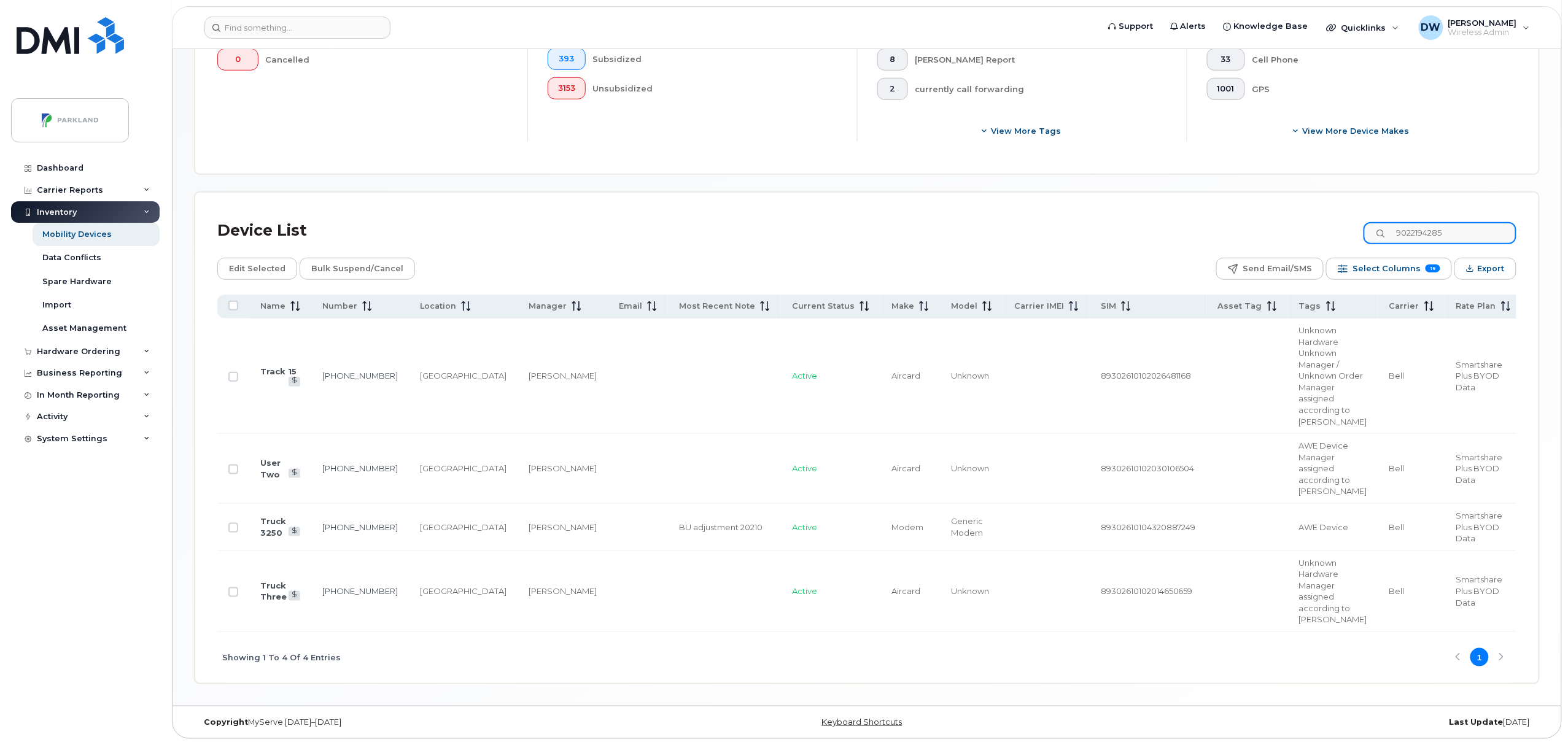
scroll to position [216, 0]
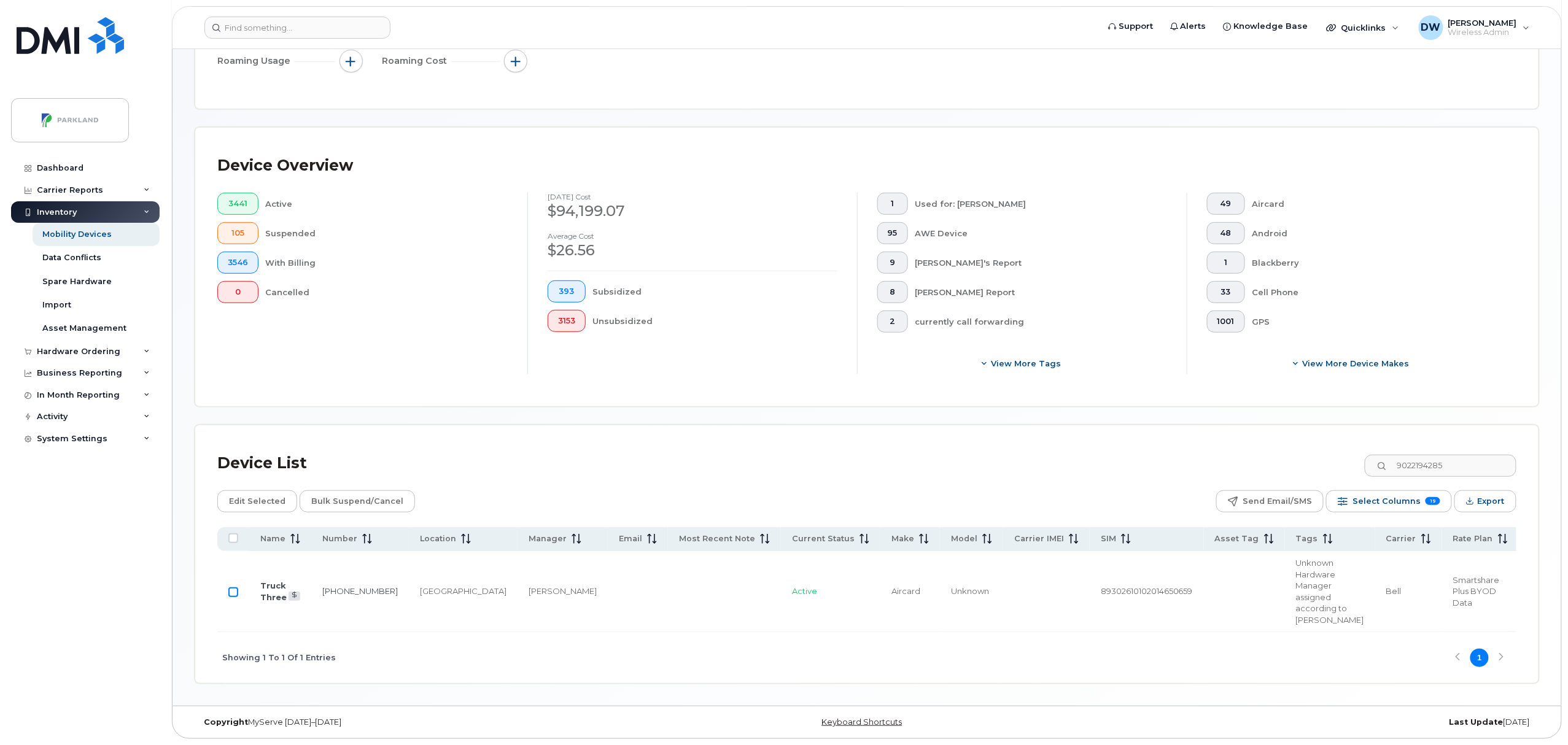
click at [235, 588] on input "Row Unselected" at bounding box center [233, 593] width 10 height 10
drag, startPoint x: 1466, startPoint y: 457, endPoint x: 1366, endPoint y: 458, distance: 100.0
click at [1366, 458] on div "Device List 9022194285" at bounding box center [867, 464] width 1299 height 32
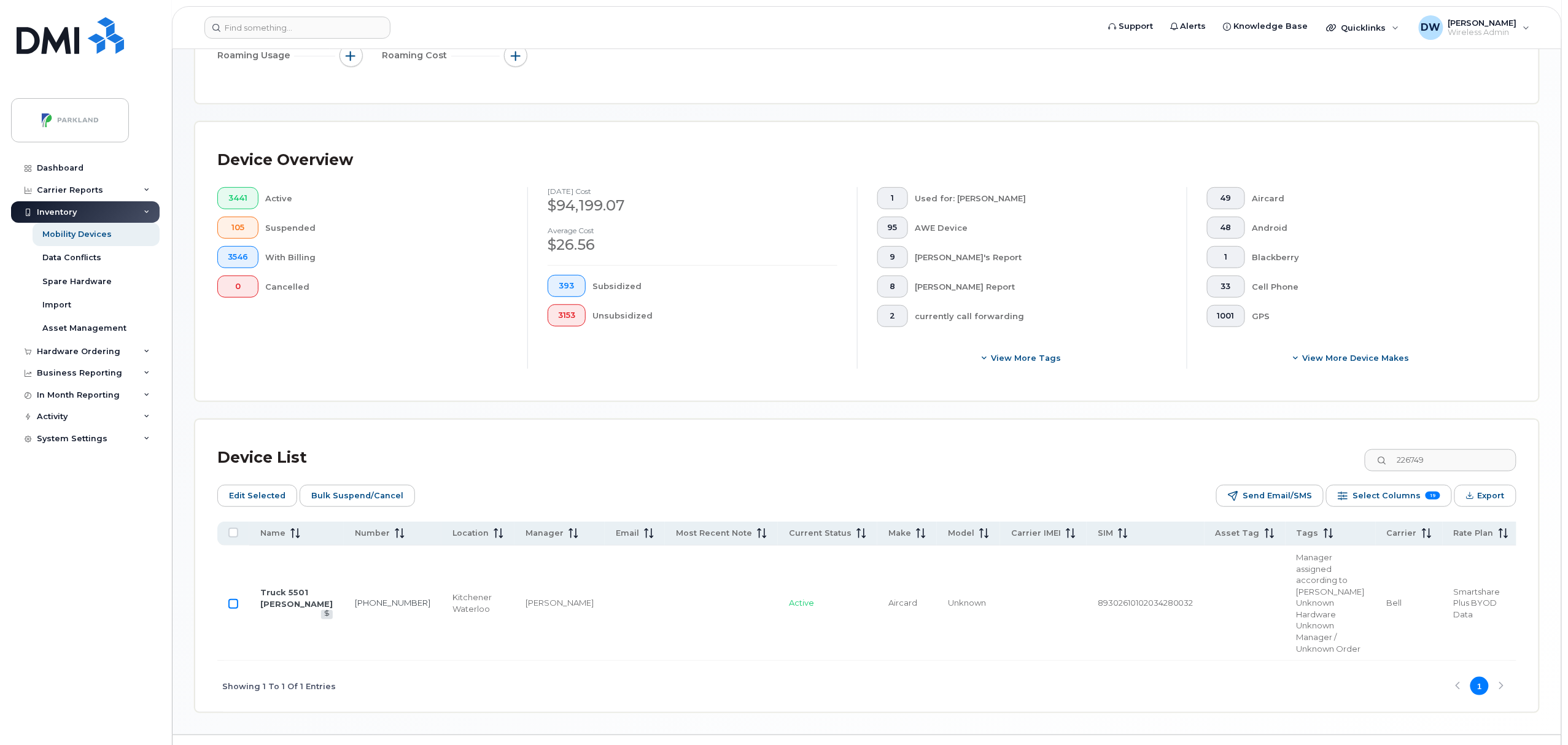
click at [234, 609] on input "Row Unselected" at bounding box center [233, 604] width 10 height 10
drag, startPoint x: 1455, startPoint y: 464, endPoint x: 1359, endPoint y: 458, distance: 96.2
click at [1359, 458] on div "Device List 226749" at bounding box center [867, 458] width 1299 height 32
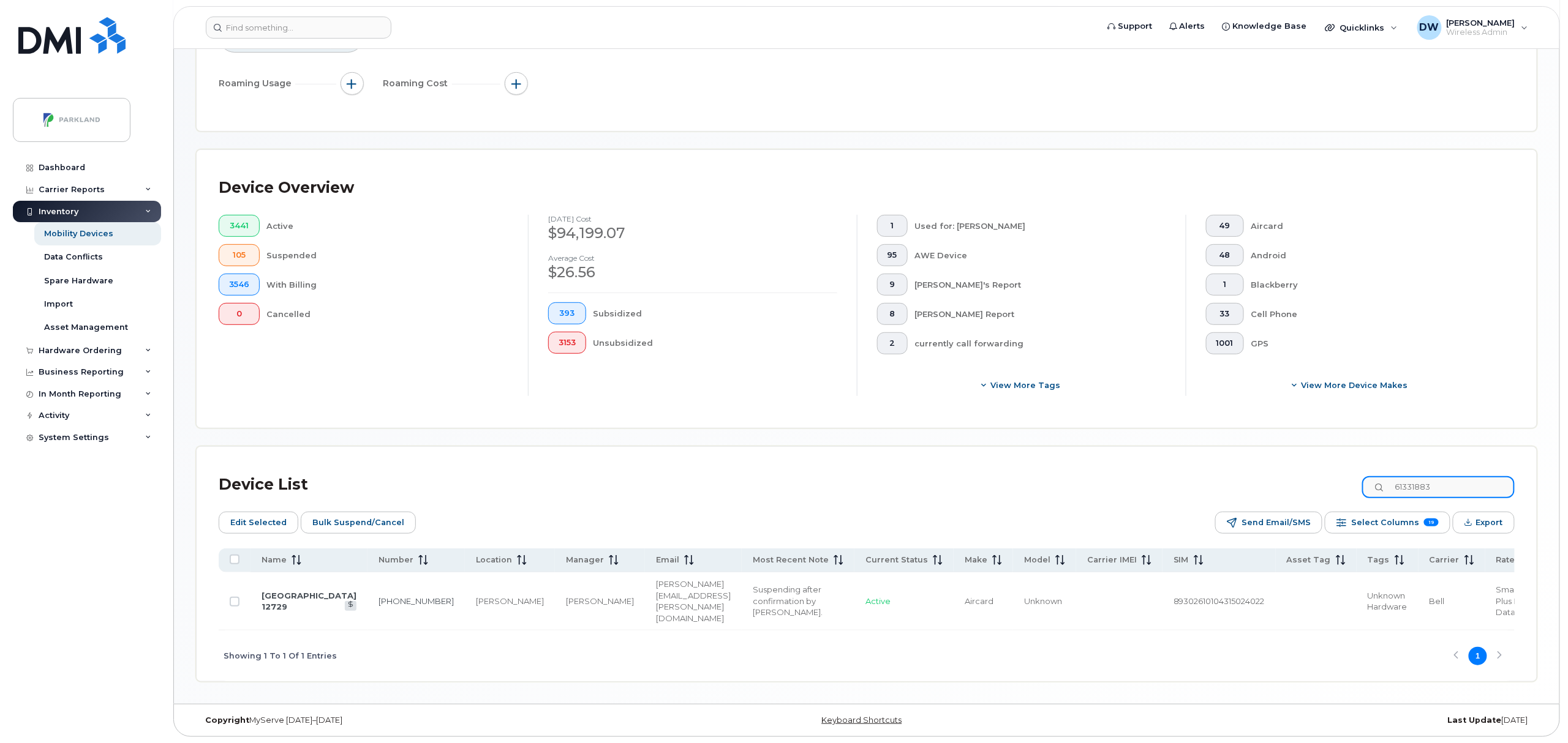
scroll to position [181, 0]
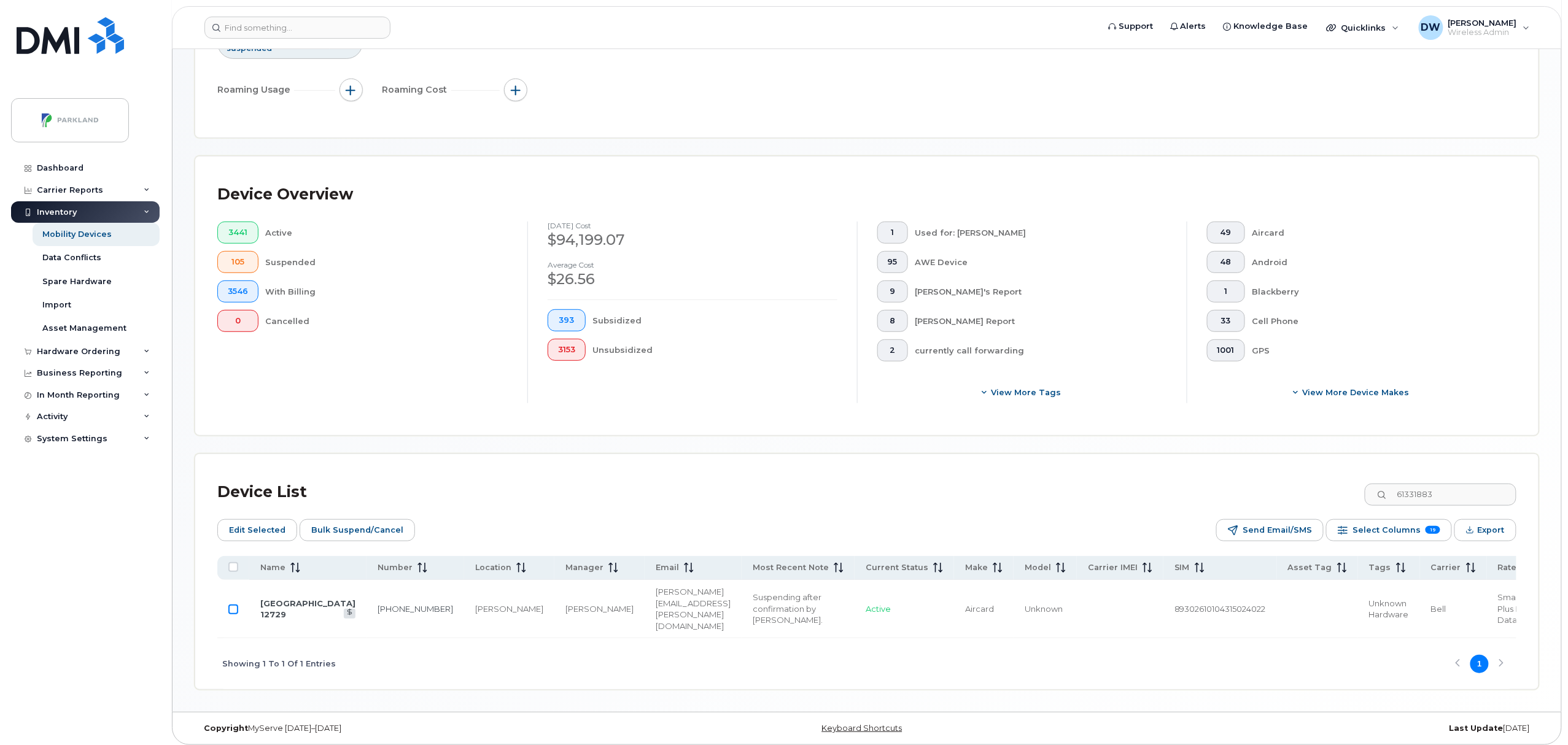
click at [232, 605] on input "Row Unselected" at bounding box center [233, 609] width 10 height 10
drag, startPoint x: 1455, startPoint y: 502, endPoint x: 1339, endPoint y: 493, distance: 116.3
click at [1339, 493] on div "Device List 61331883" at bounding box center [867, 492] width 1299 height 32
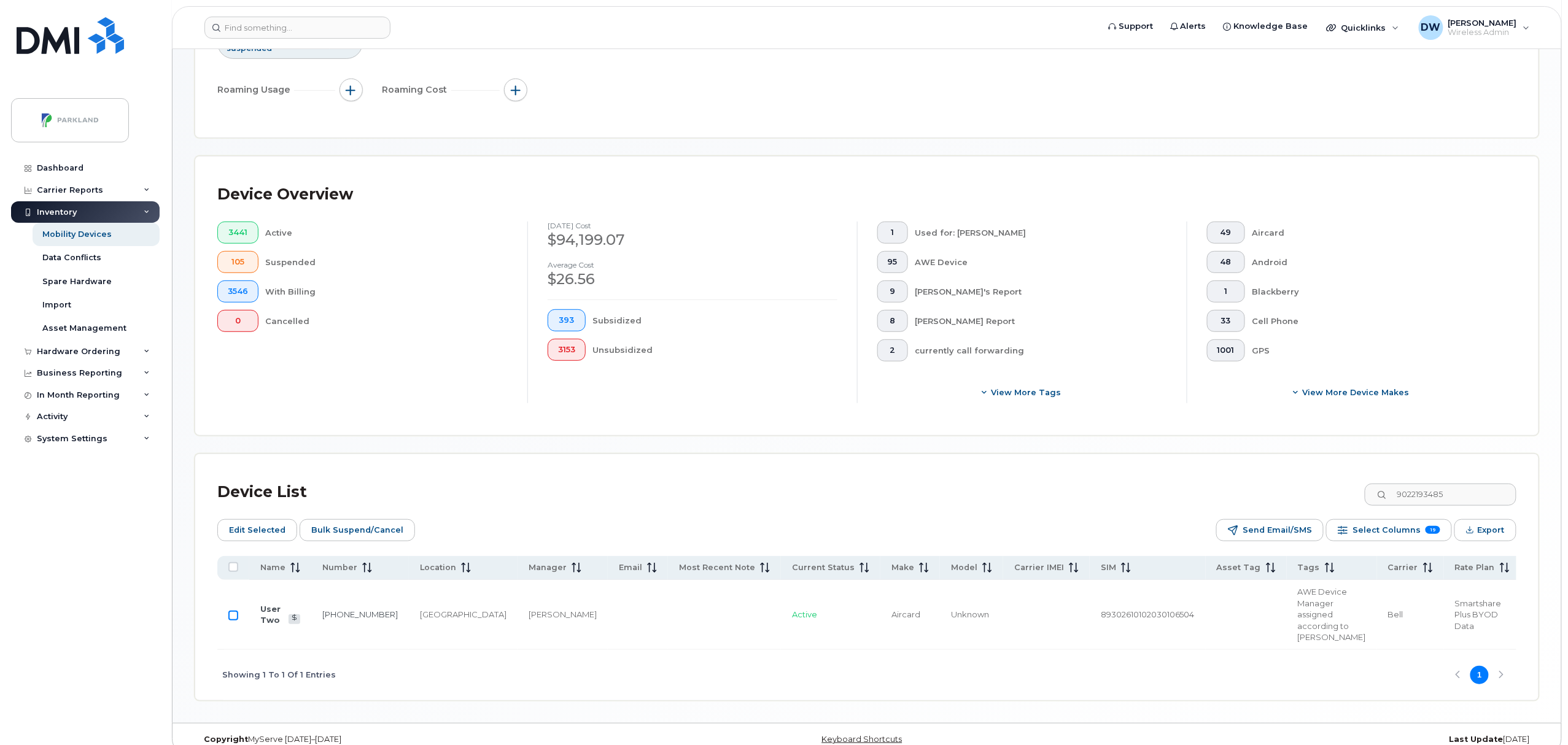
click at [235, 620] on input "Row Unselected" at bounding box center [233, 615] width 10 height 10
click at [1472, 490] on input "9022193485" at bounding box center [1440, 495] width 153 height 22
drag, startPoint x: 1470, startPoint y: 493, endPoint x: 1382, endPoint y: 492, distance: 88.0
click at [1382, 492] on input "9022193485" at bounding box center [1440, 495] width 153 height 22
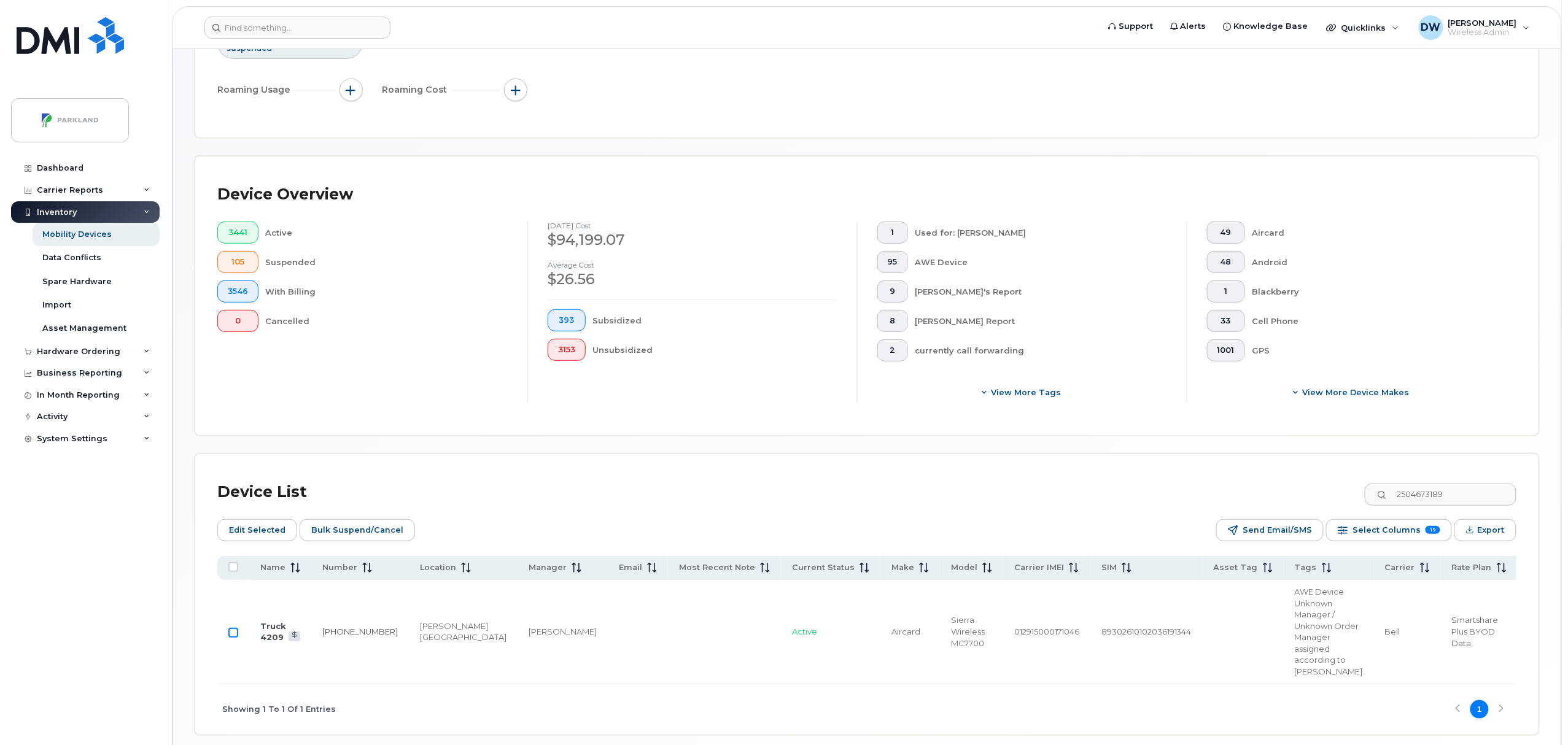
click at [232, 638] on input "Row Unselected" at bounding box center [233, 633] width 10 height 10
drag, startPoint x: 1464, startPoint y: 498, endPoint x: 1393, endPoint y: 498, distance: 71.0
click at [1393, 498] on div "2504673189" at bounding box center [1440, 495] width 153 height 22
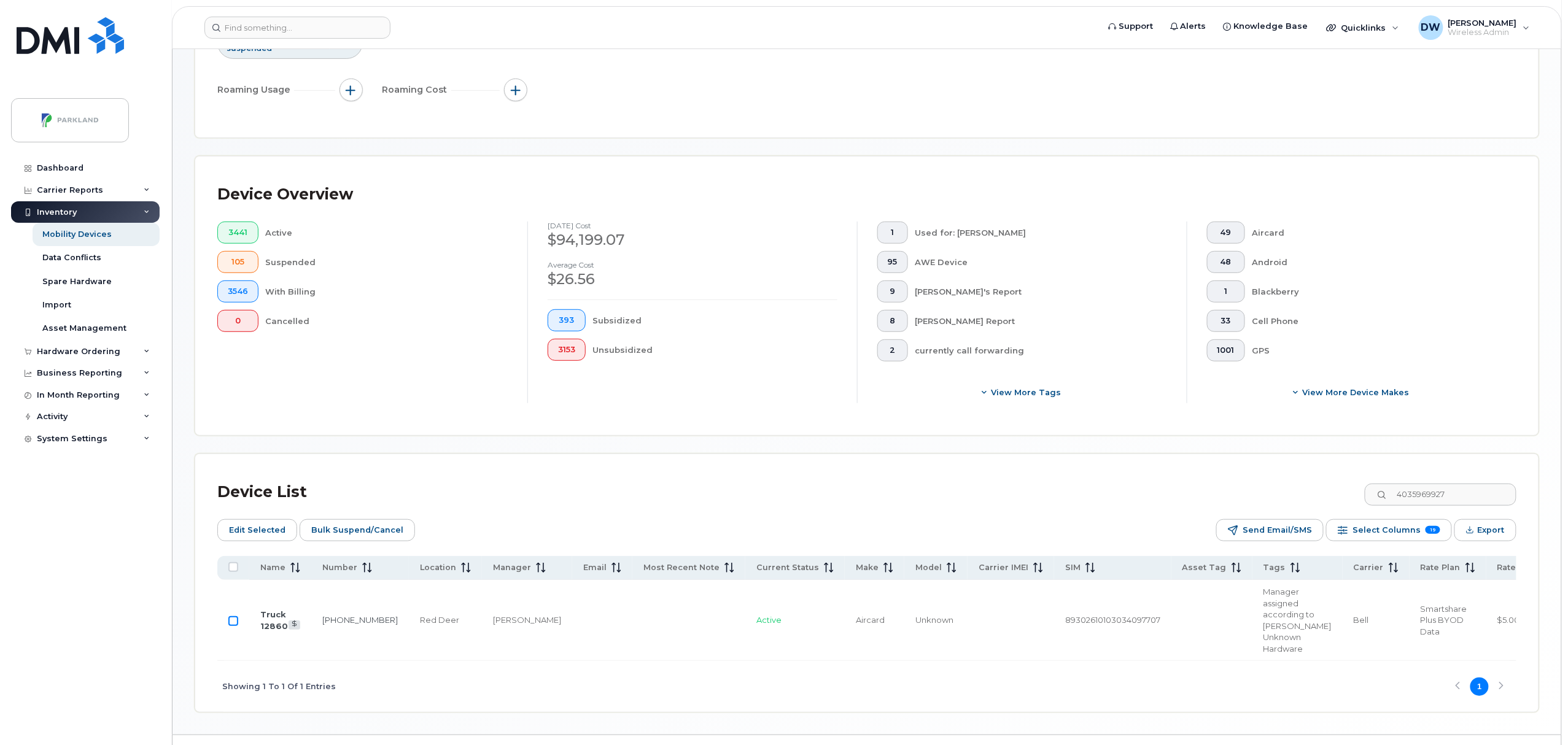
click at [234, 624] on input "Row Unselected" at bounding box center [233, 621] width 10 height 10
drag, startPoint x: 1474, startPoint y: 499, endPoint x: 1361, endPoint y: 489, distance: 113.4
click at [1361, 489] on div "Device List 4035969927" at bounding box center [867, 492] width 1299 height 32
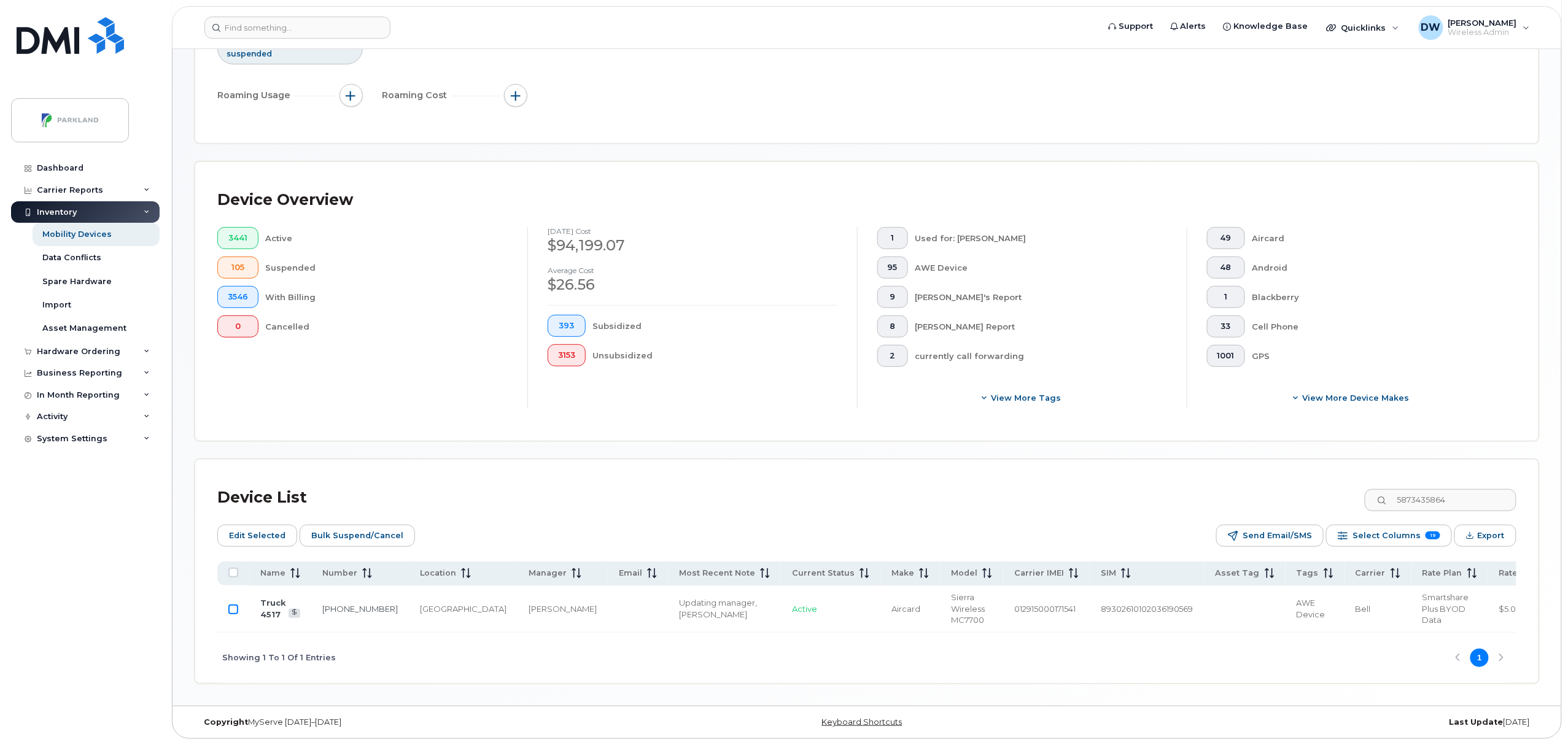
click at [233, 607] on input "Row Unselected" at bounding box center [233, 609] width 10 height 10
drag, startPoint x: 1475, startPoint y: 498, endPoint x: 1335, endPoint y: 488, distance: 140.4
click at [1335, 488] on div "Device List 5873435864" at bounding box center [867, 498] width 1299 height 32
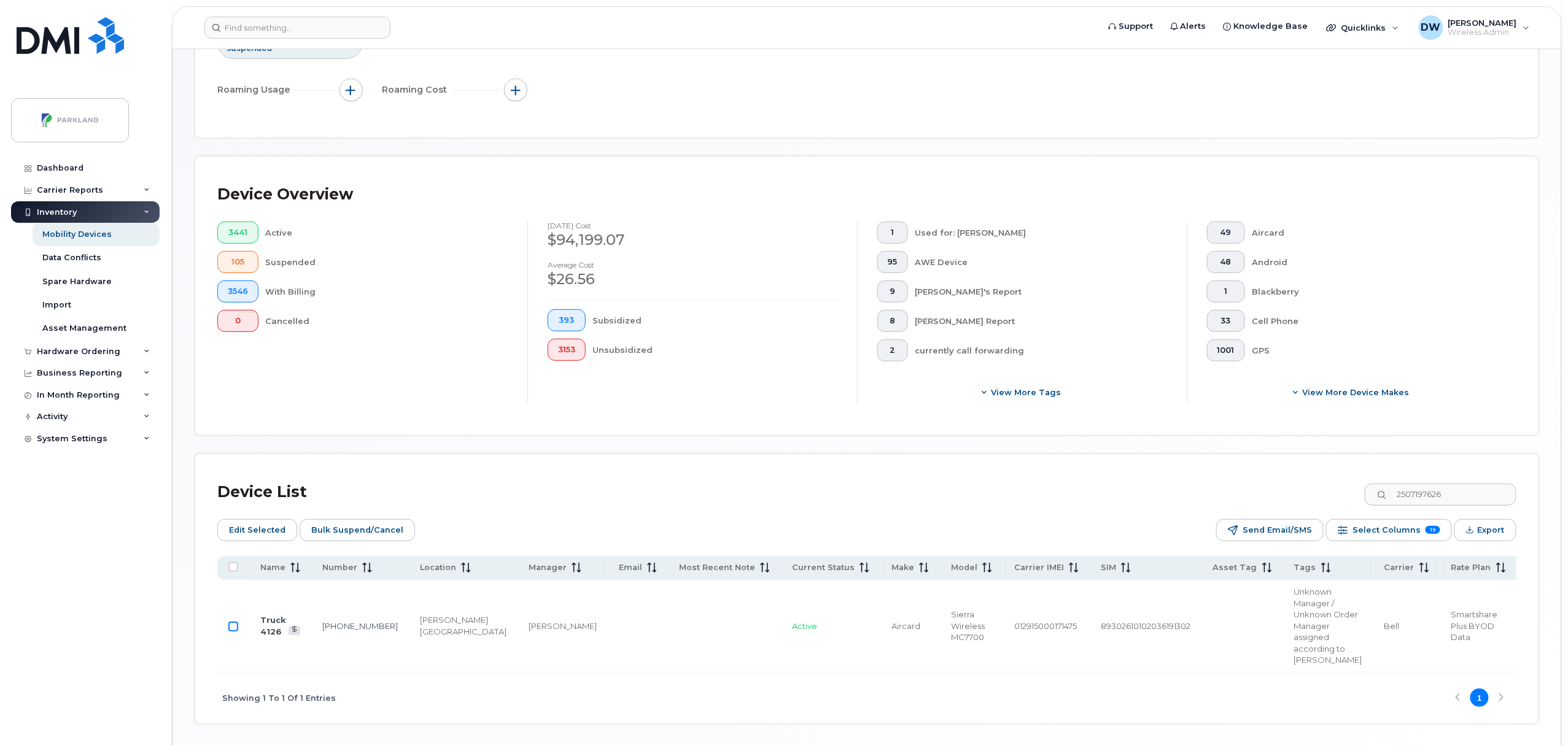
click at [235, 631] on input "Row Unselected" at bounding box center [233, 627] width 10 height 10
drag, startPoint x: 1468, startPoint y: 489, endPoint x: 1325, endPoint y: 498, distance: 143.3
click at [1325, 498] on div "Device List 2507197626" at bounding box center [867, 492] width 1299 height 32
click at [231, 620] on input "Row Unselected" at bounding box center [233, 615] width 10 height 10
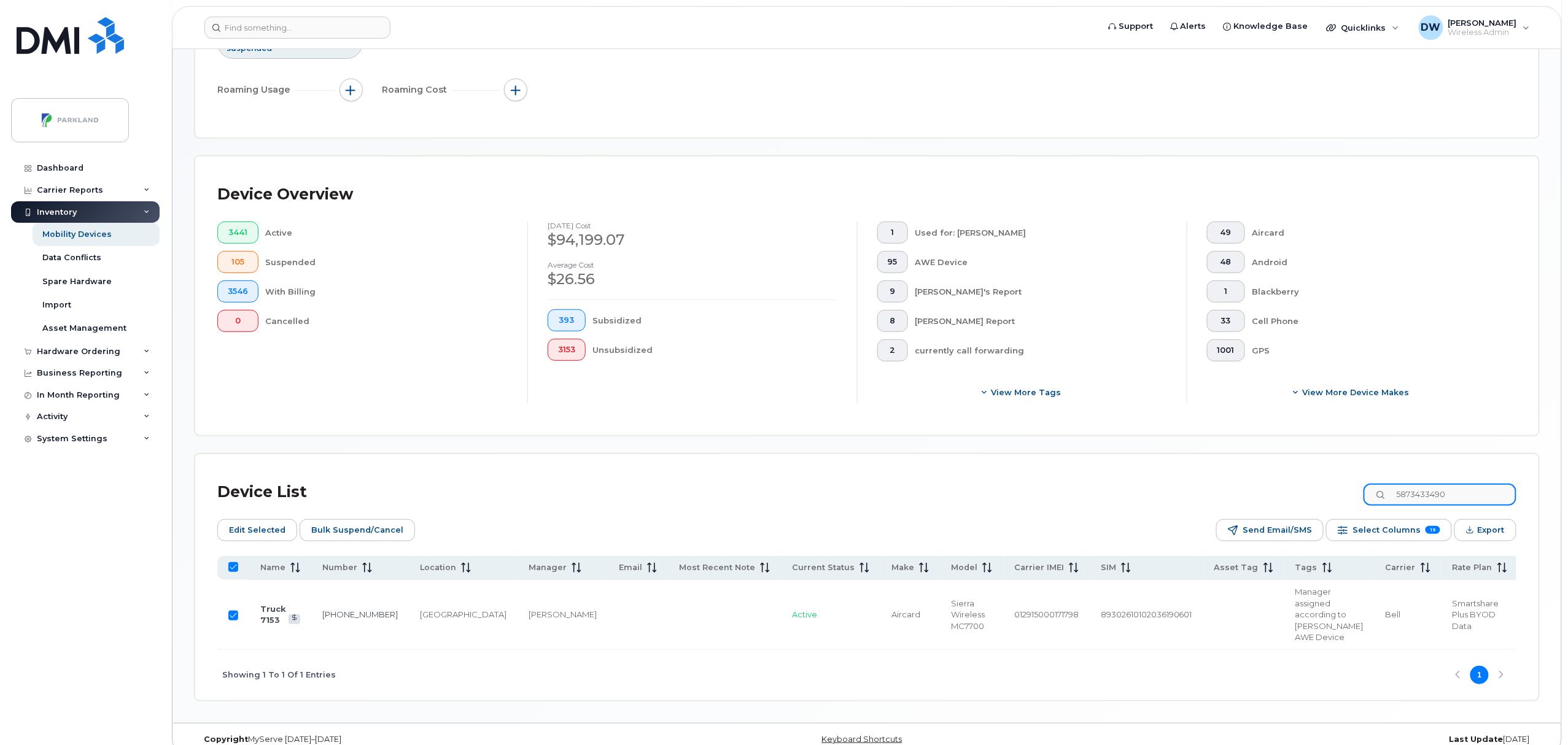
drag, startPoint x: 1462, startPoint y: 496, endPoint x: 1343, endPoint y: 502, distance: 119.2
click at [1343, 502] on div "Device List 5873433490" at bounding box center [867, 492] width 1299 height 32
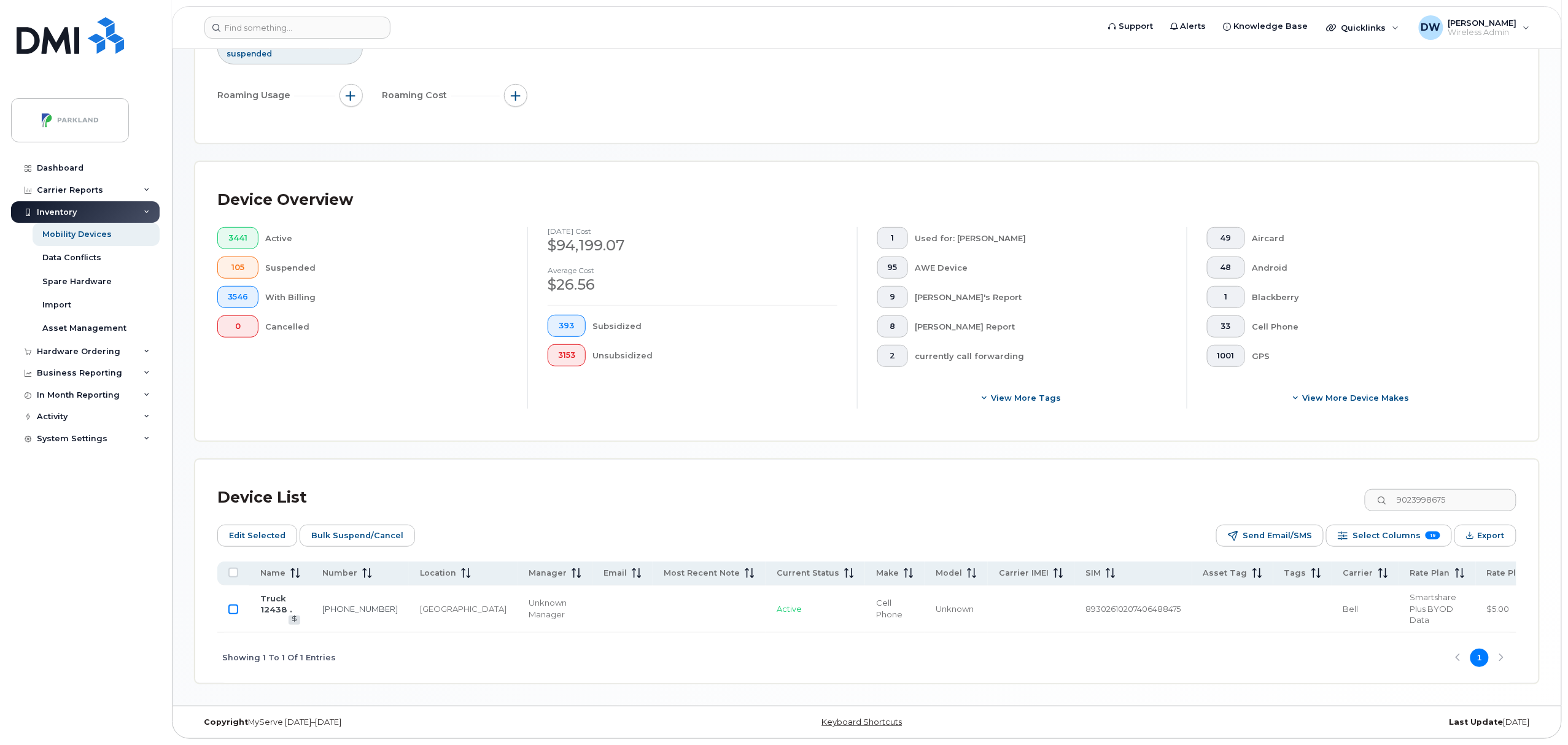
click at [231, 604] on input "Row Unselected" at bounding box center [233, 609] width 10 height 10
drag, startPoint x: 1464, startPoint y: 497, endPoint x: 1389, endPoint y: 500, distance: 75.1
click at [1389, 498] on input "9023998675" at bounding box center [1440, 500] width 153 height 22
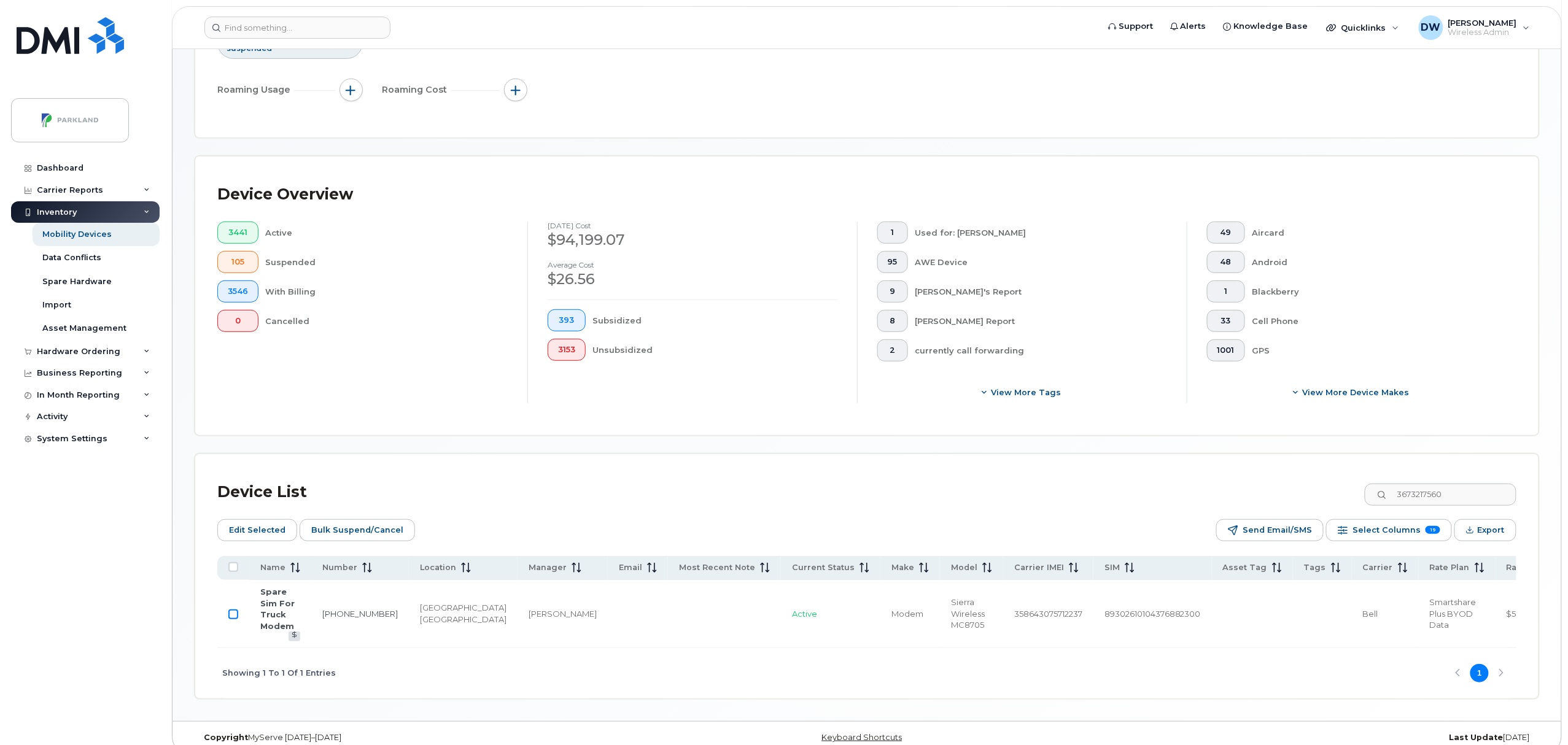
click at [235, 614] on input "Row Unselected" at bounding box center [233, 615] width 10 height 10
drag, startPoint x: 1476, startPoint y: 497, endPoint x: 1343, endPoint y: 492, distance: 133.1
click at [1343, 492] on div "Device List 3673217560" at bounding box center [867, 492] width 1299 height 32
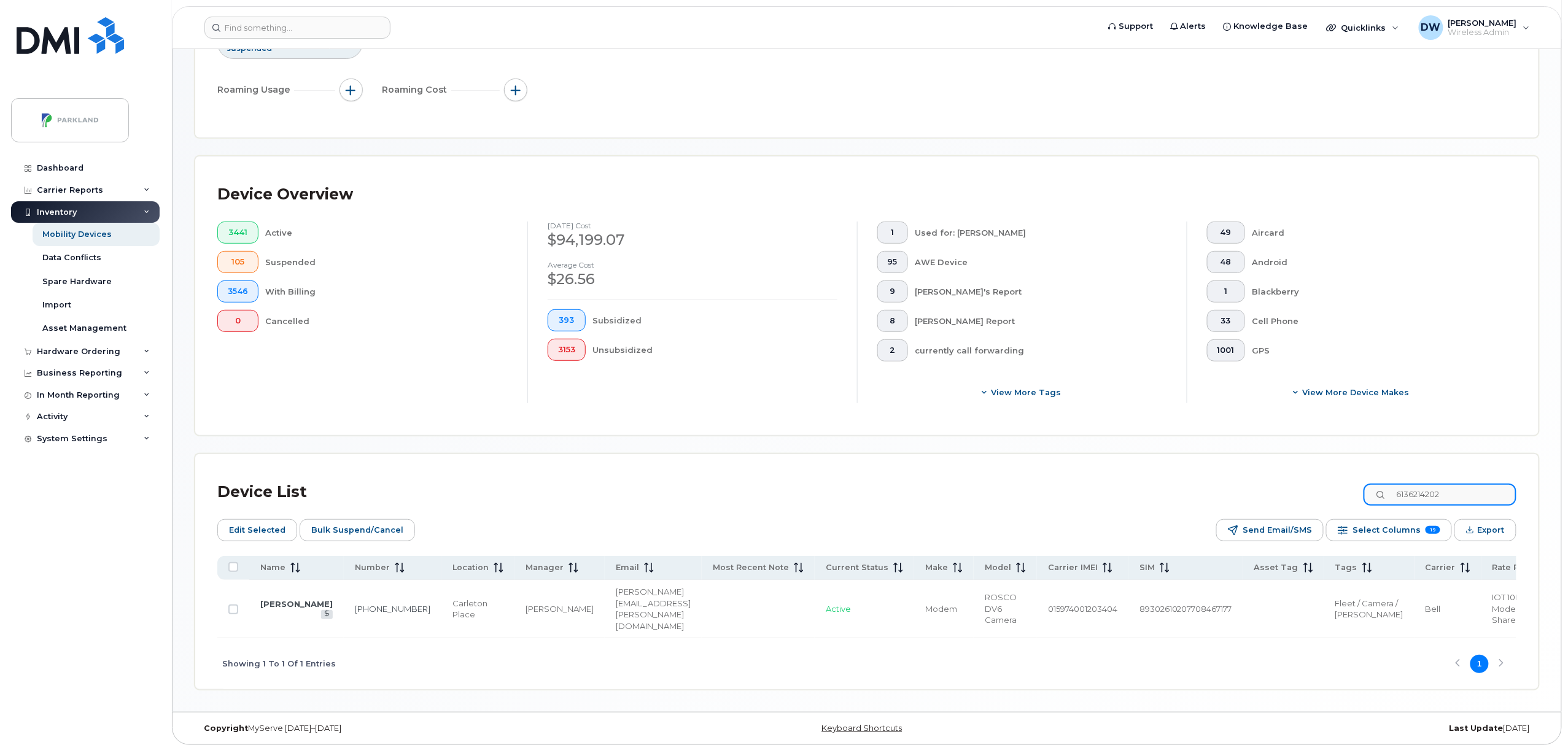
drag, startPoint x: 1477, startPoint y: 495, endPoint x: 1374, endPoint y: 495, distance: 103.0
click at [1374, 495] on div "Device List 6136214202" at bounding box center [867, 492] width 1299 height 32
click at [233, 612] on input "Row Unselected" at bounding box center [233, 609] width 10 height 10
drag, startPoint x: 1461, startPoint y: 492, endPoint x: 1395, endPoint y: 490, distance: 66.0
click at [1395, 490] on div "5874334315" at bounding box center [1440, 495] width 153 height 22
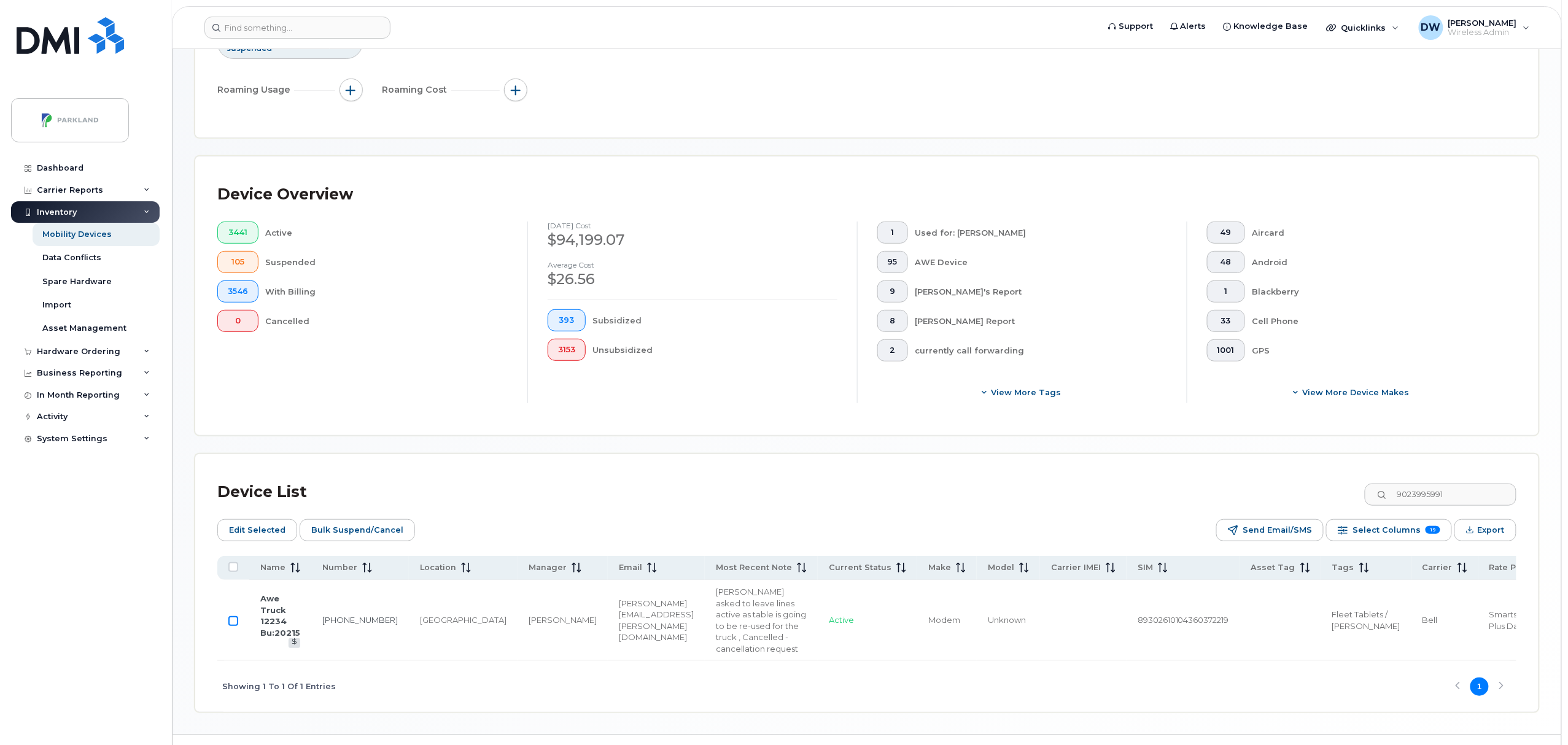
click at [232, 624] on input "Row Unselected" at bounding box center [233, 621] width 10 height 10
drag, startPoint x: 1470, startPoint y: 494, endPoint x: 1385, endPoint y: 494, distance: 85.0
click at [1385, 494] on input "9023995991" at bounding box center [1440, 495] width 153 height 22
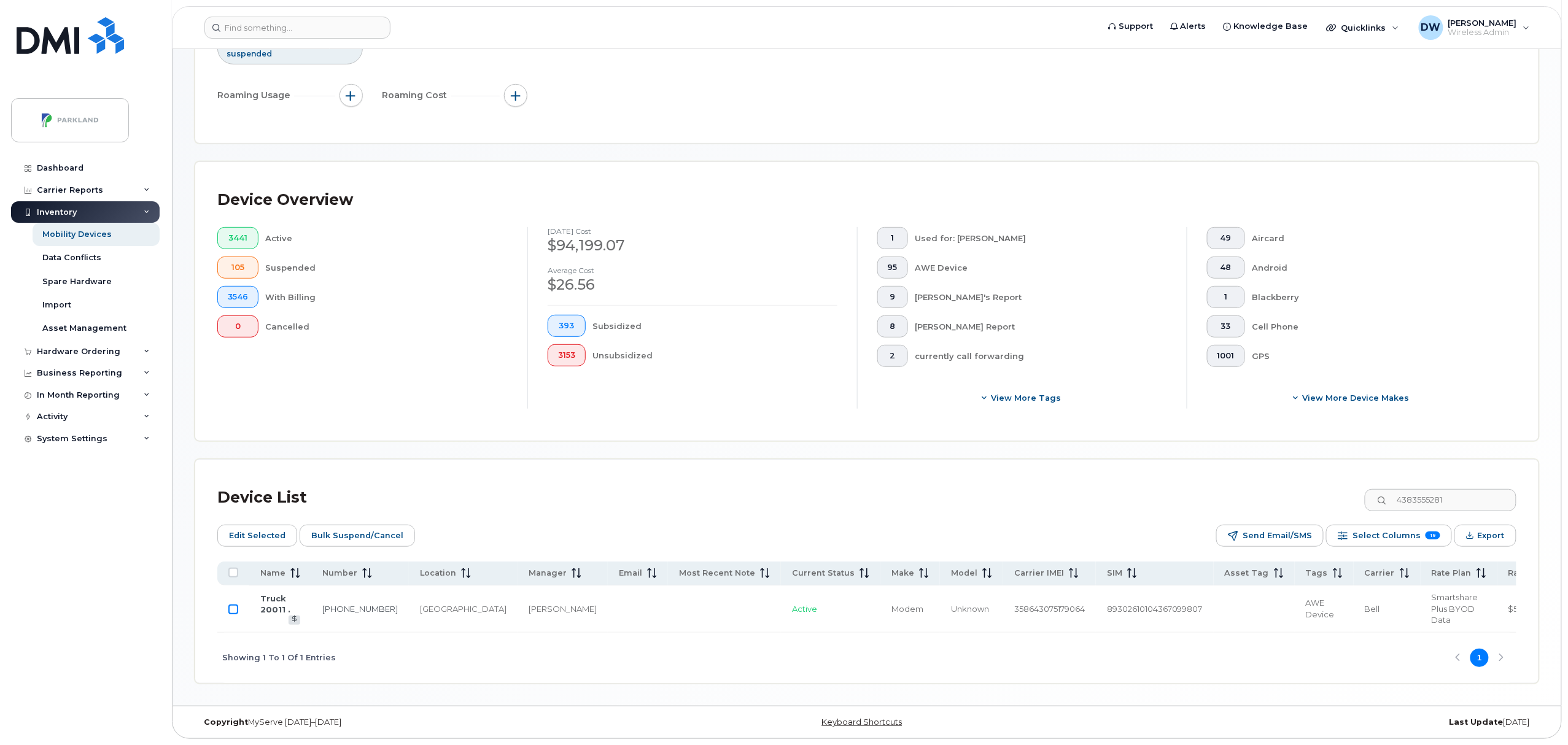
click at [232, 604] on input "Row Unselected" at bounding box center [233, 609] width 10 height 10
drag, startPoint x: 1491, startPoint y: 498, endPoint x: 1372, endPoint y: 500, distance: 119.0
click at [1372, 500] on div "Device List 4383555281" at bounding box center [867, 498] width 1299 height 32
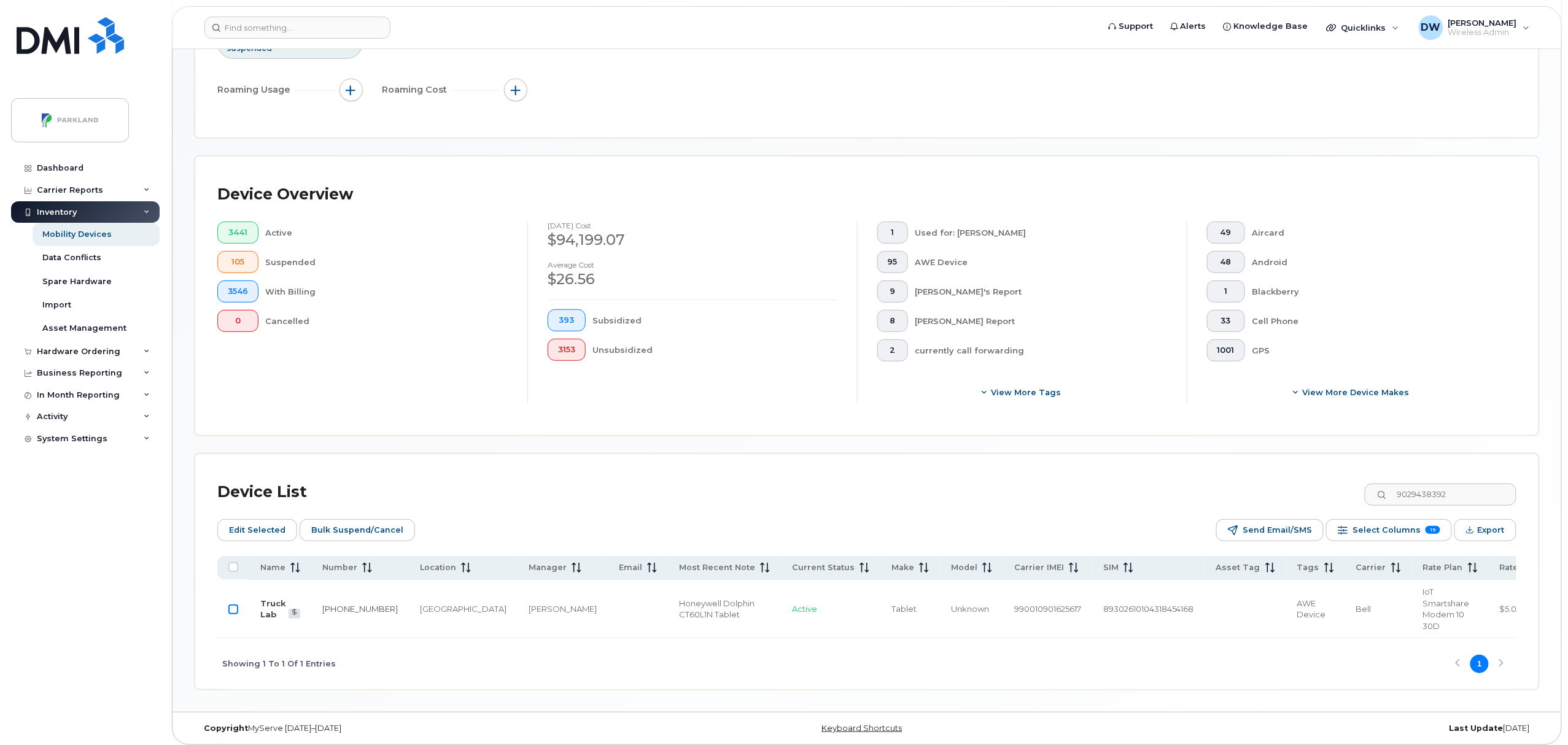
click at [232, 612] on input "Row Unselected" at bounding box center [233, 609] width 10 height 10
click at [354, 528] on span "Bulk Suspend/Cancel" at bounding box center [357, 530] width 92 height 19
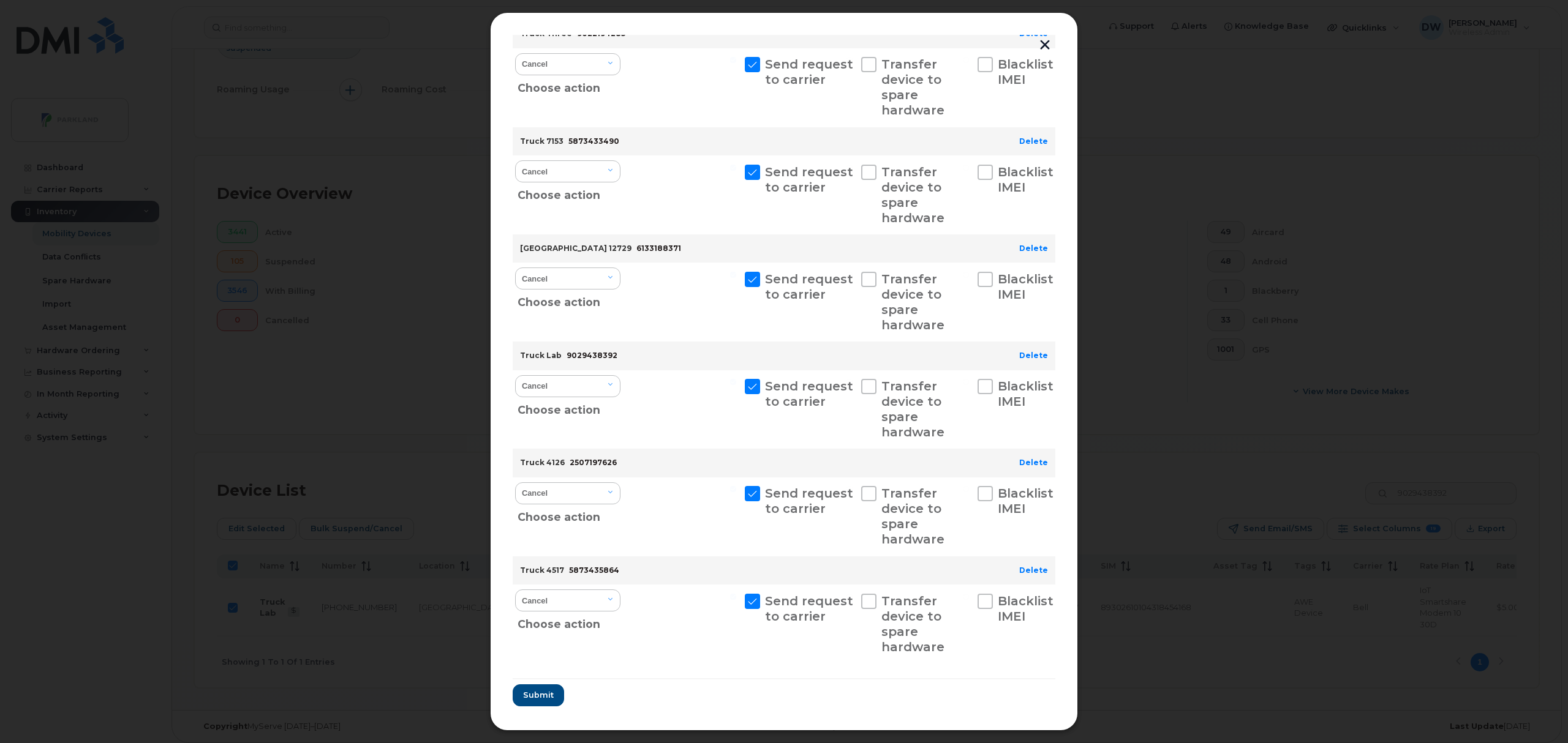
scroll to position [1132, 0]
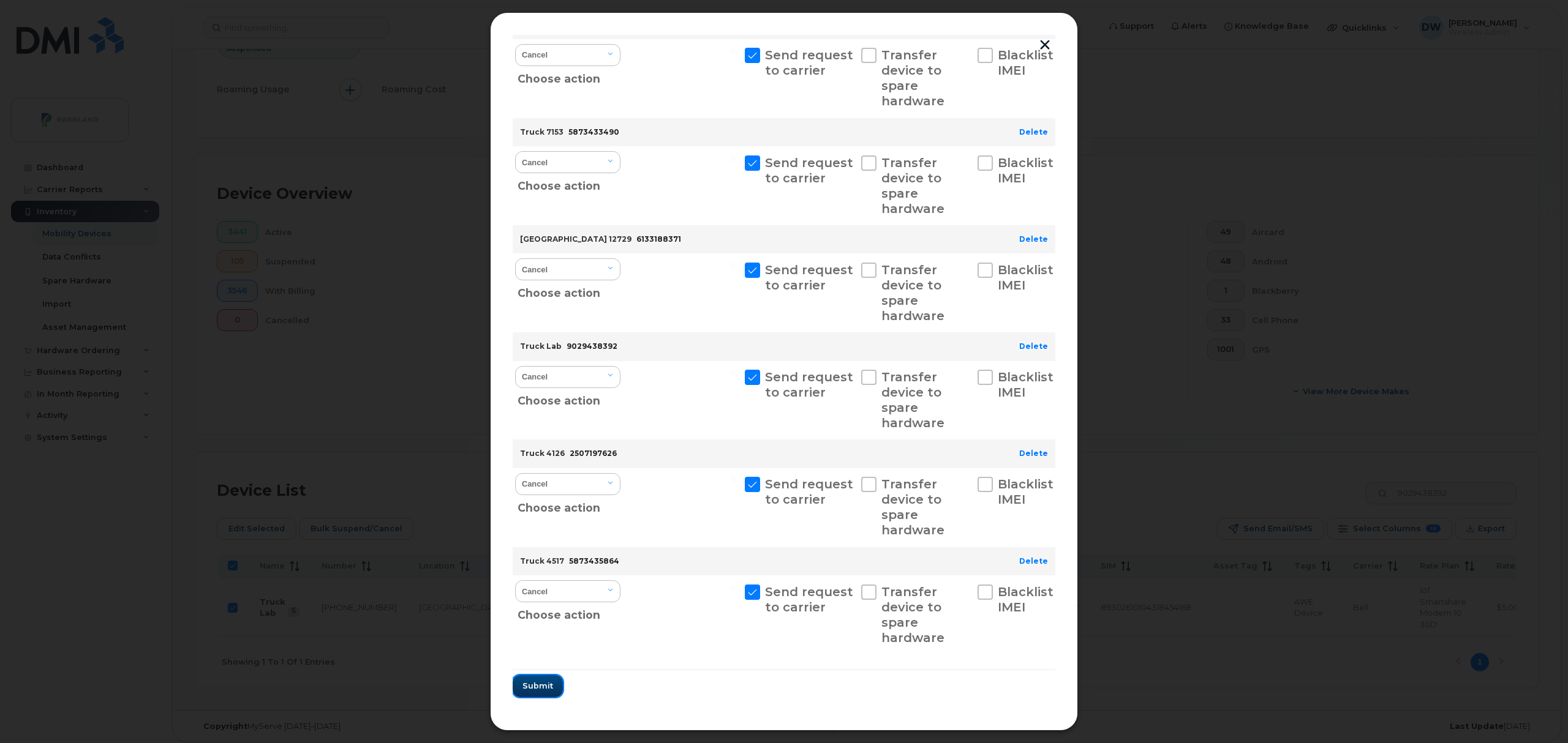
click at [538, 684] on span "Submit" at bounding box center [538, 686] width 30 height 12
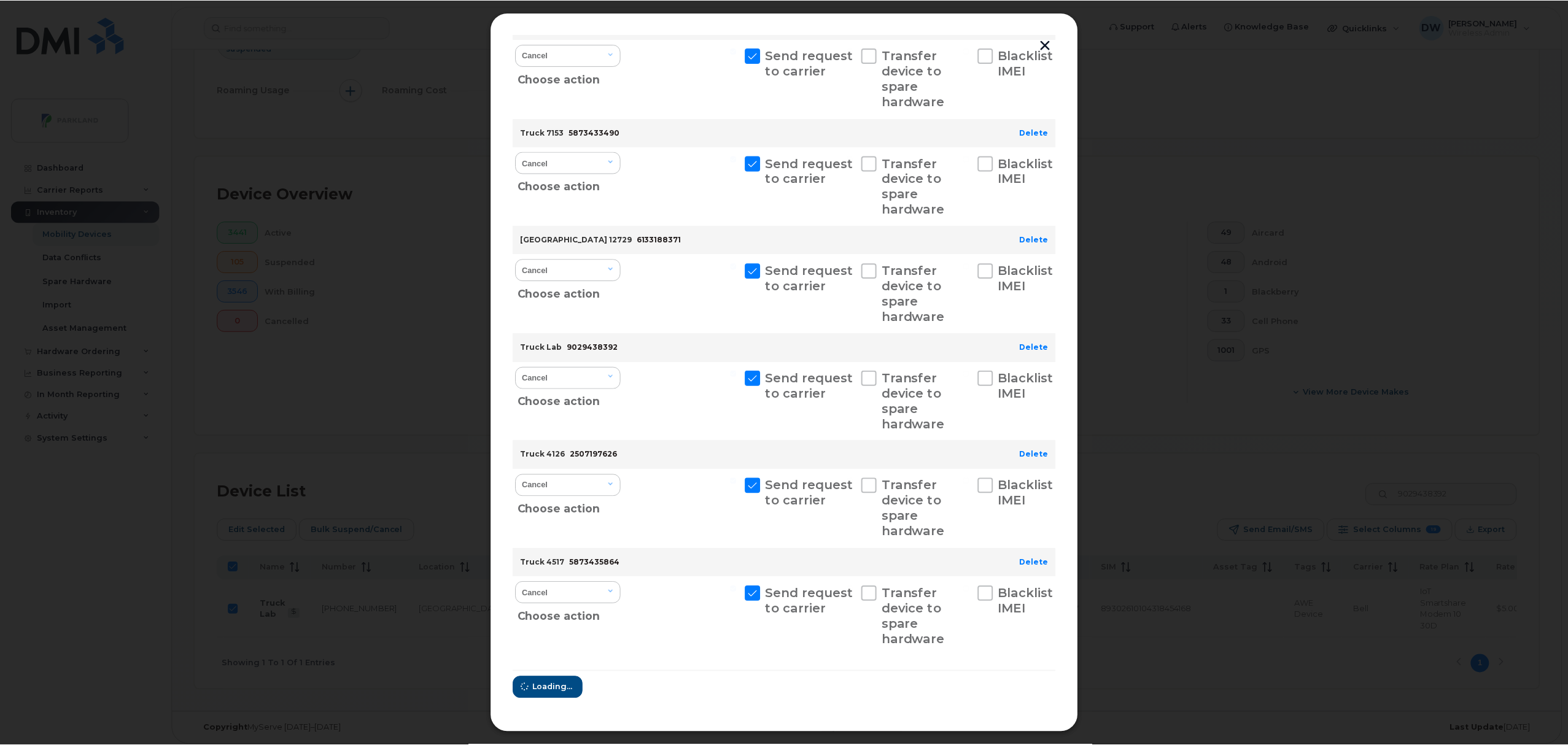
scroll to position [0, 0]
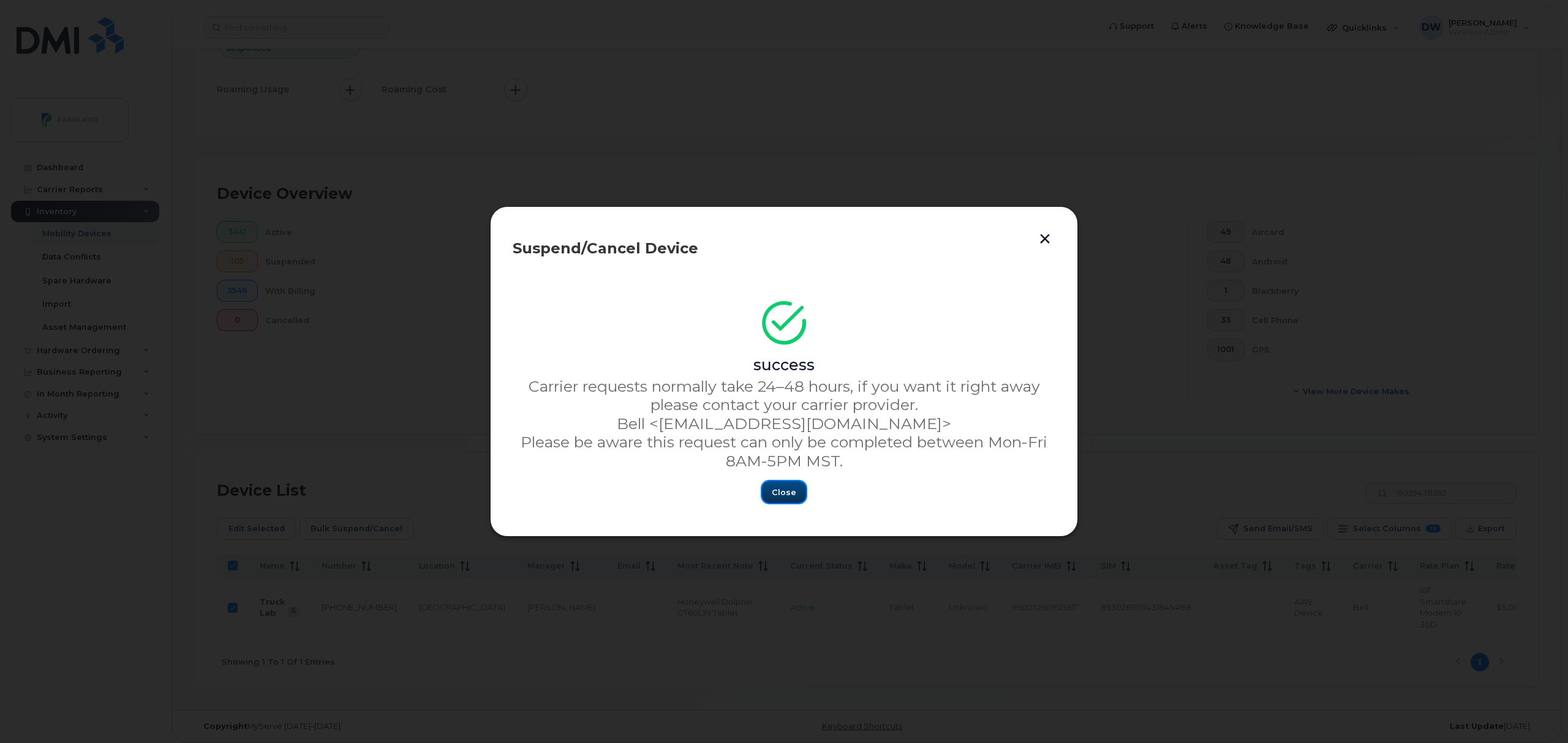
click at [789, 495] on span "Close" at bounding box center [784, 493] width 24 height 12
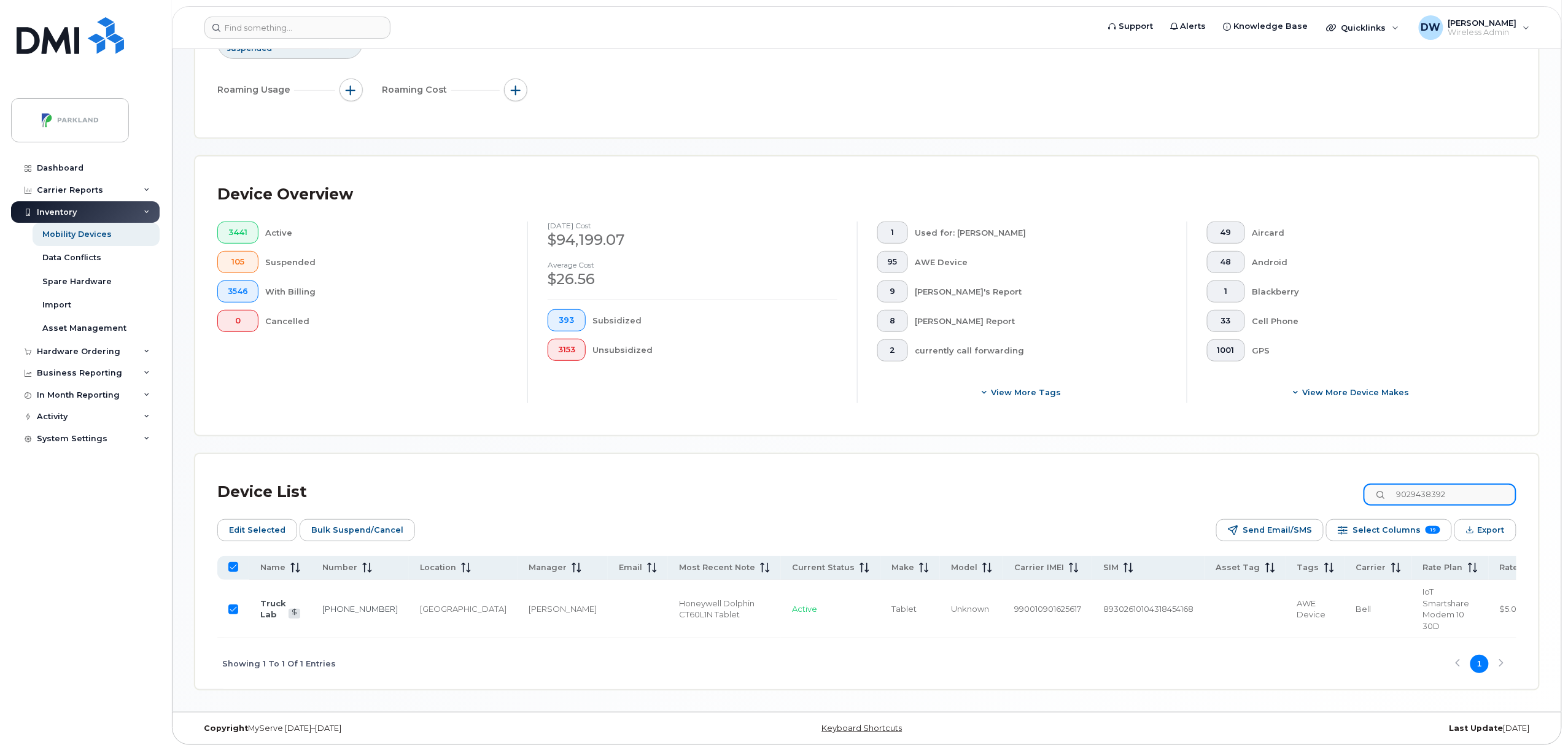
drag, startPoint x: 1463, startPoint y: 493, endPoint x: 1297, endPoint y: 492, distance: 166.0
click at [1297, 492] on div "Device List 9029438392" at bounding box center [867, 492] width 1299 height 32
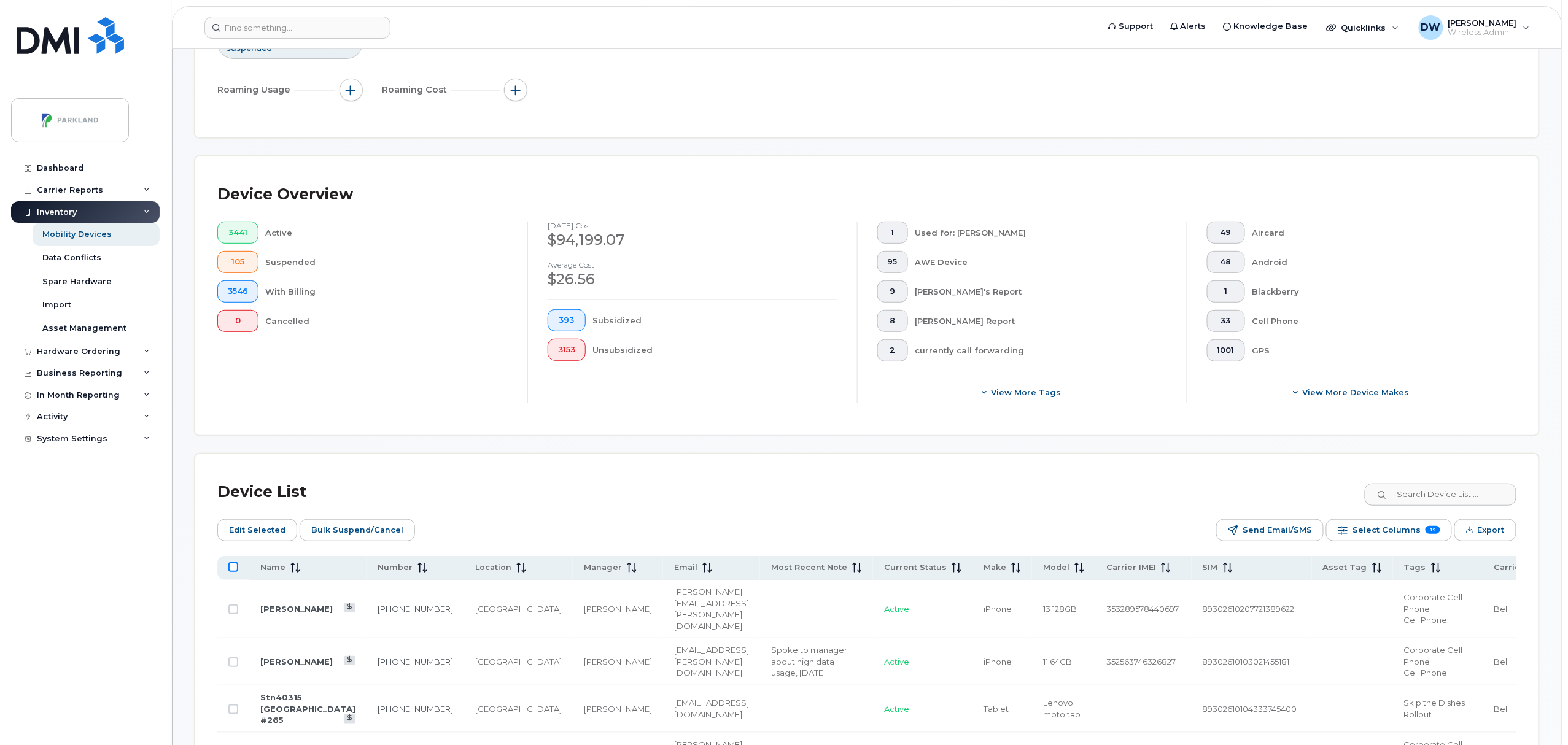
click at [234, 567] on input "All items unselected" at bounding box center [233, 567] width 10 height 10
click at [249, 529] on span "Edit Selected" at bounding box center [257, 530] width 56 height 19
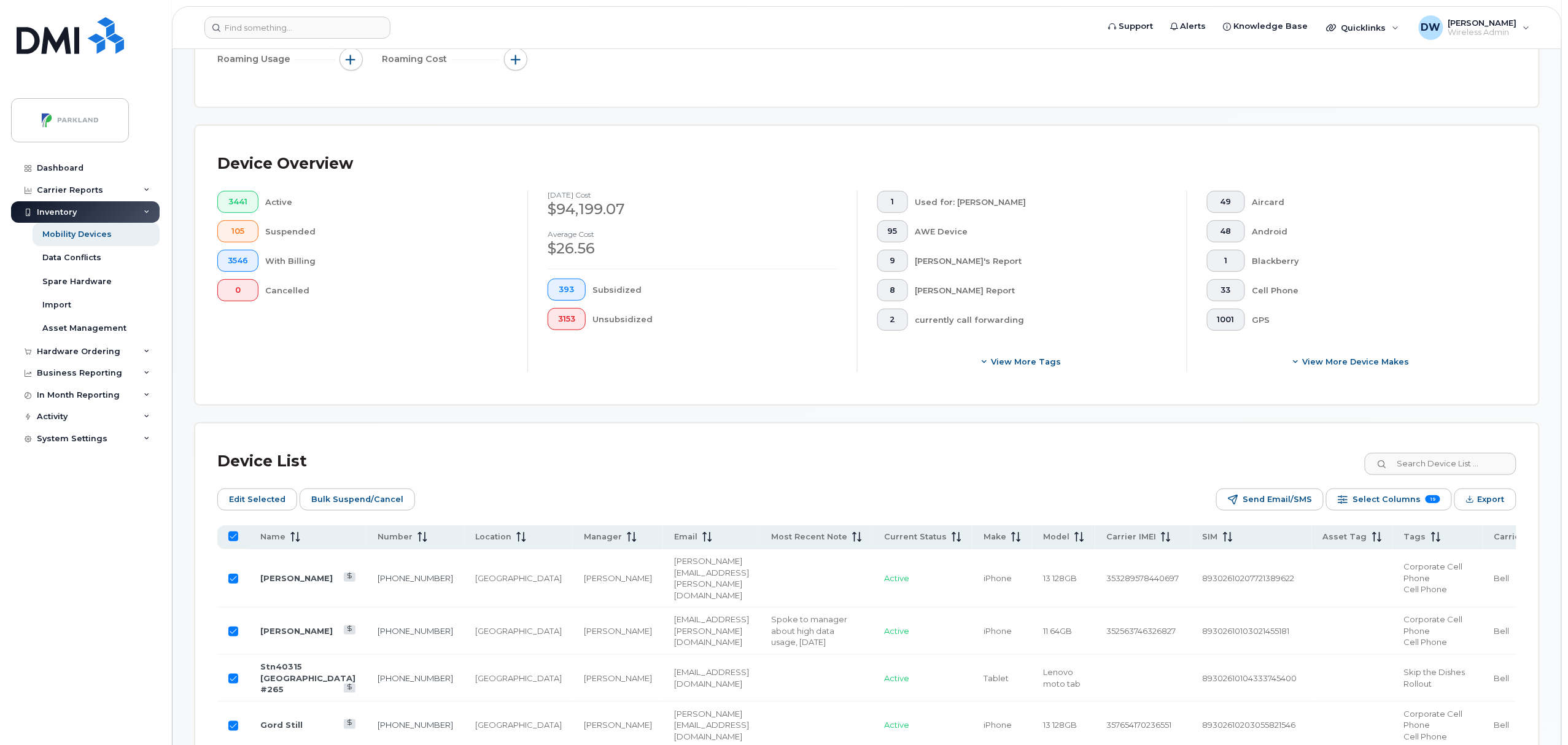
scroll to position [221, 0]
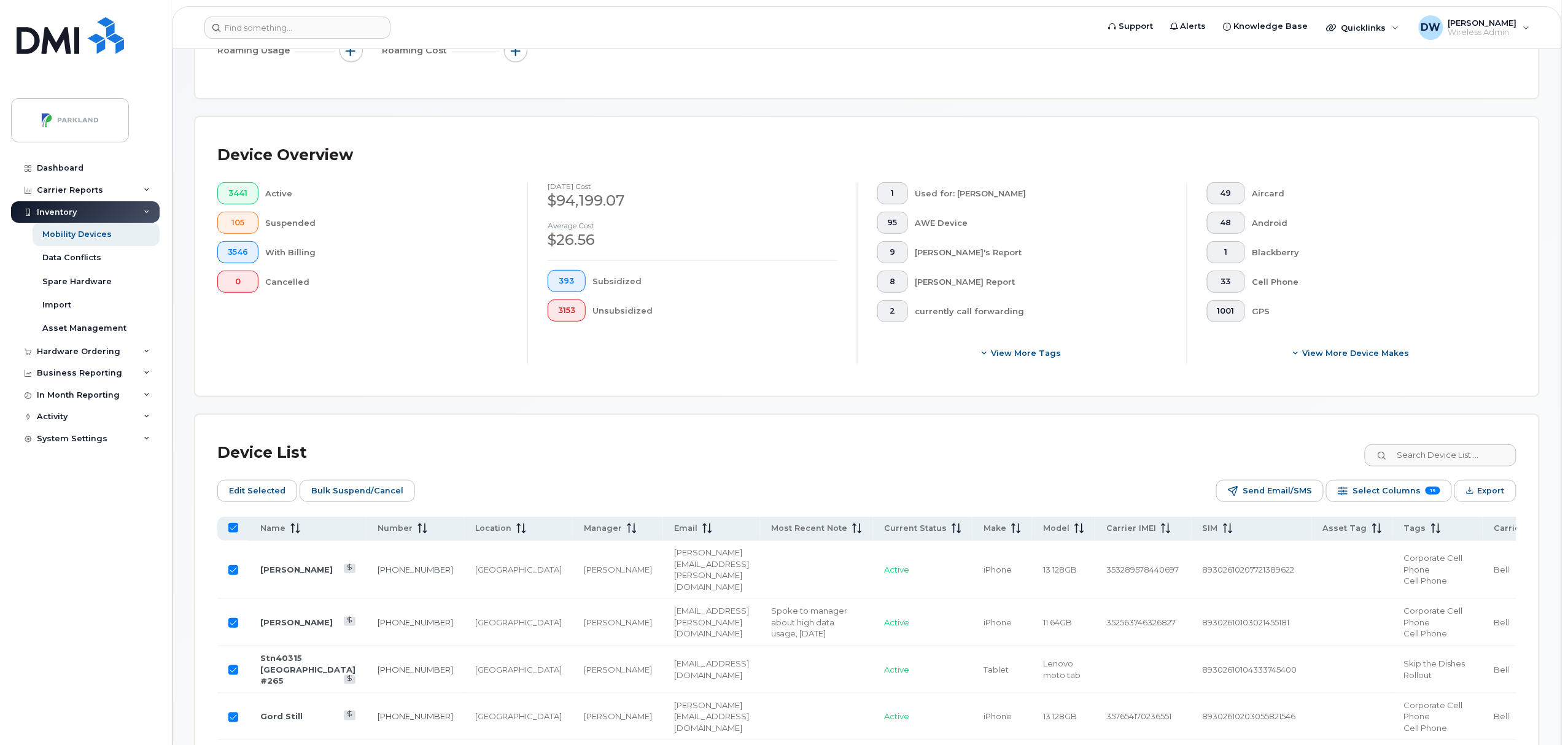
click at [235, 530] on input "All items selected" at bounding box center [233, 528] width 10 height 10
click at [233, 575] on input "Row Unselected" at bounding box center [233, 571] width 10 height 10
click at [231, 675] on input "Row Unselected" at bounding box center [233, 670] width 10 height 10
click at [269, 529] on span "Name" at bounding box center [273, 528] width 25 height 11
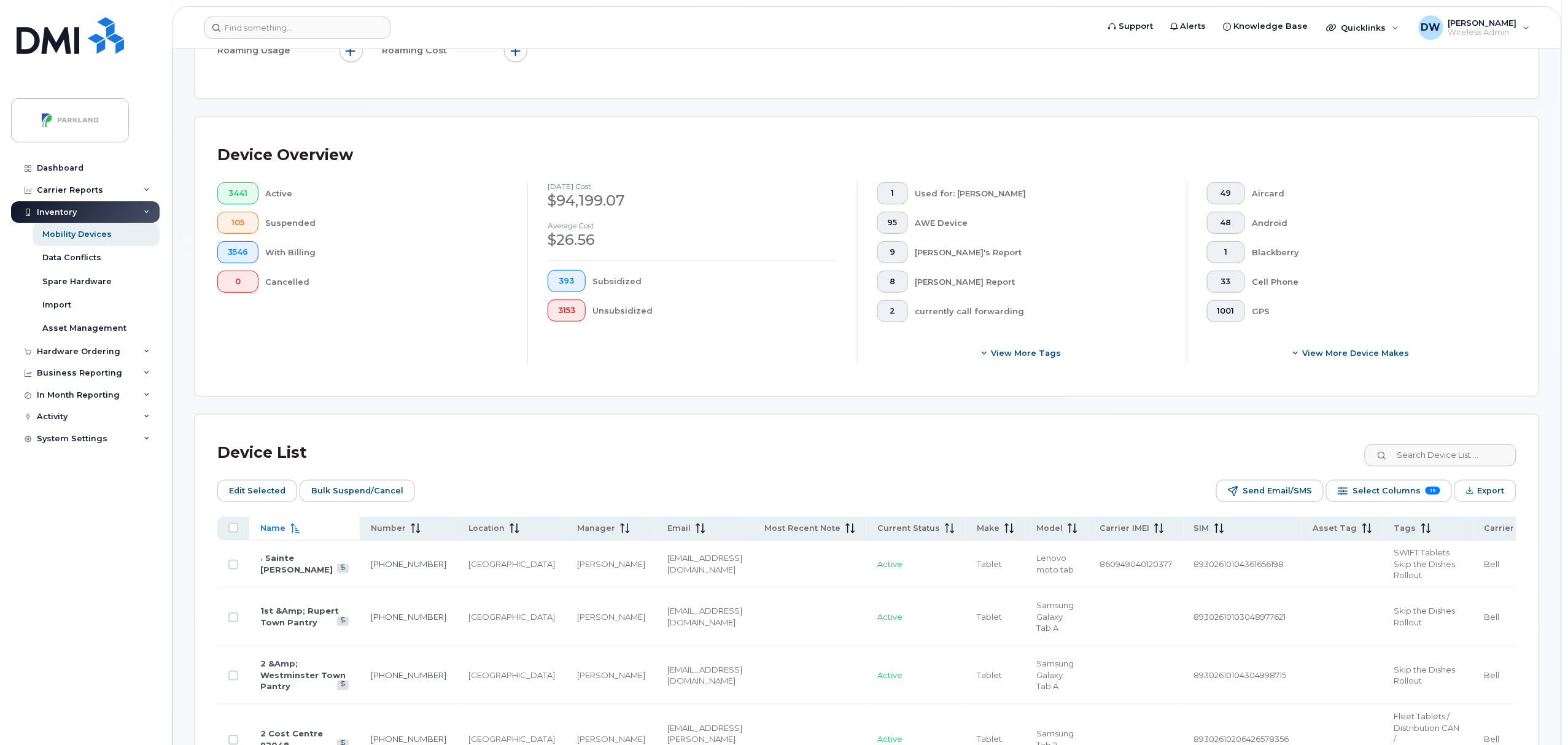
click at [269, 529] on span "Name" at bounding box center [273, 528] width 25 height 11
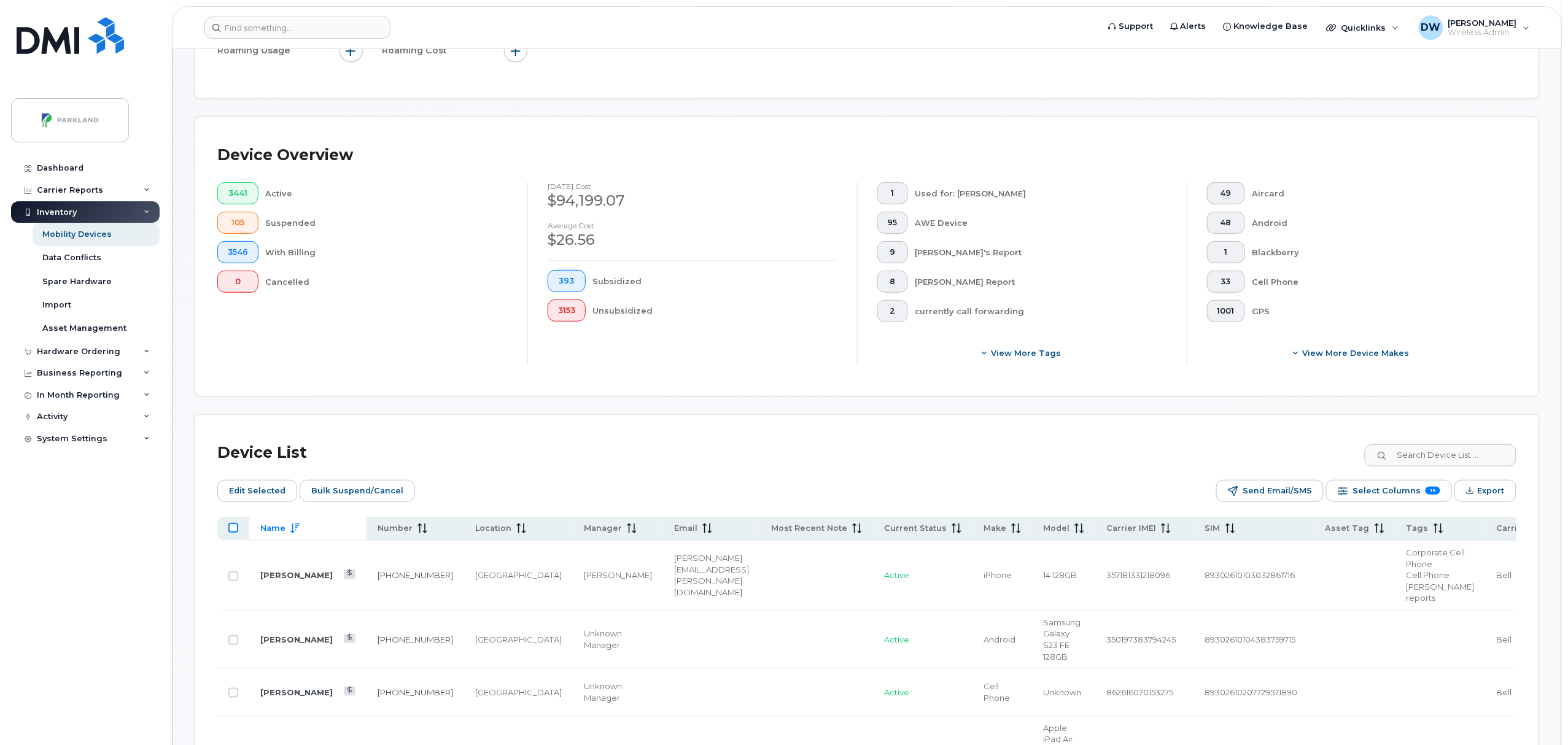
click at [232, 531] on input "All items unselected" at bounding box center [233, 528] width 10 height 10
click at [234, 530] on input "All items unselected" at bounding box center [233, 528] width 10 height 10
click at [232, 527] on input "All items unselected" at bounding box center [233, 528] width 10 height 10
click at [235, 528] on input "All items unselected" at bounding box center [233, 528] width 10 height 10
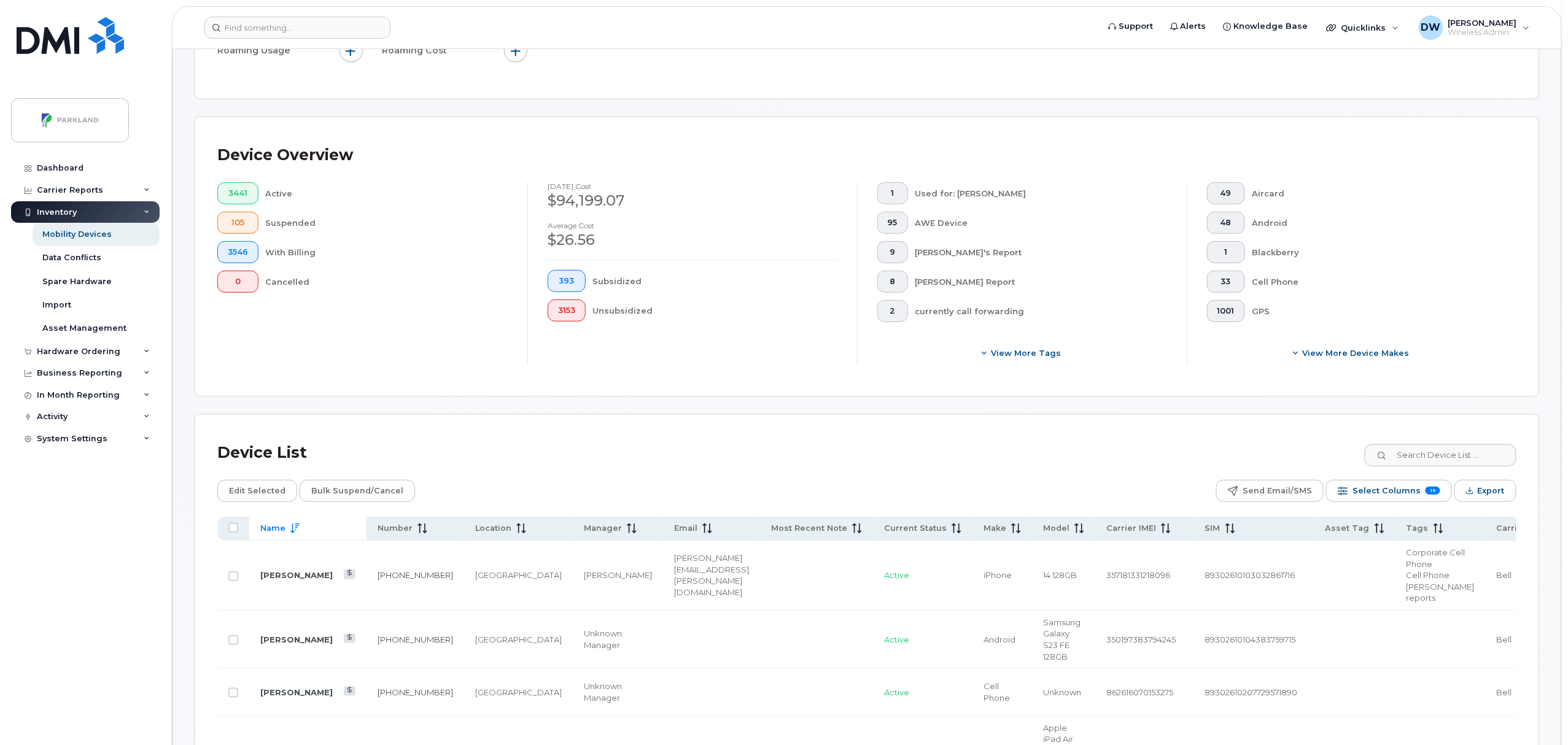
click at [235, 528] on input "All items unselected" at bounding box center [233, 528] width 10 height 10
click at [235, 526] on input "All items unselected" at bounding box center [233, 528] width 10 height 10
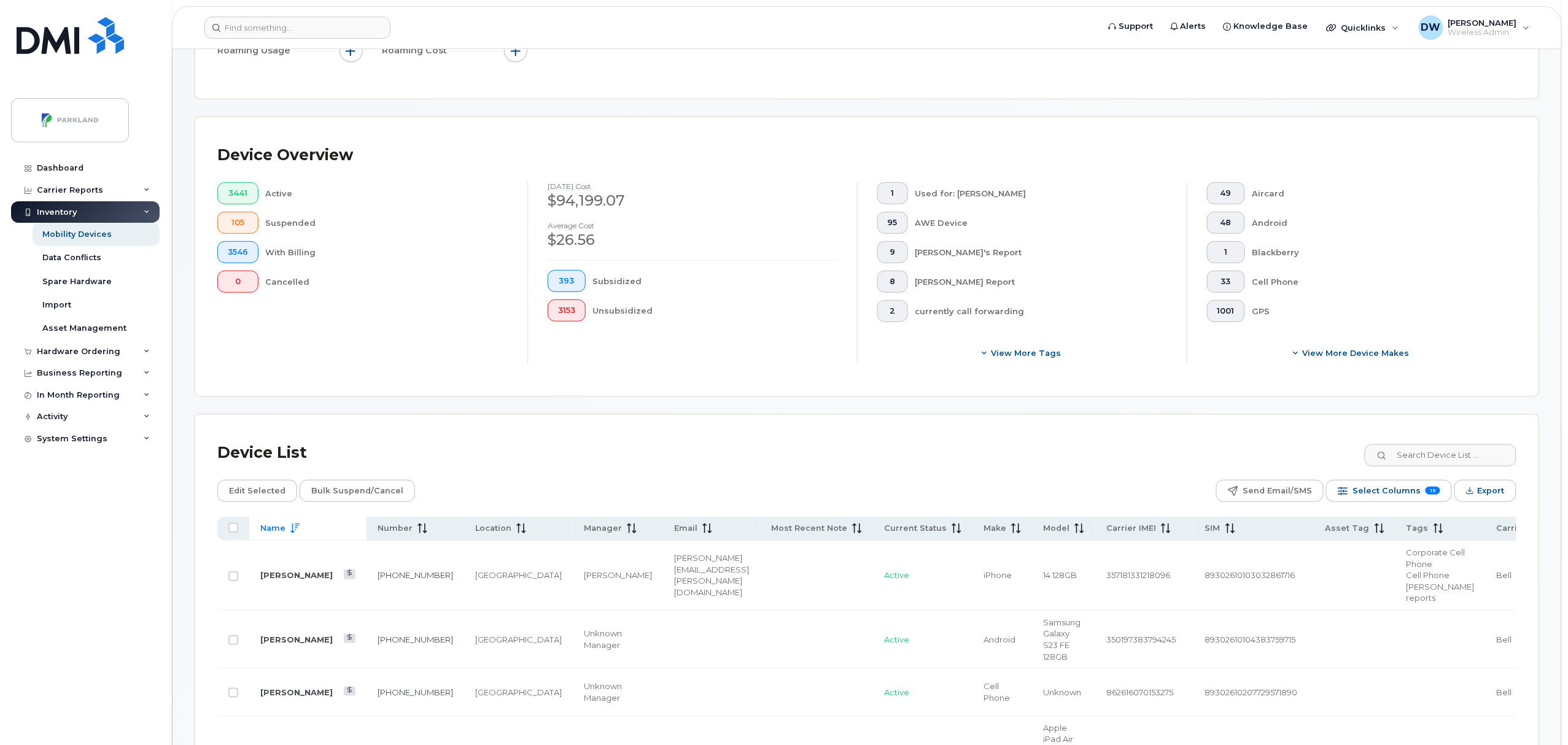
click at [235, 526] on input "All items unselected" at bounding box center [233, 528] width 10 height 10
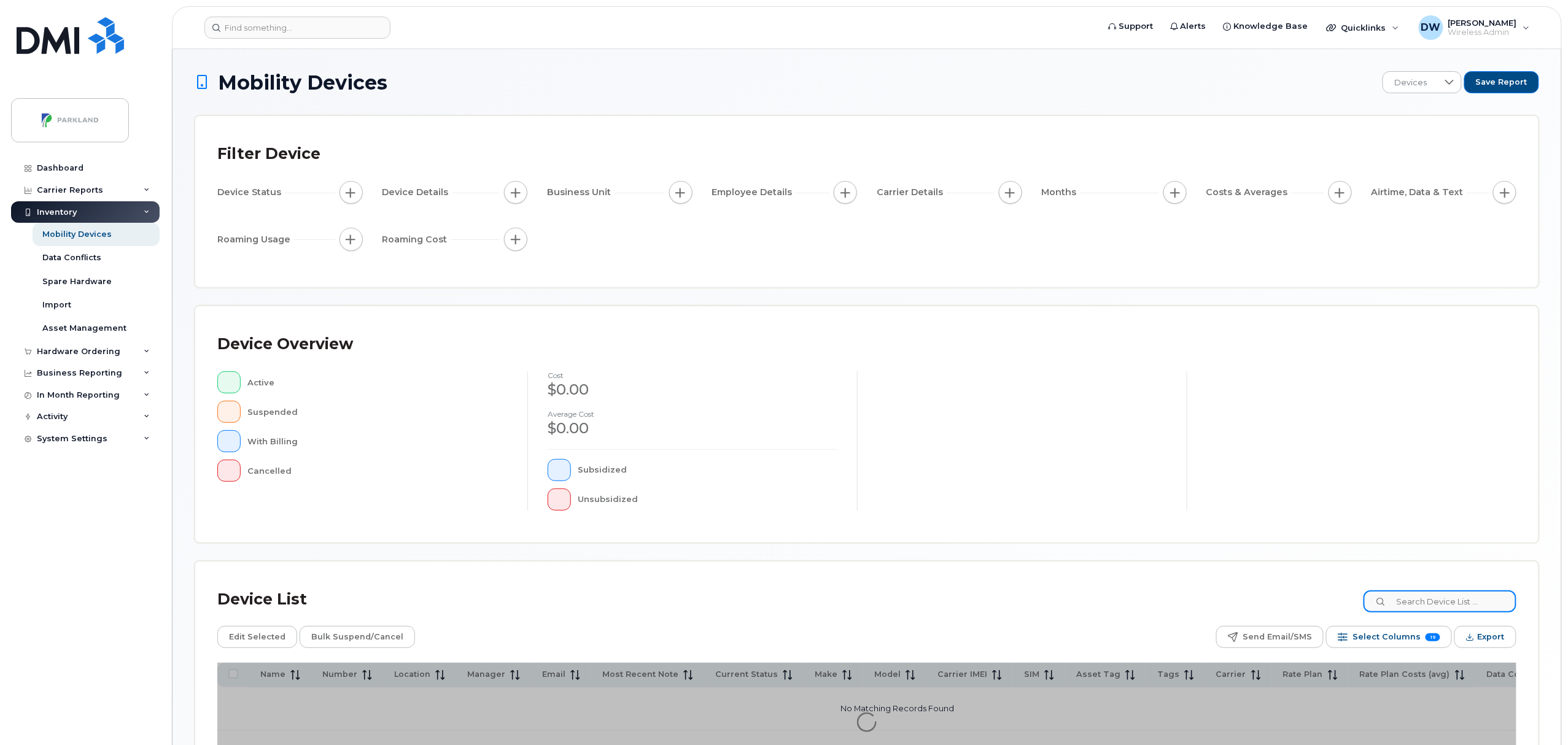
click at [1435, 600] on input at bounding box center [1440, 601] width 153 height 22
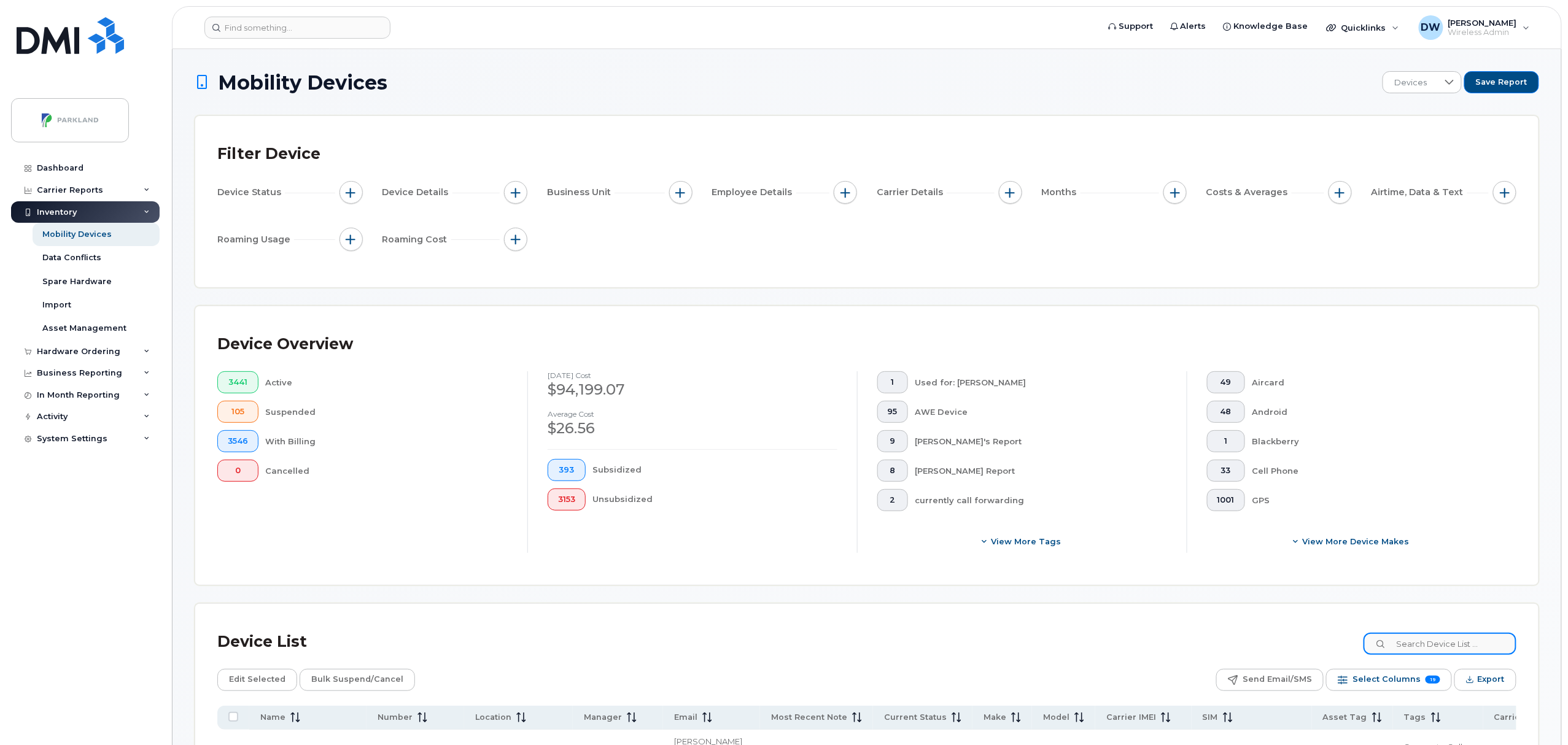
click at [1422, 641] on input at bounding box center [1440, 644] width 153 height 22
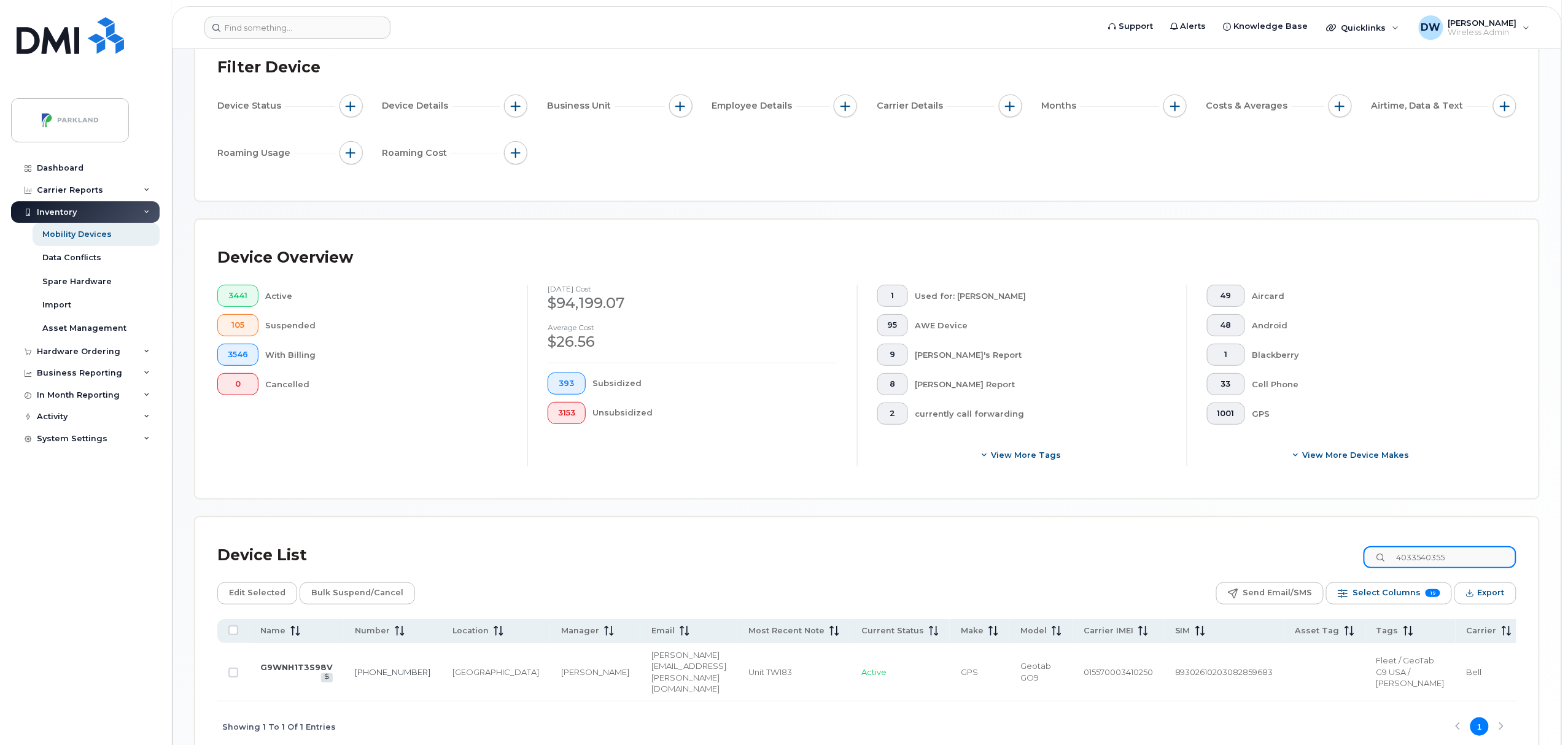
scroll to position [88, 0]
click at [1393, 590] on span "Select Columns" at bounding box center [1386, 593] width 68 height 19
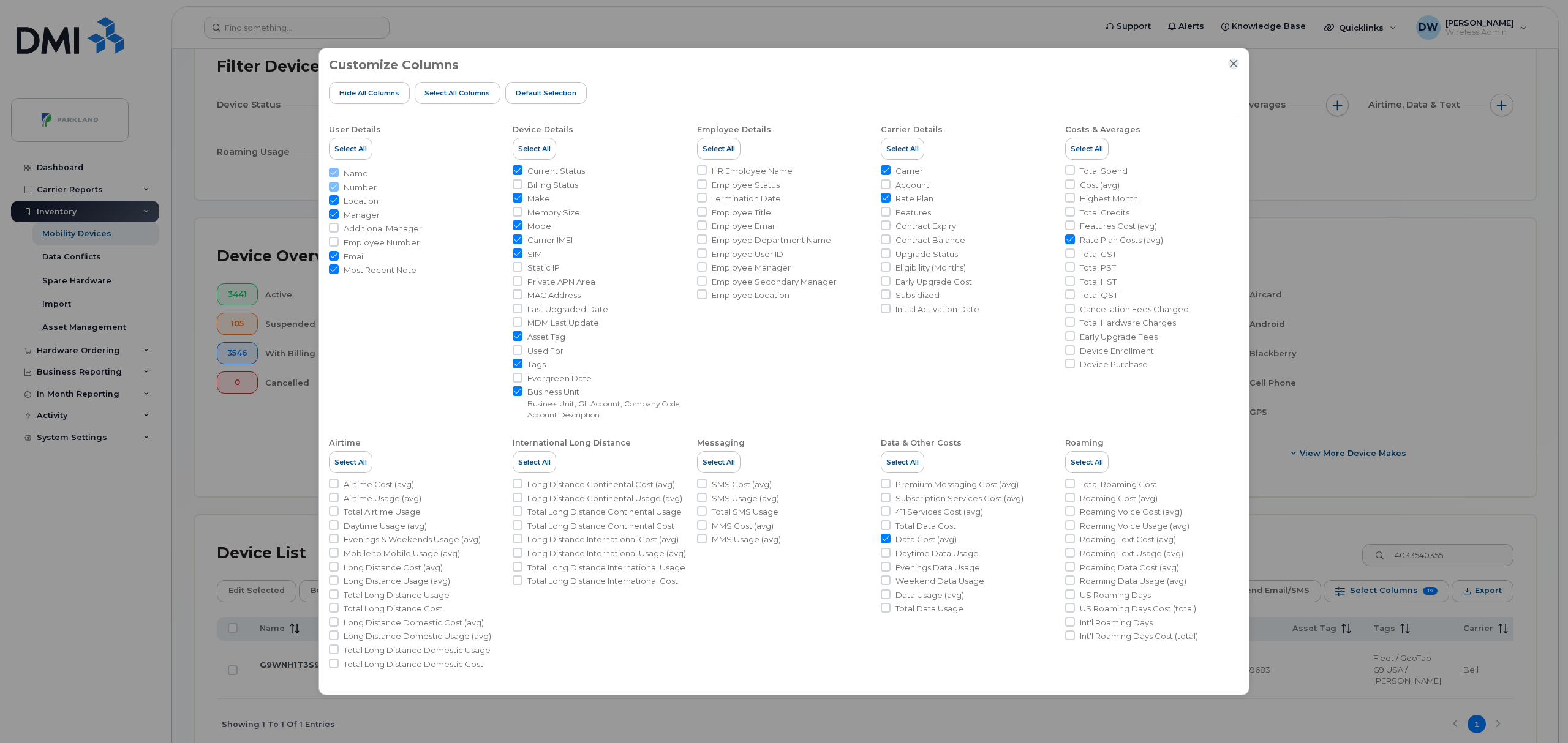
click at [1230, 60] on icon "Close" at bounding box center [1234, 64] width 10 height 10
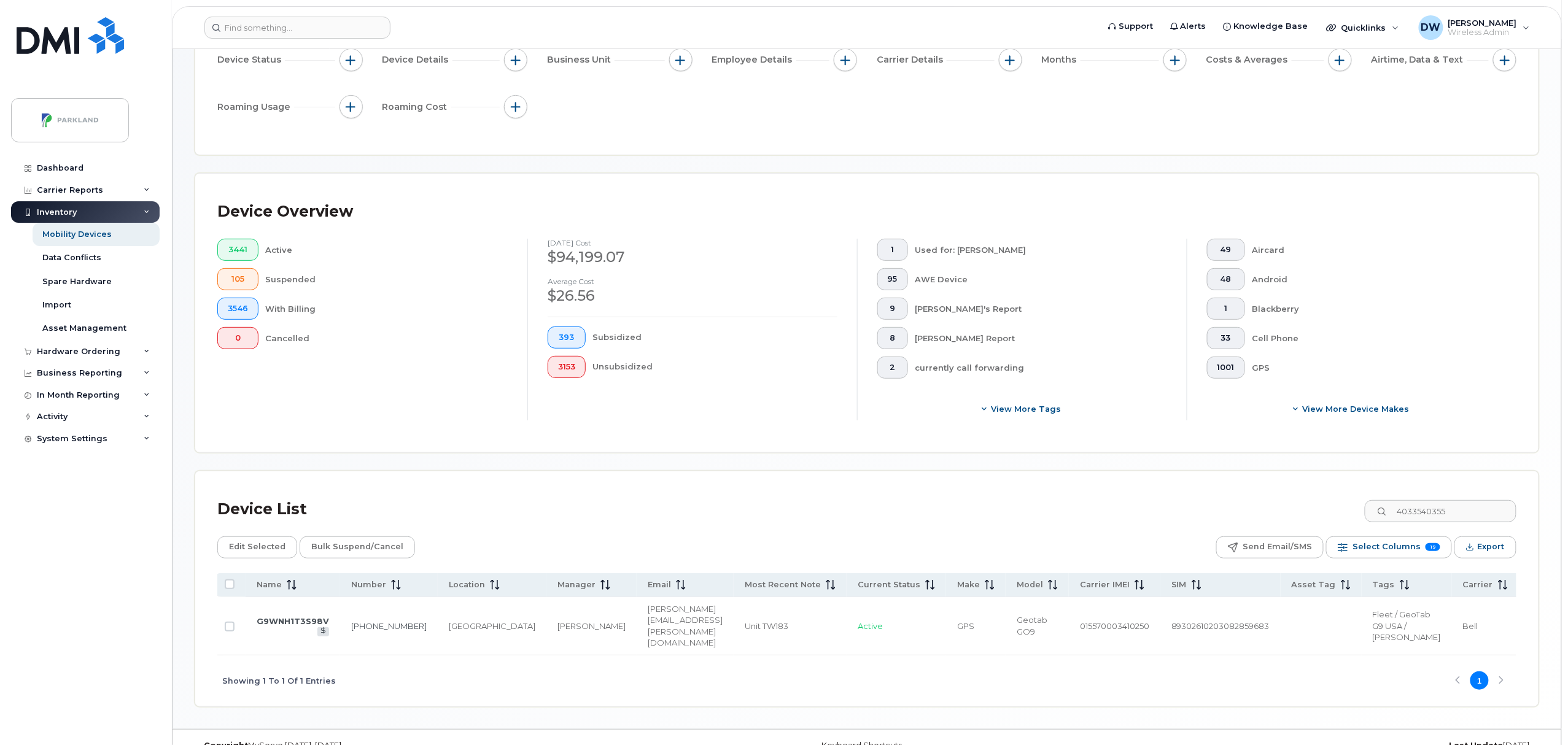
scroll to position [0, 0]
click at [369, 630] on link "403-354-0355" at bounding box center [392, 626] width 76 height 10
drag, startPoint x: 1484, startPoint y: 512, endPoint x: 1239, endPoint y: 501, distance: 245.2
click at [1239, 501] on div "Device List 4033540355" at bounding box center [867, 509] width 1299 height 32
click at [366, 631] on link "587-435-8317" at bounding box center [392, 626] width 76 height 10
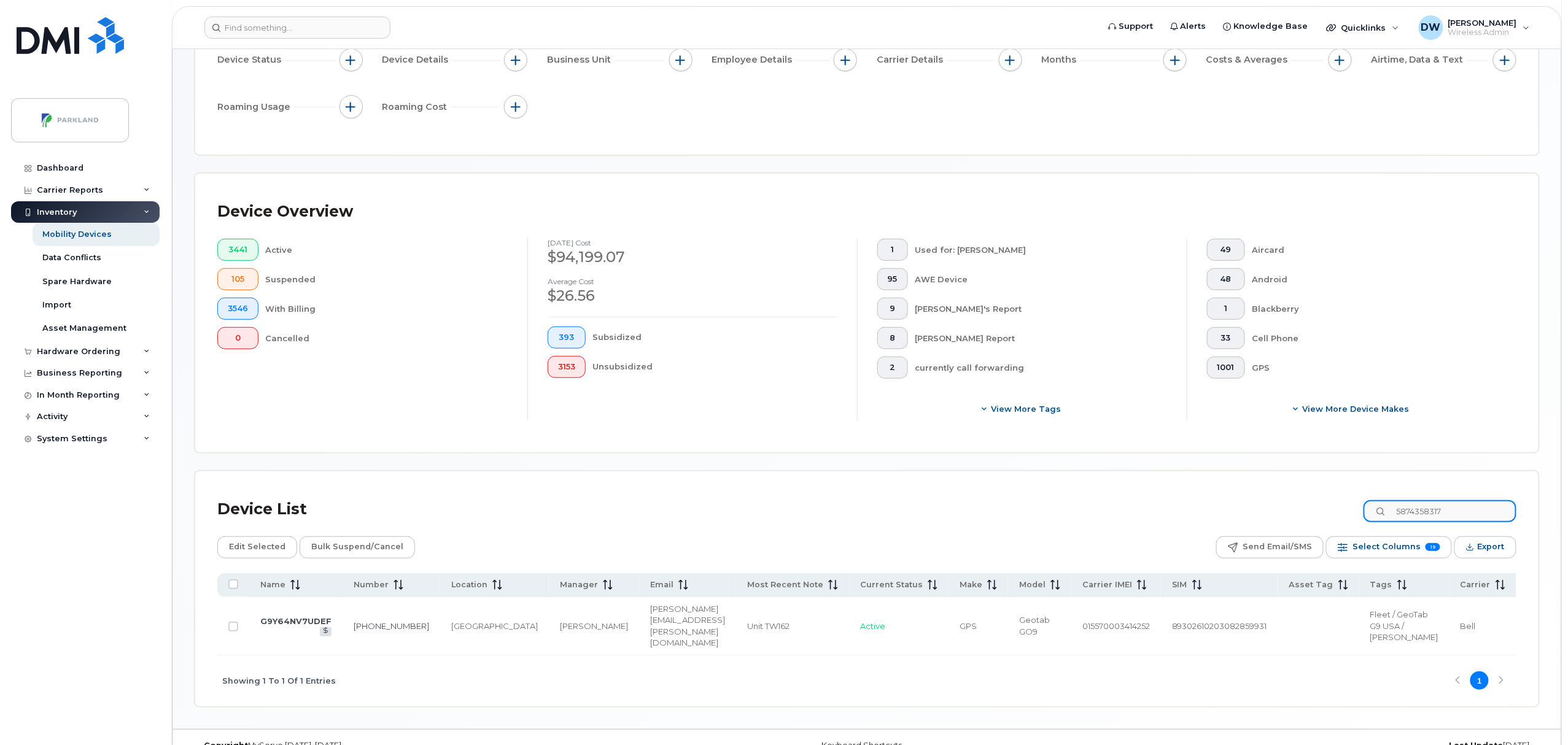
drag, startPoint x: 1455, startPoint y: 512, endPoint x: 1227, endPoint y: 499, distance: 228.4
click at [1227, 499] on div "Device List 5874358317" at bounding box center [867, 509] width 1299 height 32
click at [366, 630] on link "403-805-1458" at bounding box center [388, 626] width 76 height 10
drag, startPoint x: 1462, startPoint y: 508, endPoint x: 1272, endPoint y: 502, distance: 190.1
click at [1272, 502] on div "Device List 4038051458" at bounding box center [867, 509] width 1299 height 32
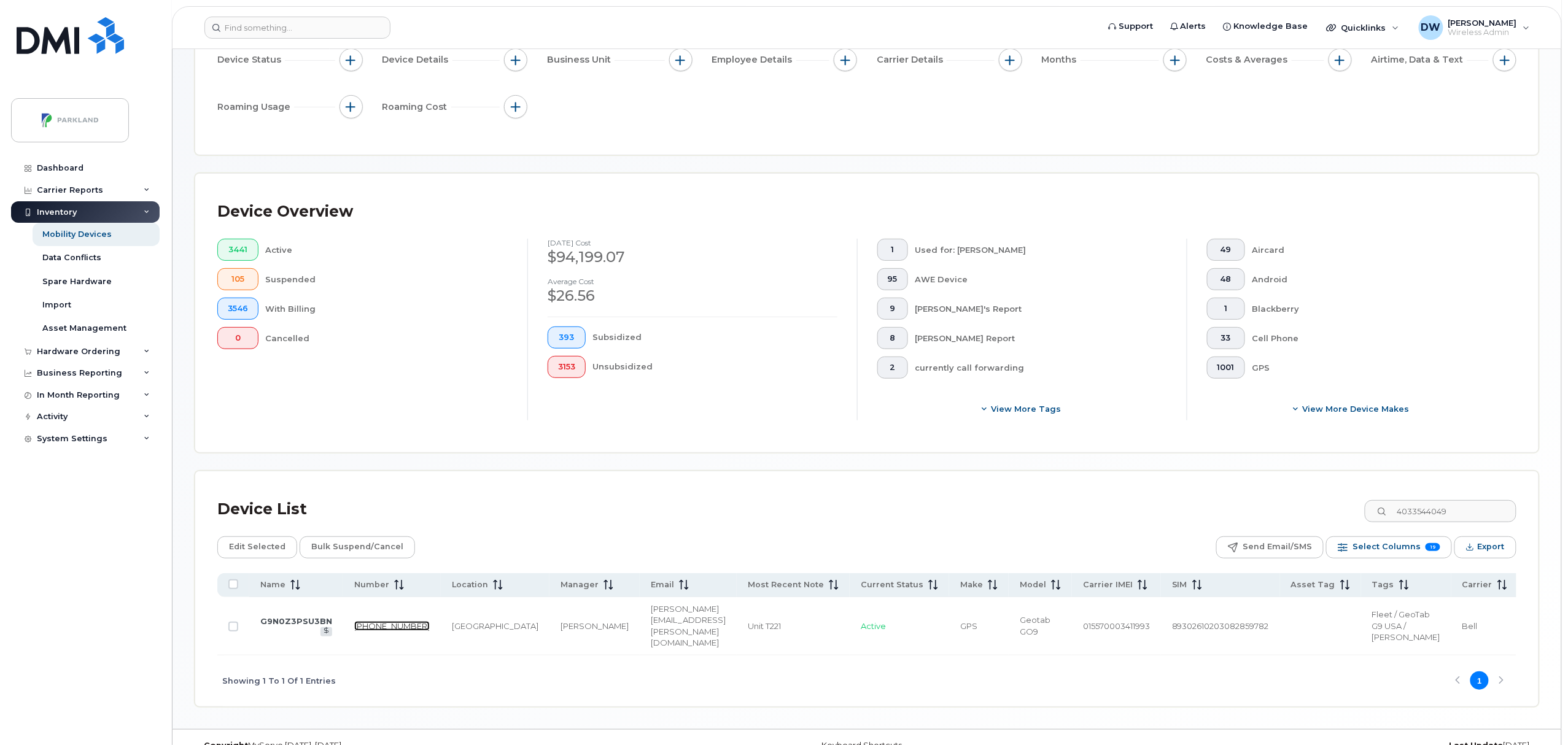
click at [361, 631] on link "403-354-4049" at bounding box center [392, 626] width 76 height 10
drag, startPoint x: 1466, startPoint y: 511, endPoint x: 1331, endPoint y: 501, distance: 135.4
click at [1331, 511] on div "Device List 4033544049" at bounding box center [867, 509] width 1299 height 32
drag, startPoint x: 1469, startPoint y: 512, endPoint x: 1347, endPoint y: 512, distance: 122.0
click at [1347, 512] on div "Device List 4034635847" at bounding box center [867, 509] width 1299 height 32
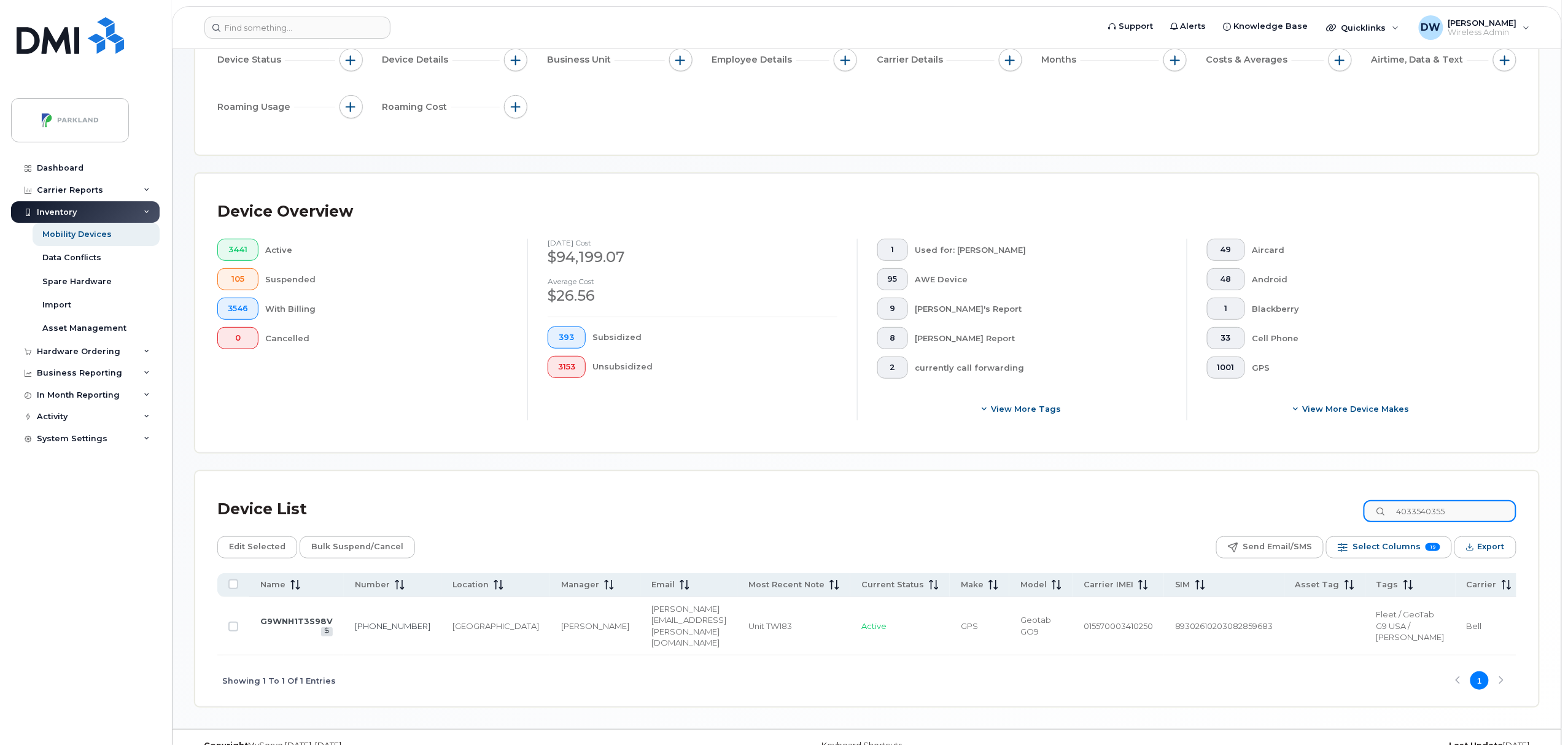
drag, startPoint x: 1475, startPoint y: 511, endPoint x: 1354, endPoint y: 503, distance: 121.3
click at [1354, 503] on div "Device List 4033540355" at bounding box center [867, 509] width 1299 height 32
drag, startPoint x: 1459, startPoint y: 509, endPoint x: 1236, endPoint y: 525, distance: 223.6
click at [1236, 525] on div "Device List 5874358317" at bounding box center [867, 509] width 1299 height 32
drag, startPoint x: 1481, startPoint y: 516, endPoint x: 1284, endPoint y: 504, distance: 197.4
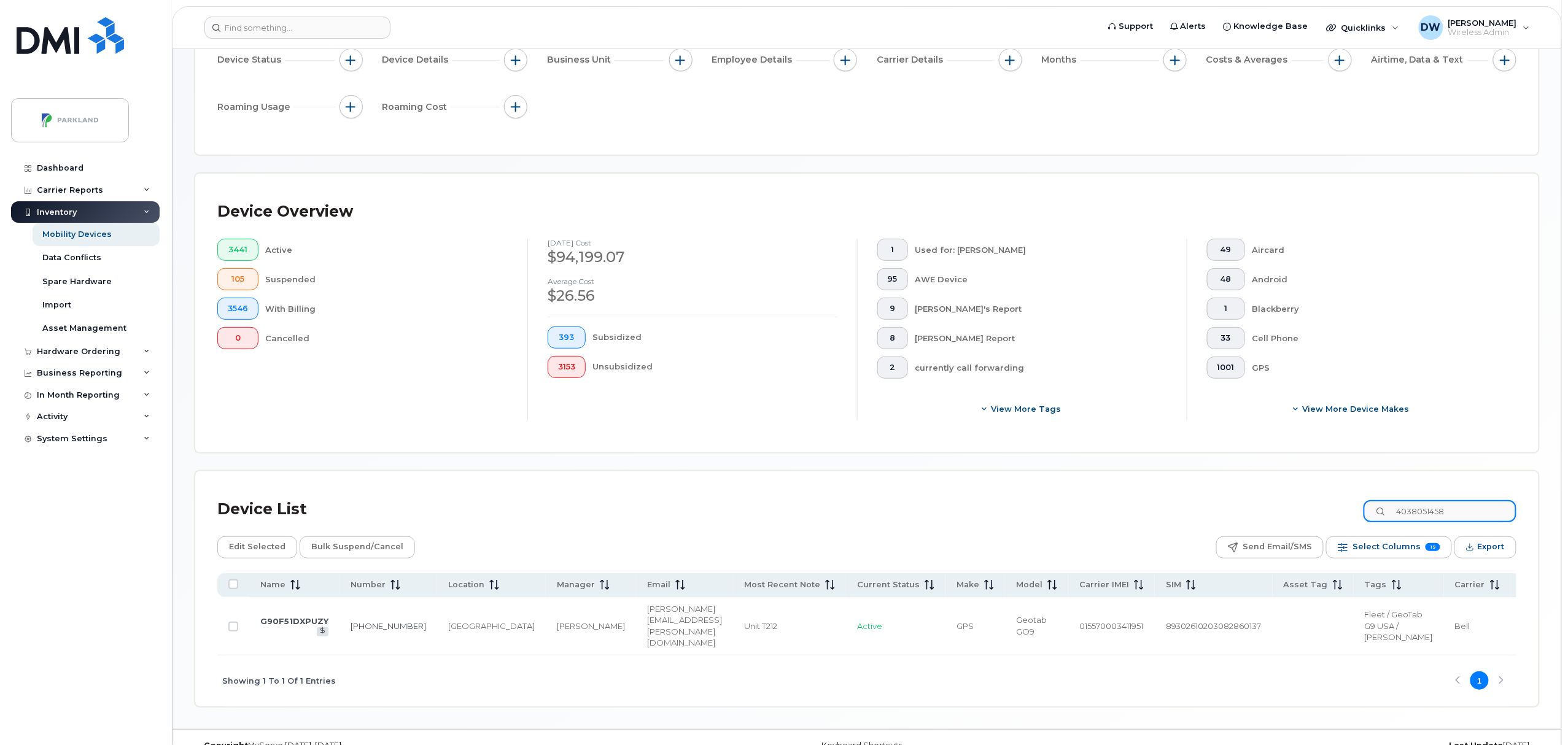
click at [1284, 504] on div "Device List 4038051458" at bounding box center [867, 509] width 1299 height 32
drag, startPoint x: 1472, startPoint y: 509, endPoint x: 1362, endPoint y: 504, distance: 110.1
click at [1362, 504] on div "Device List 4033544049" at bounding box center [867, 509] width 1299 height 32
drag, startPoint x: 1456, startPoint y: 512, endPoint x: 1329, endPoint y: 512, distance: 127.0
click at [1329, 512] on div "Device List 4034635847" at bounding box center [867, 509] width 1299 height 32
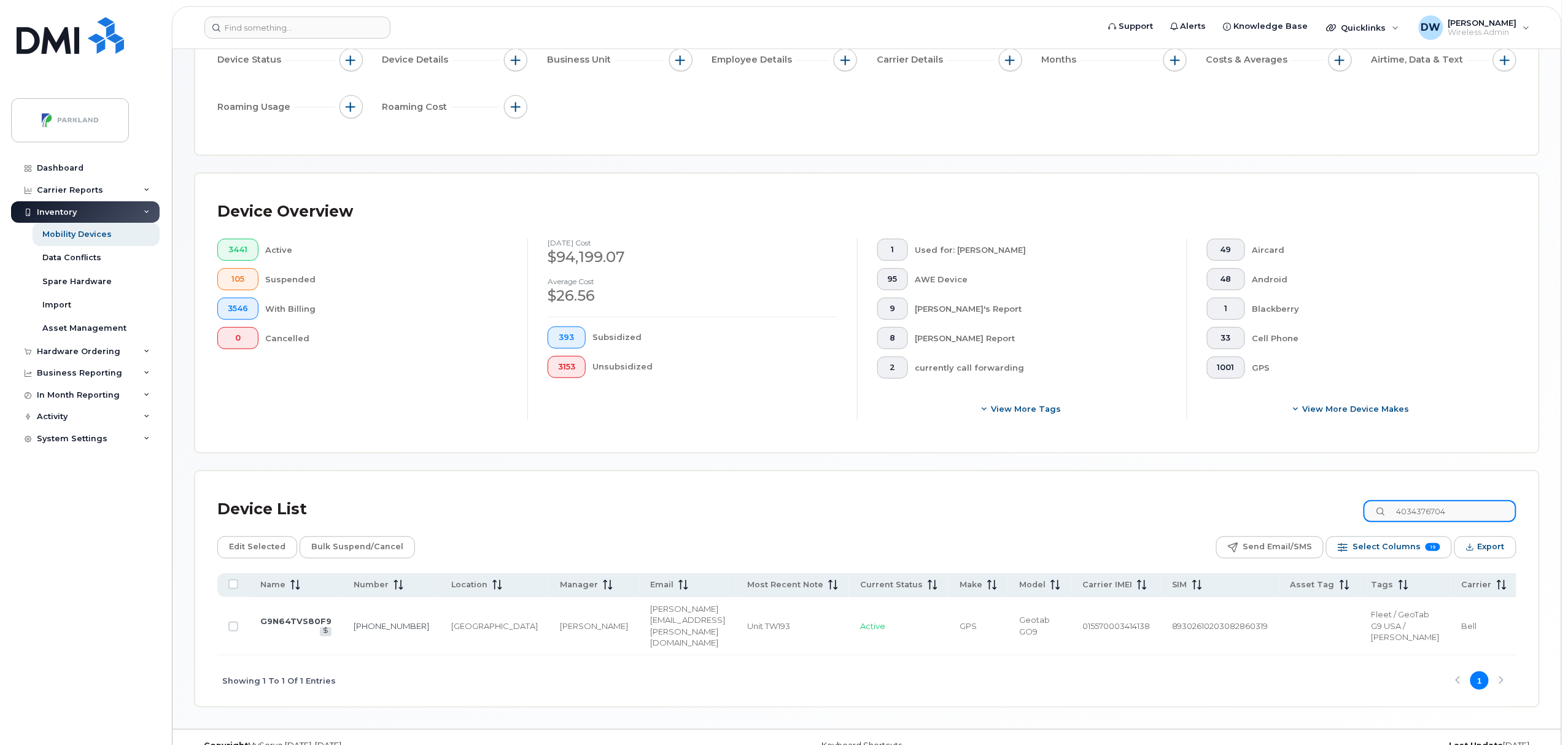
drag, startPoint x: 1476, startPoint y: 514, endPoint x: 1356, endPoint y: 514, distance: 120.0
click at [1356, 514] on div "Device List 4034376704" at bounding box center [867, 509] width 1299 height 32
drag, startPoint x: 1485, startPoint y: 511, endPoint x: 1292, endPoint y: 511, distance: 193.0
click at [1292, 511] on div "Device List 4034045809" at bounding box center [867, 509] width 1299 height 32
drag, startPoint x: 1462, startPoint y: 507, endPoint x: 1477, endPoint y: 509, distance: 15.1
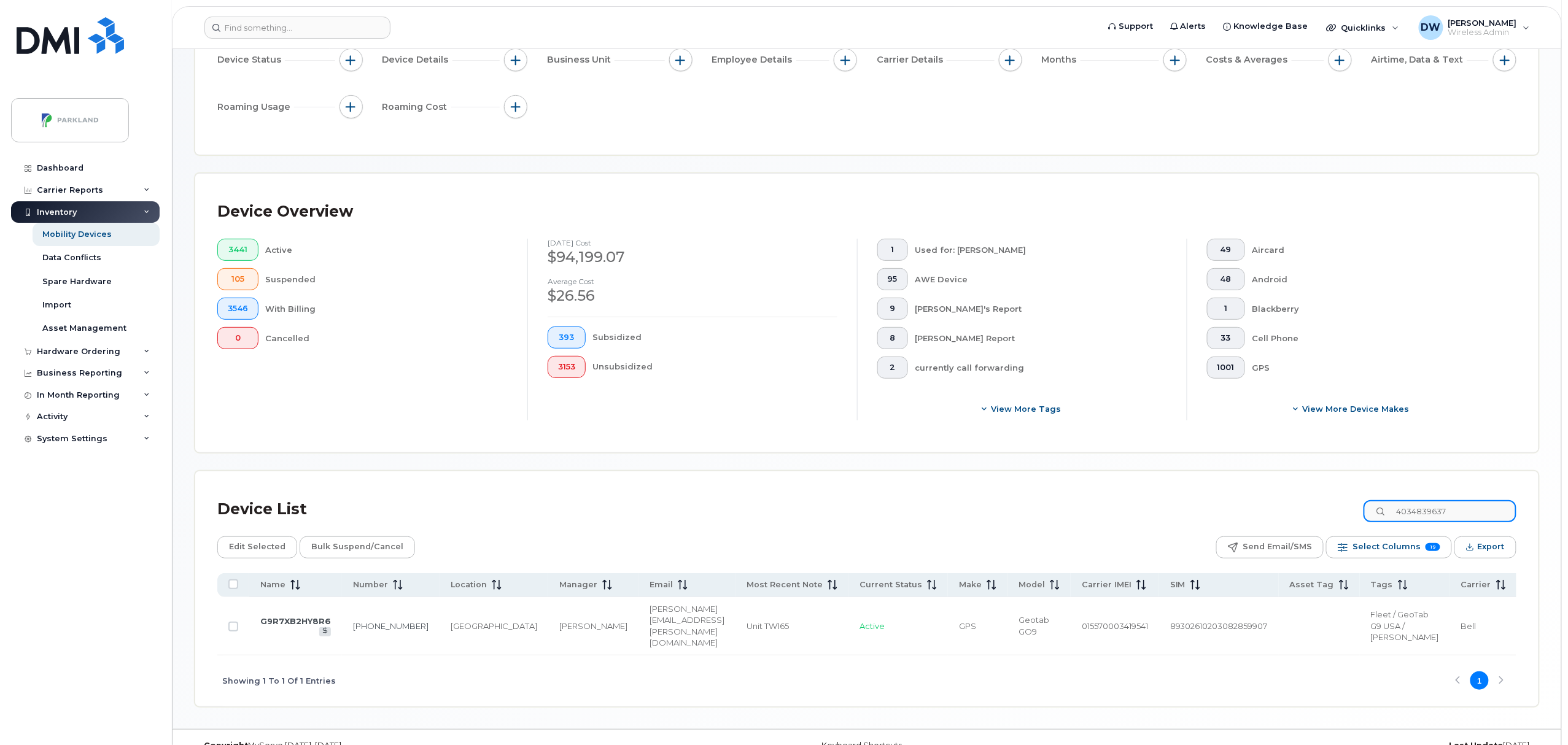
click at [1466, 508] on input "4034839637" at bounding box center [1440, 511] width 153 height 22
drag, startPoint x: 1477, startPoint y: 509, endPoint x: 1266, endPoint y: 524, distance: 211.5
click at [1266, 524] on div "Device List 4034839637" at bounding box center [867, 509] width 1299 height 32
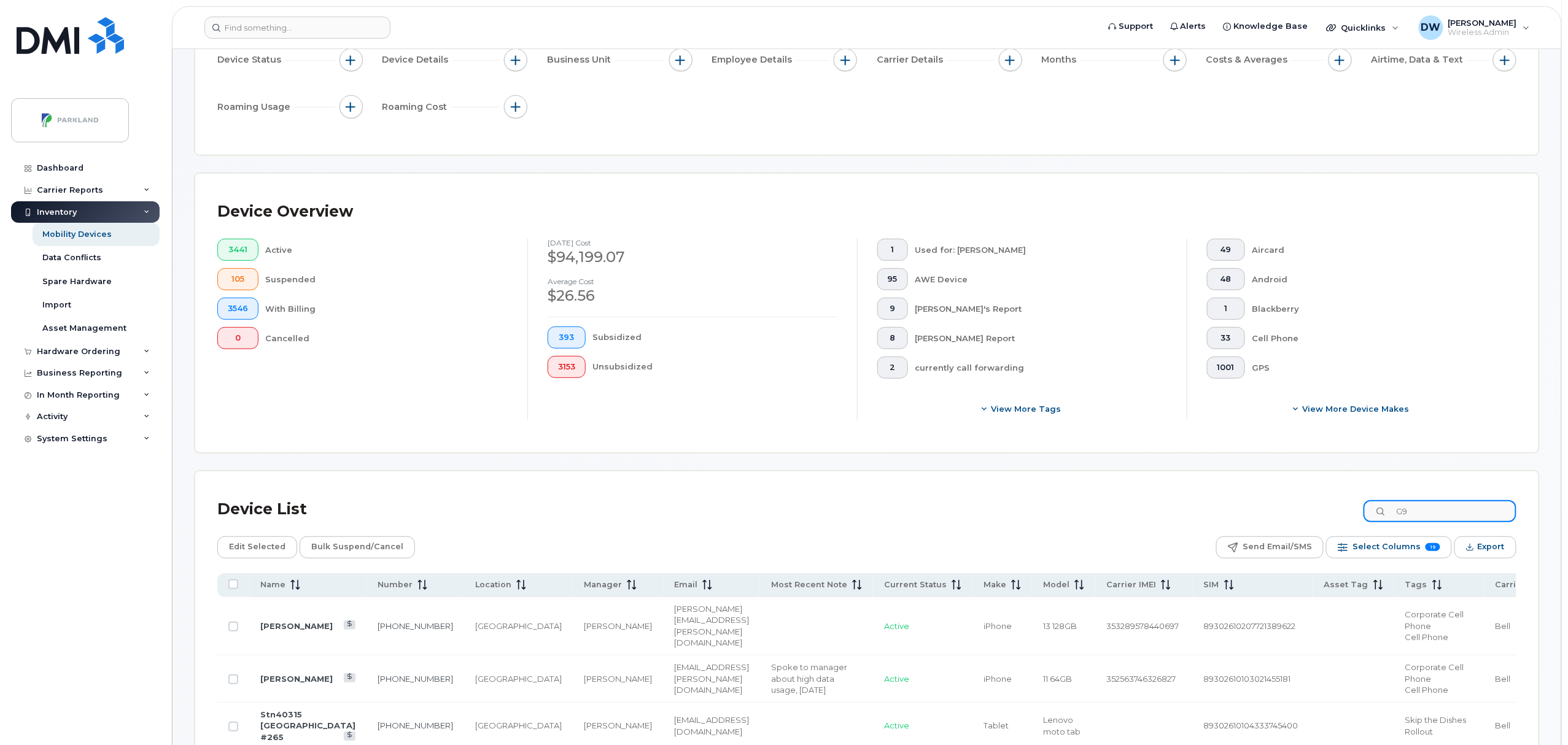
type input "G9"
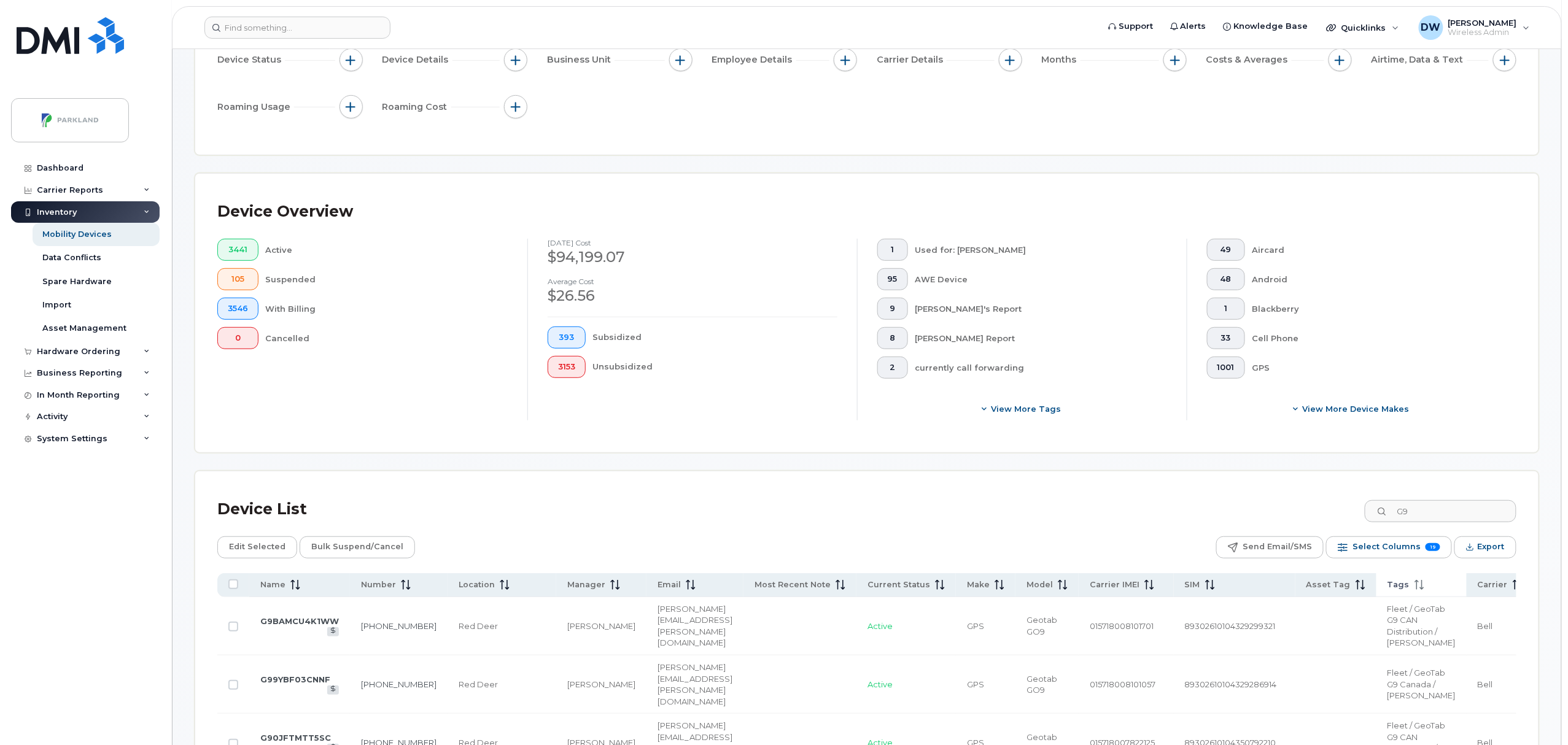
click at [1388, 582] on span "Tags" at bounding box center [1399, 584] width 22 height 11
click at [1490, 547] on span "Export" at bounding box center [1491, 547] width 27 height 19
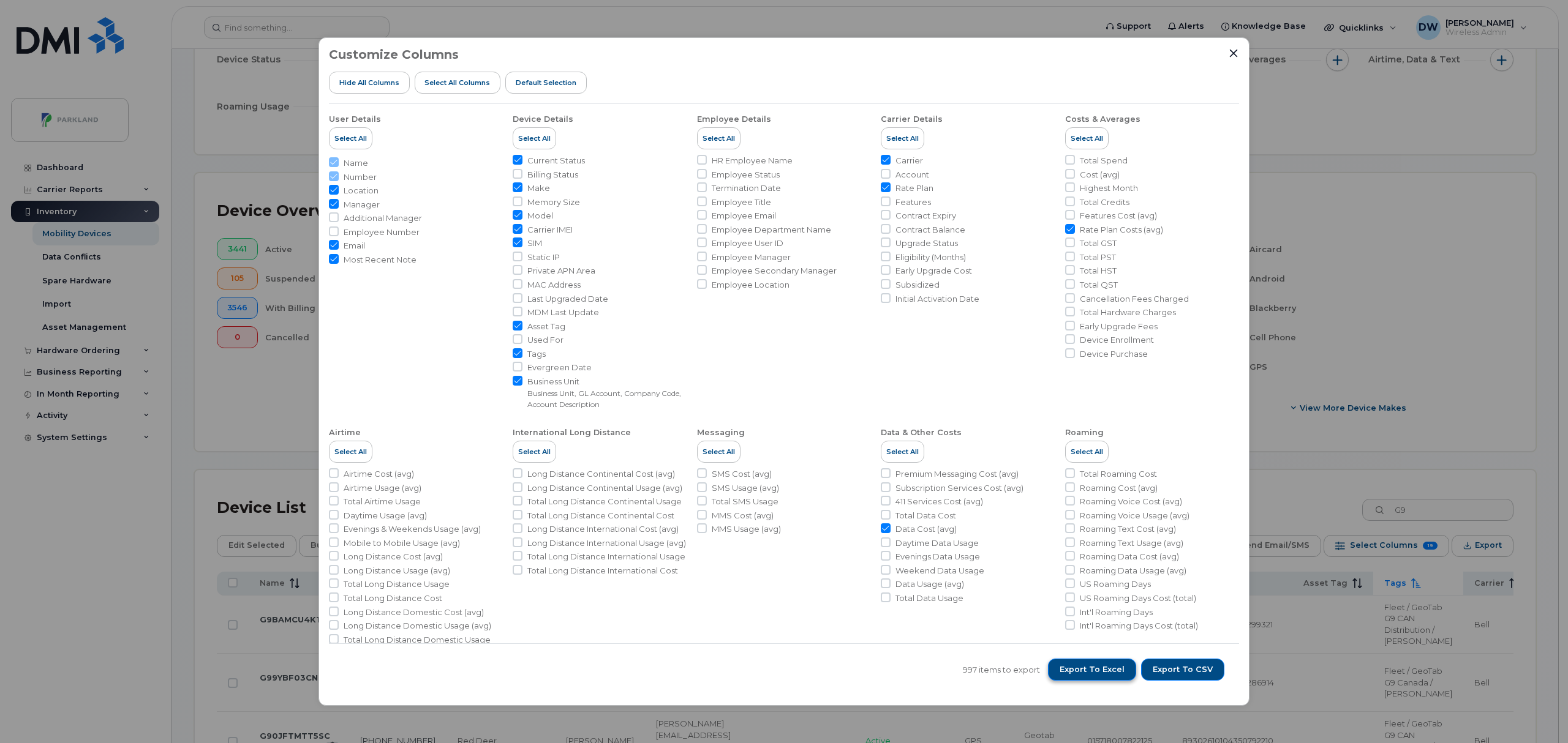
click at [1093, 667] on span "Export to Excel" at bounding box center [1091, 669] width 65 height 11
click at [1095, 667] on span "Export to Excel" at bounding box center [1091, 669] width 65 height 11
drag, startPoint x: 1235, startPoint y: 47, endPoint x: 1229, endPoint y: 50, distance: 6.7
click at [1235, 48] on div at bounding box center [1233, 53] width 11 height 11
click at [1229, 50] on icon "Close" at bounding box center [1234, 54] width 10 height 10
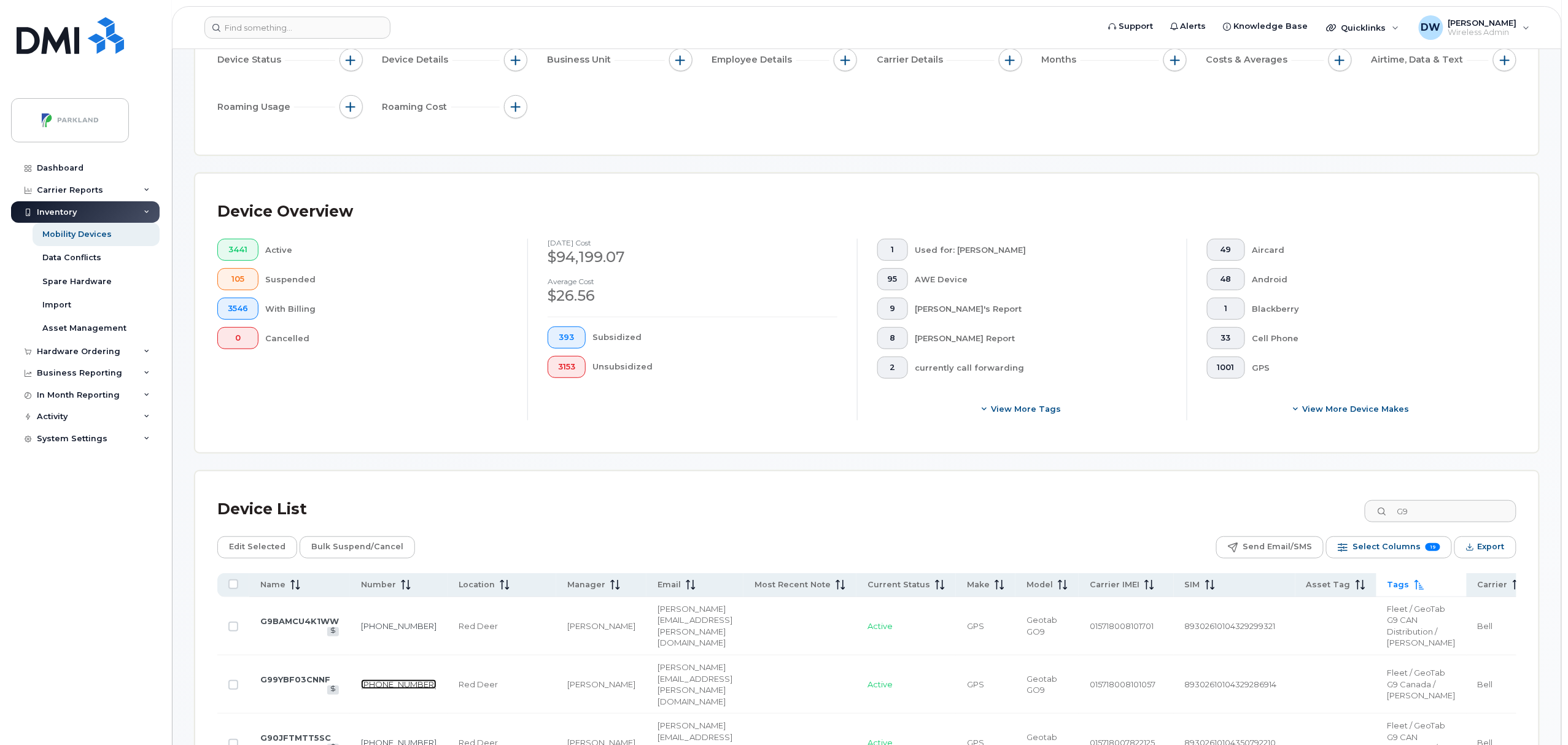
click at [380, 689] on link "403-352-2143" at bounding box center [399, 684] width 76 height 10
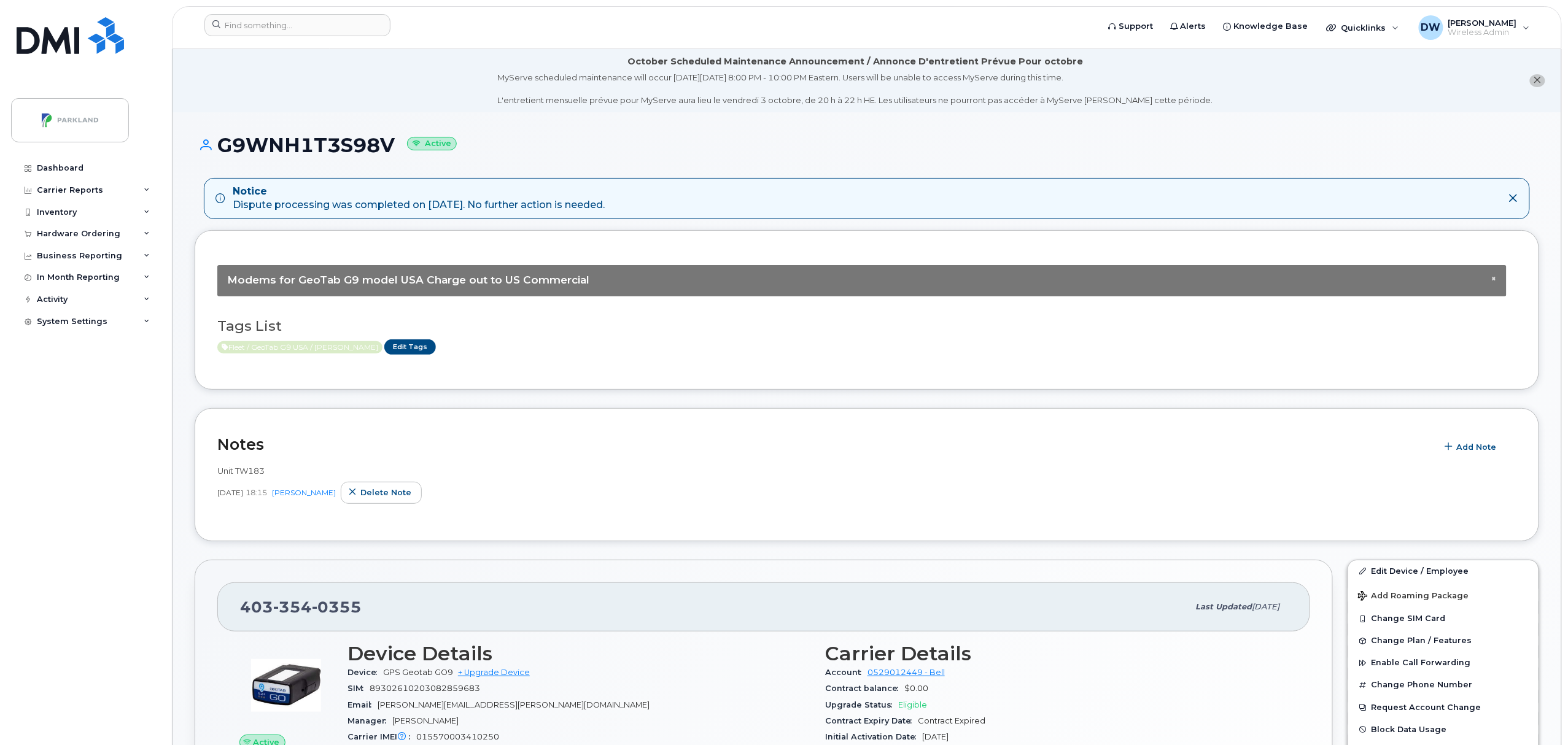
drag, startPoint x: 1556, startPoint y: 3, endPoint x: 1192, endPoint y: 443, distance: 571.0
click at [1192, 443] on h2 "Notes" at bounding box center [824, 444] width 1213 height 19
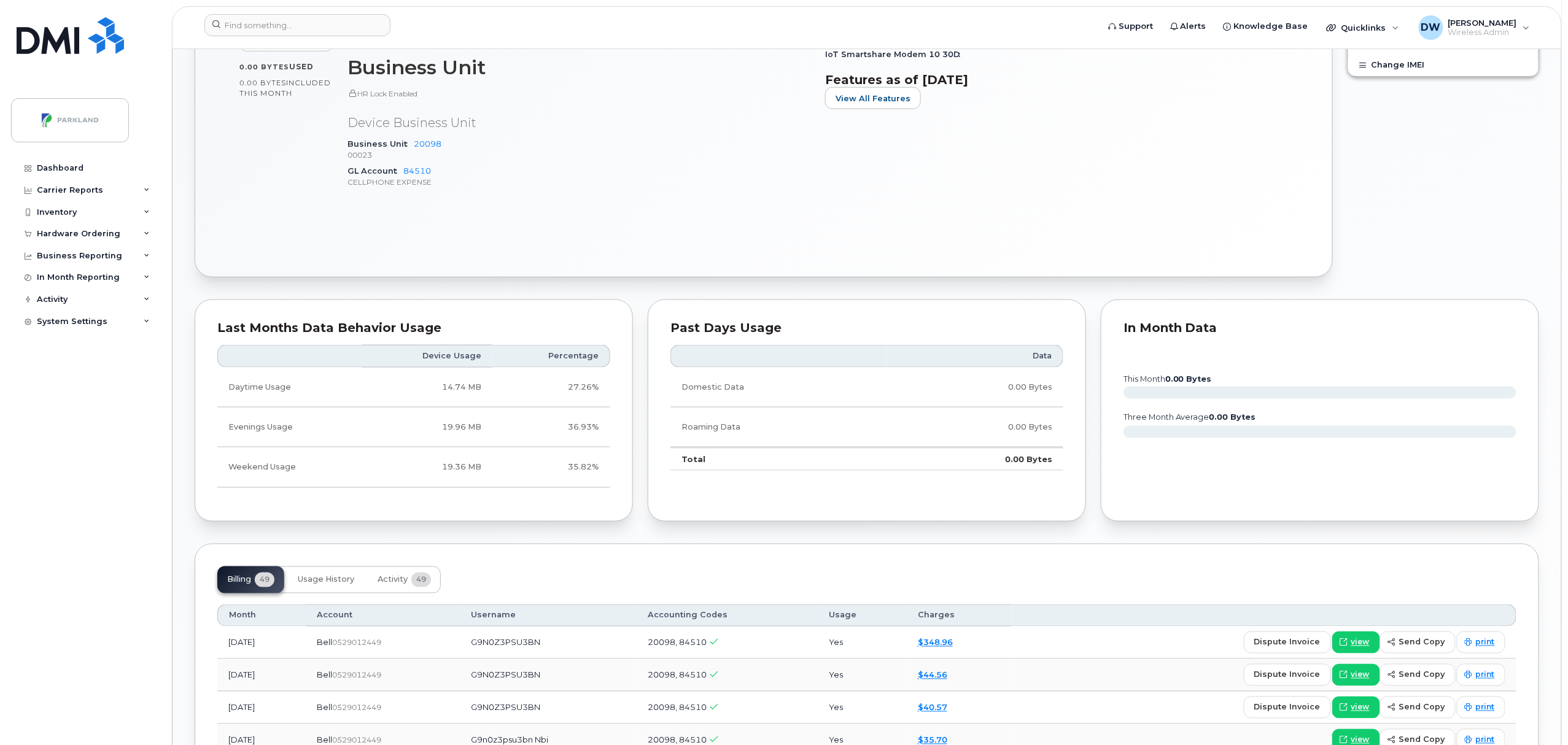
scroll to position [695, 0]
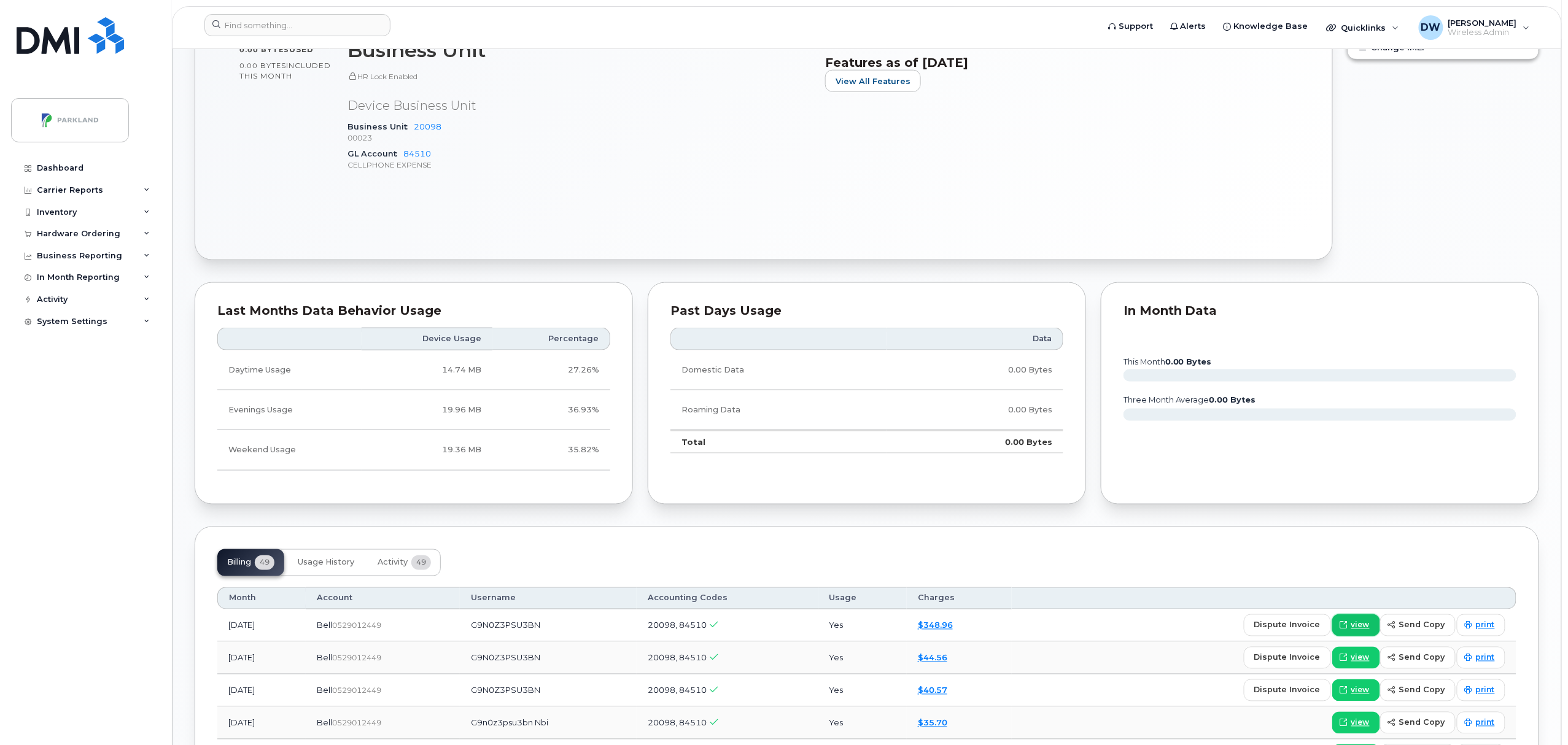
click at [1370, 630] on span "view" at bounding box center [1361, 625] width 19 height 11
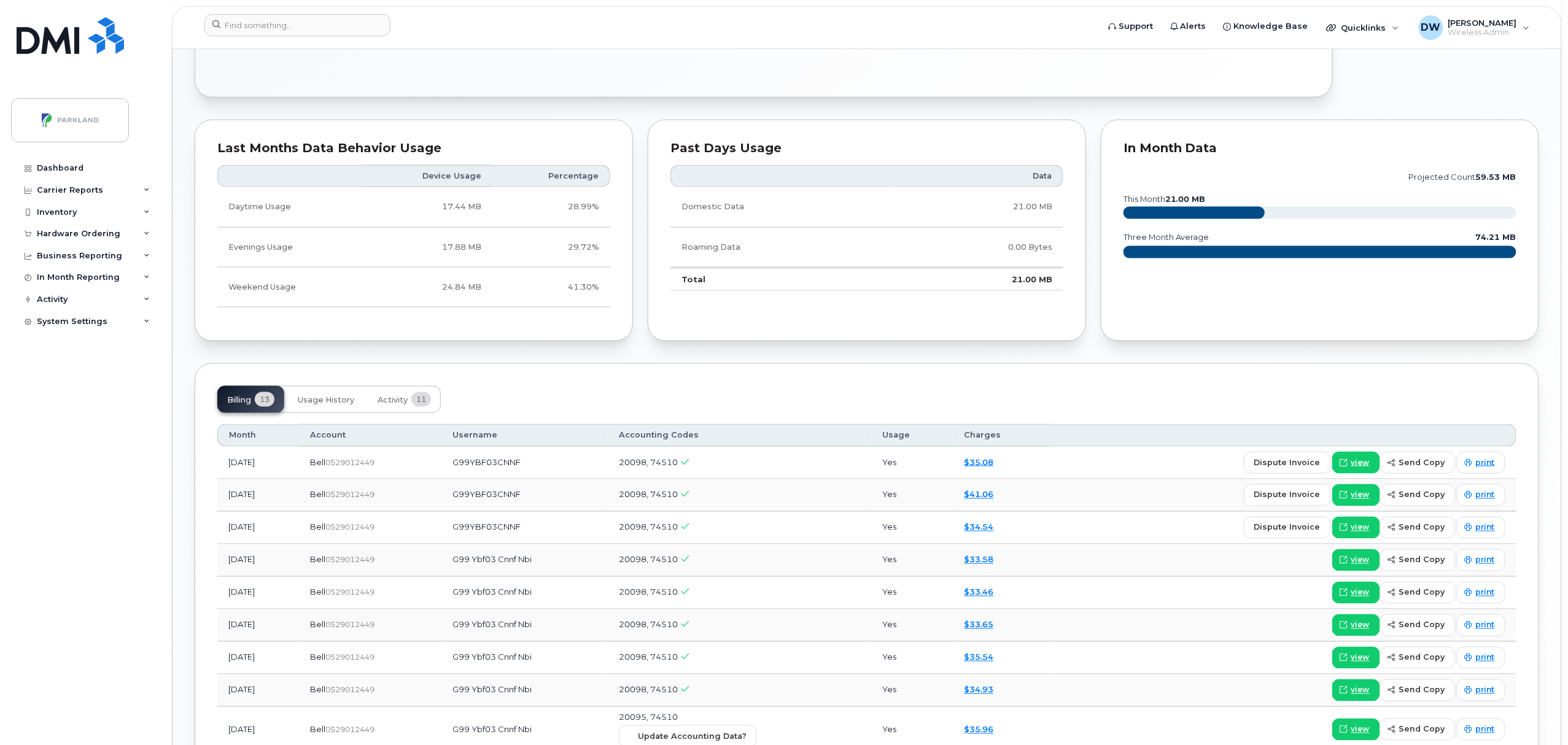
scroll to position [722, 0]
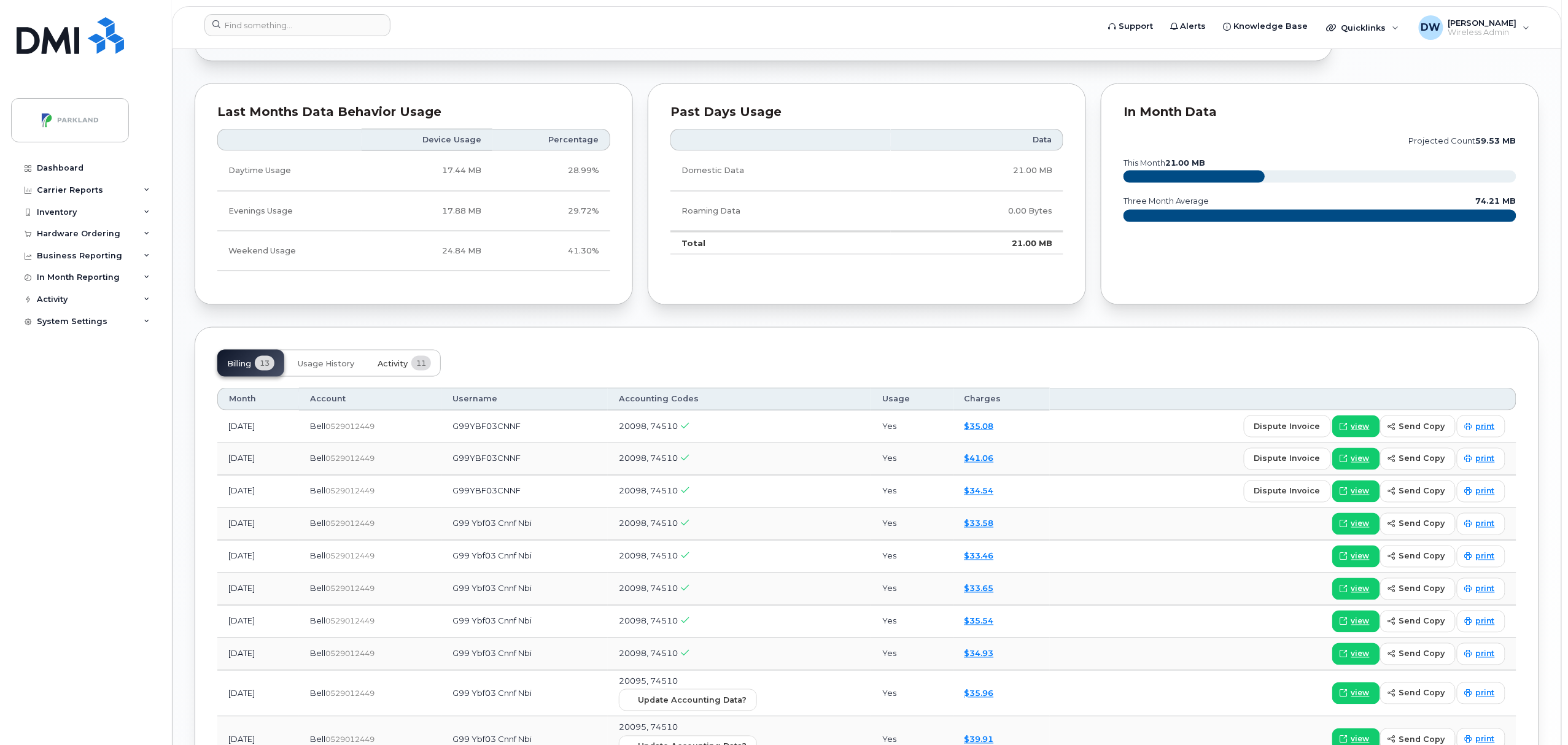
click at [397, 365] on span "Activity" at bounding box center [392, 365] width 30 height 10
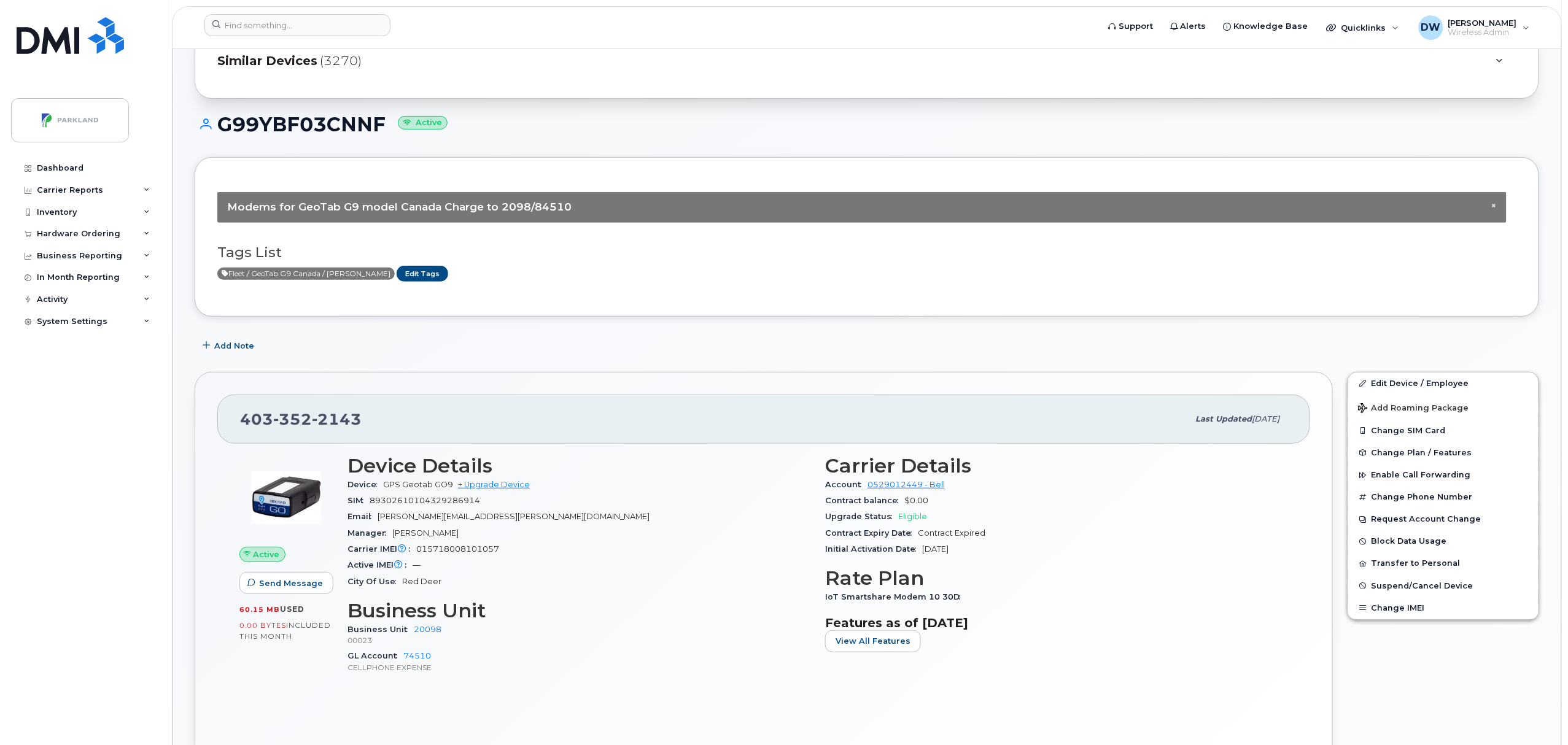
scroll to position [230, 0]
